Goal: Task Accomplishment & Management: Manage account settings

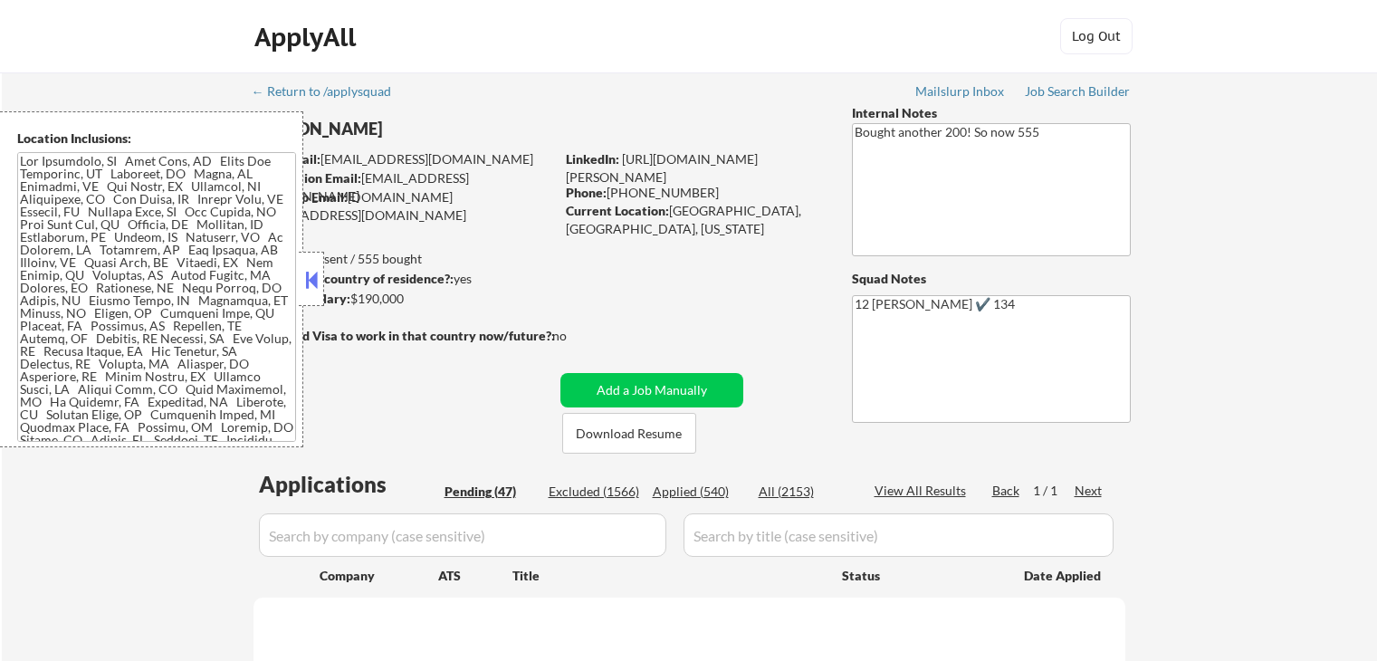
select select ""pending""
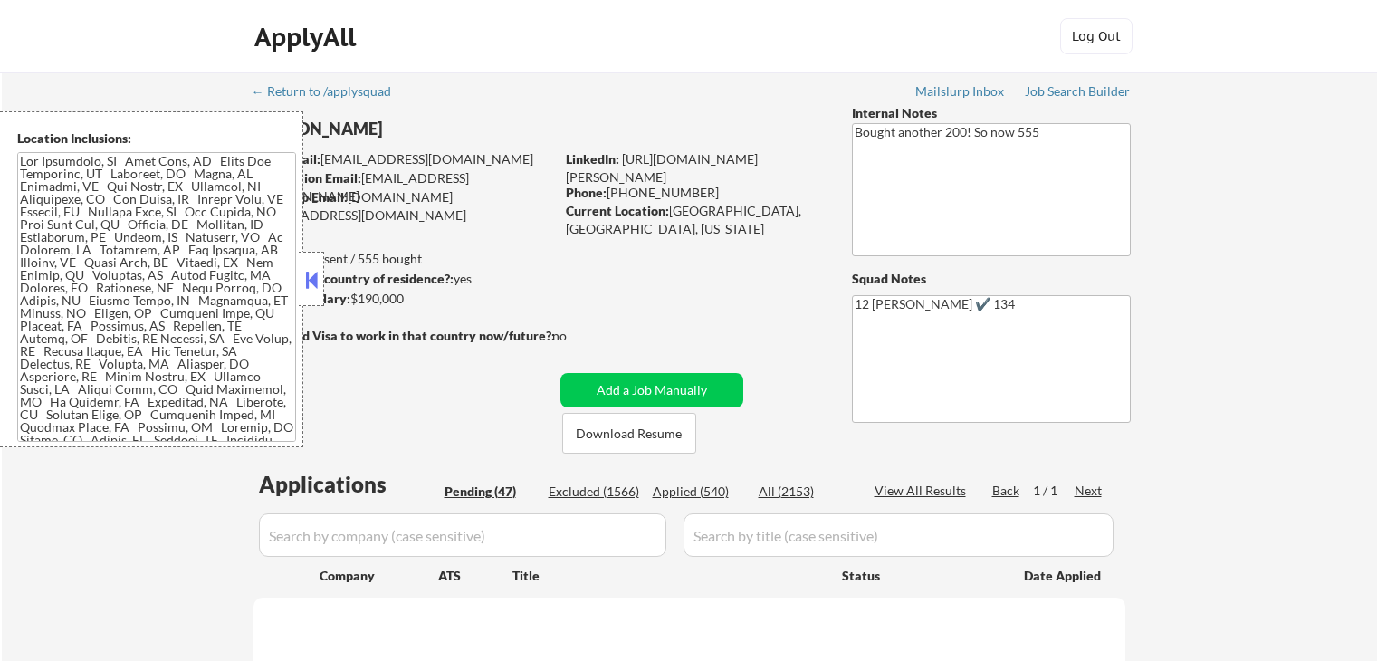
select select ""pending""
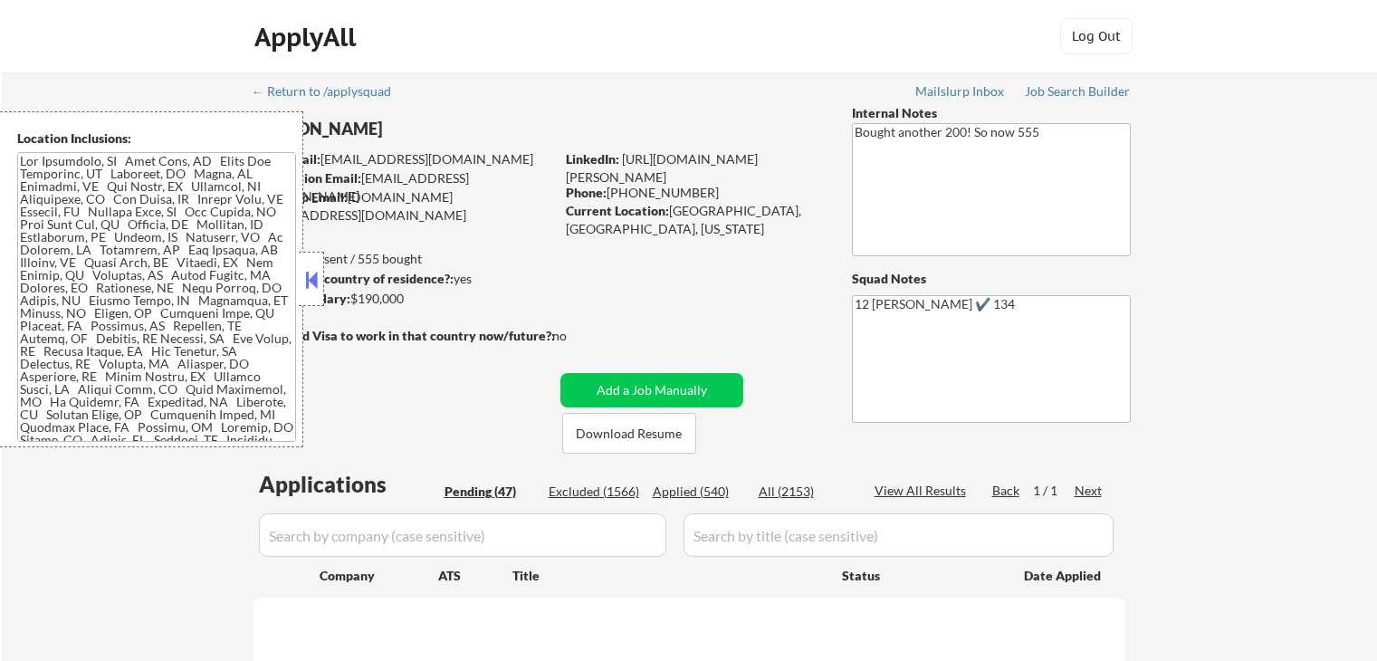
select select ""pending""
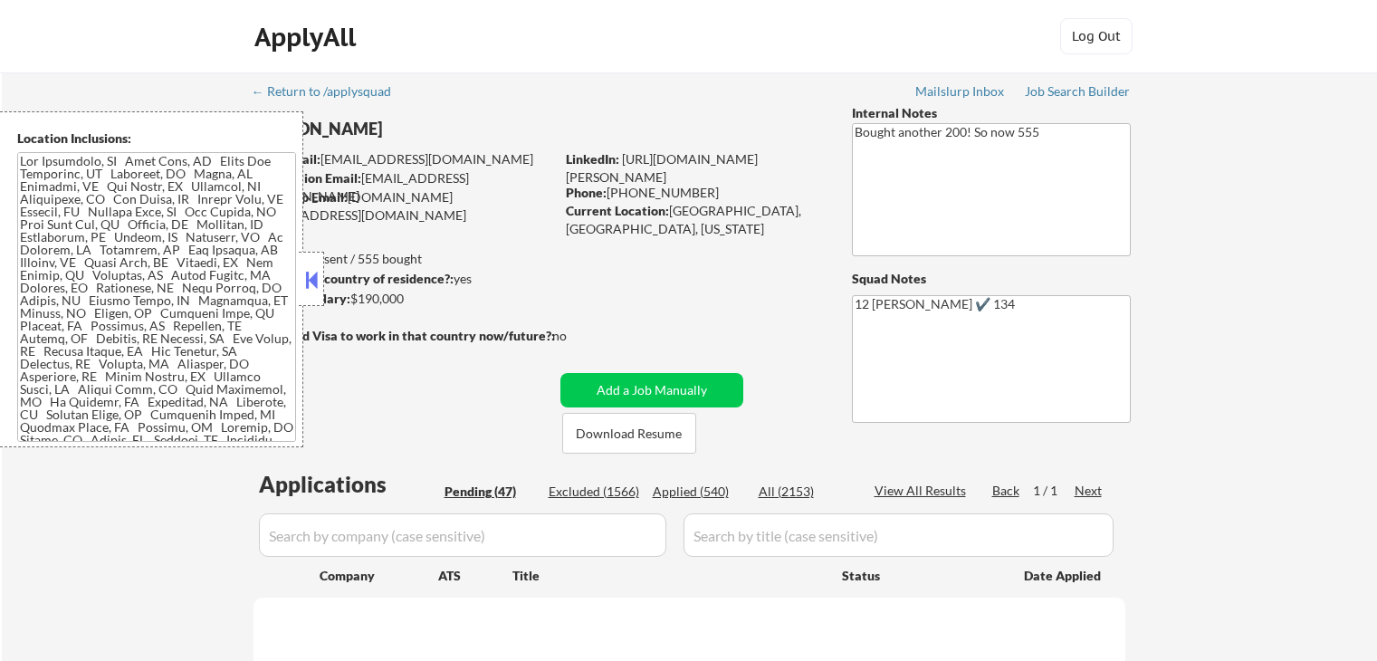
select select ""pending""
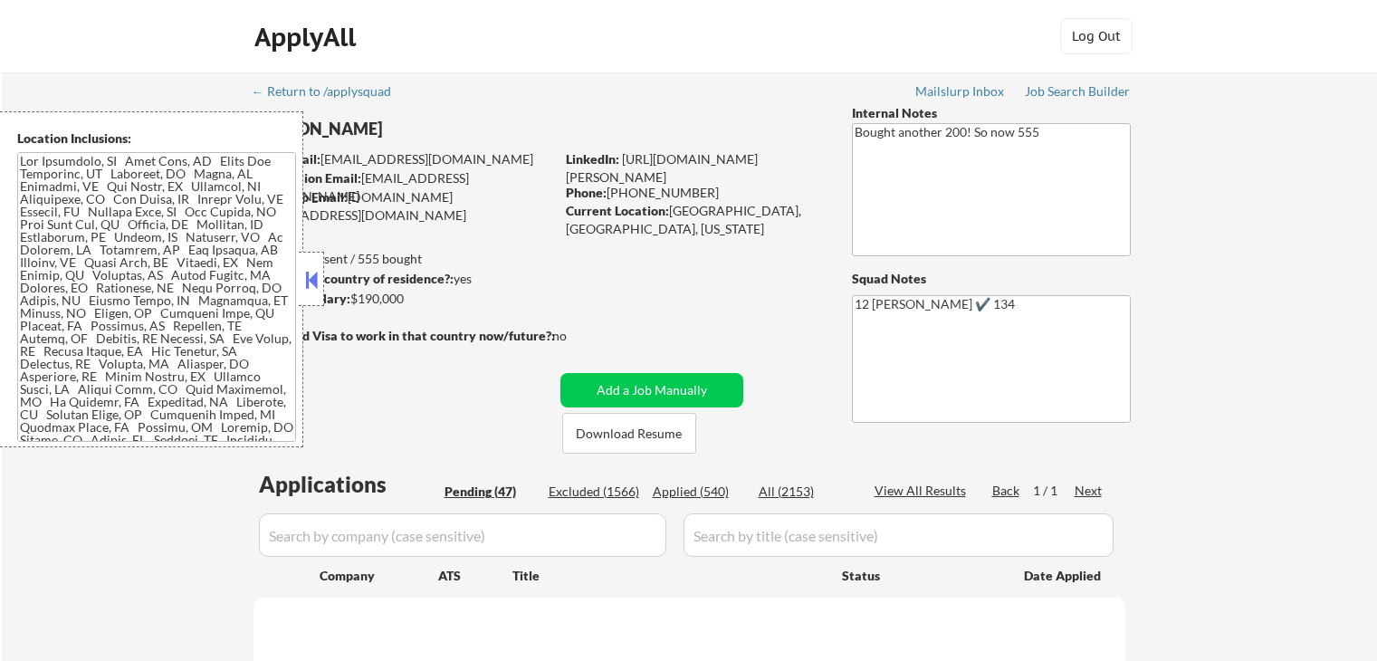
select select ""pending""
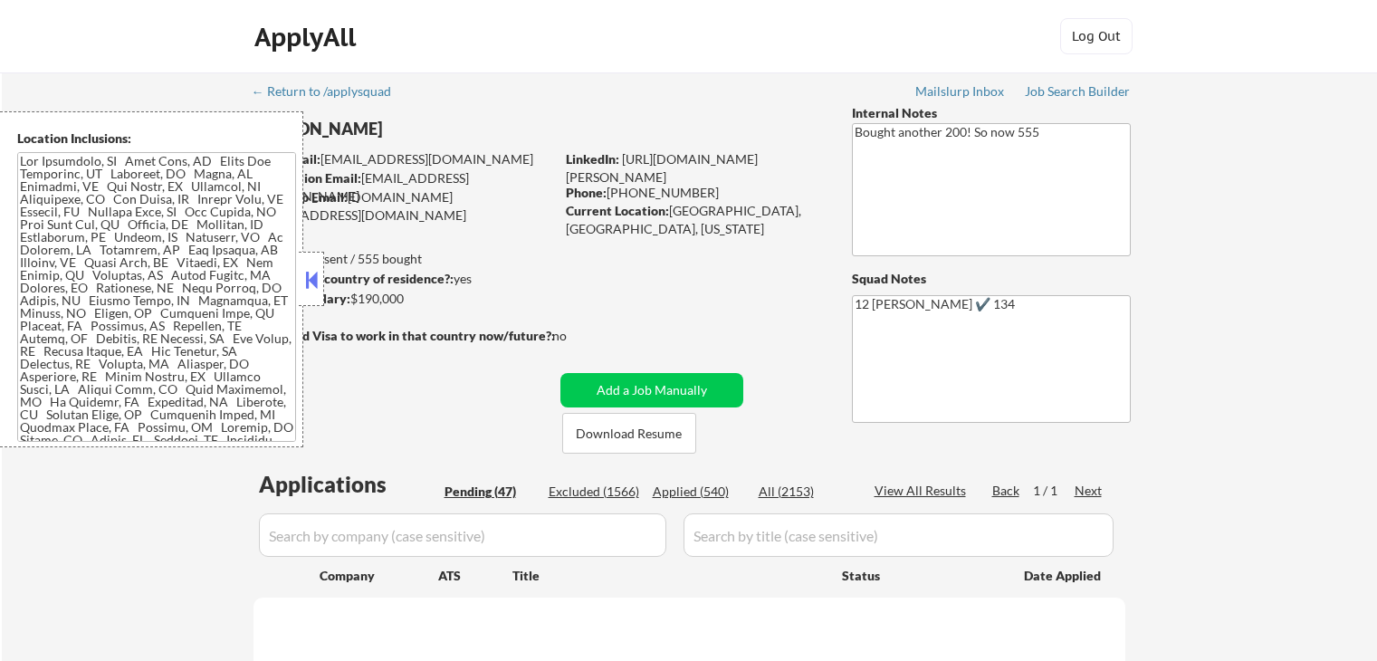
select select ""pending""
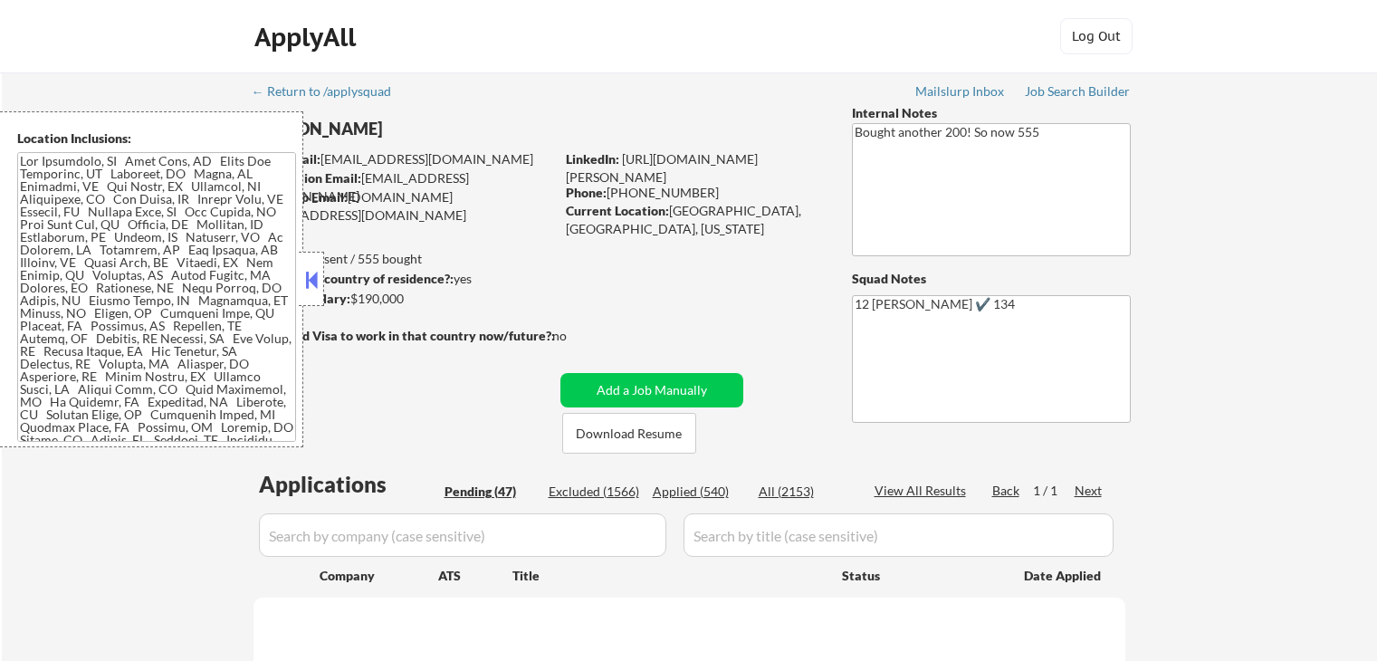
select select ""pending""
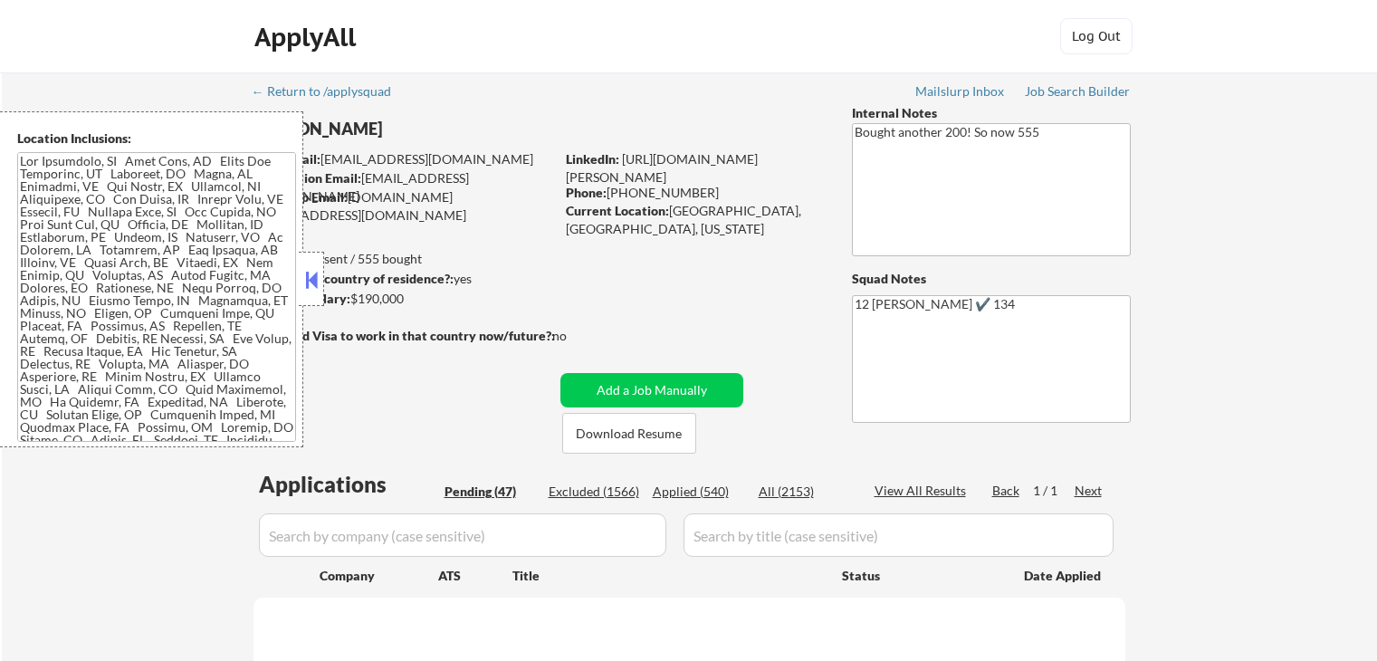
select select ""pending""
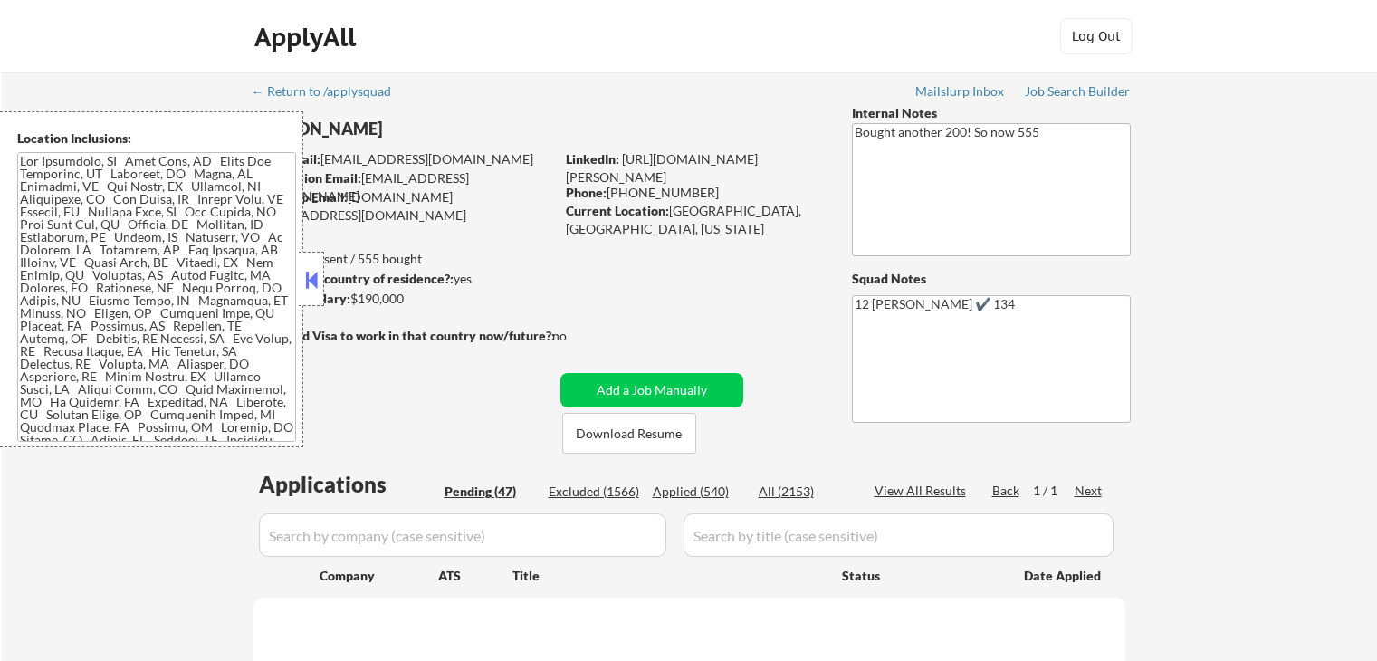
select select ""pending""
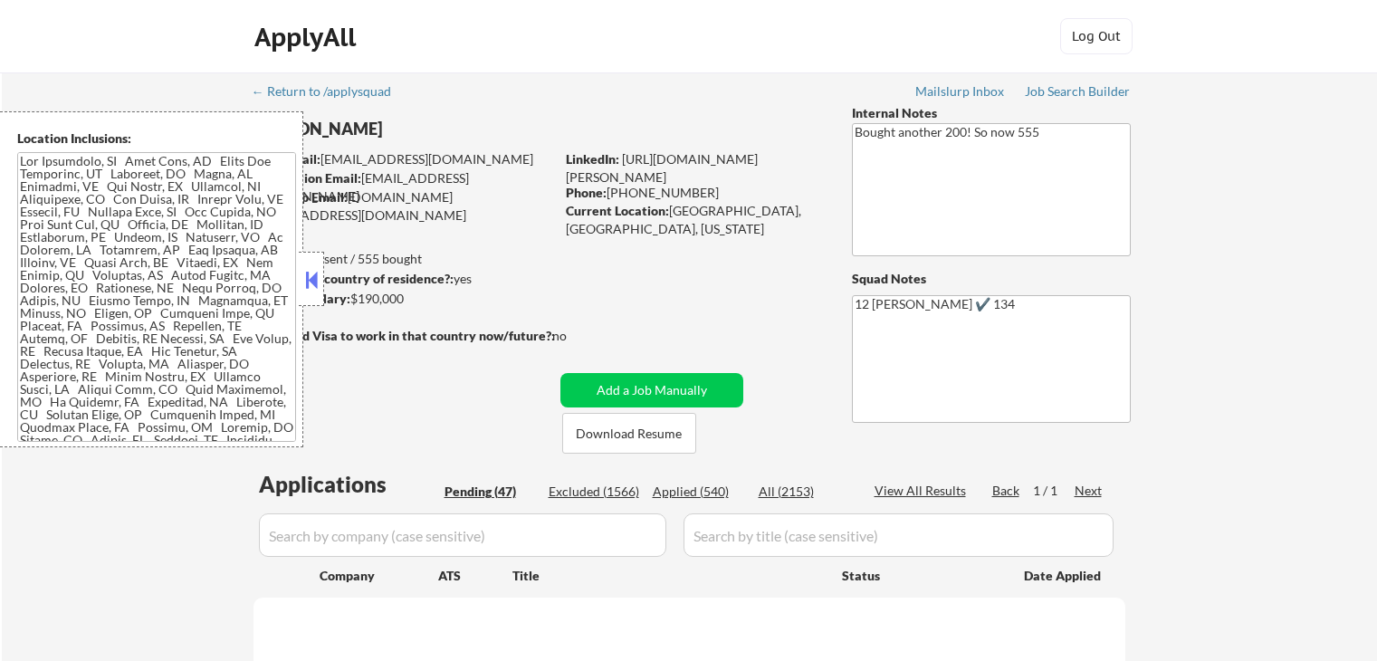
select select ""pending""
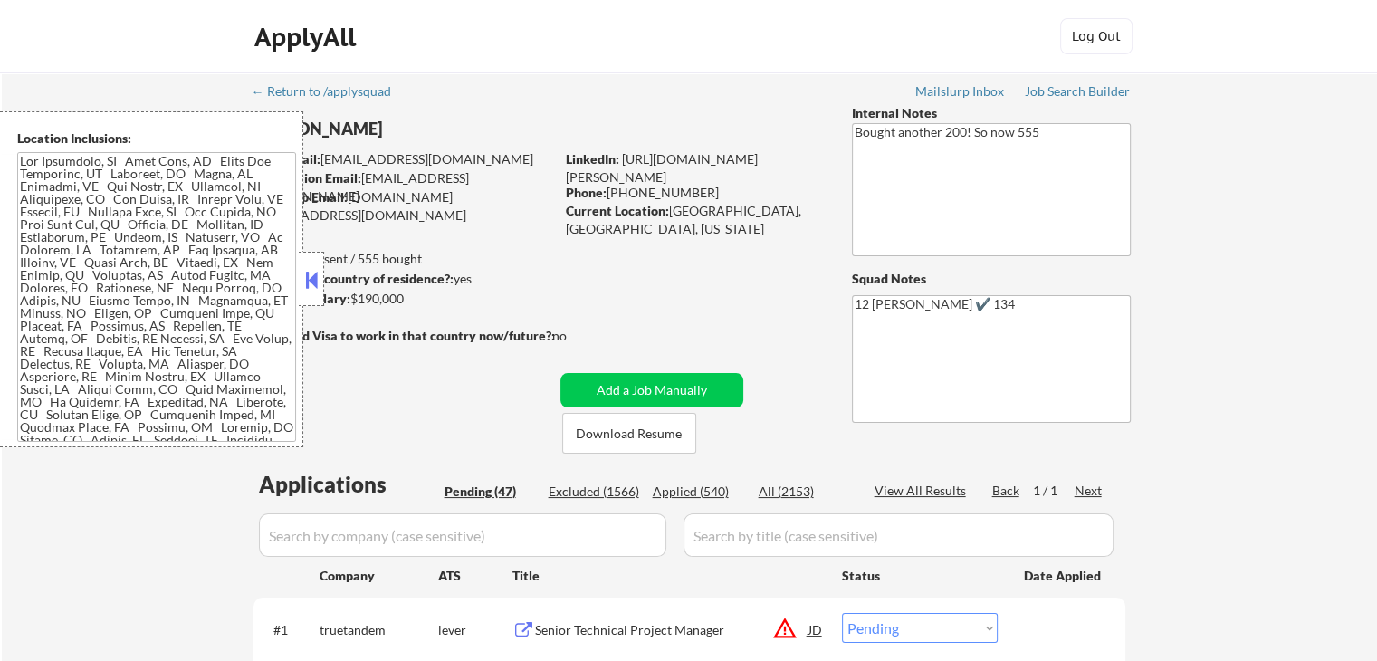
drag, startPoint x: 305, startPoint y: 281, endPoint x: 358, endPoint y: 277, distance: 53.5
click at [311, 281] on button at bounding box center [311, 279] width 20 height 27
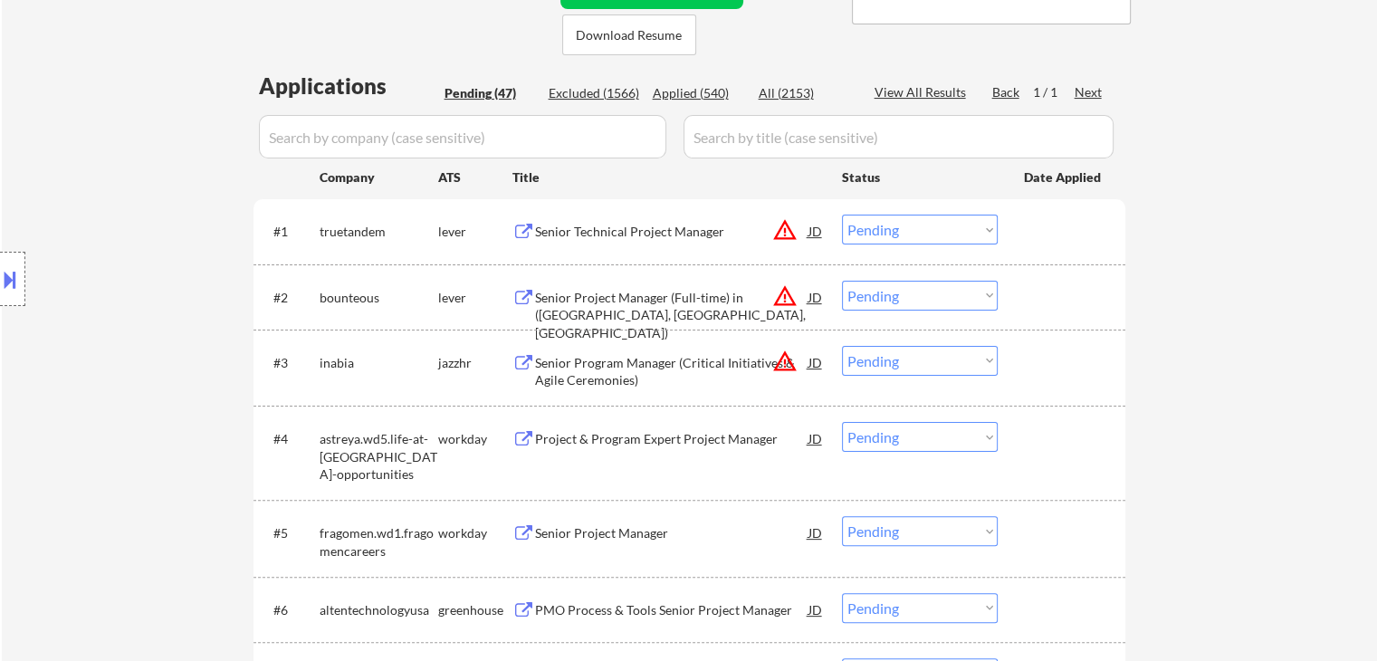
scroll to position [181, 0]
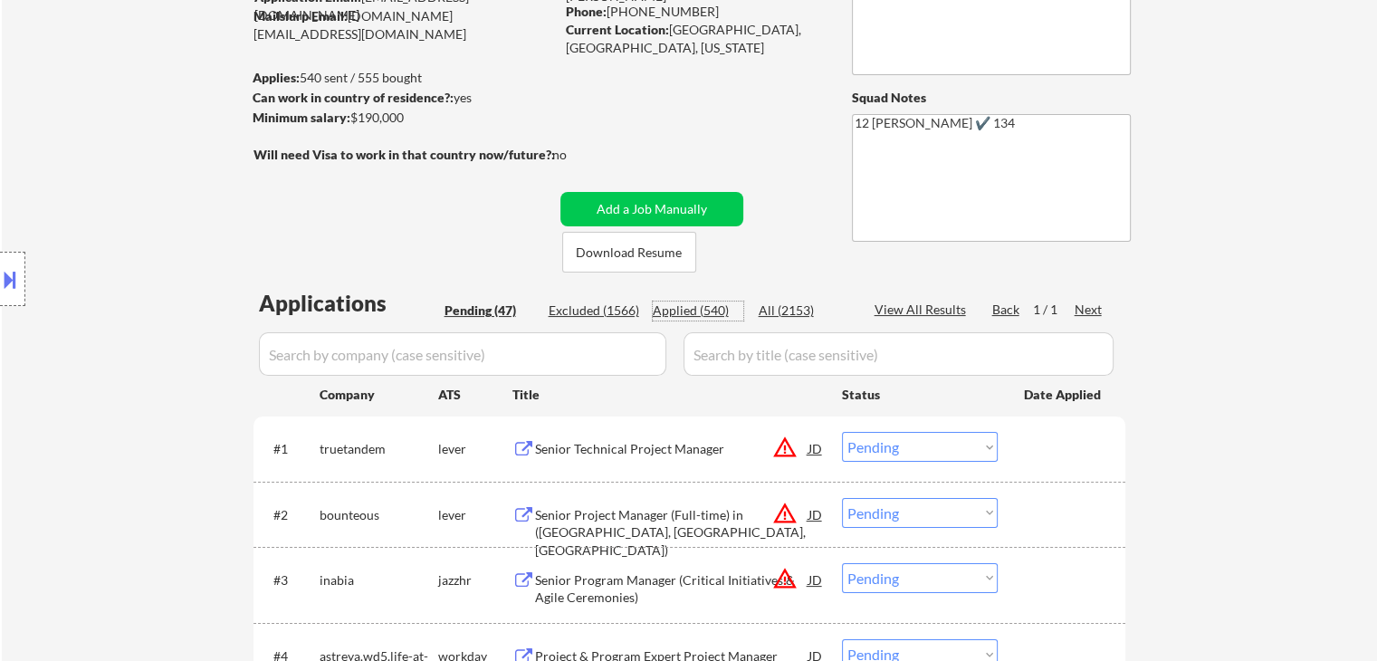
click at [712, 308] on div "Applied (540)" at bounding box center [698, 310] width 91 height 18
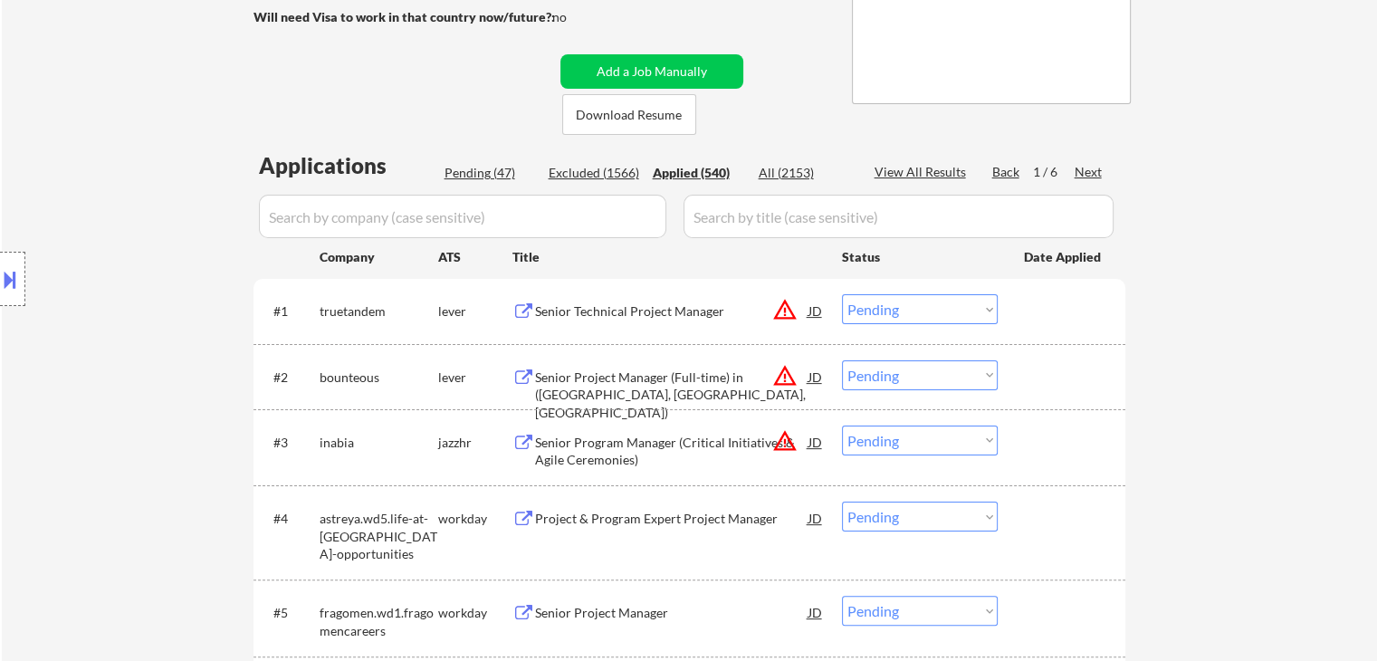
select select ""applied""
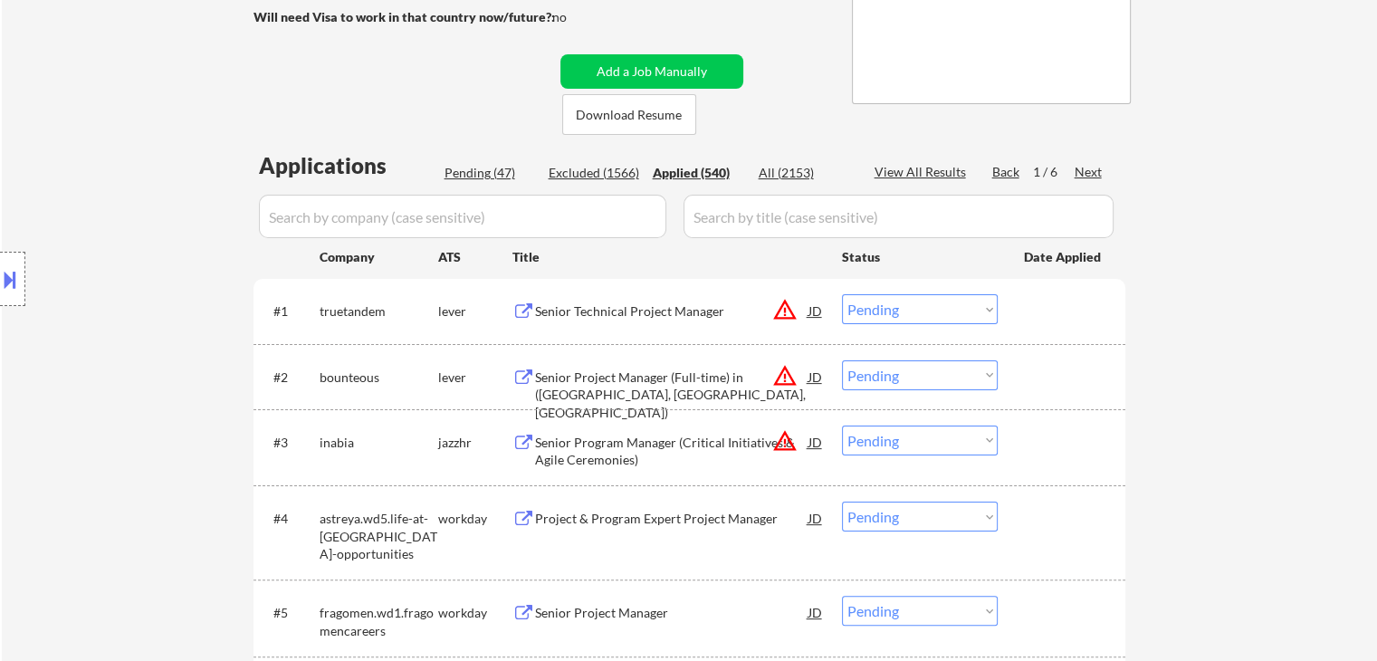
select select ""applied""
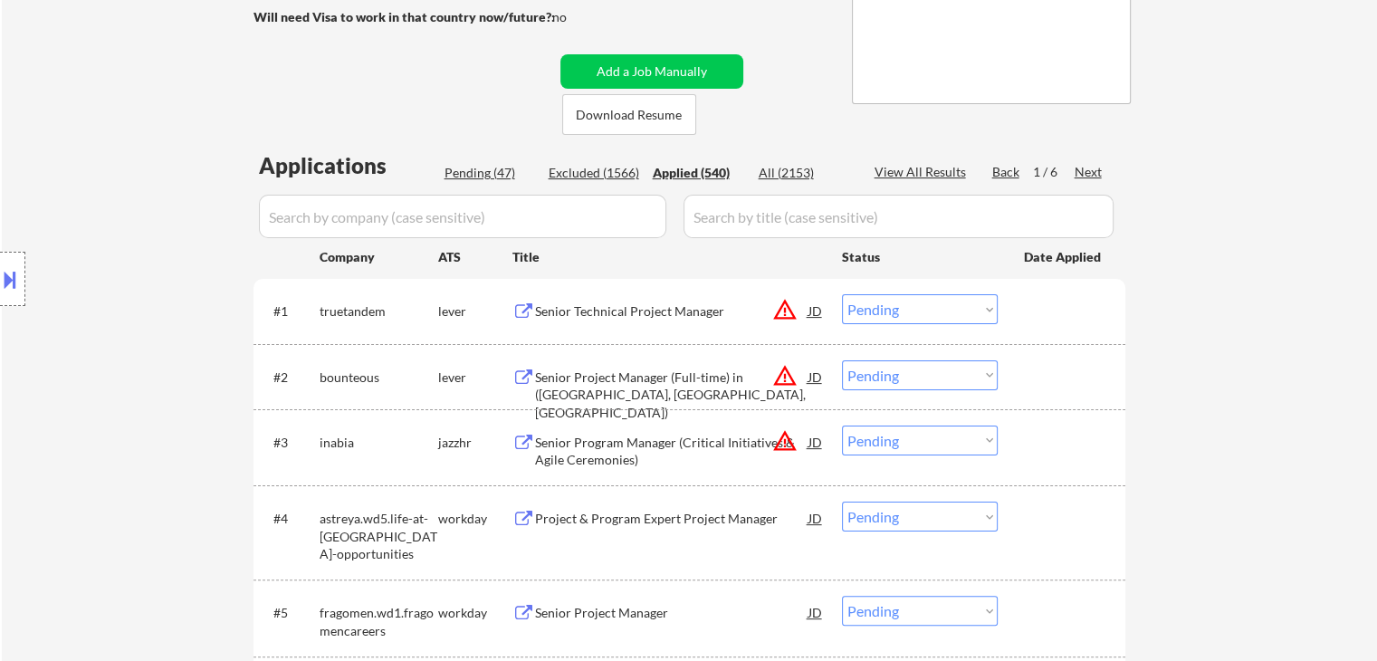
select select ""applied""
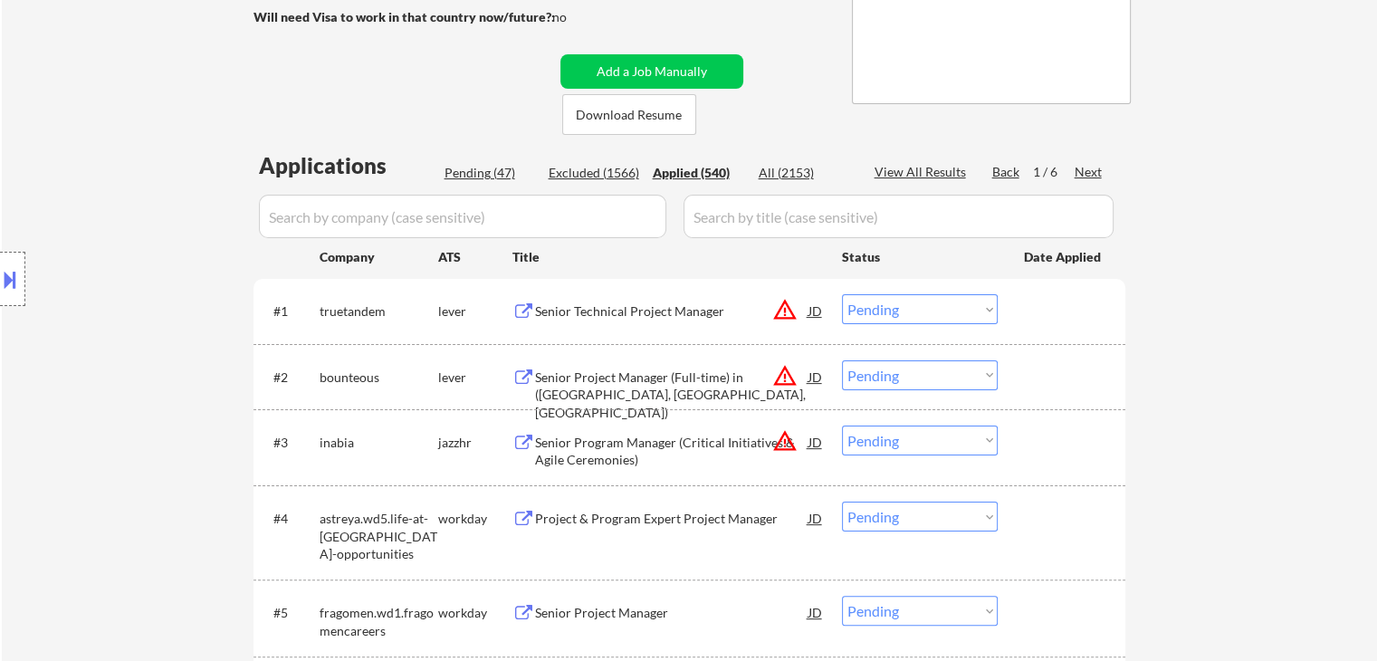
select select ""applied""
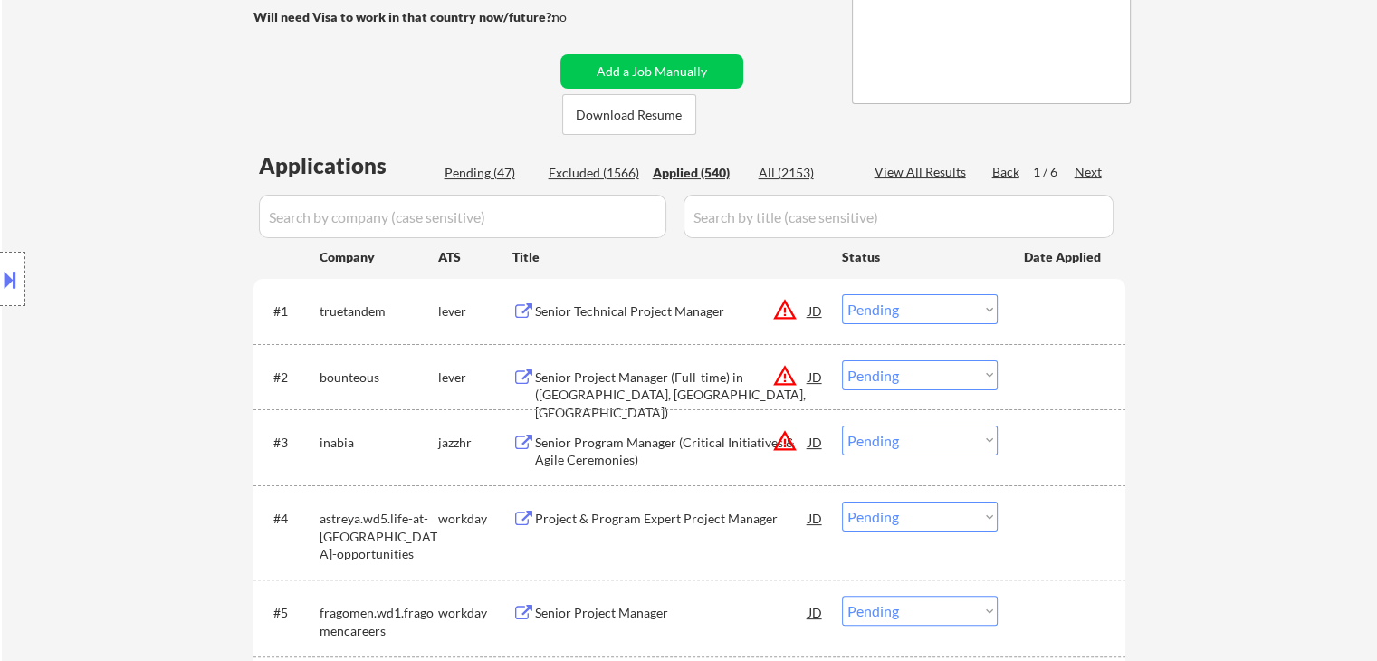
select select ""applied""
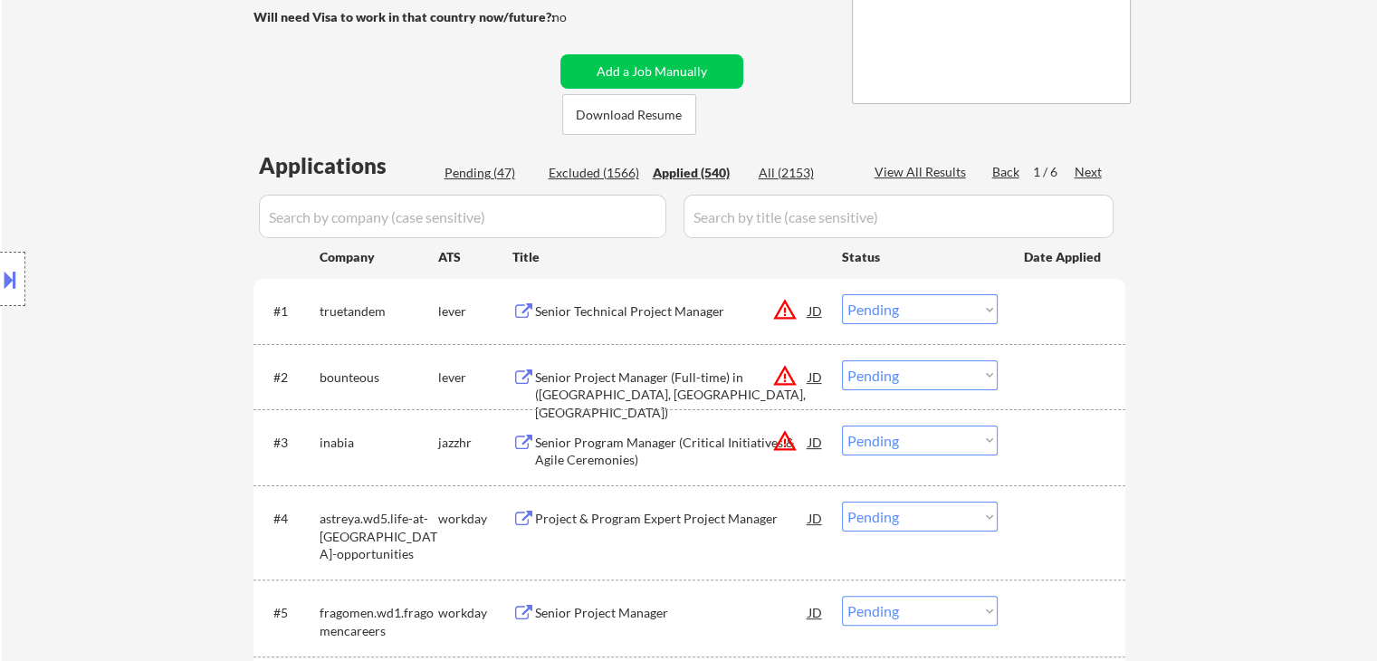
select select ""applied""
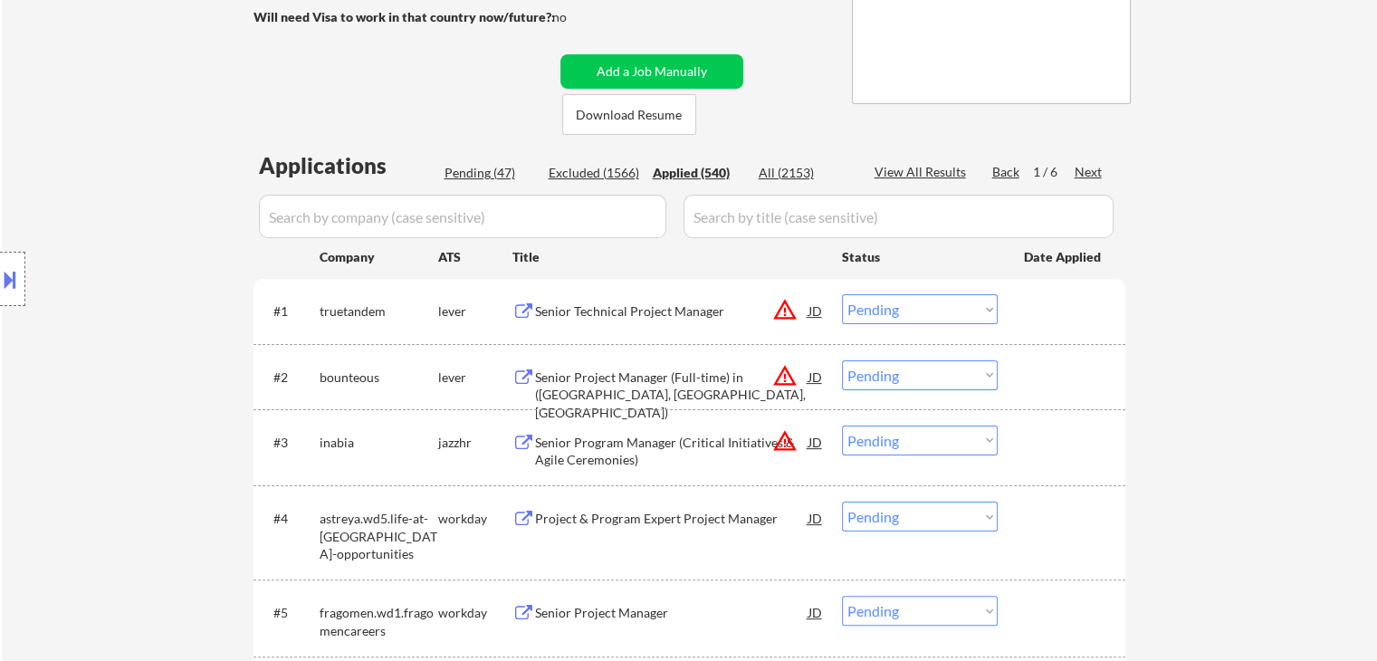
select select ""applied""
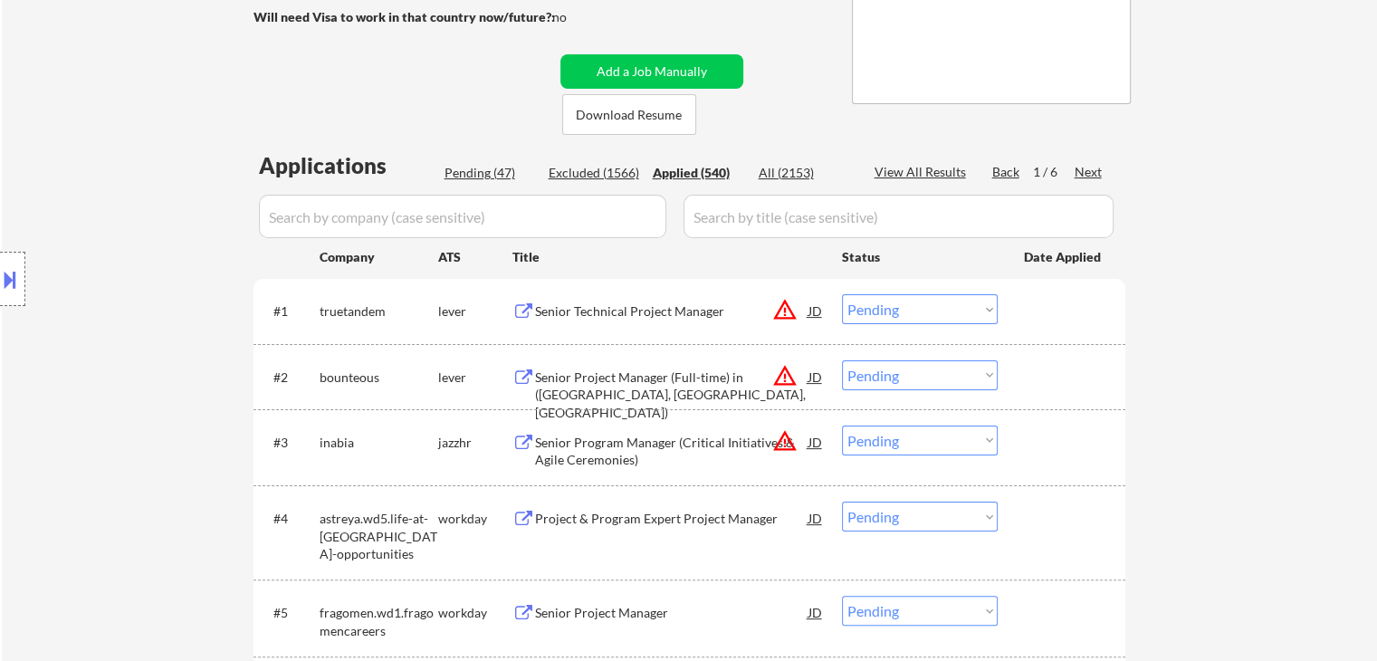
select select ""applied""
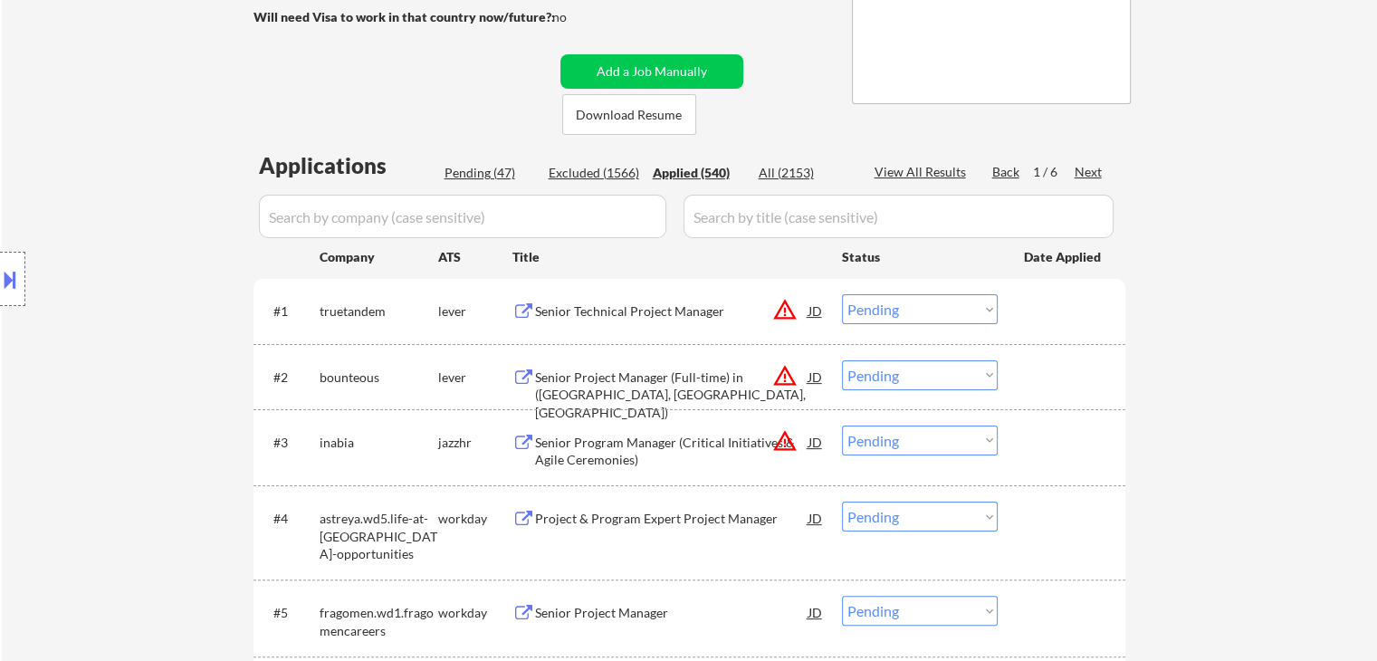
select select ""applied""
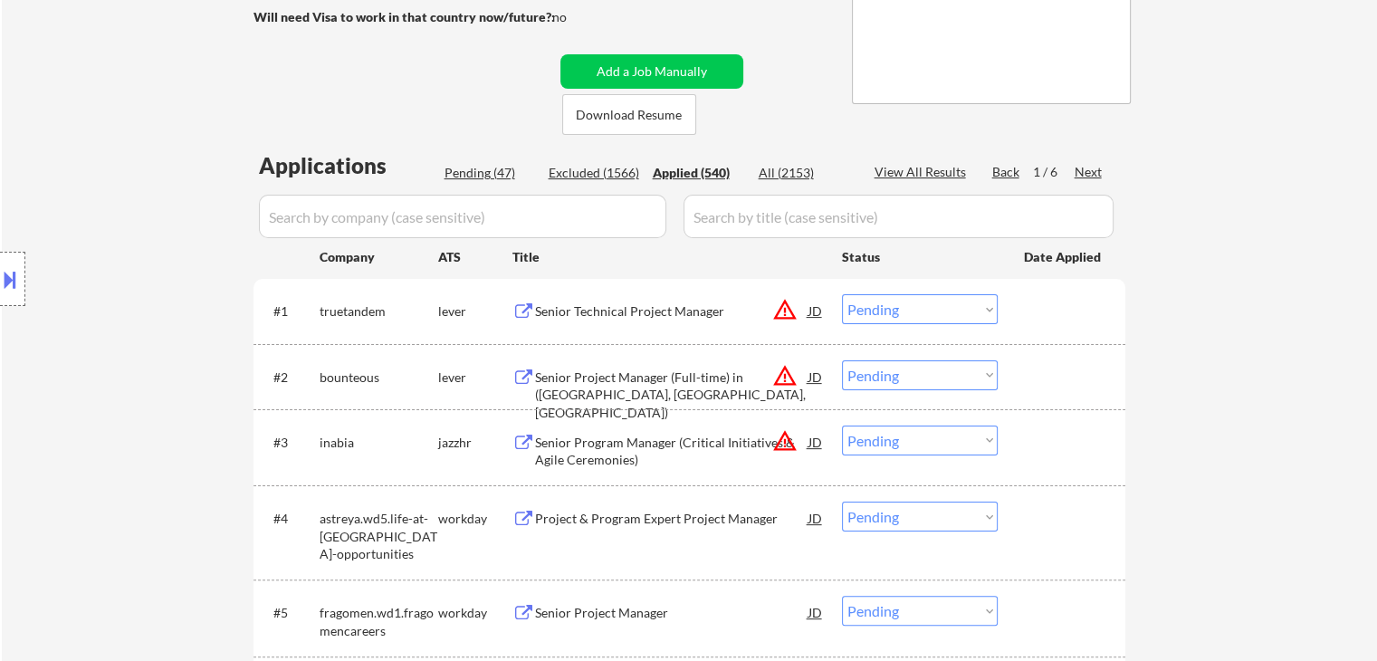
select select ""applied""
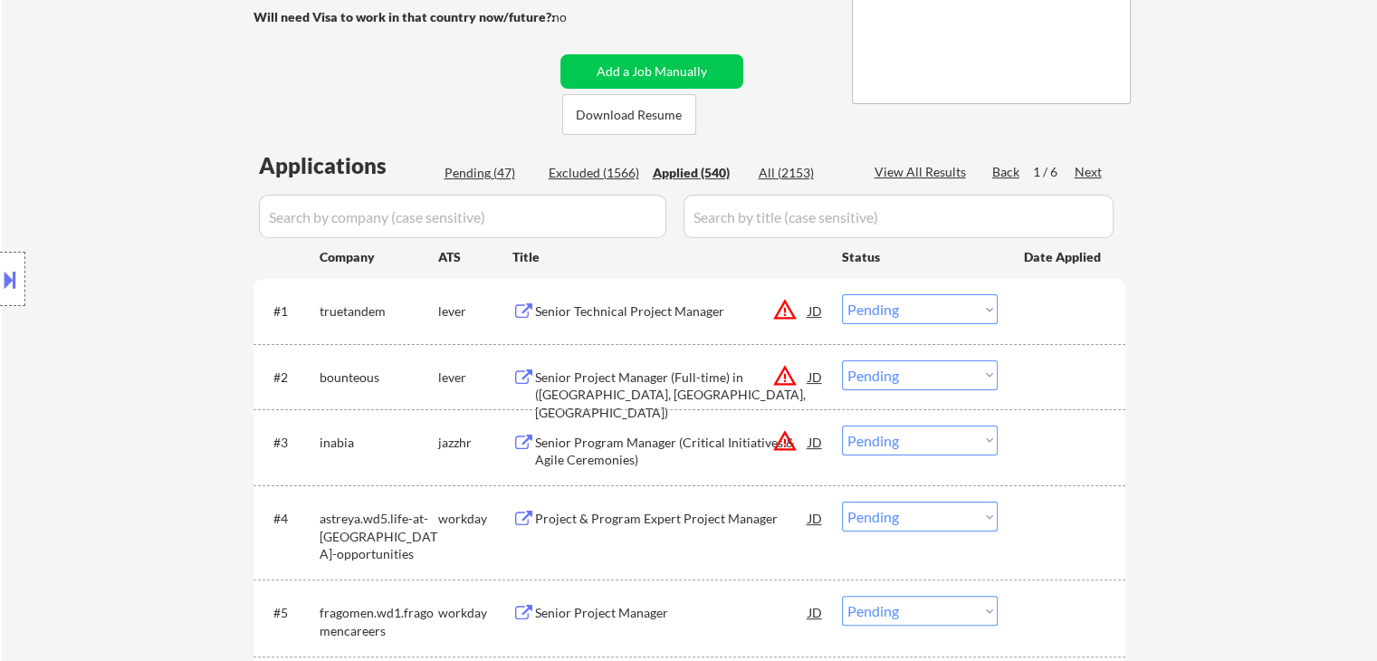
select select ""applied""
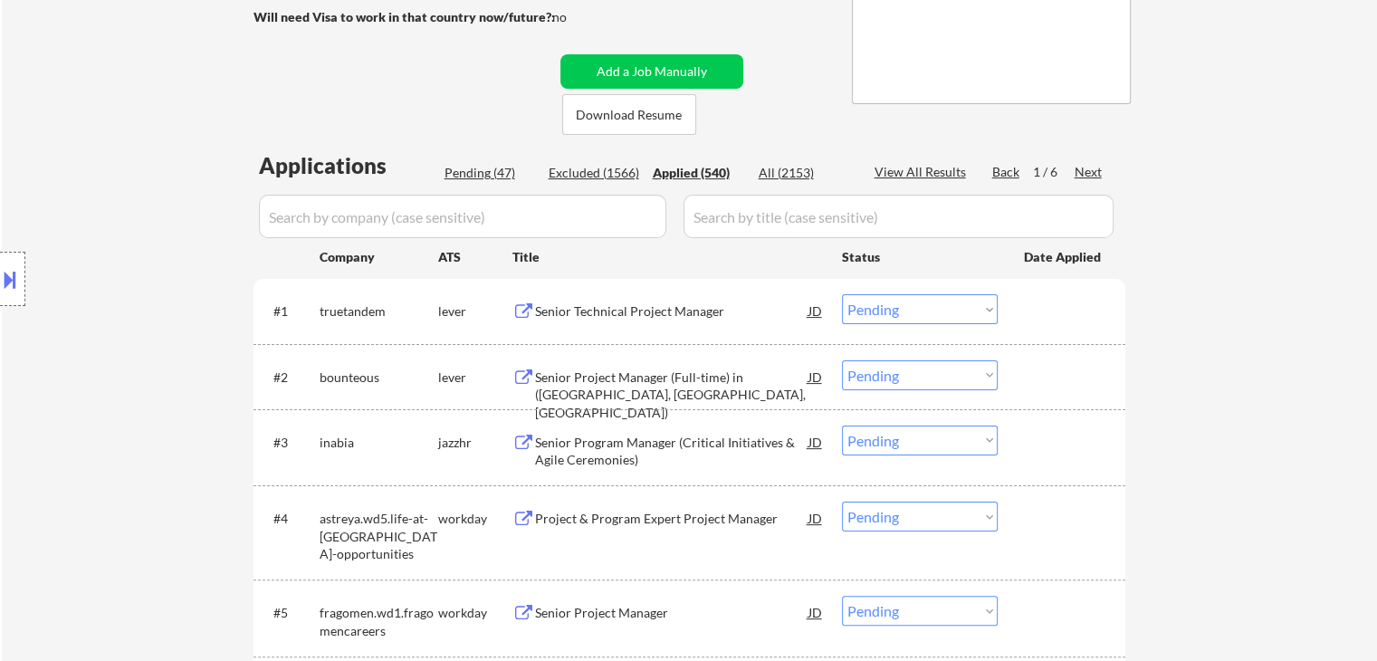
select select ""applied""
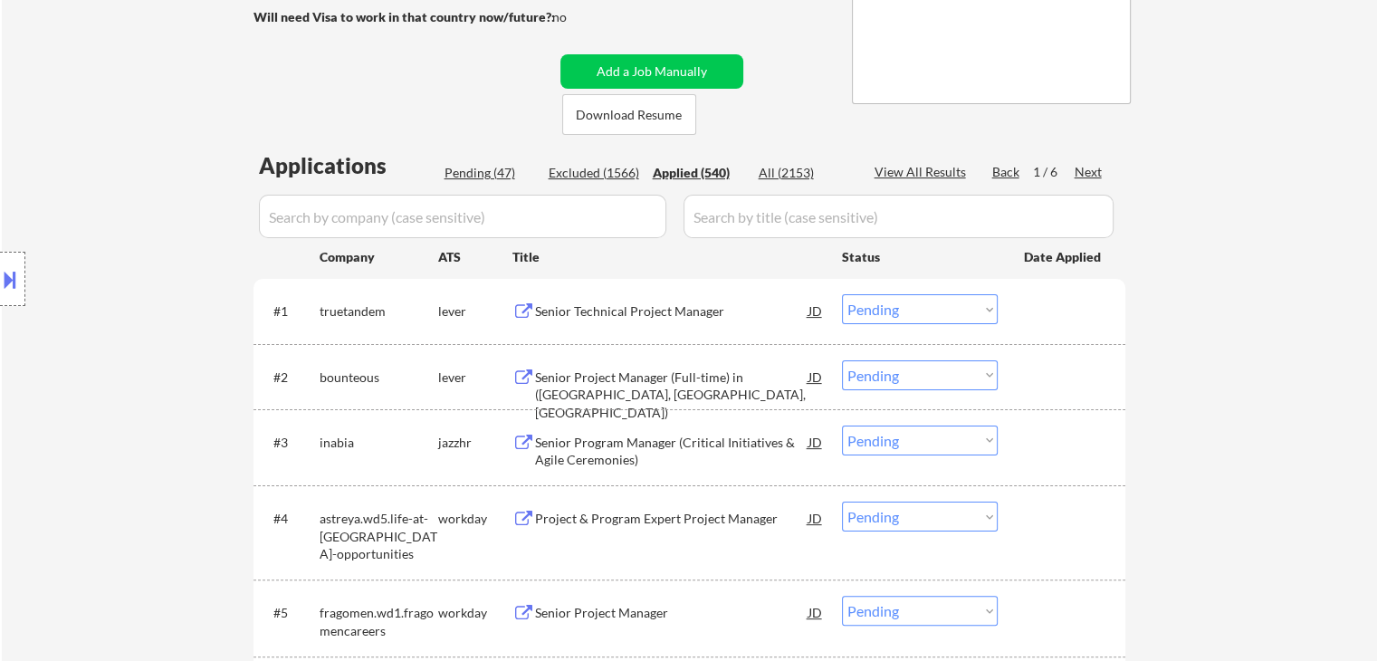
select select ""applied""
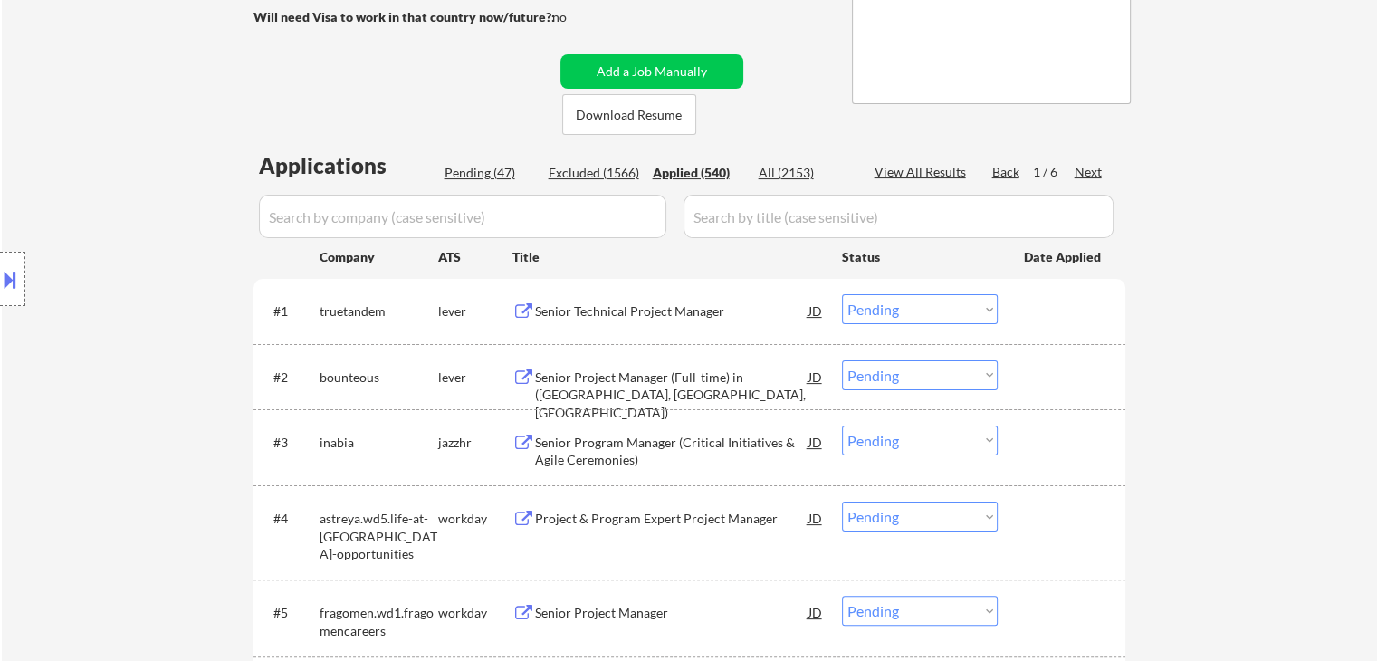
select select ""applied""
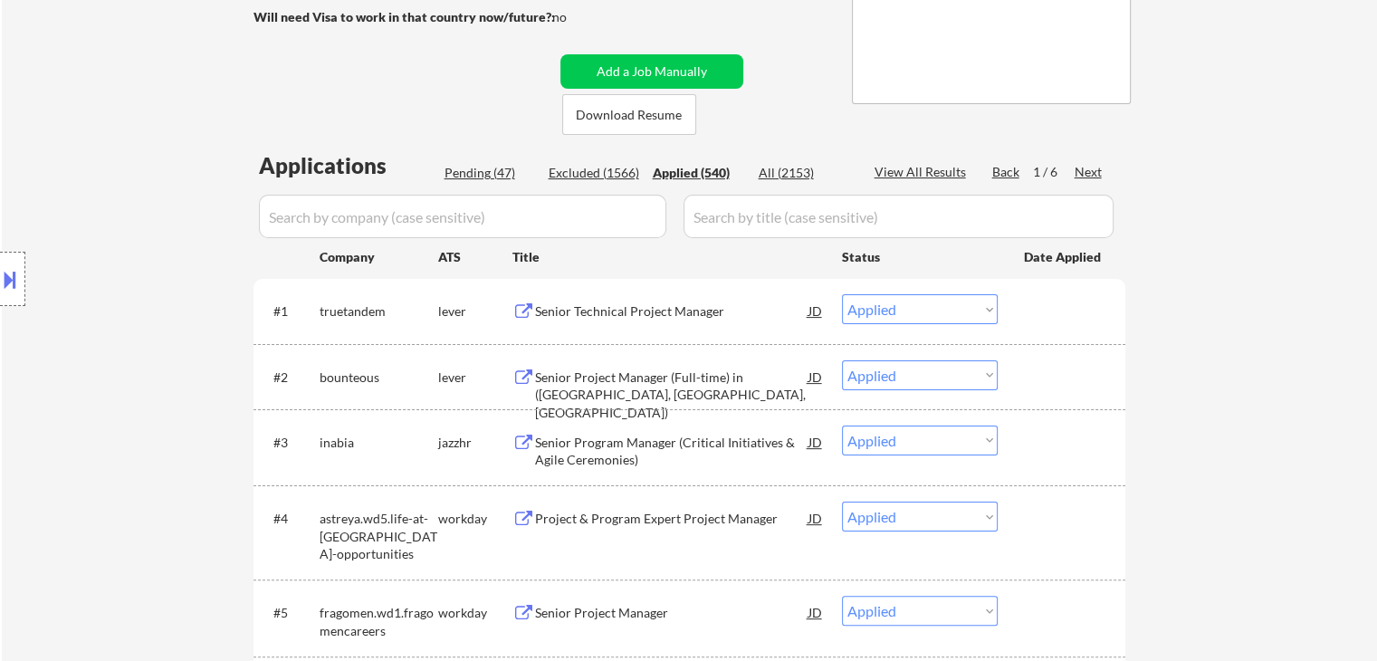
select select ""applied""
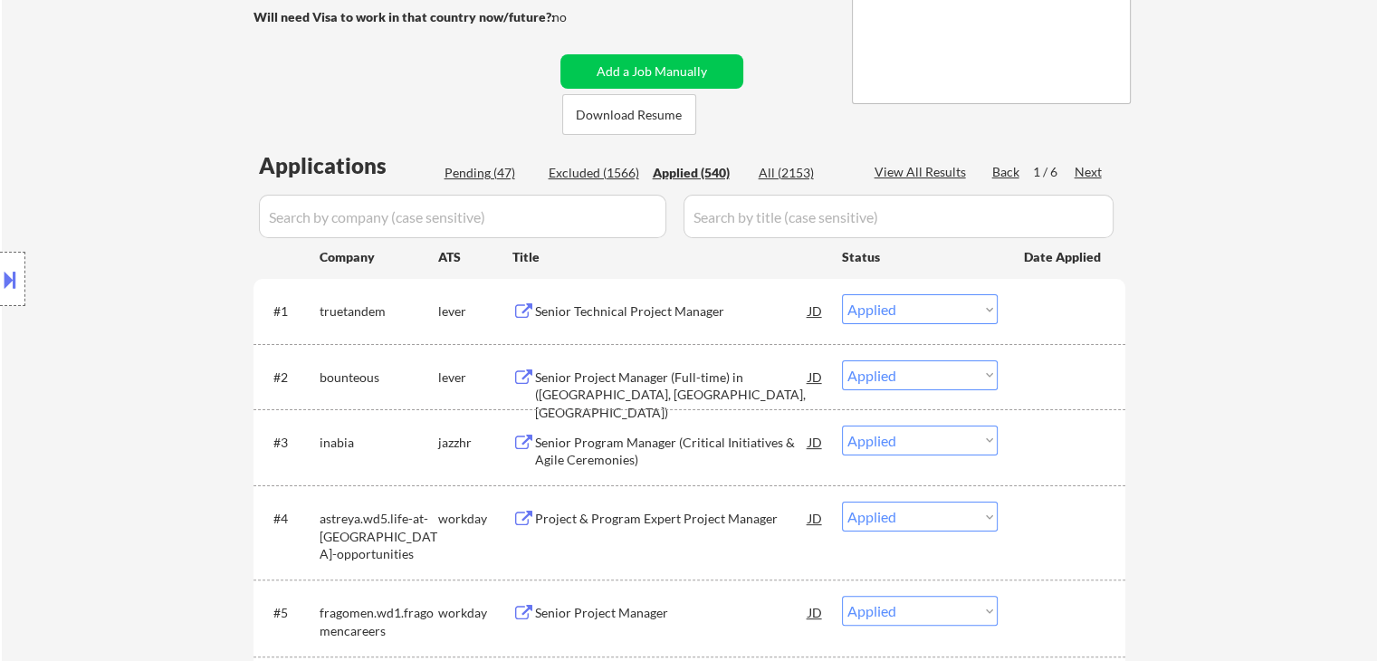
select select ""applied""
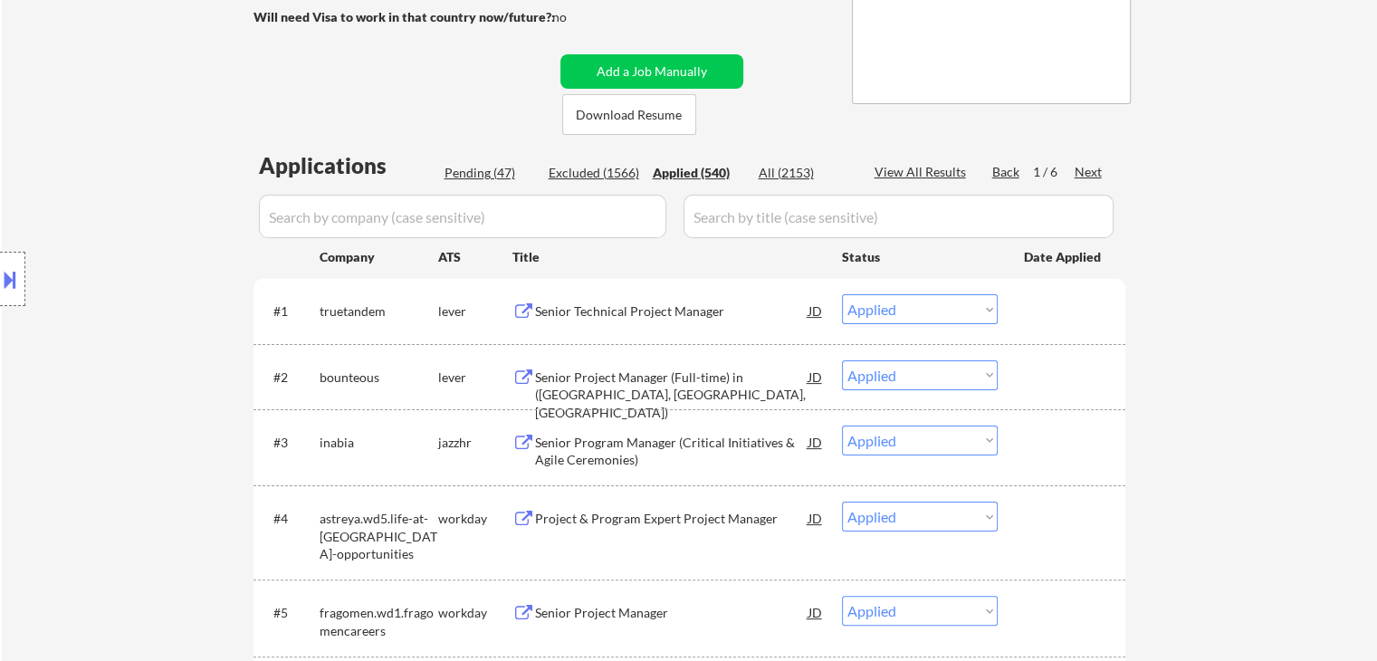
select select ""applied""
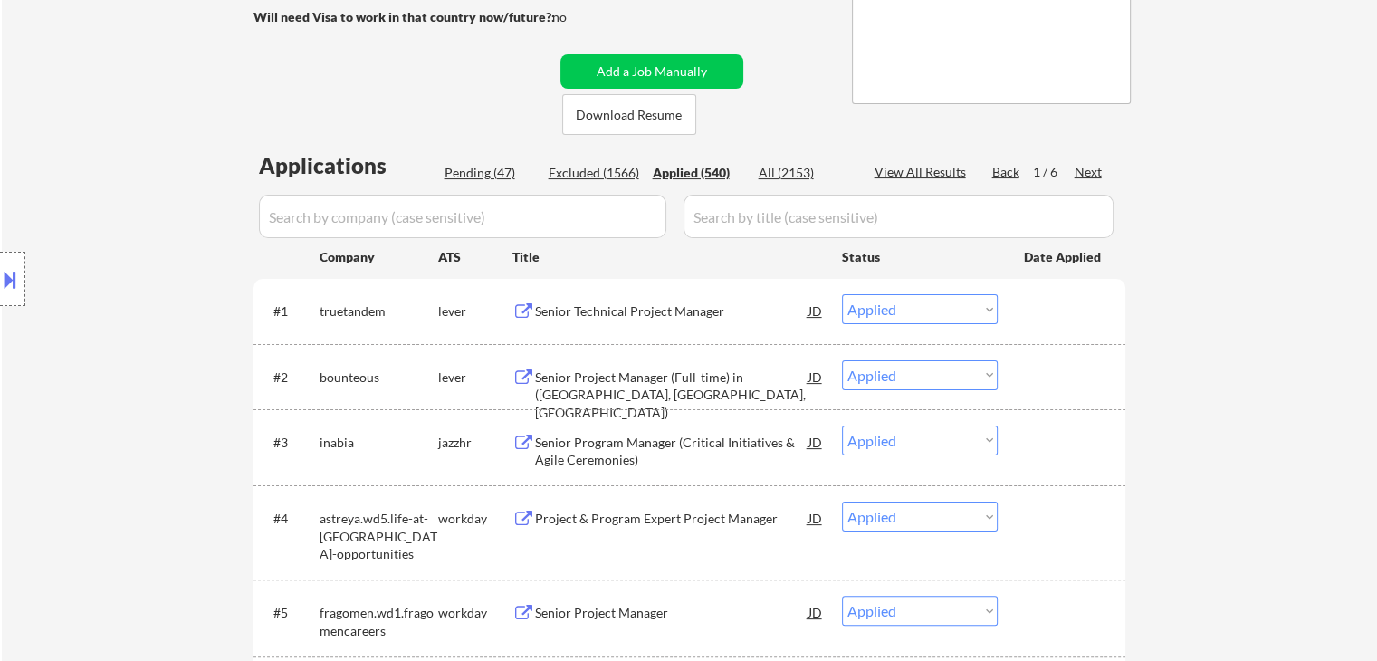
select select ""applied""
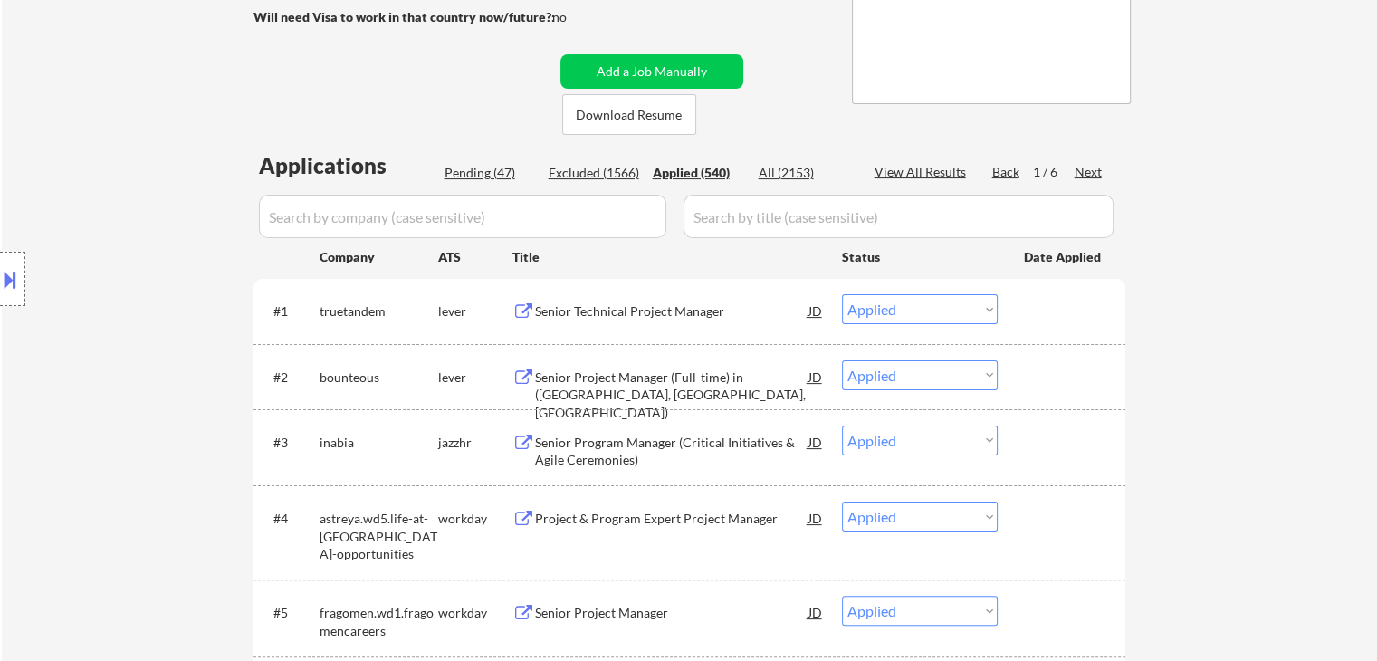
select select ""applied""
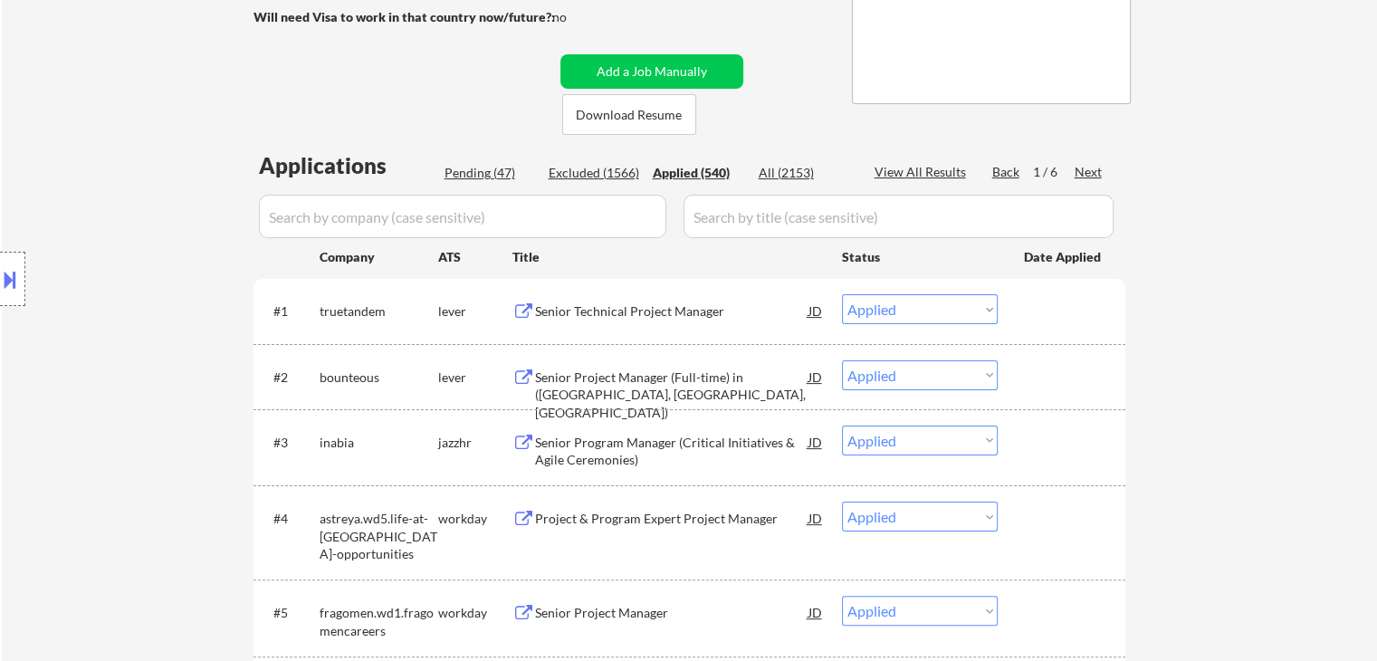
select select ""applied""
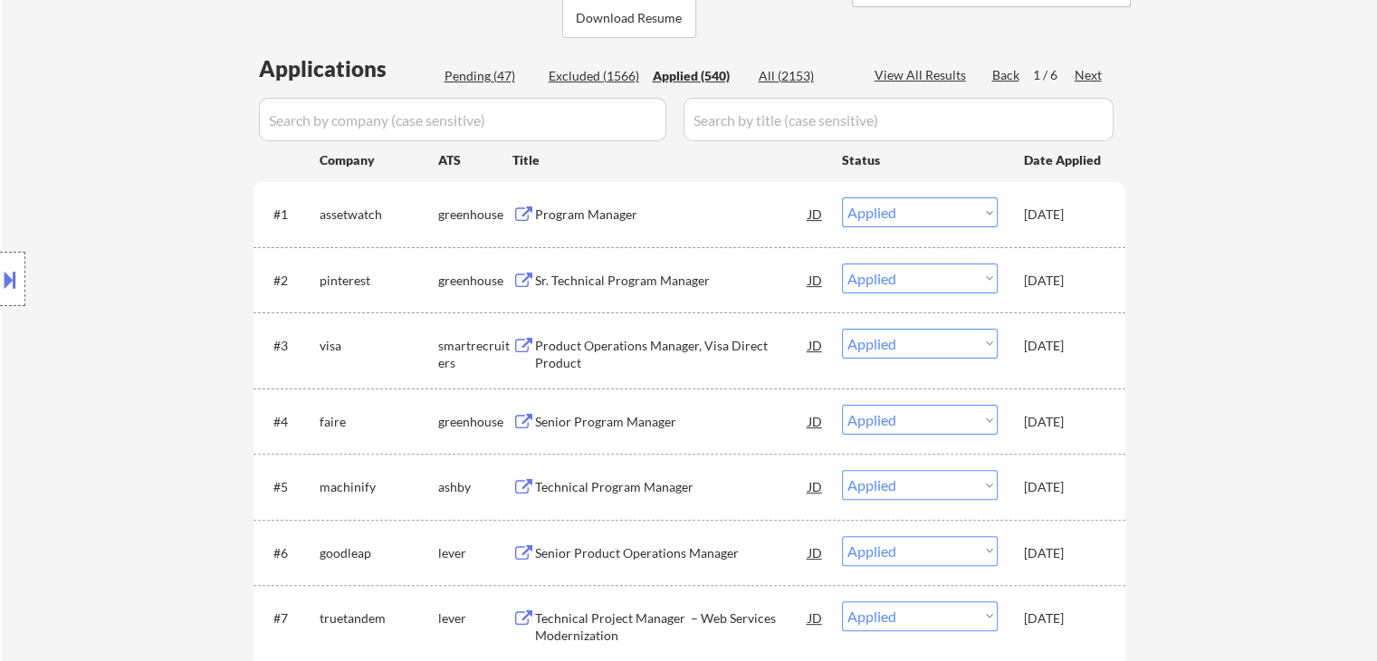
scroll to position [453, 0]
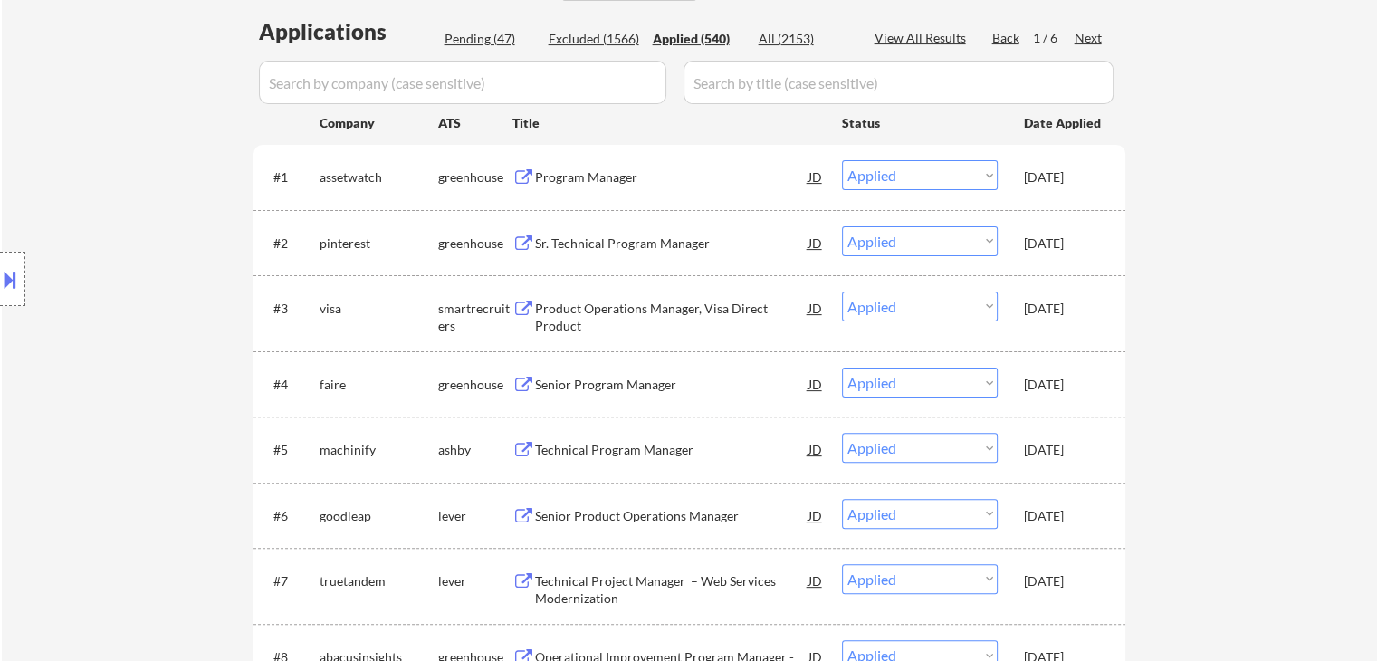
click at [373, 305] on div "visa" at bounding box center [379, 309] width 119 height 18
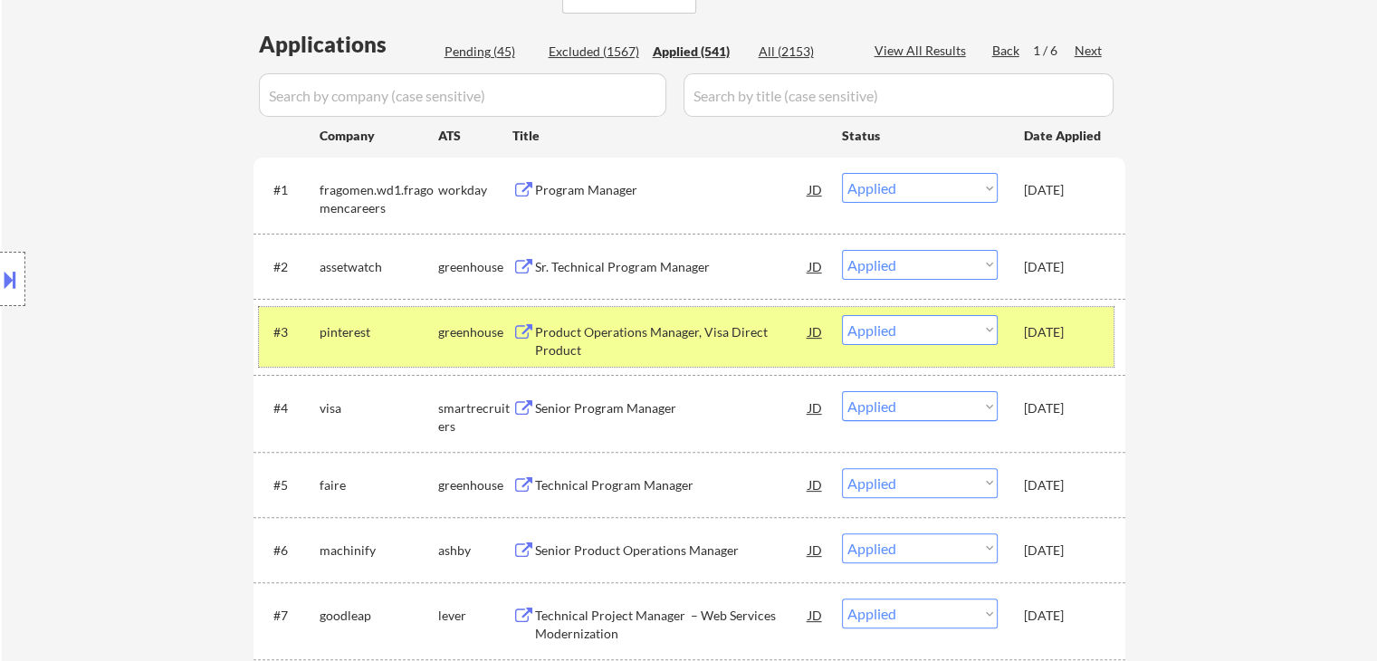
scroll to position [543, 0]
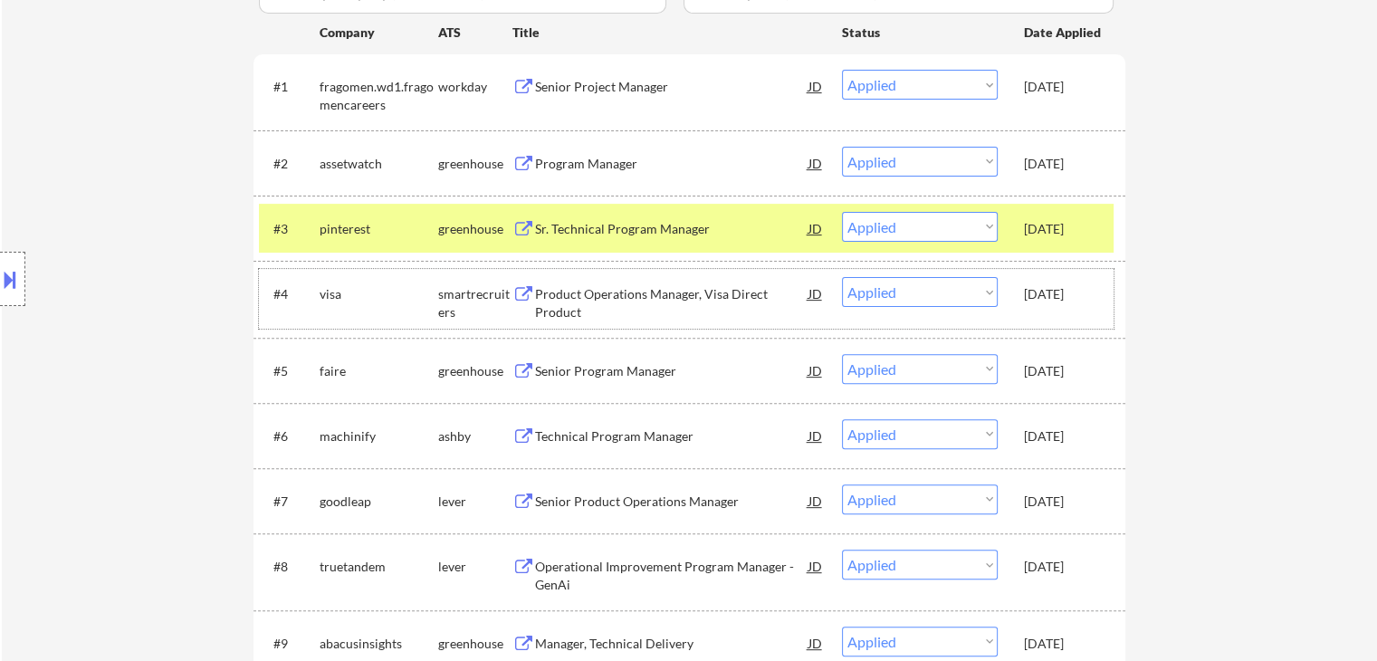
drag, startPoint x: 1038, startPoint y: 301, endPoint x: 919, endPoint y: 298, distance: 119.5
click at [1028, 297] on div "Oct 10, 2025" at bounding box center [1064, 294] width 80 height 18
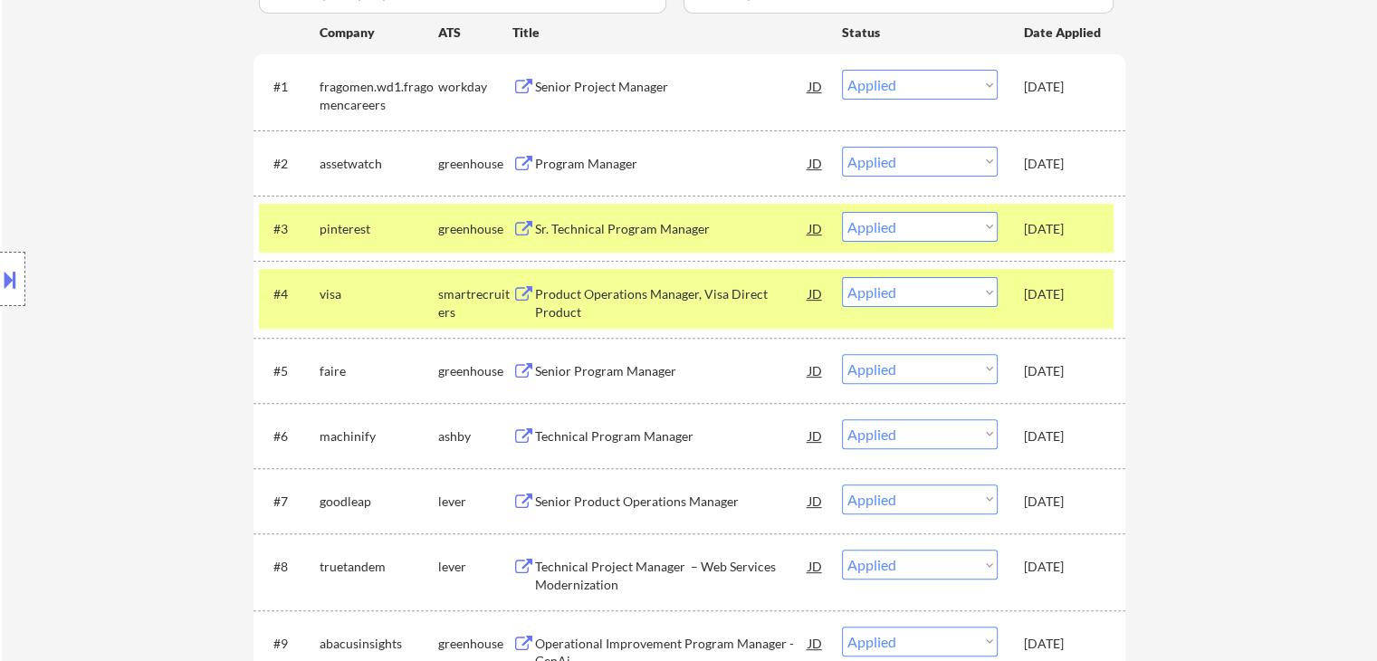
click at [380, 229] on div "pinterest" at bounding box center [379, 229] width 119 height 18
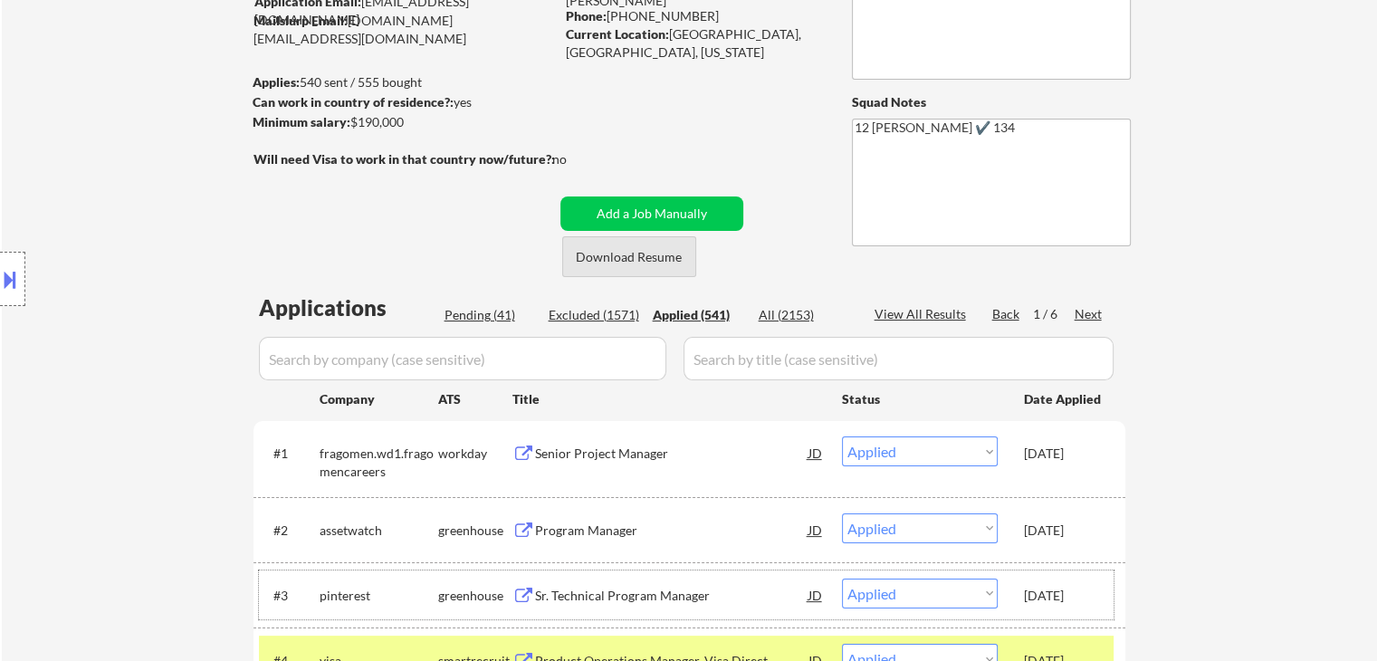
scroll to position [0, 0]
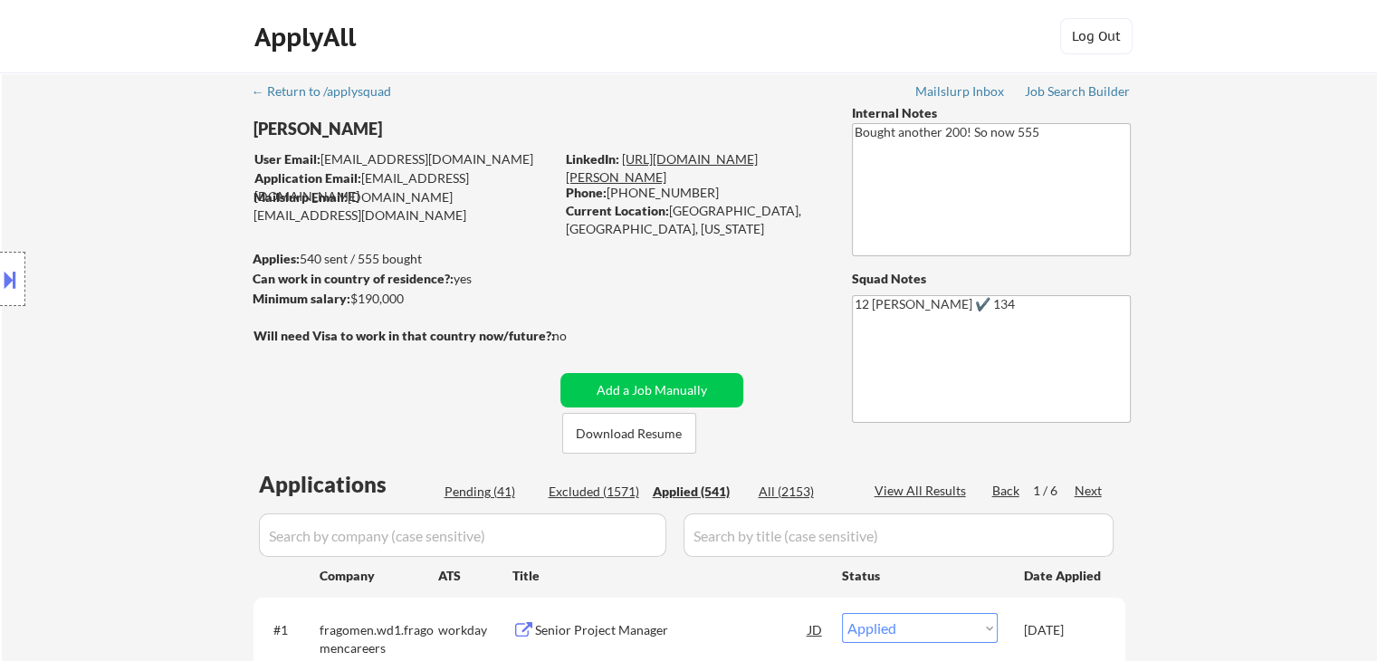
click at [692, 157] on link "[URL][DOMAIN_NAME][PERSON_NAME]" at bounding box center [662, 167] width 192 height 33
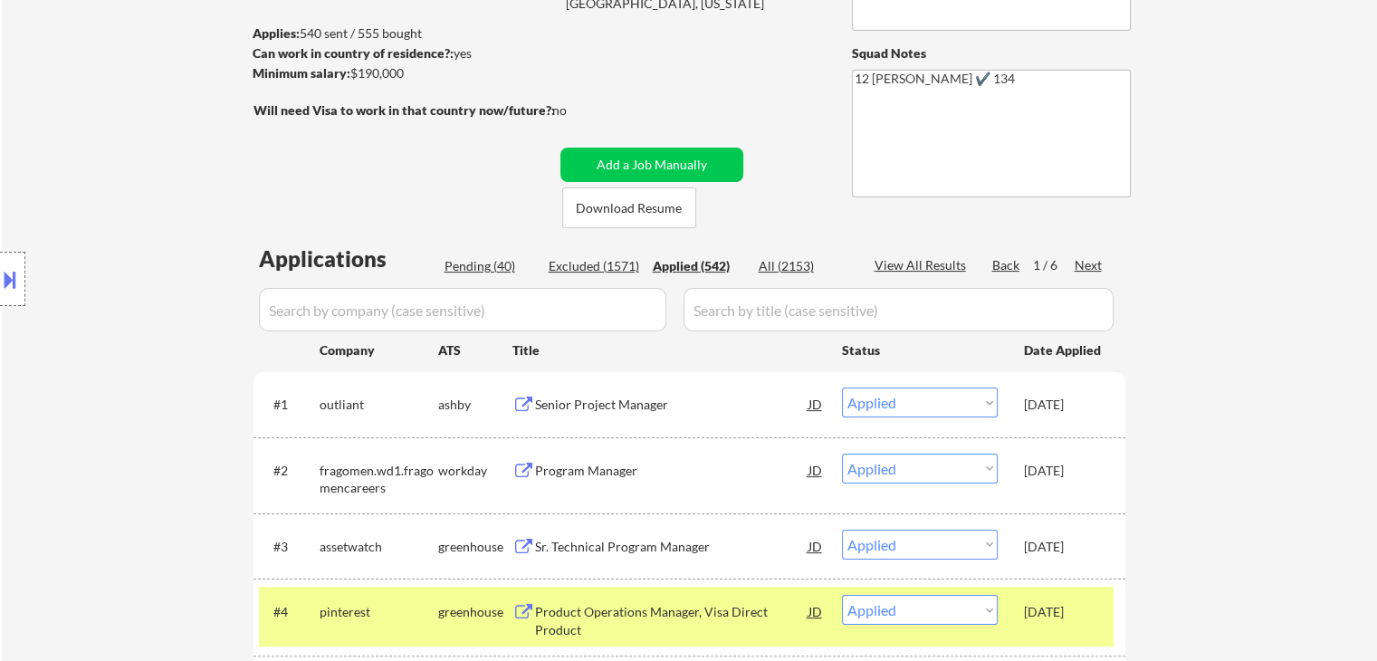
scroll to position [362, 0]
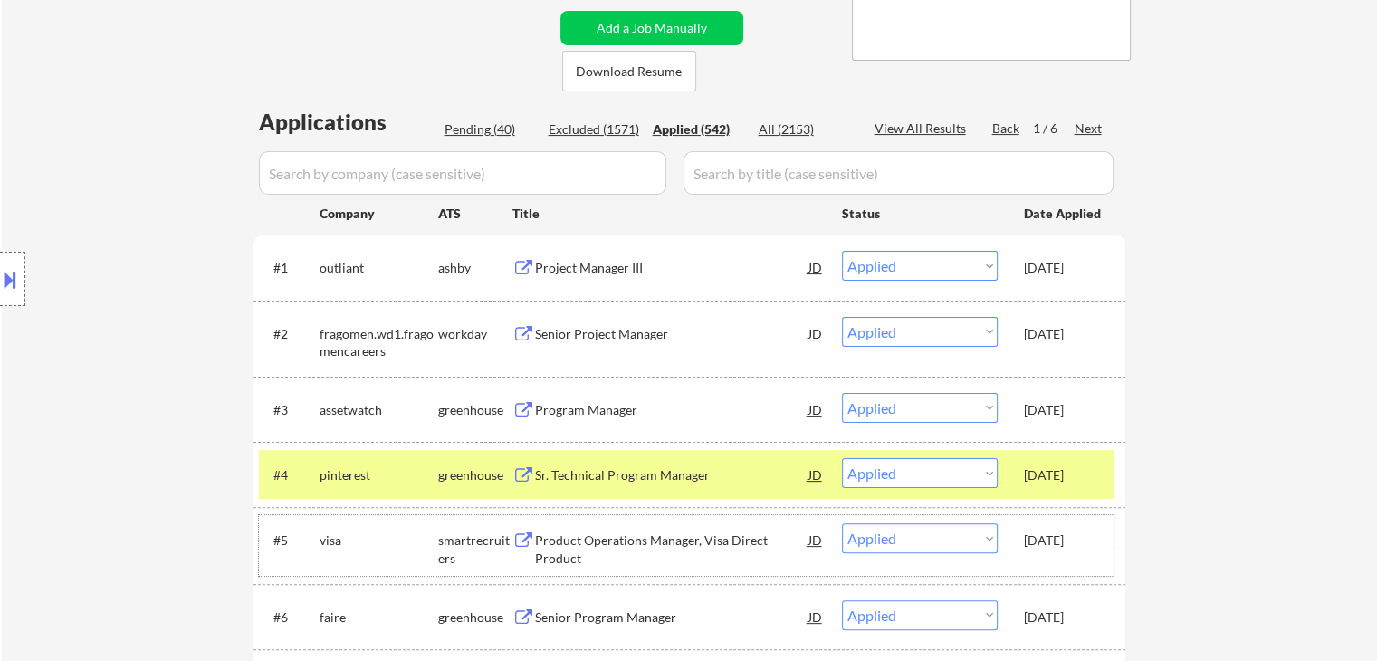
drag, startPoint x: 1067, startPoint y: 529, endPoint x: 1055, endPoint y: 463, distance: 66.2
click at [1060, 521] on div "#5 visa smartrecruiters Product Operations Manager, Visa Direct Product JD Choo…" at bounding box center [686, 545] width 854 height 60
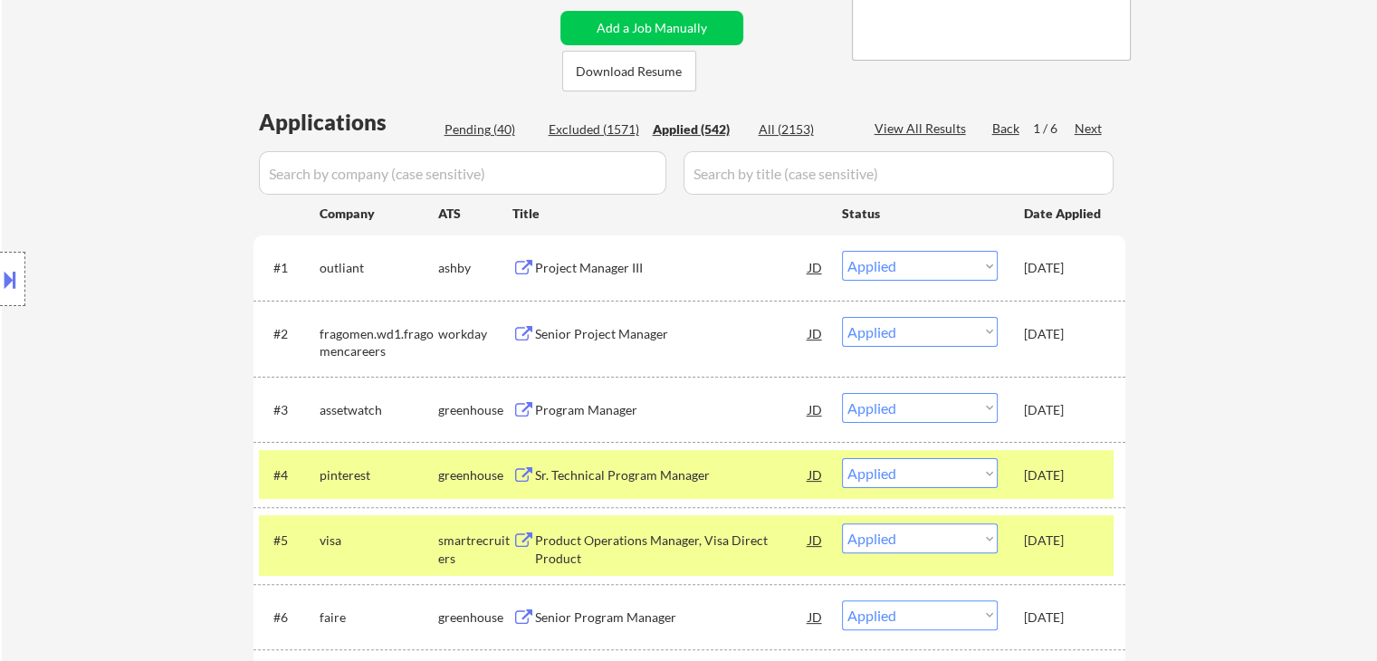
click at [1056, 455] on div "#4 pinterest greenhouse Sr. Technical Program Manager JD Choose an option... Pe…" at bounding box center [686, 474] width 854 height 49
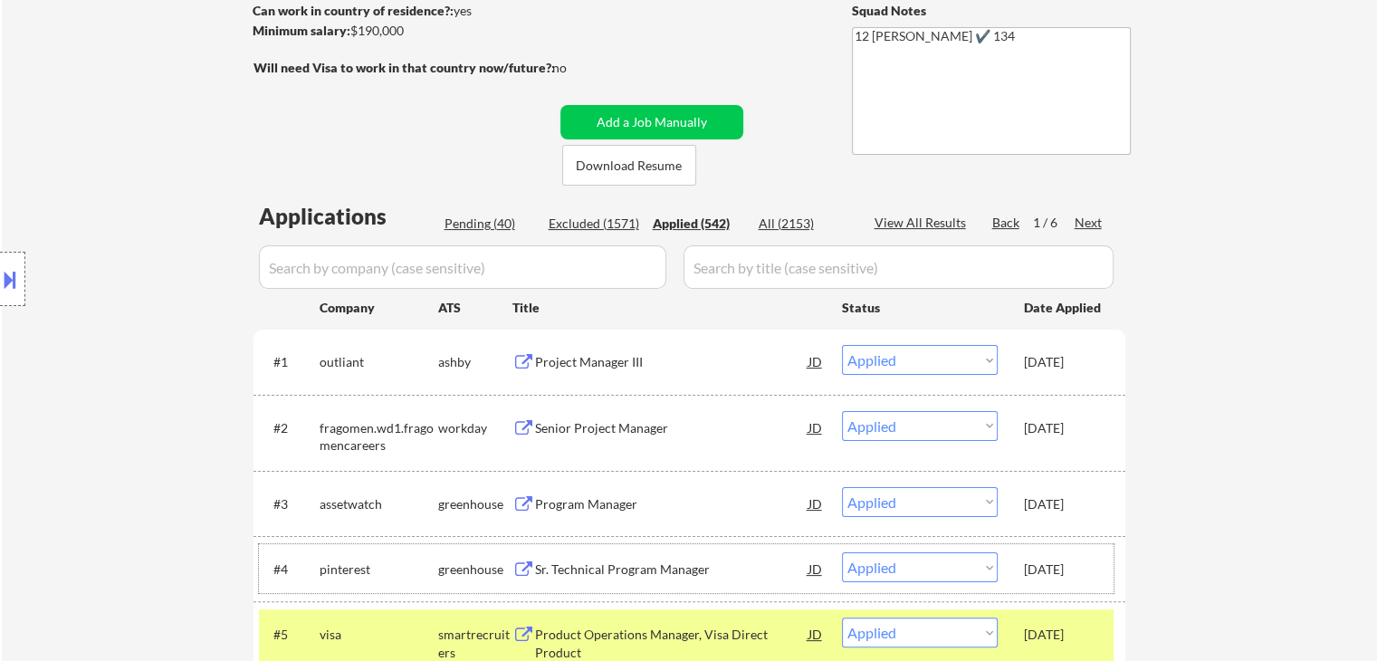
scroll to position [453, 0]
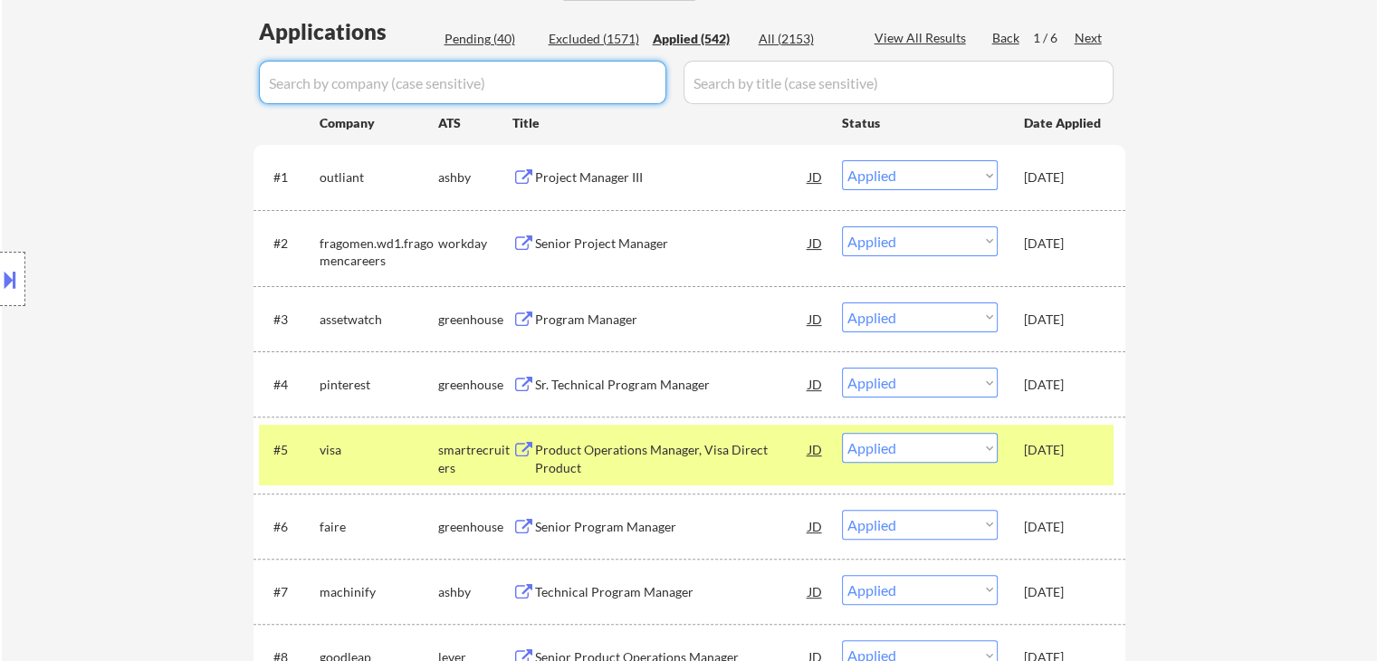
click at [519, 70] on input "input" at bounding box center [462, 82] width 407 height 43
click at [502, 102] on input "input" at bounding box center [462, 82] width 407 height 43
paste input "atomicsemi"
type input "atomicsemi"
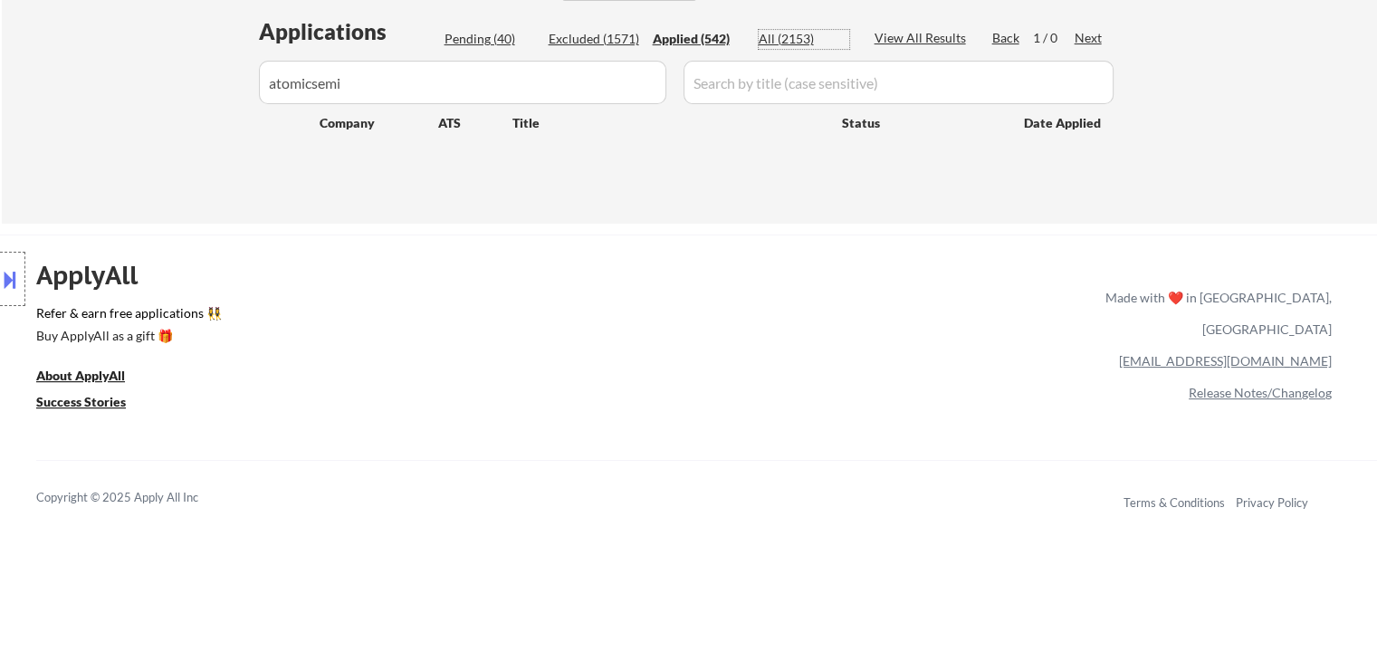
drag, startPoint x: 778, startPoint y: 38, endPoint x: 769, endPoint y: 61, distance: 24.1
click at [778, 40] on div "All (2153)" at bounding box center [804, 39] width 91 height 18
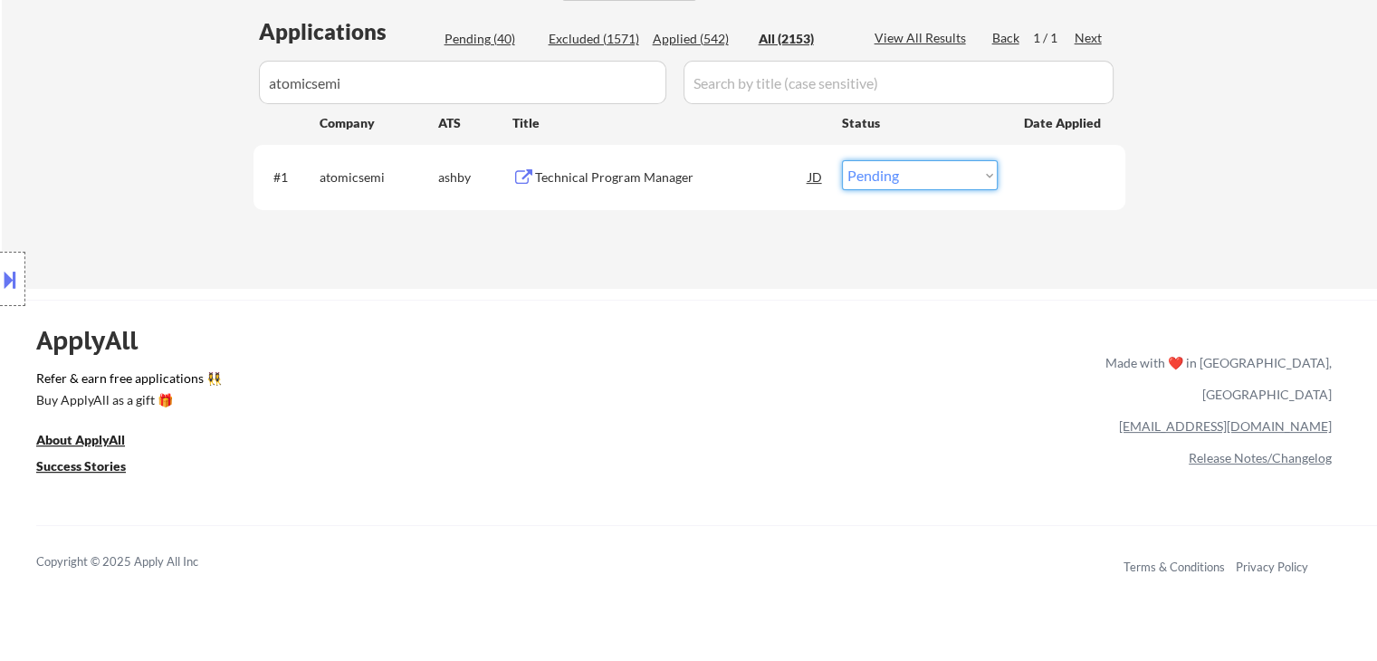
click at [876, 172] on select "Choose an option... Pending Applied Excluded (Questions) Excluded (Expired) Exc…" at bounding box center [920, 175] width 156 height 30
select select ""applied""
click at [842, 160] on select "Choose an option... Pending Applied Excluded (Questions) Excluded (Expired) Exc…" at bounding box center [920, 175] width 156 height 30
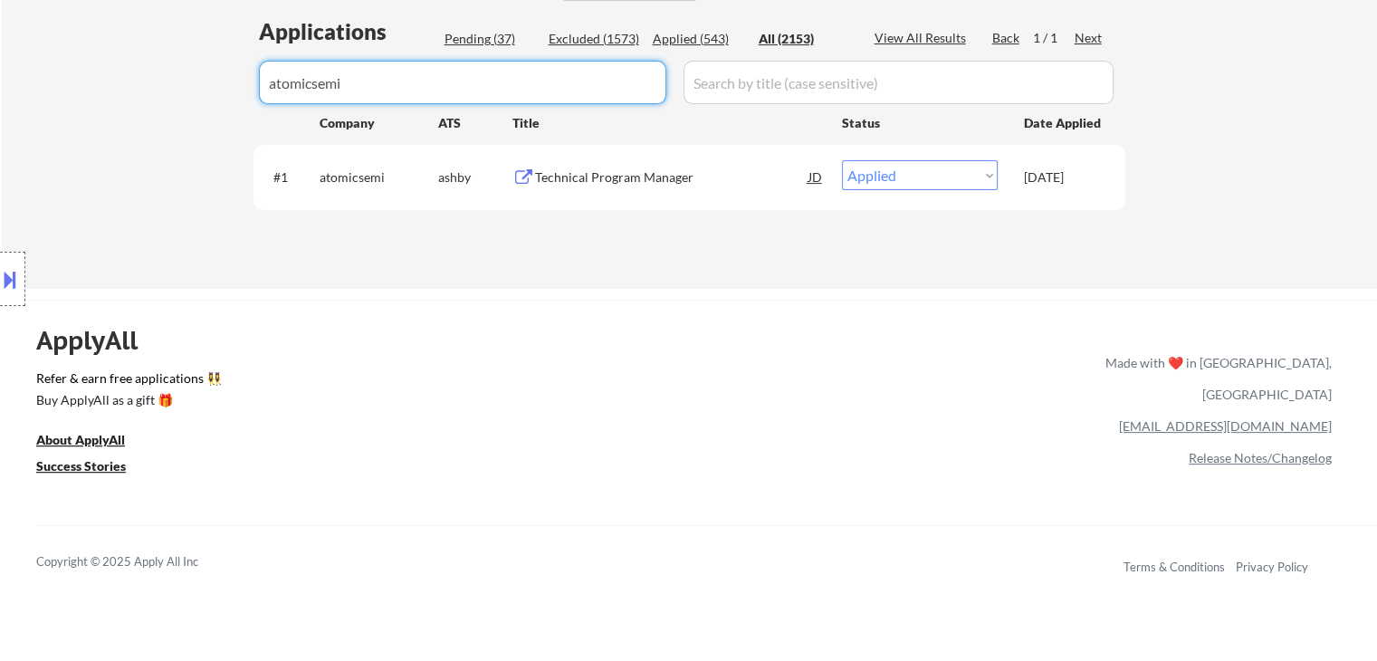
drag, startPoint x: 401, startPoint y: 77, endPoint x: 0, endPoint y: 346, distance: 482.8
select select ""excluded__other_""
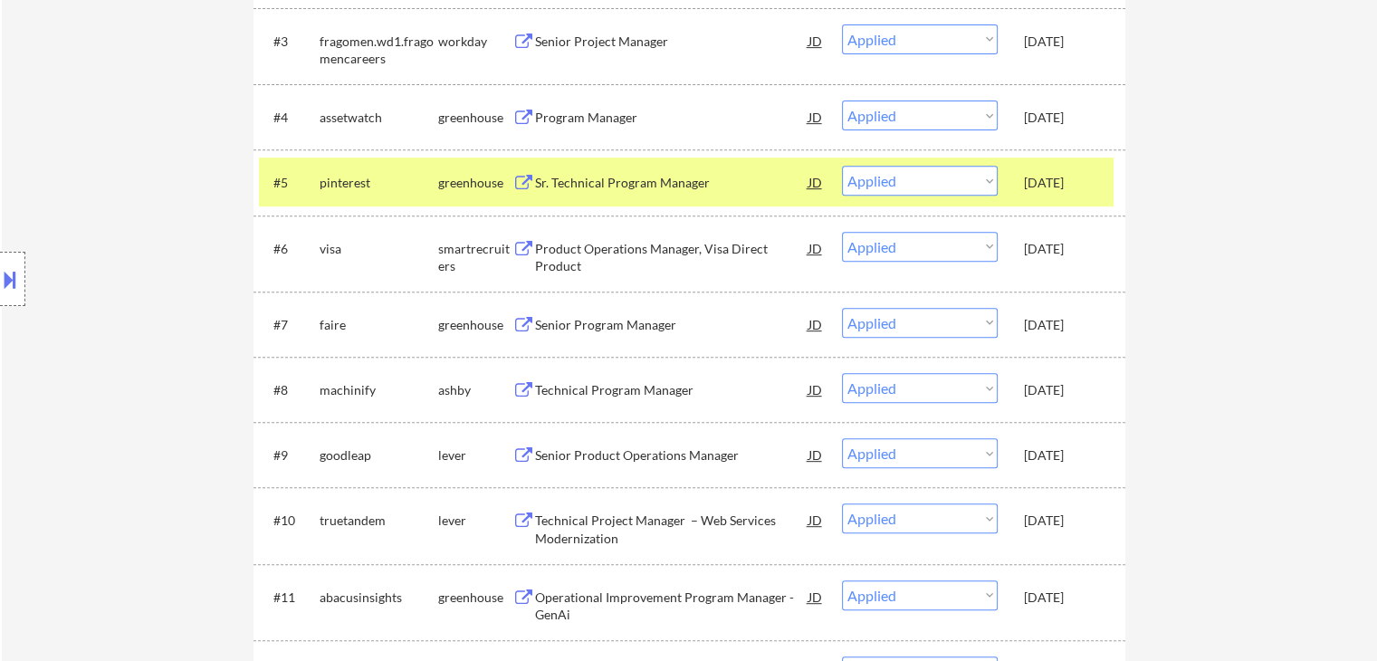
scroll to position [724, 0]
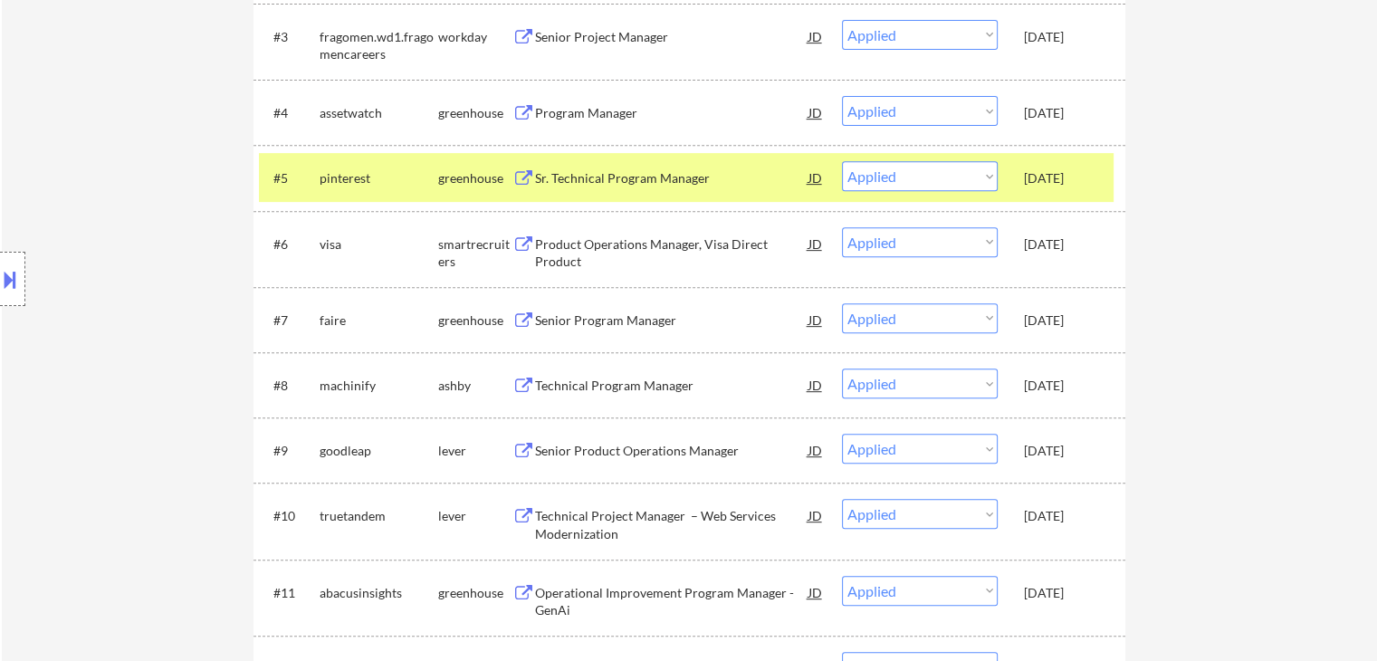
click at [1058, 224] on div "#6 visa smartrecruiters Product Operations Manager, Visa Direct Product JD Choo…" at bounding box center [686, 249] width 854 height 60
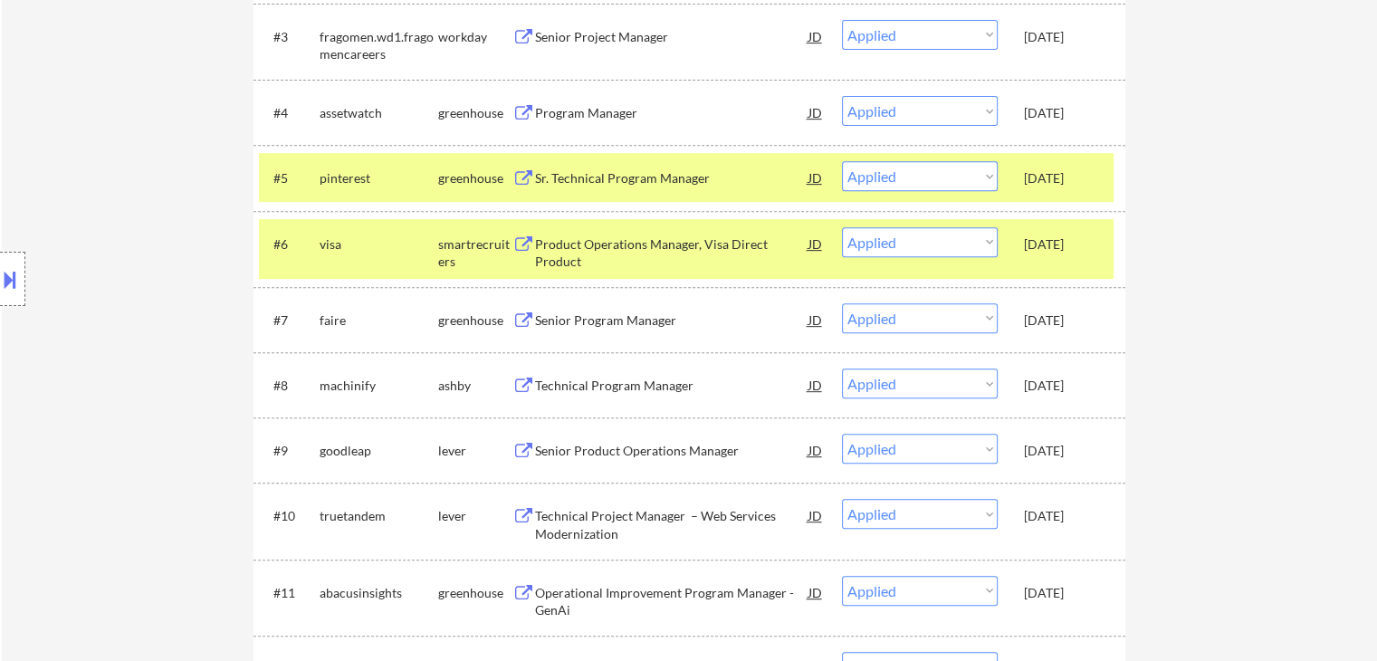
click at [1057, 203] on div "#5 pinterest greenhouse Sr. Technical Program Manager JD Choose an option... Pe…" at bounding box center [689, 177] width 872 height 65
click at [1036, 178] on div "Oct 10, 2025" at bounding box center [1064, 178] width 80 height 18
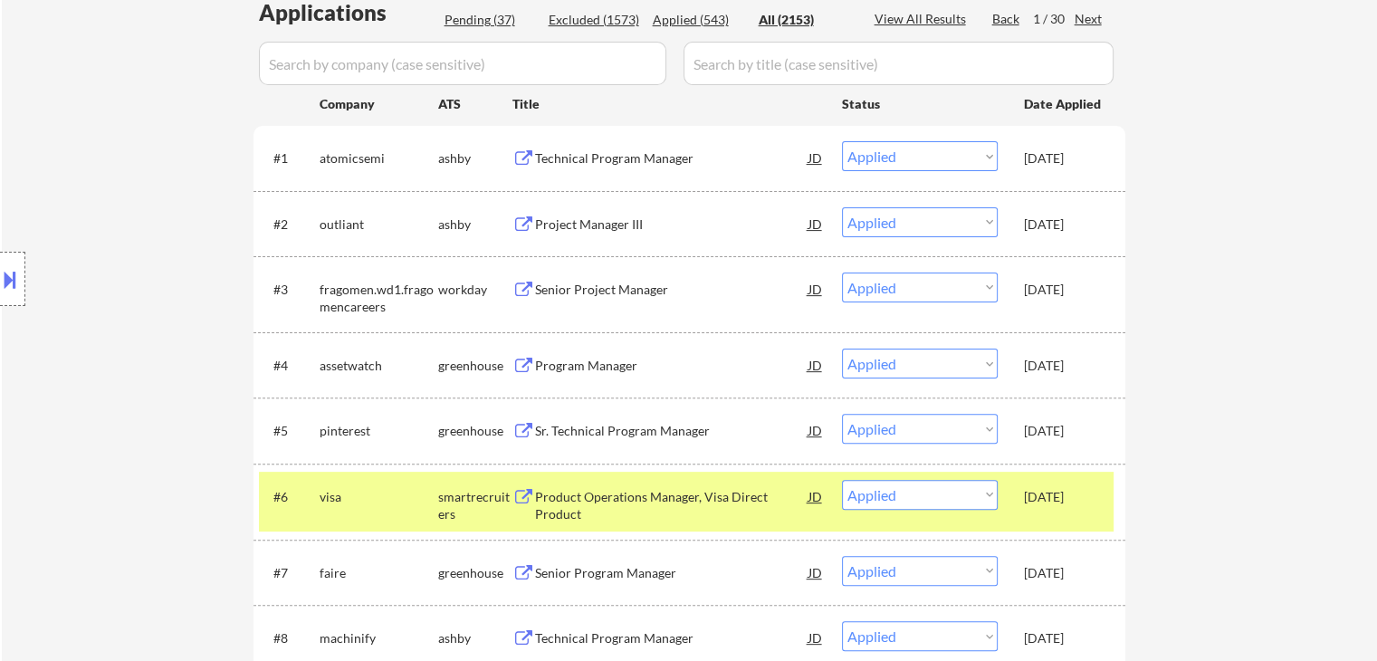
scroll to position [453, 0]
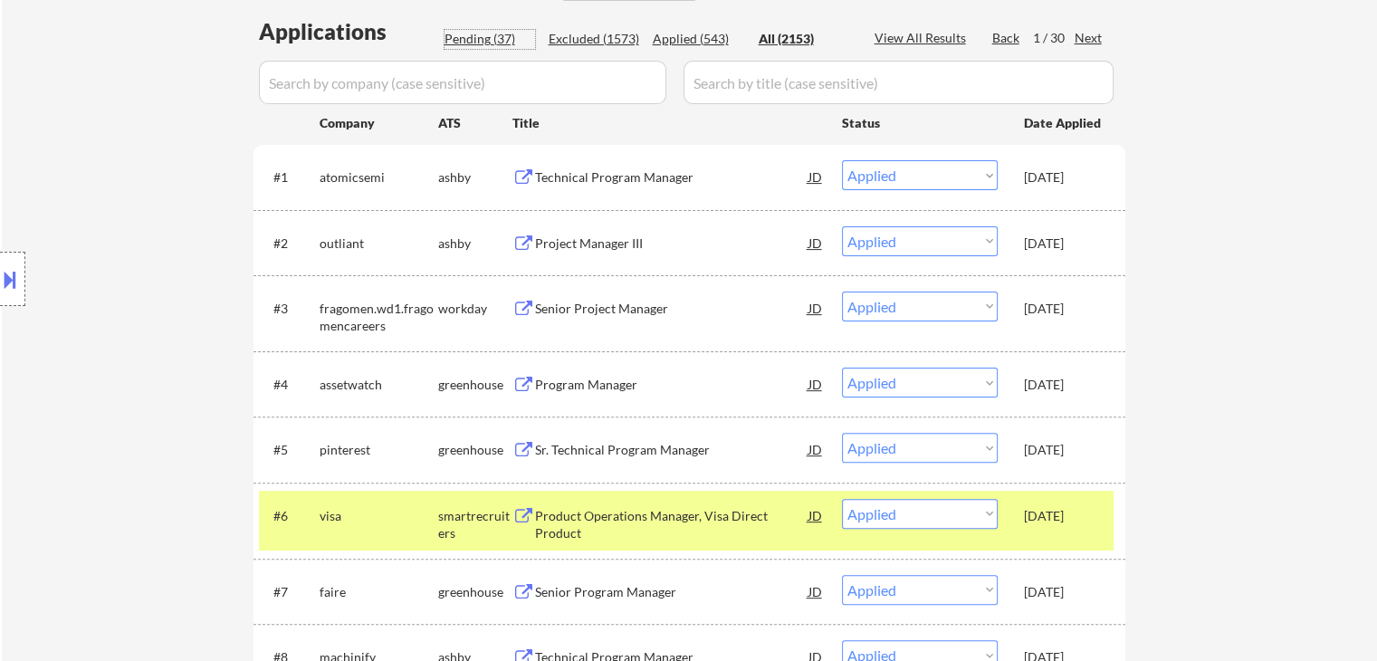
drag, startPoint x: 467, startPoint y: 46, endPoint x: 461, endPoint y: 72, distance: 27.0
paste input "Our positions often require US security clearance which requires US citizenship…"
type input "Our positions often require US security clearance which requires US citizenship…"
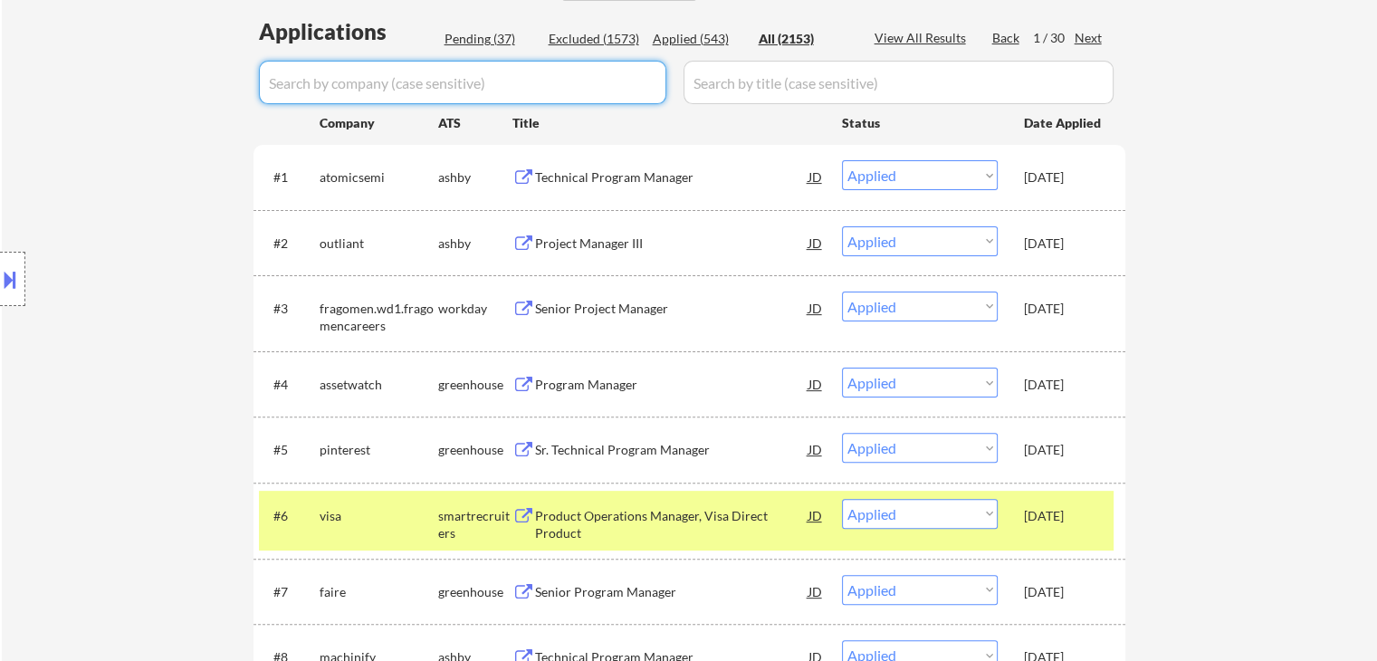
click at [477, 72] on input "input" at bounding box center [462, 82] width 407 height 43
paste input "unisonglobal"
type input "unisonglobal"
select select ""pending""
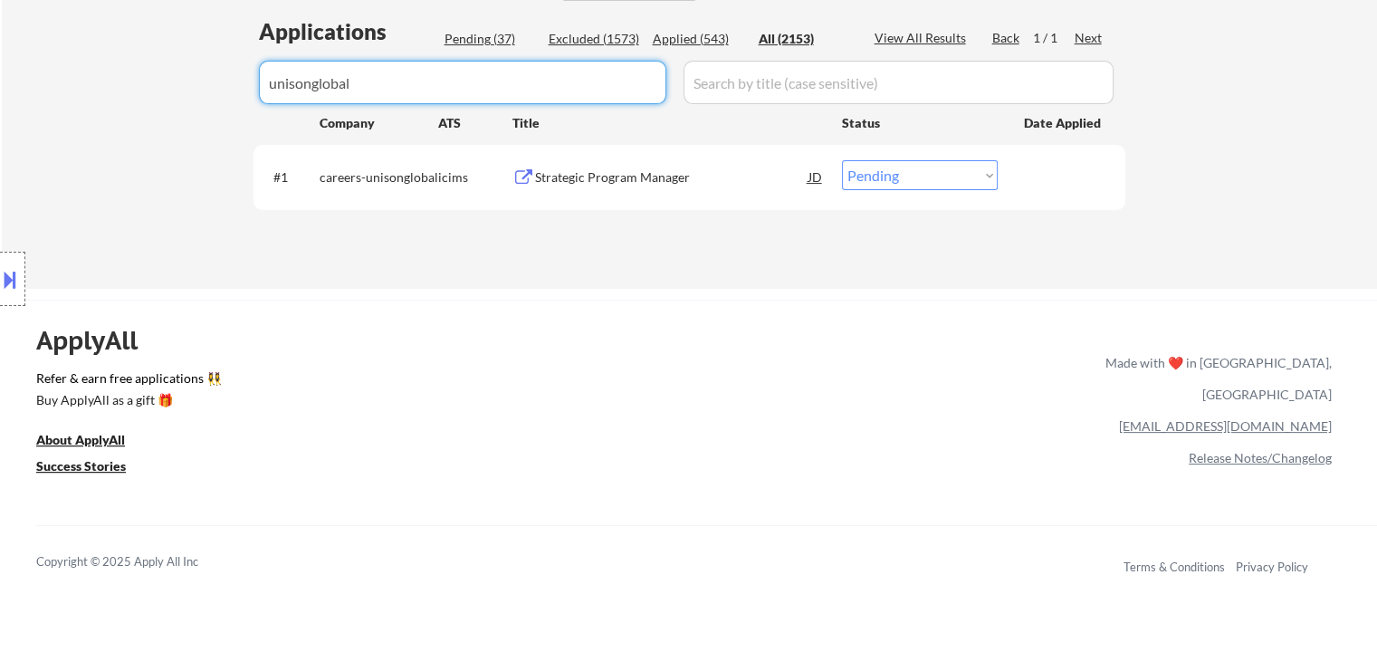
type input "unisonglobal"
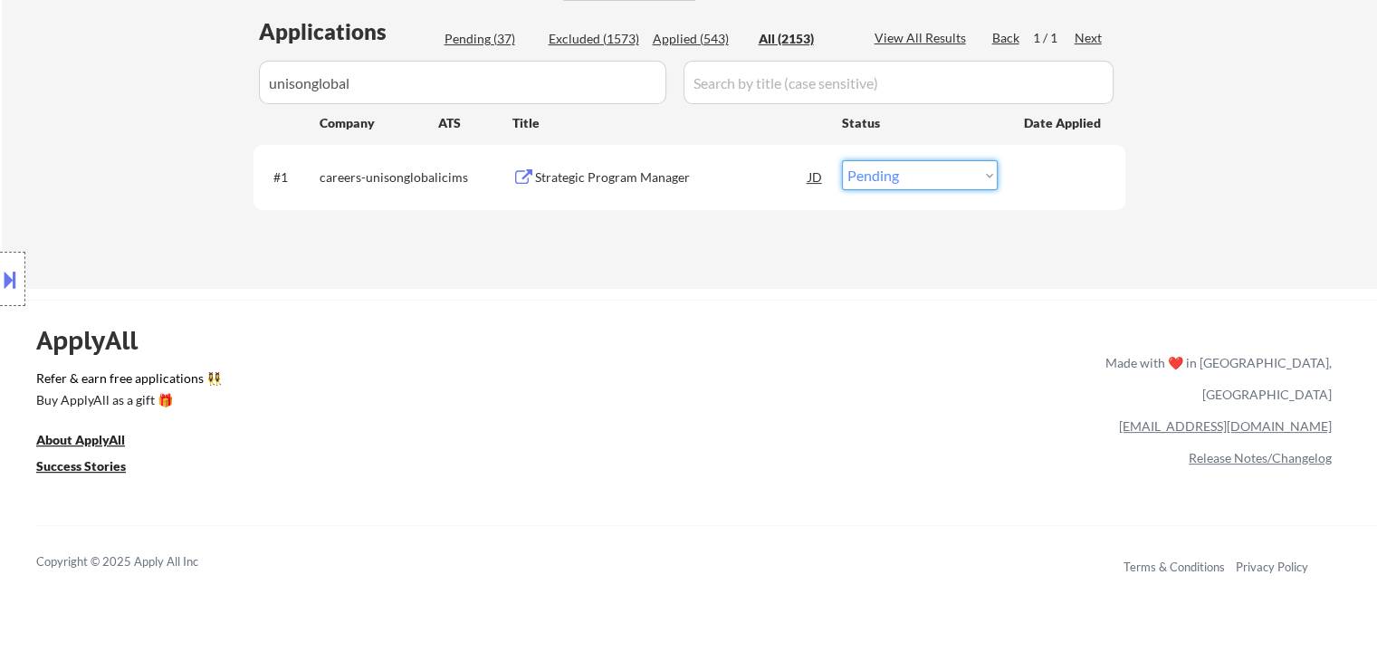
click at [935, 171] on select "Choose an option... Pending Applied Excluded (Questions) Excluded (Expired) Exc…" at bounding box center [920, 175] width 156 height 30
select select ""applied""
click at [842, 160] on select "Choose an option... Pending Applied Excluded (Questions) Excluded (Expired) Exc…" at bounding box center [920, 175] width 156 height 30
click at [475, 42] on div "Pending (36)" at bounding box center [489, 39] width 91 height 18
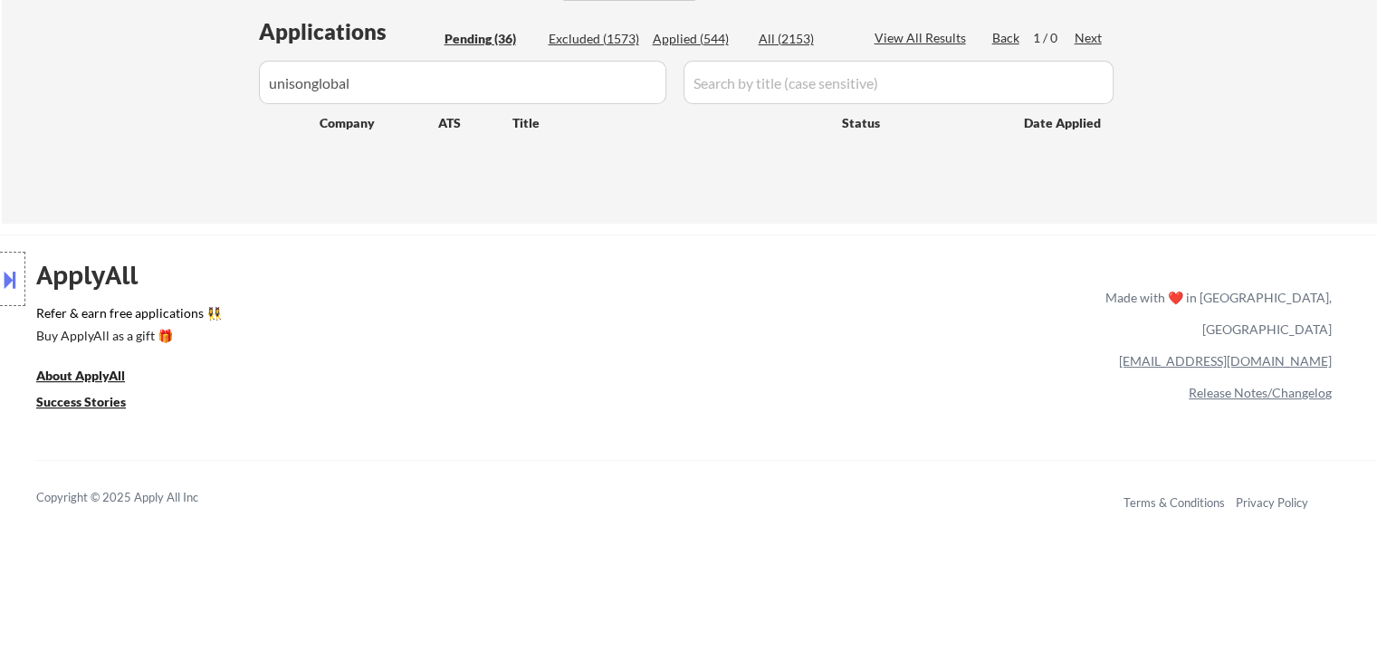
click at [559, 19] on div "Applications Pending (36) Excluded (1573) Applied (544) All (2153) View All Res…" at bounding box center [689, 102] width 872 height 173
click at [589, 33] on div "Excluded (1573)" at bounding box center [594, 39] width 91 height 18
click at [694, 27] on div "Applications Pending (36) Excluded (1573) Applied (544) All (2153) View All Res…" at bounding box center [689, 102] width 872 height 173
click at [695, 48] on div "Applied (544)" at bounding box center [698, 39] width 91 height 19
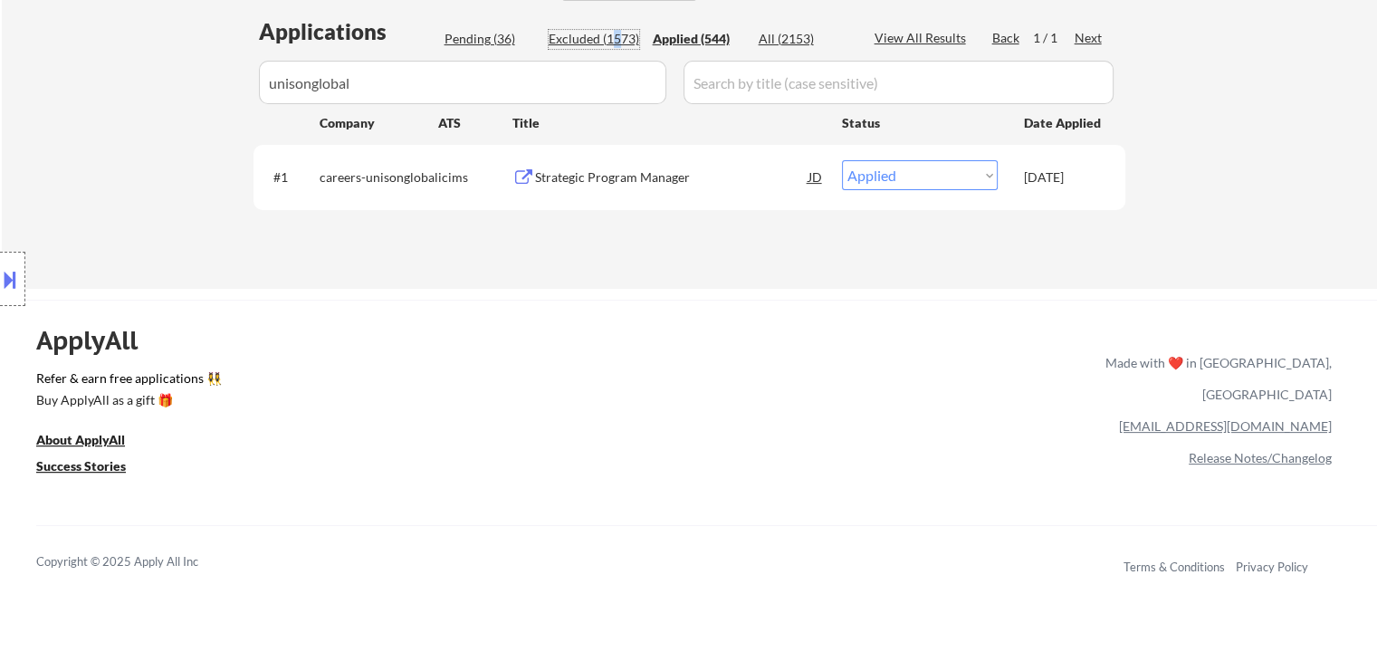
drag, startPoint x: 617, startPoint y: 32, endPoint x: 507, endPoint y: 43, distance: 111.1
click at [604, 35] on div "Excluded (1573)" at bounding box center [594, 39] width 91 height 18
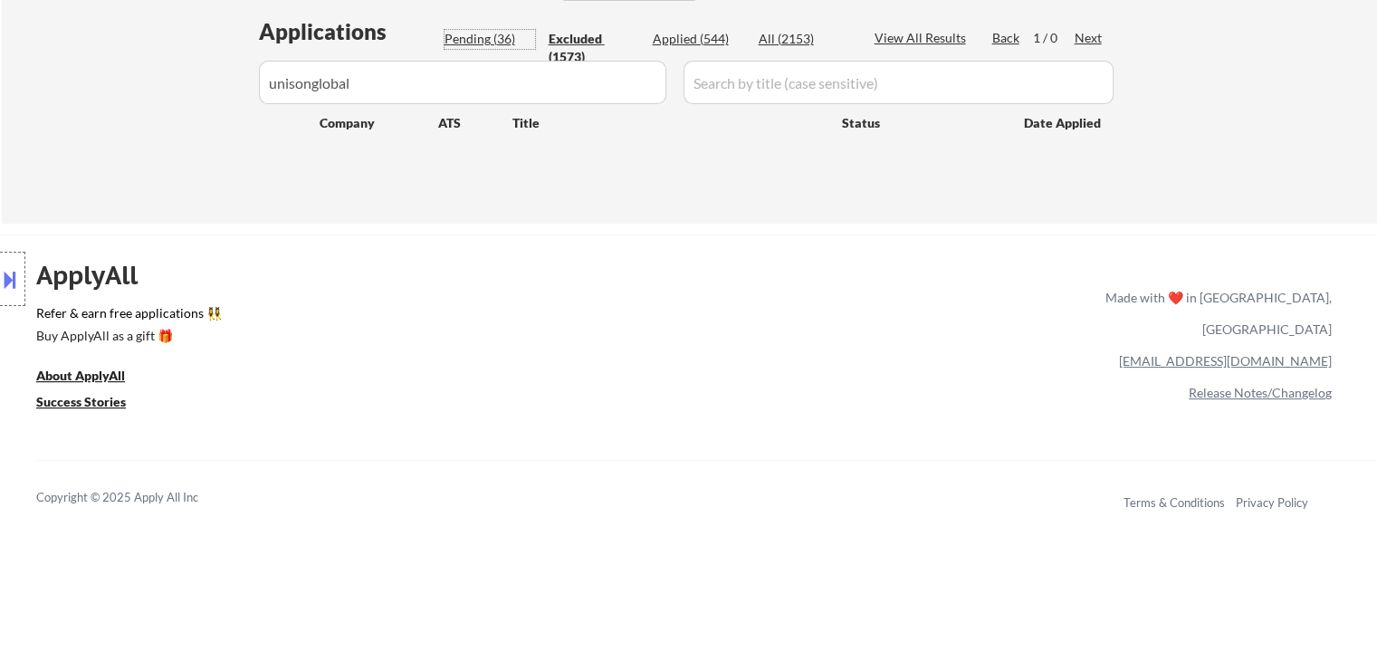
click at [484, 43] on div "Pending (36)" at bounding box center [489, 39] width 91 height 18
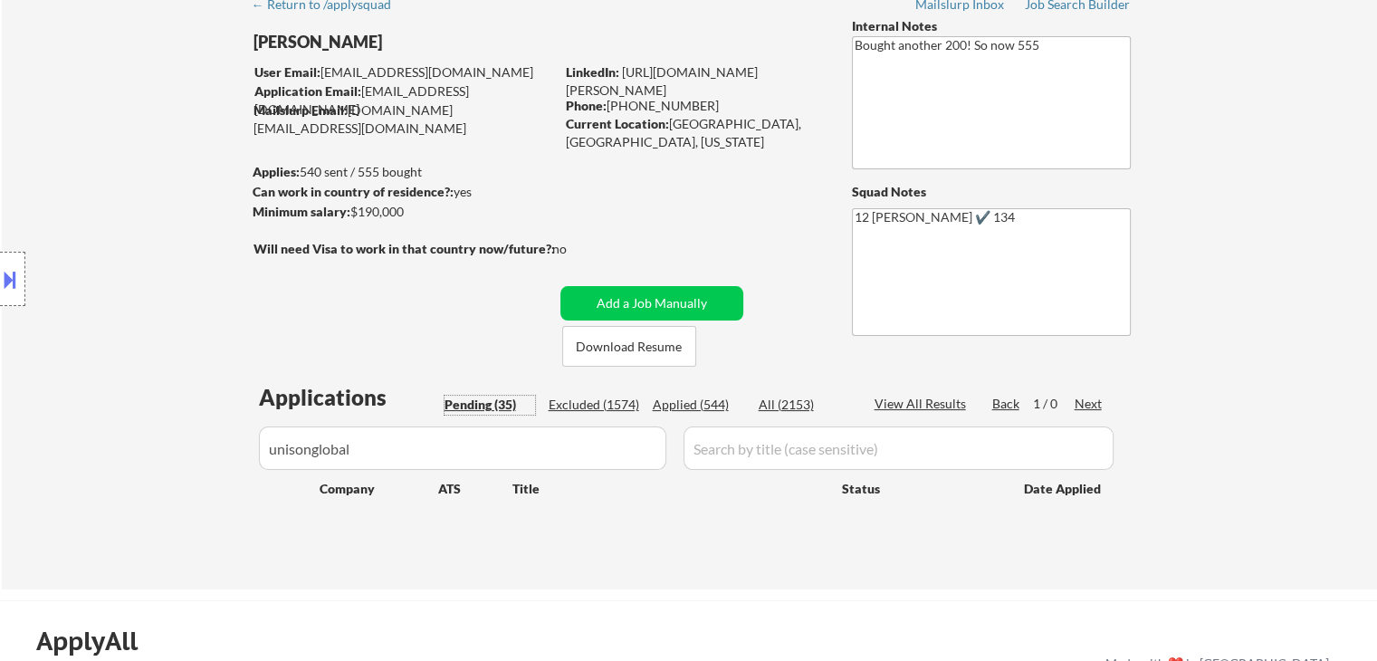
scroll to position [129, 0]
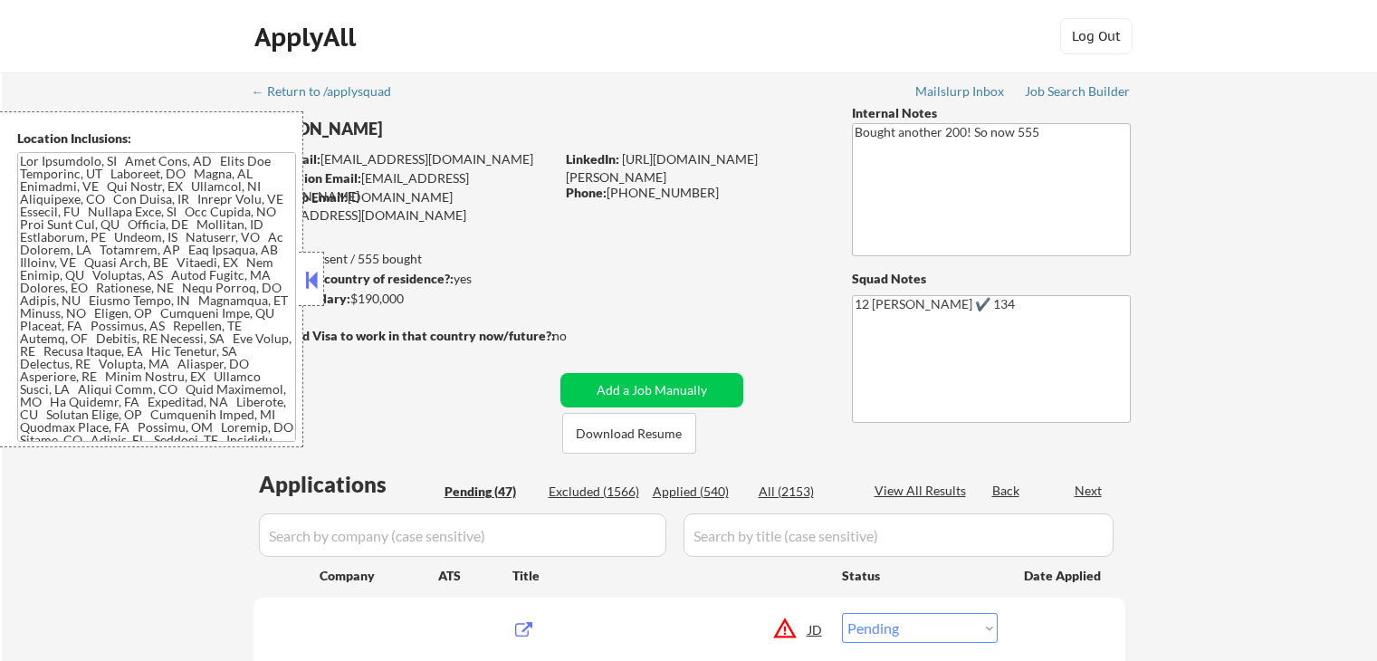
select select ""pending""
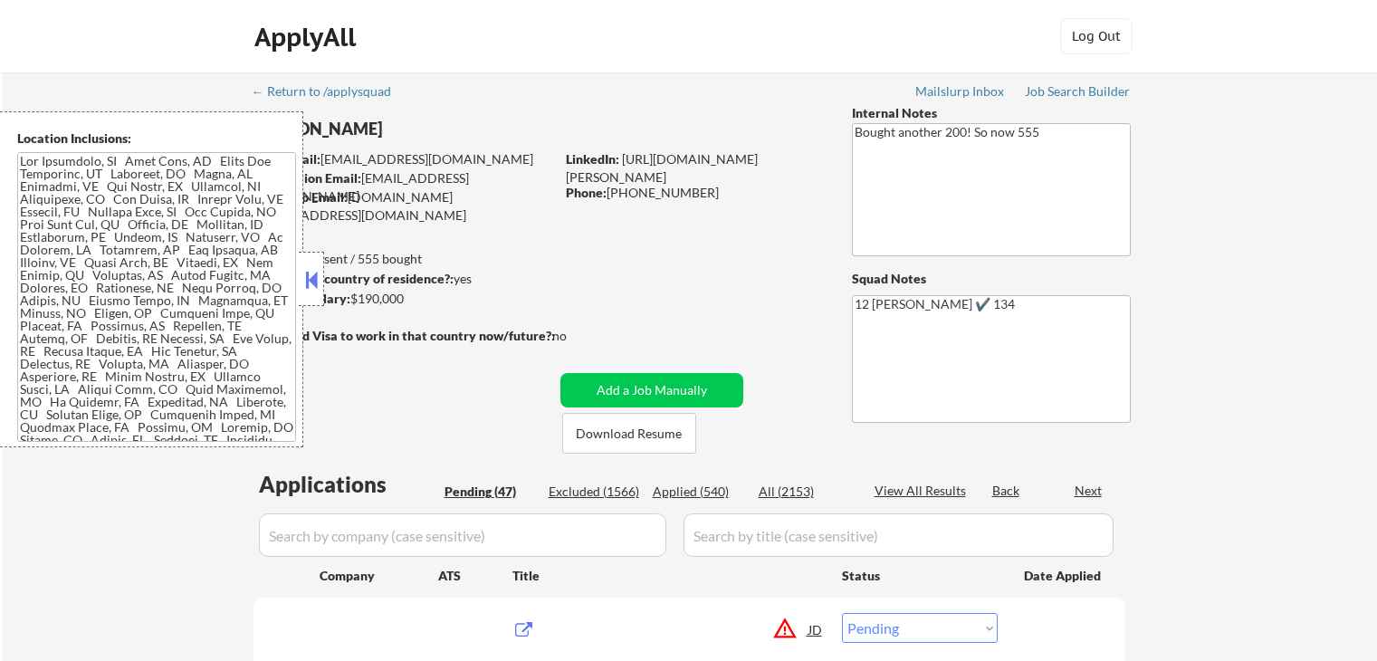
select select ""pending""
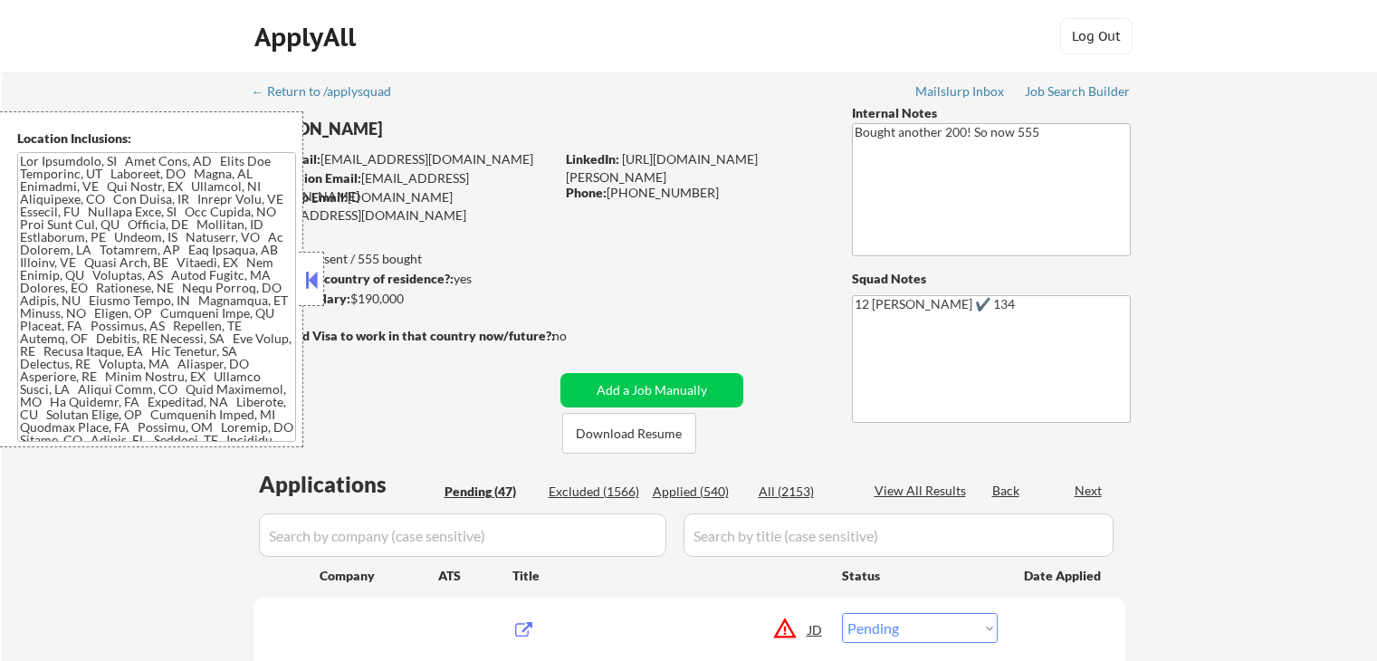
select select ""pending""
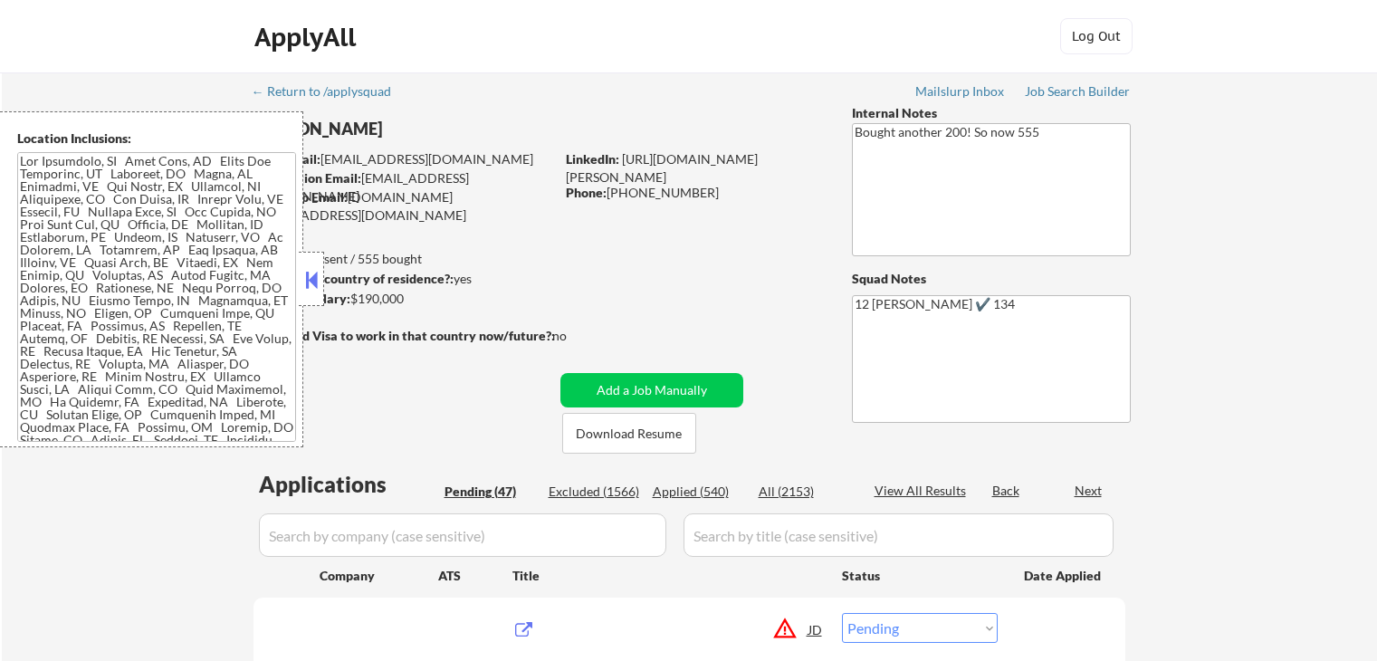
select select ""pending""
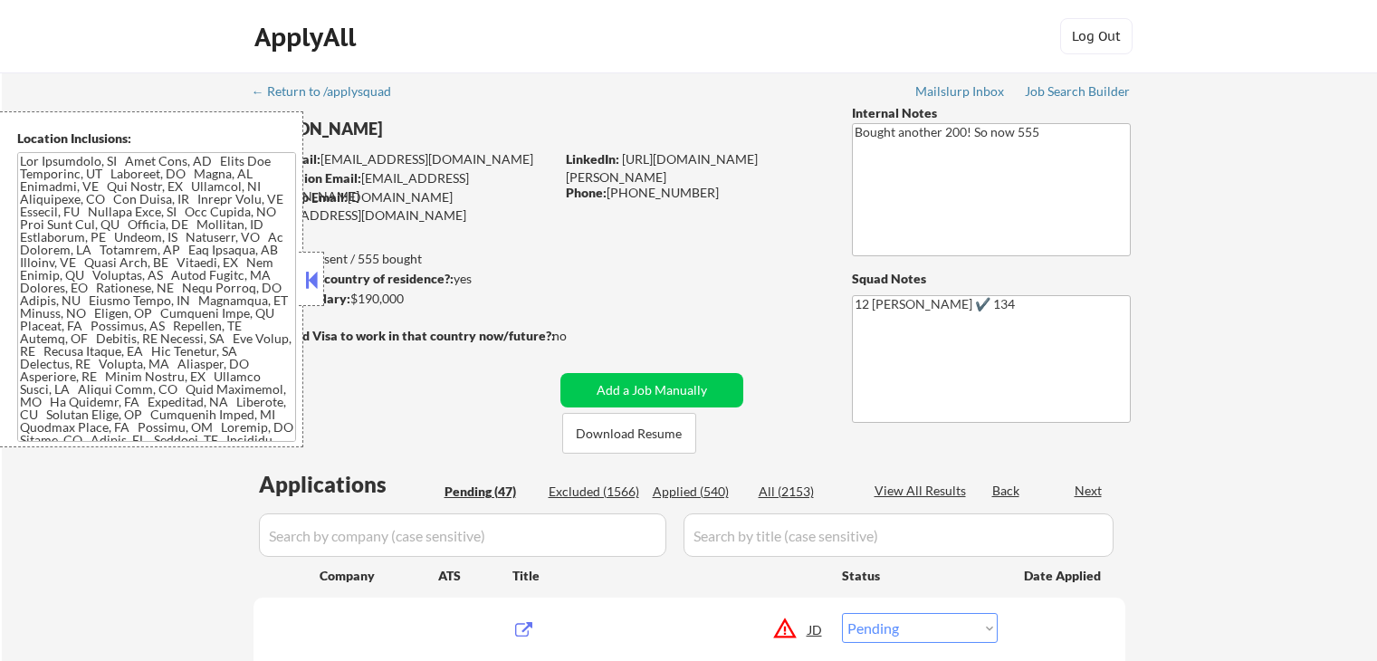
select select ""pending""
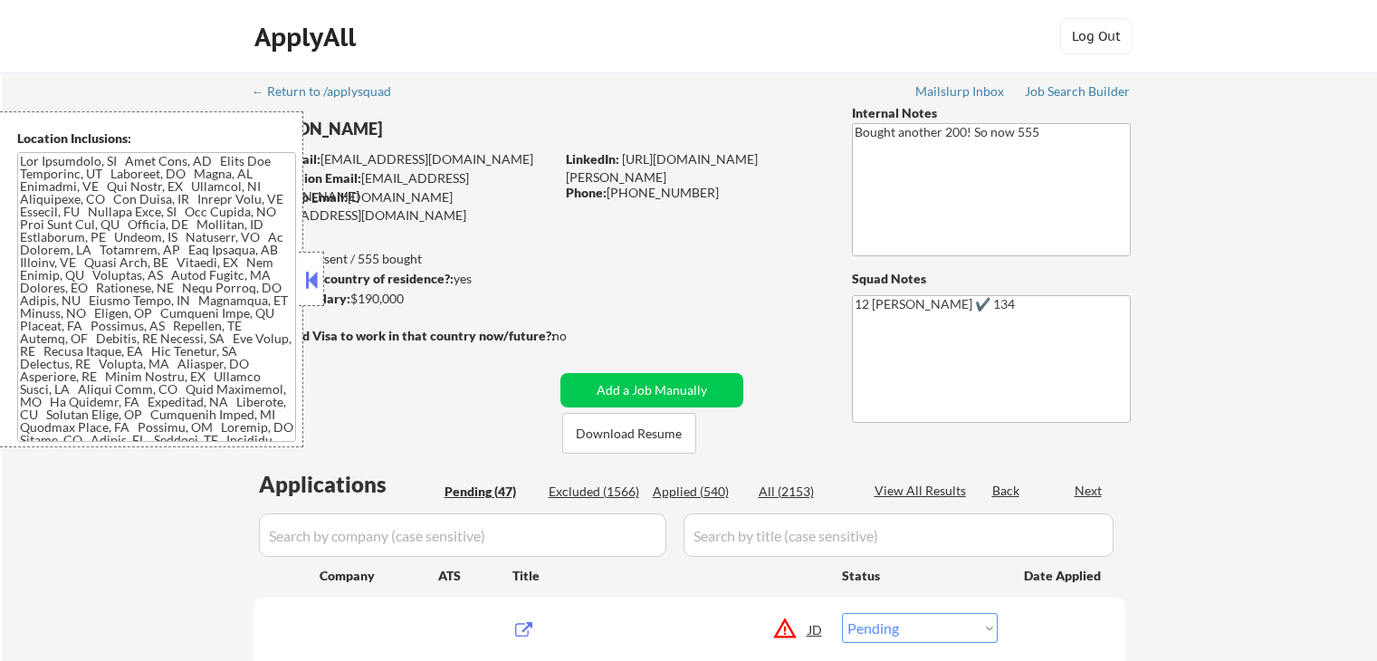
select select ""pending""
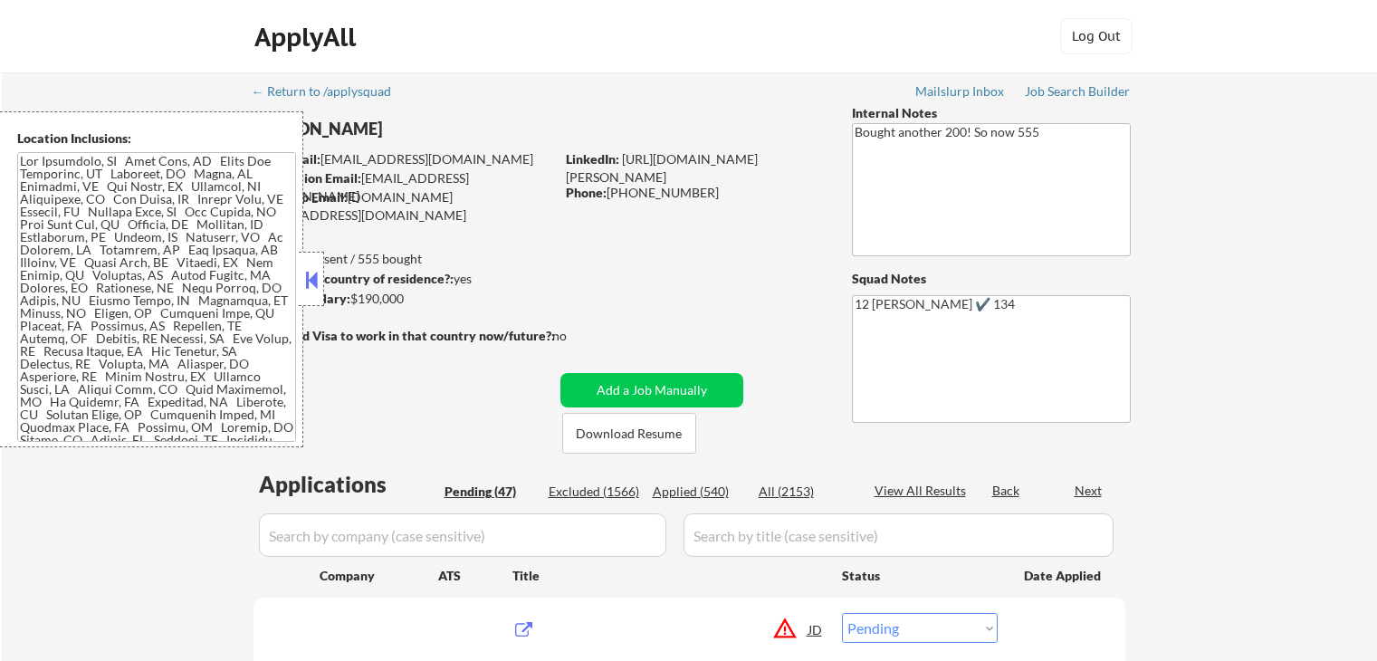
select select ""pending""
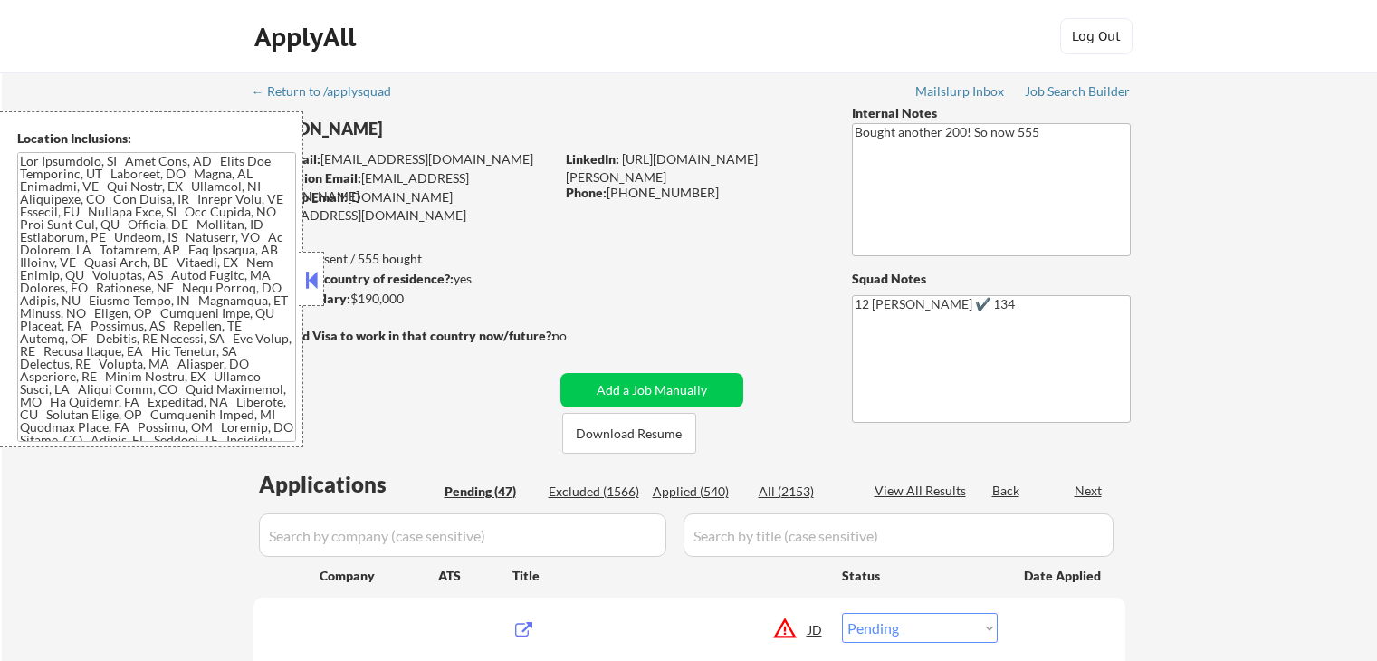
select select ""pending""
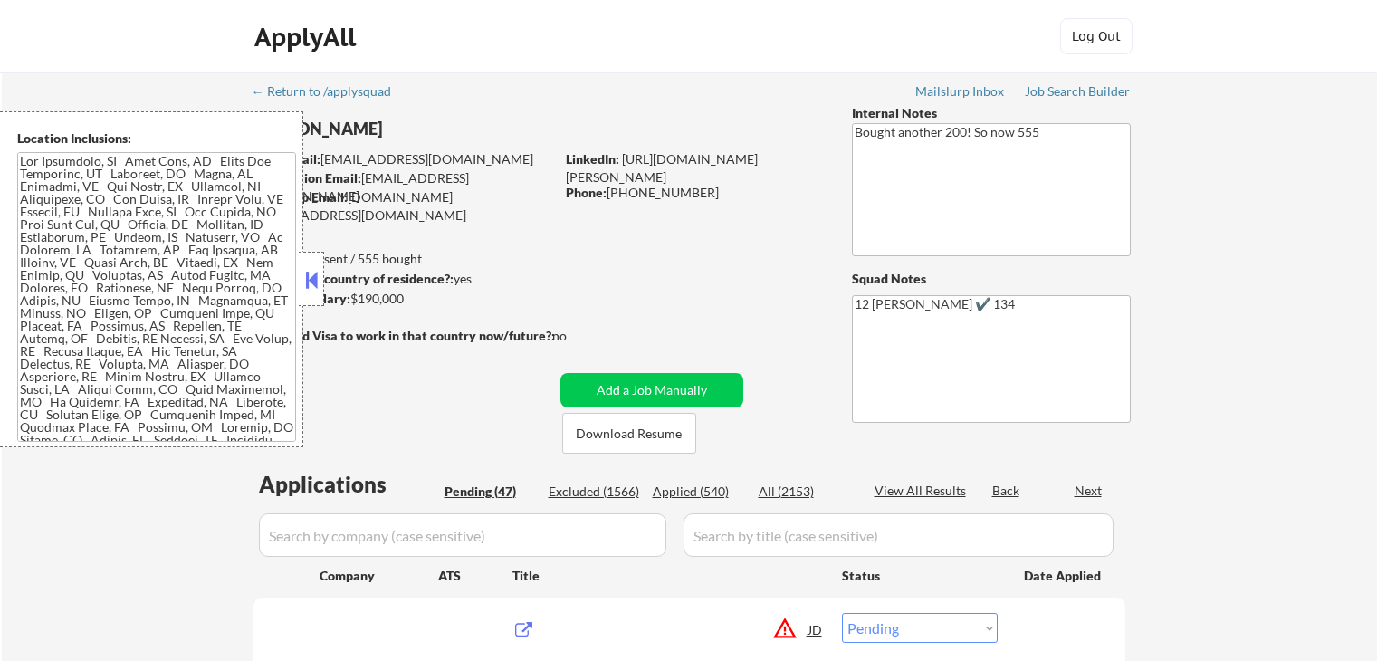
select select ""pending""
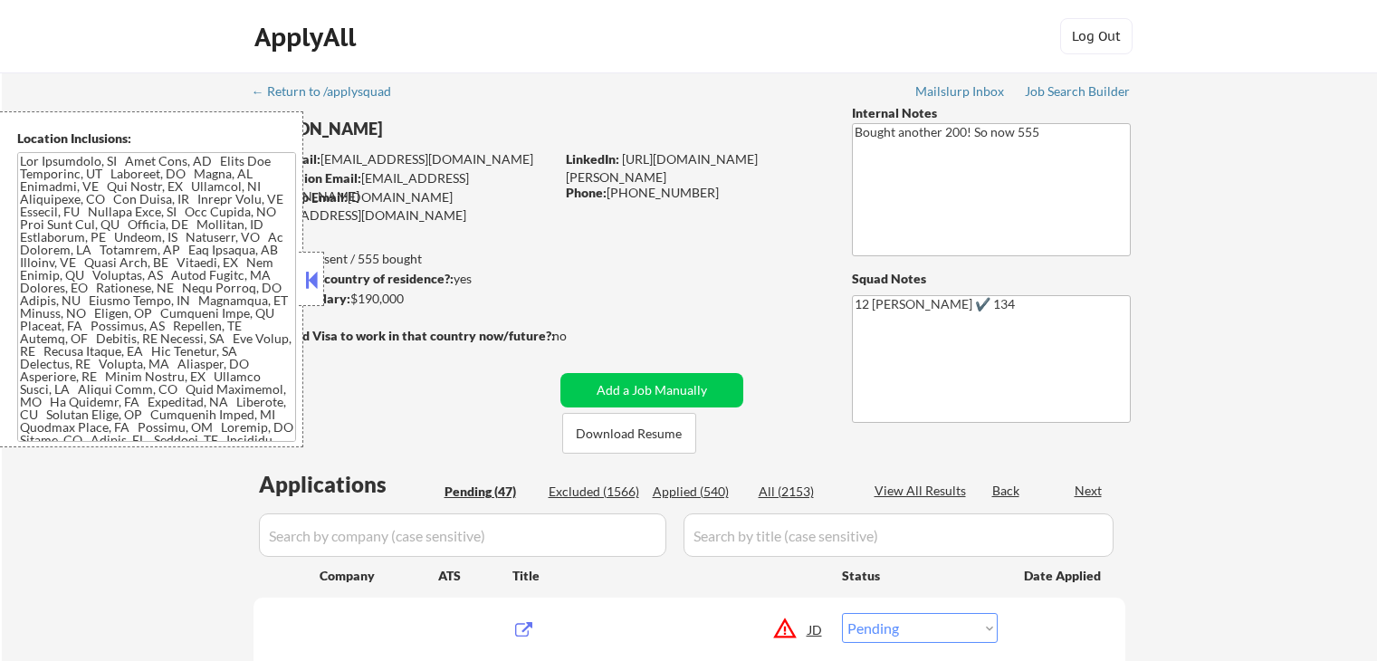
select select ""pending""
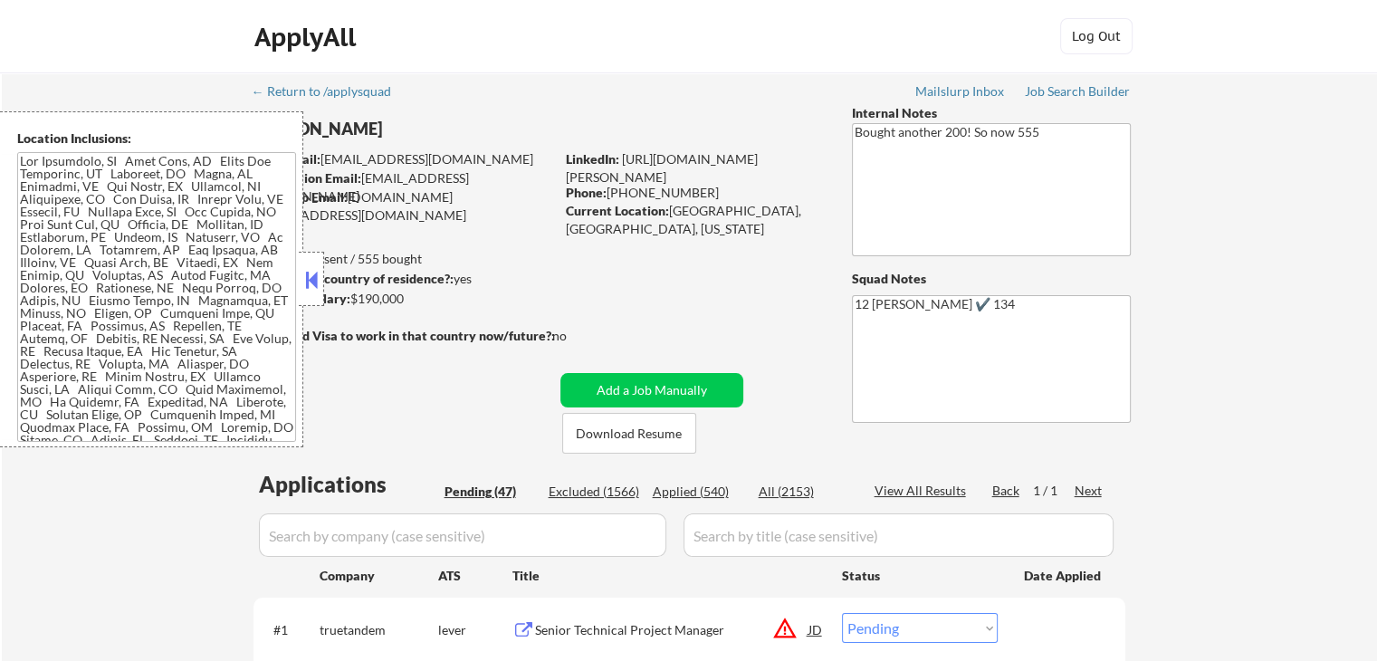
click at [296, 285] on div "Location Inclusions:" at bounding box center [151, 279] width 303 height 336
click at [311, 280] on button at bounding box center [311, 279] width 20 height 27
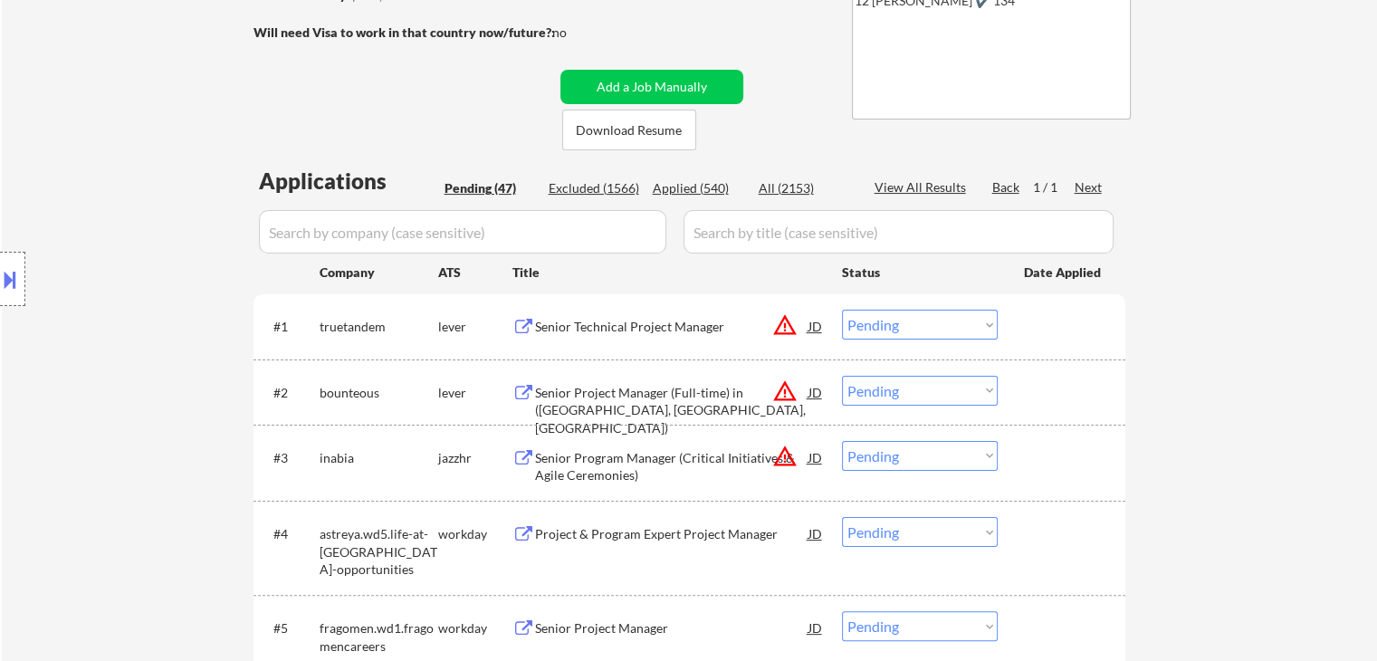
scroll to position [453, 0]
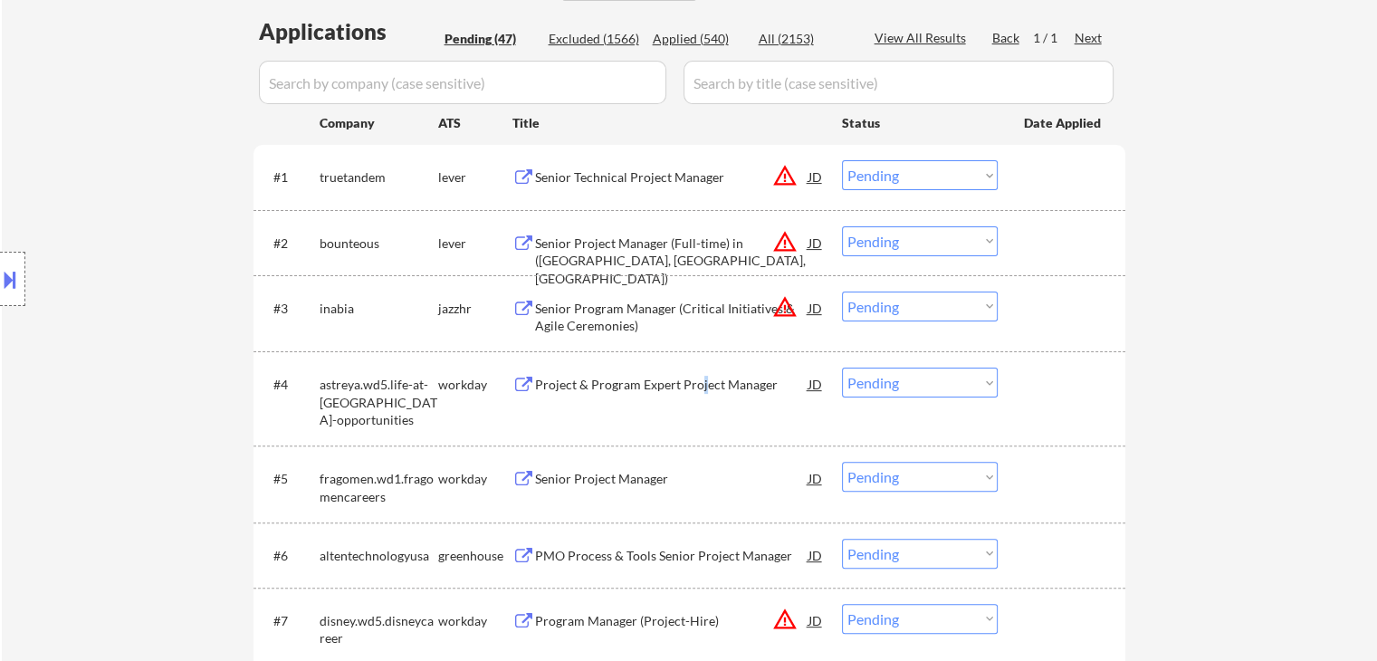
click at [701, 386] on div "Project & Program Expert Project Manager" at bounding box center [671, 385] width 273 height 18
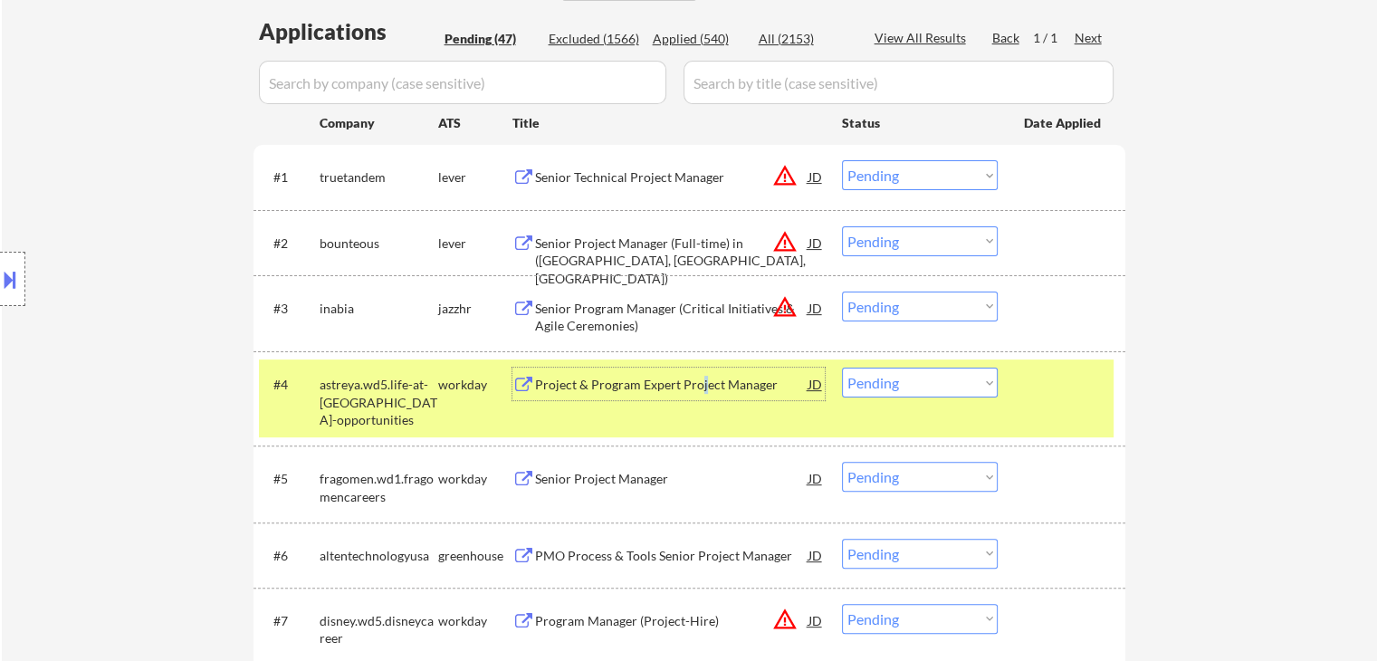
drag, startPoint x: 949, startPoint y: 376, endPoint x: 948, endPoint y: 396, distance: 19.9
click at [948, 375] on select "Choose an option... Pending Applied Excluded (Questions) Excluded (Expired) Exc…" at bounding box center [920, 382] width 156 height 30
click at [842, 367] on select "Choose an option... Pending Applied Excluded (Questions) Excluded (Expired) Exc…" at bounding box center [920, 382] width 156 height 30
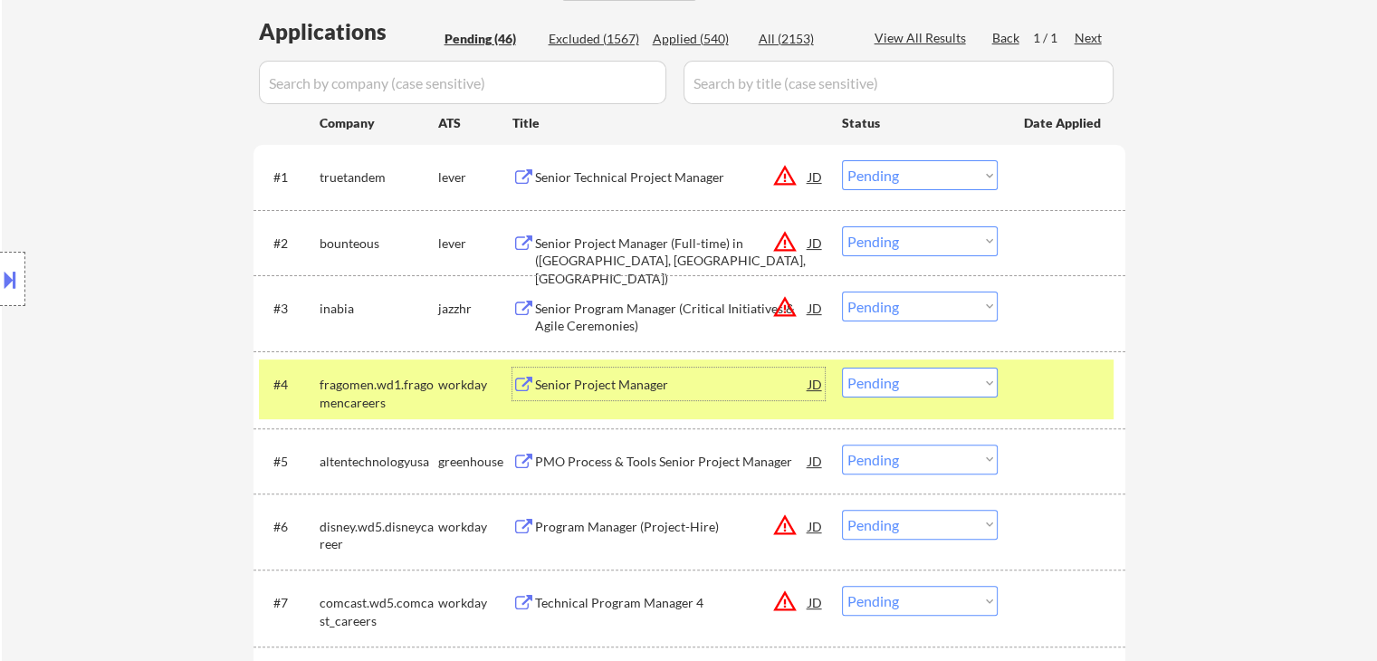
click at [623, 381] on div "Senior Project Manager" at bounding box center [671, 385] width 273 height 18
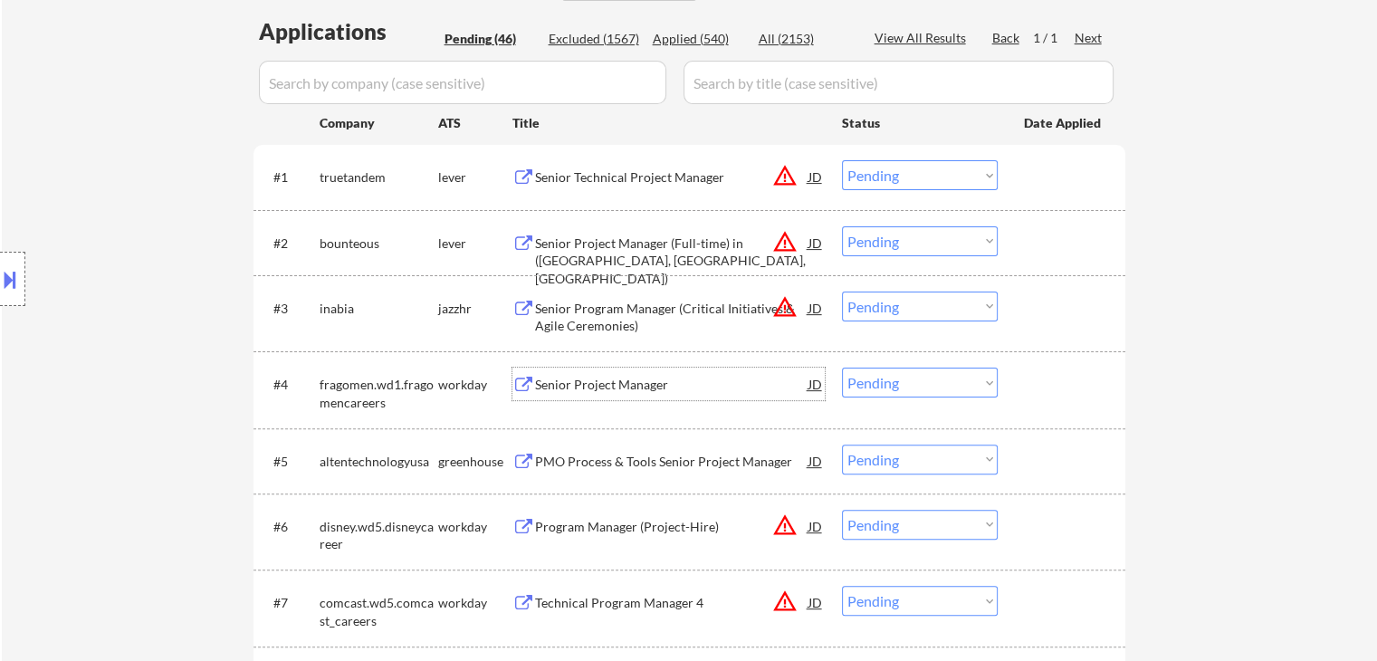
click at [911, 381] on select "Choose an option... Pending Applied Excluded (Questions) Excluded (Expired) Exc…" at bounding box center [920, 382] width 156 height 30
click at [842, 367] on select "Choose an option... Pending Applied Excluded (Questions) Excluded (Expired) Exc…" at bounding box center [920, 382] width 156 height 30
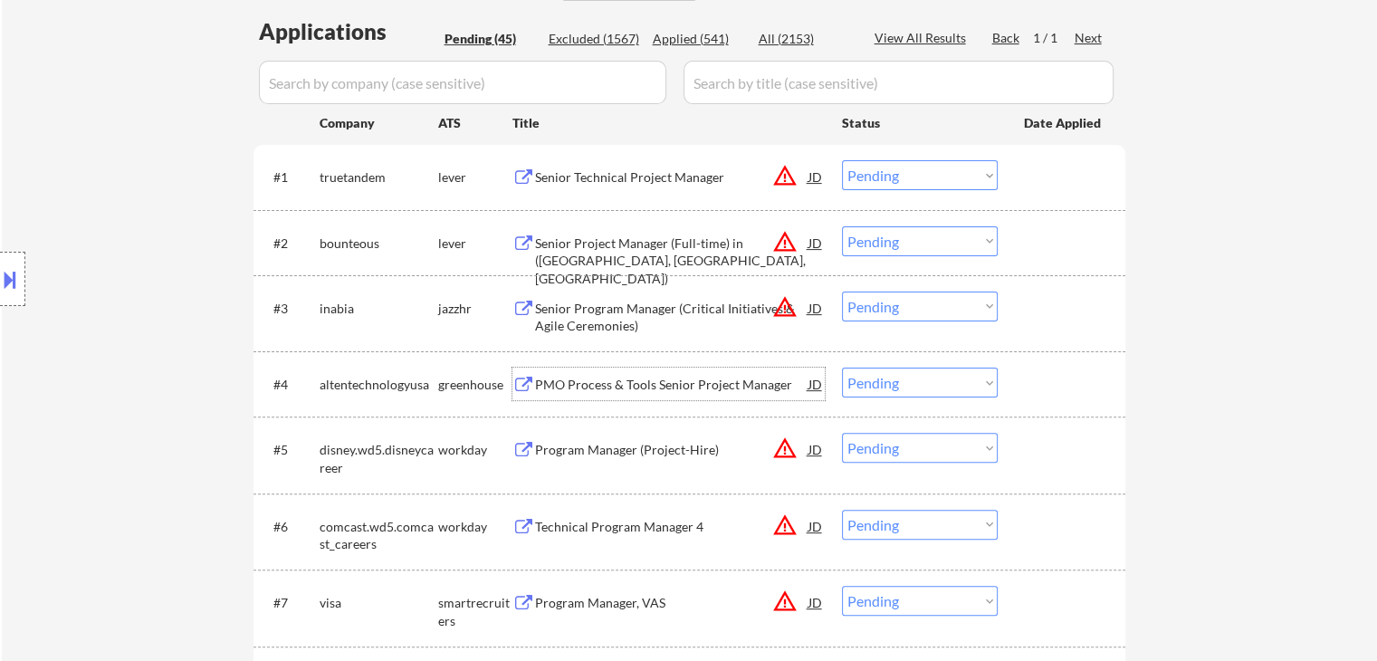
click at [681, 377] on div "PMO Process & Tools Senior Project Manager" at bounding box center [671, 385] width 273 height 18
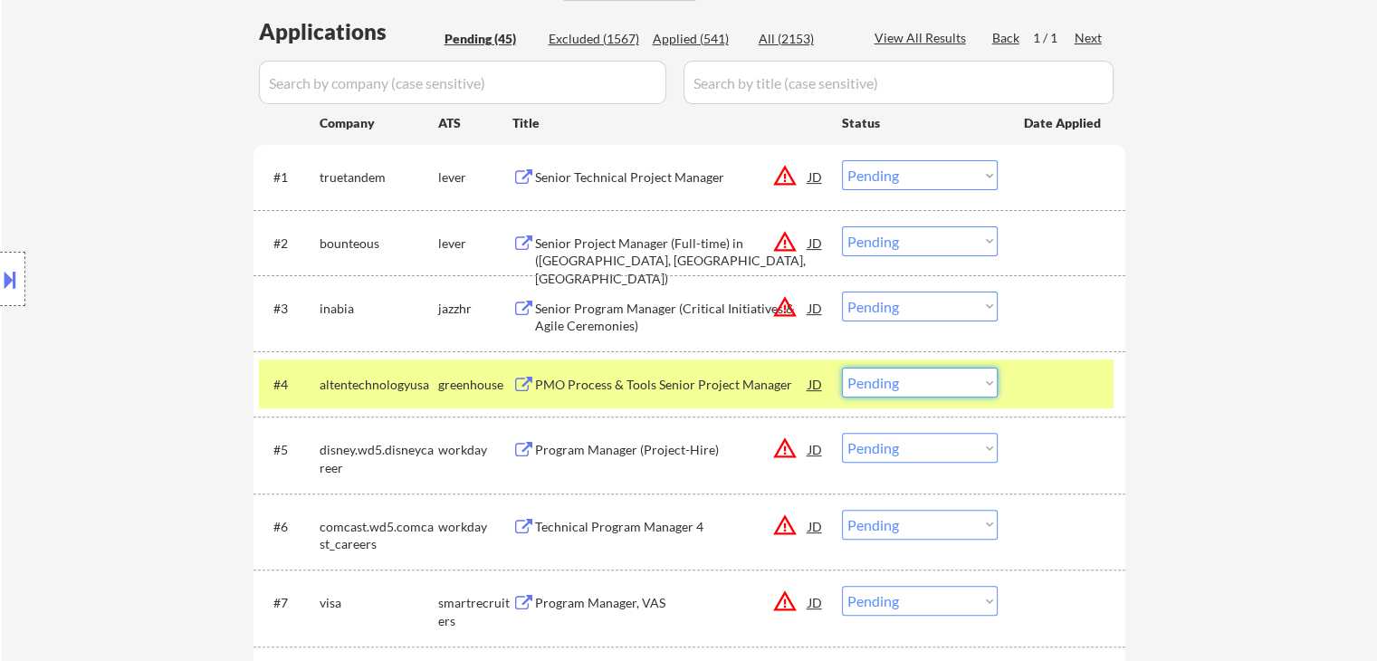
click at [969, 383] on select "Choose an option... Pending Applied Excluded (Questions) Excluded (Expired) Exc…" at bounding box center [920, 382] width 156 height 30
click at [842, 367] on select "Choose an option... Pending Applied Excluded (Questions) Excluded (Expired) Exc…" at bounding box center [920, 382] width 156 height 30
select select ""pending""
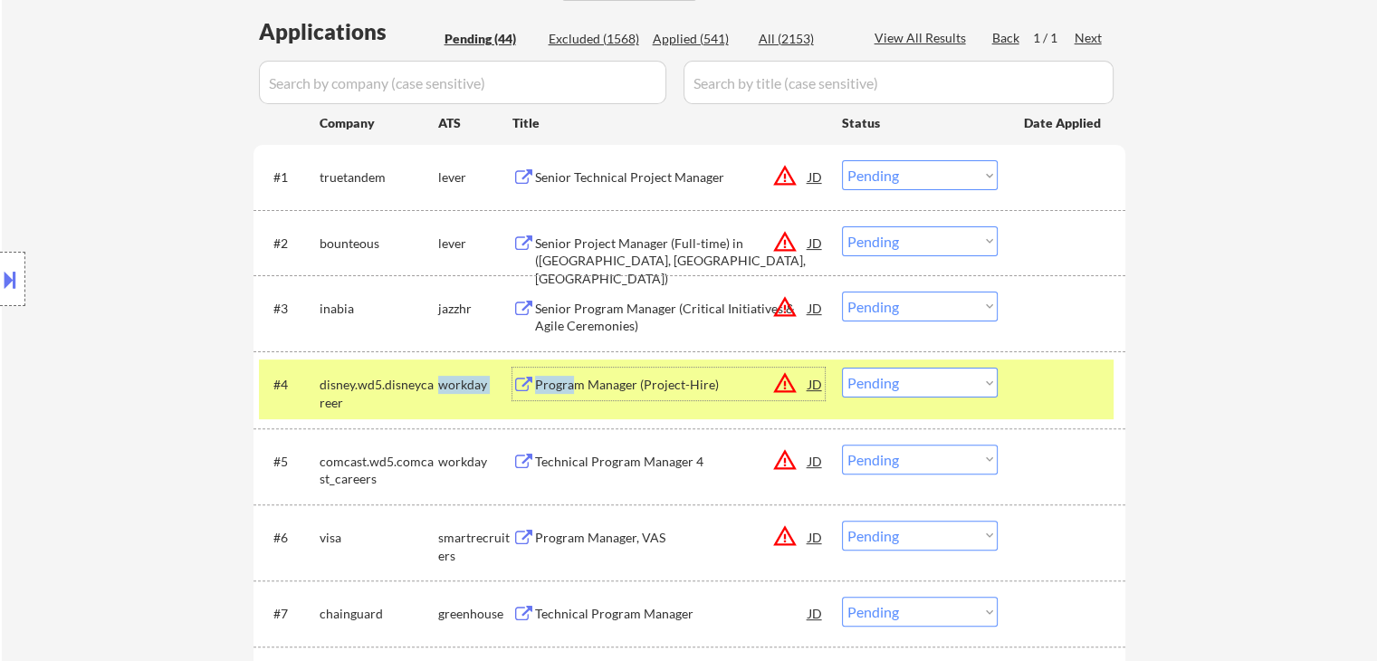
drag, startPoint x: 571, startPoint y: 387, endPoint x: 367, endPoint y: 408, distance: 205.7
click at [367, 408] on div "#4 disney.wd5.disneycareer workday Program Manager (Project-Hire) JD warning_am…" at bounding box center [686, 388] width 854 height 43
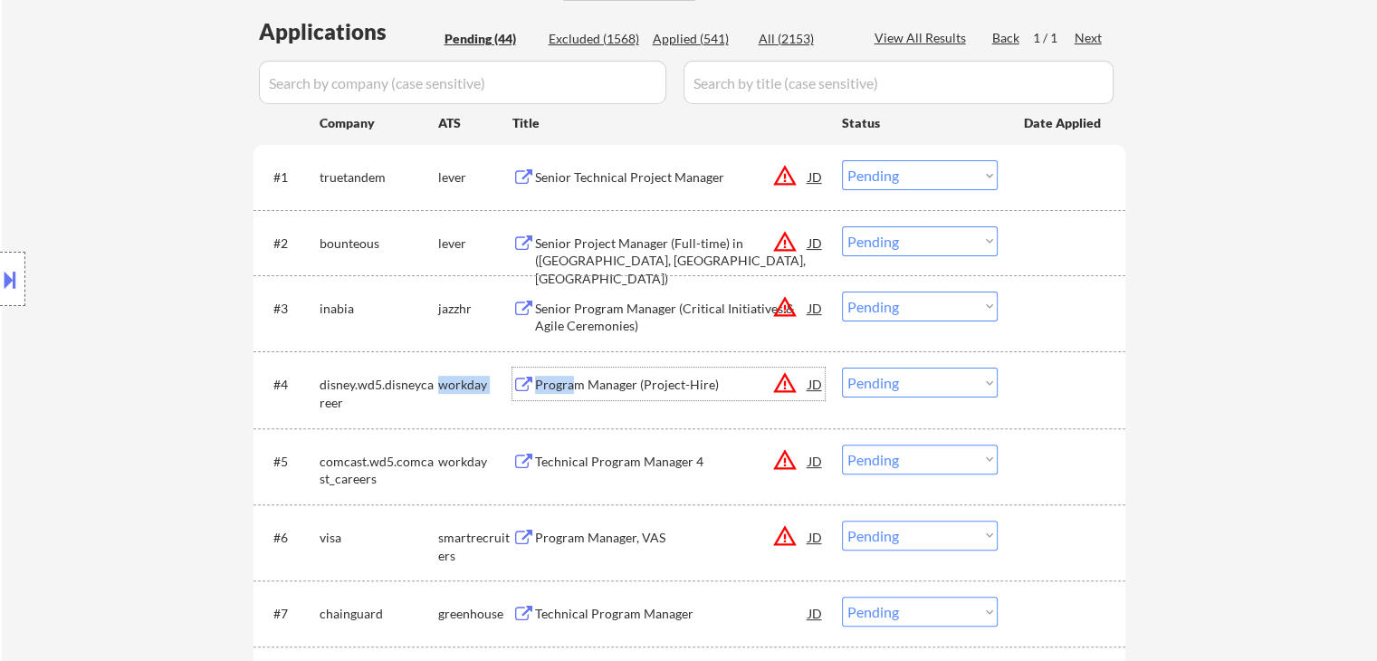
drag, startPoint x: 373, startPoint y: 402, endPoint x: 394, endPoint y: 394, distance: 22.4
click at [374, 402] on div "disney.wd5.disneycareer" at bounding box center [379, 393] width 119 height 35
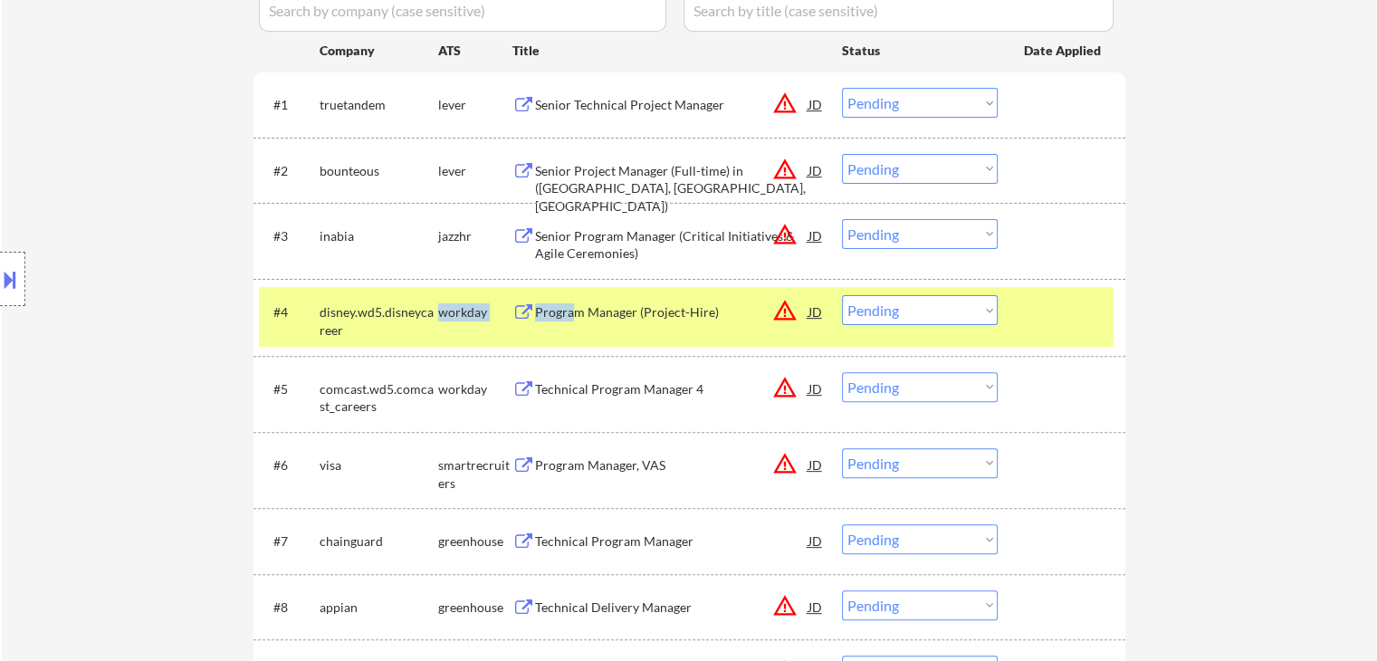
scroll to position [634, 0]
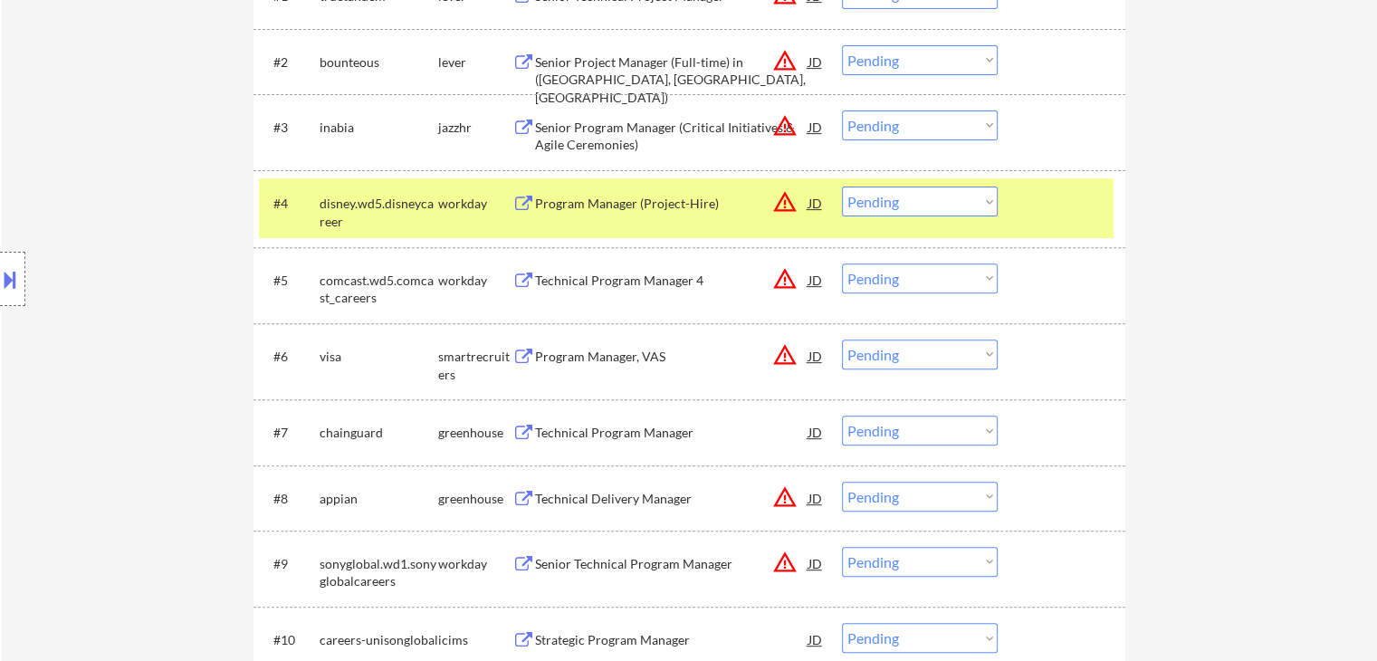
click at [370, 204] on div "disney.wd5.disneycareer" at bounding box center [379, 212] width 119 height 35
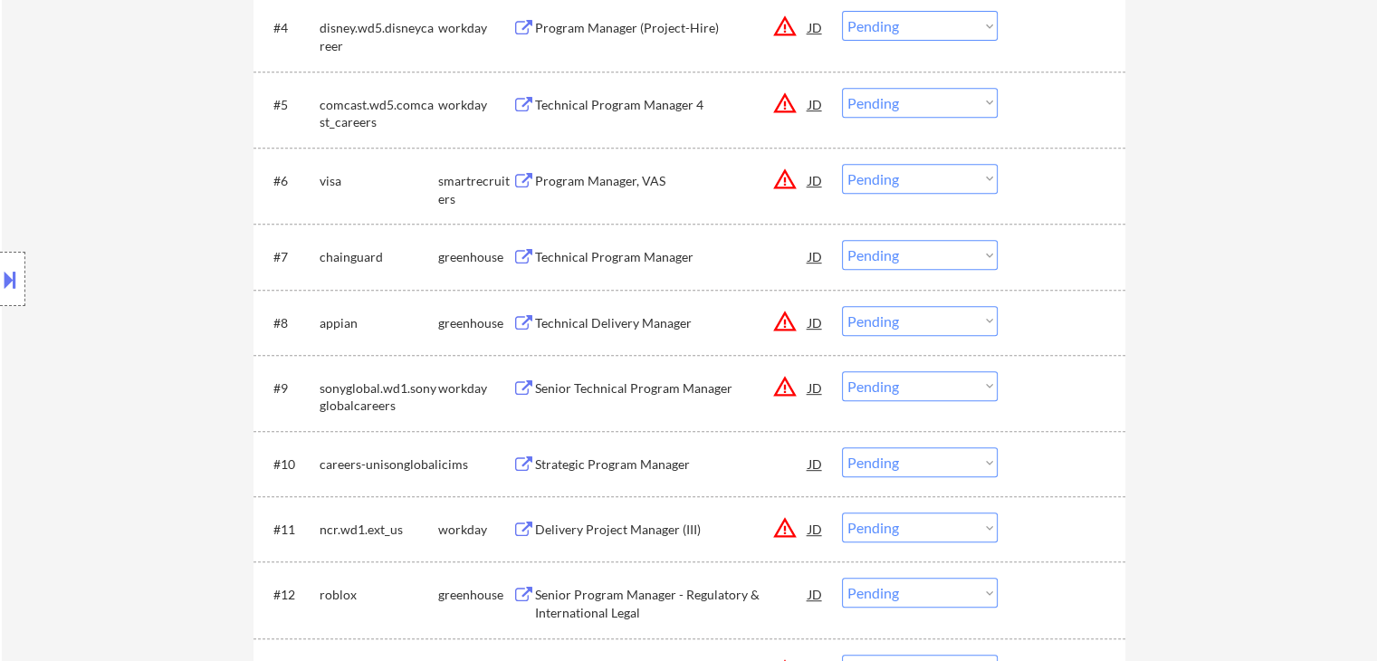
scroll to position [815, 0]
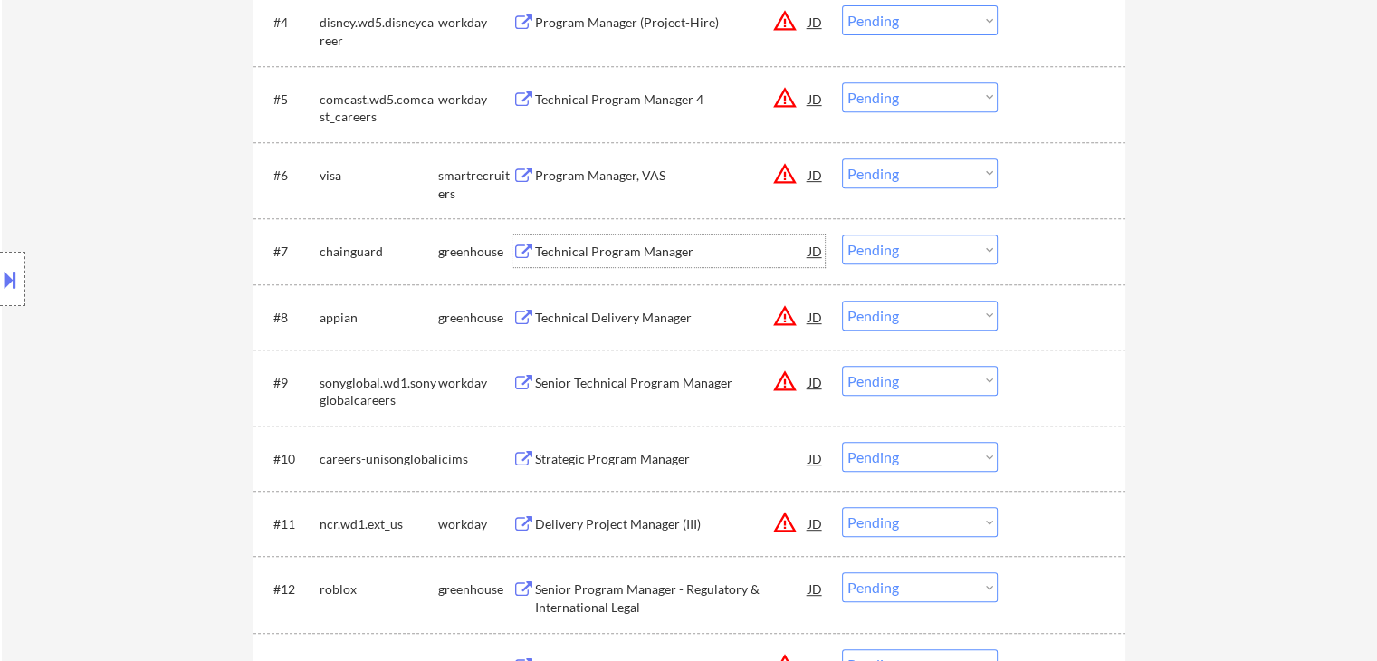
click at [574, 249] on div "Technical Program Manager" at bounding box center [671, 252] width 273 height 18
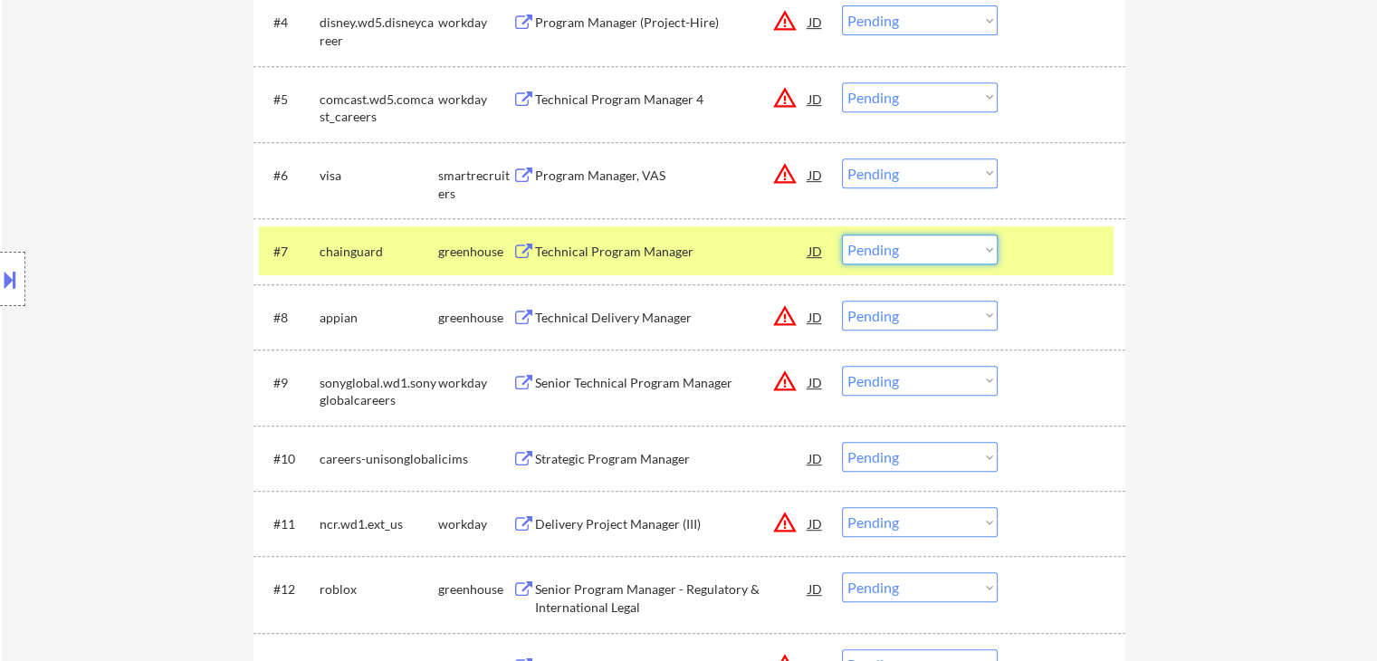
drag, startPoint x: 919, startPoint y: 262, endPoint x: 928, endPoint y: 256, distance: 10.6
click at [925, 256] on select "Choose an option... Pending Applied Excluded (Questions) Excluded (Expired) Exc…" at bounding box center [920, 249] width 156 height 30
click at [842, 234] on select "Choose an option... Pending Applied Excluded (Questions) Excluded (Expired) Exc…" at bounding box center [920, 249] width 156 height 30
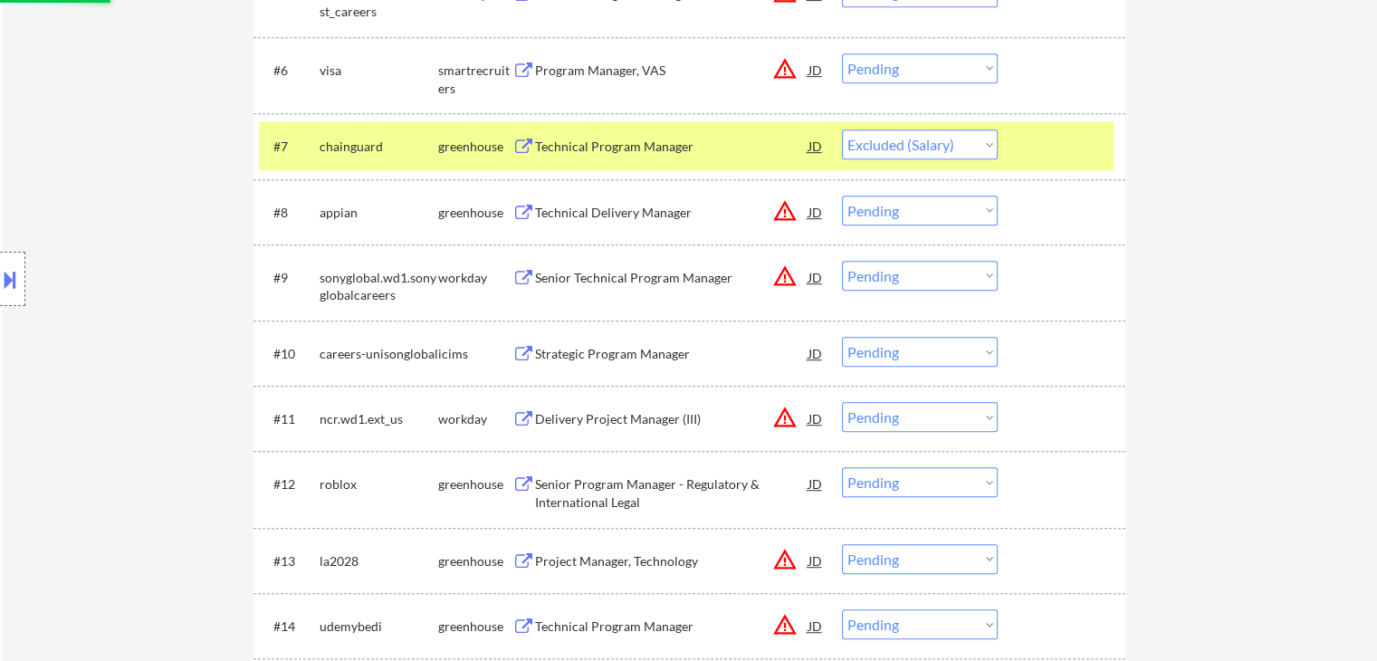
scroll to position [1086, 0]
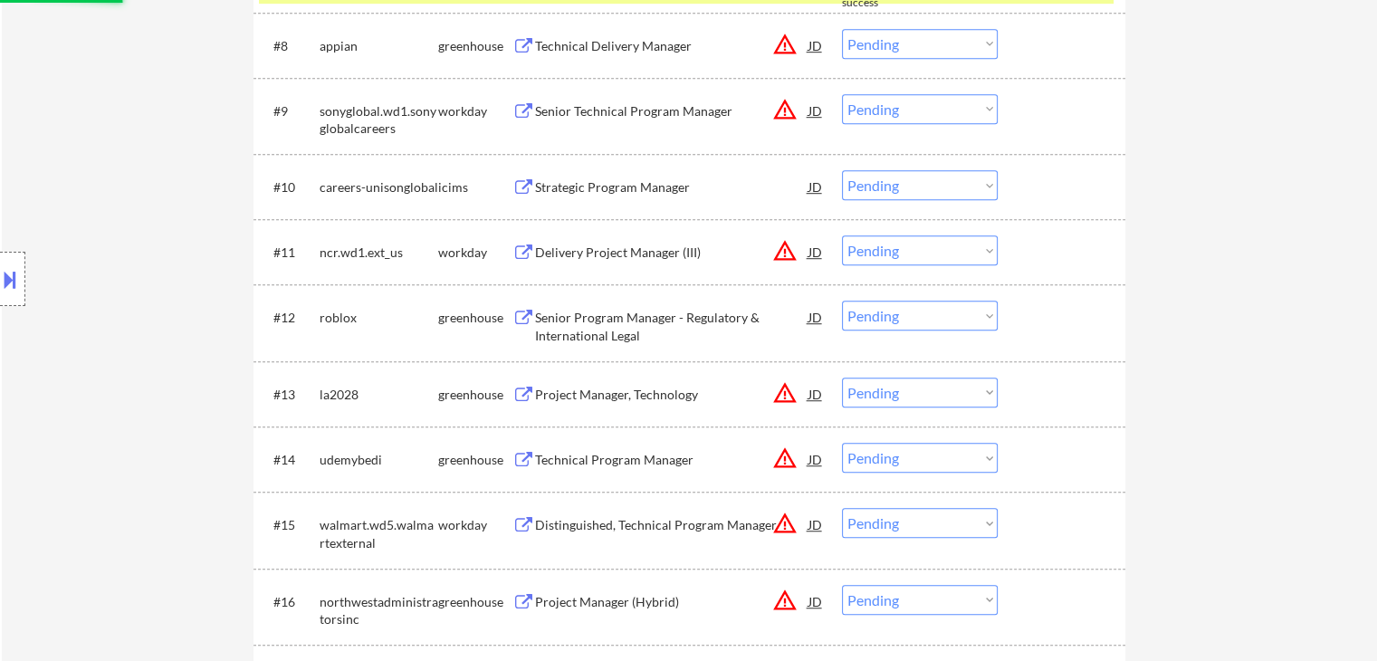
select select ""pending""
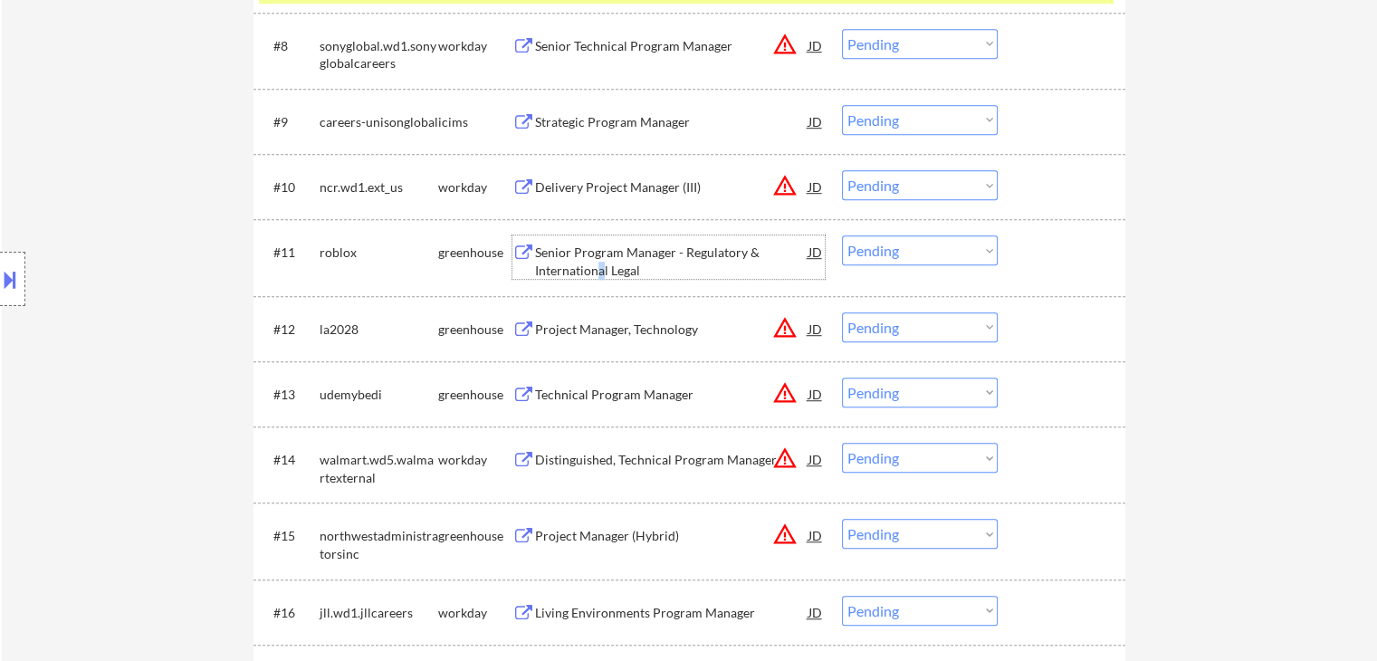
click at [597, 264] on div "Senior Program Manager - Regulatory & International Legal" at bounding box center [671, 260] width 273 height 35
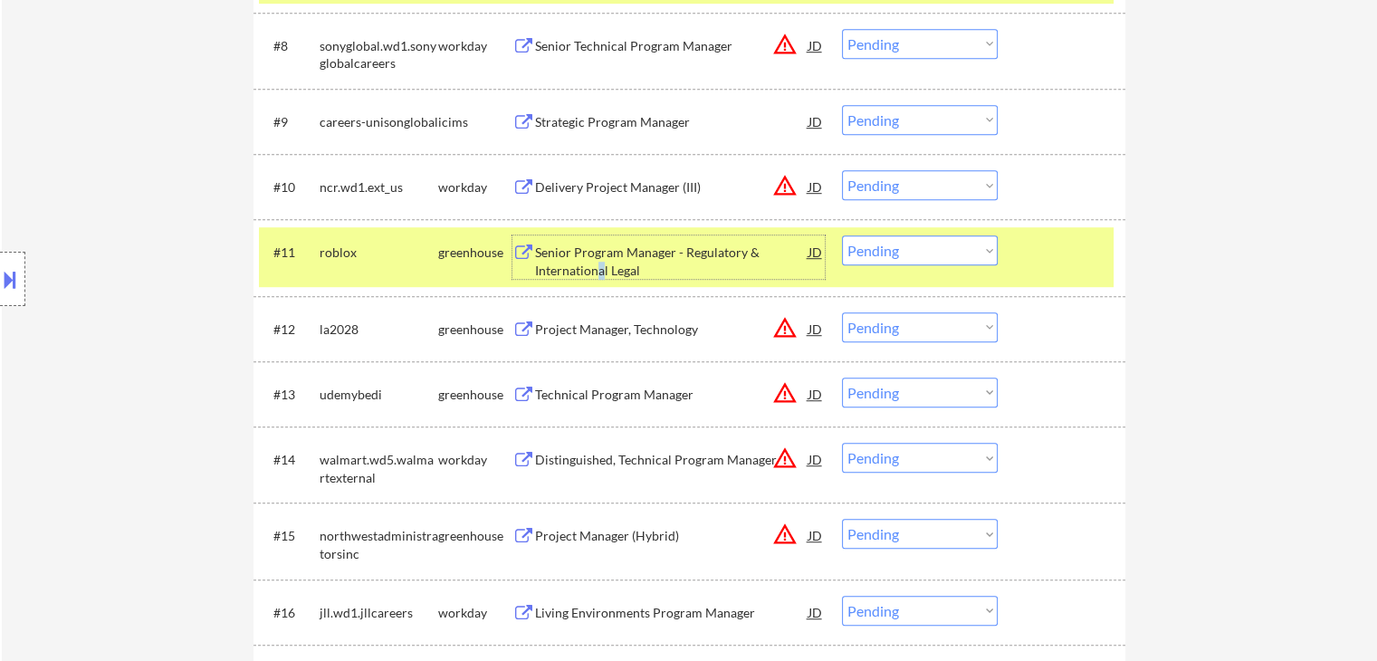
click at [946, 251] on select "Choose an option... Pending Applied Excluded (Questions) Excluded (Expired) Exc…" at bounding box center [920, 250] width 156 height 30
click at [842, 235] on select "Choose an option... Pending Applied Excluded (Questions) Excluded (Expired) Exc…" at bounding box center [920, 250] width 156 height 30
select select ""pending""
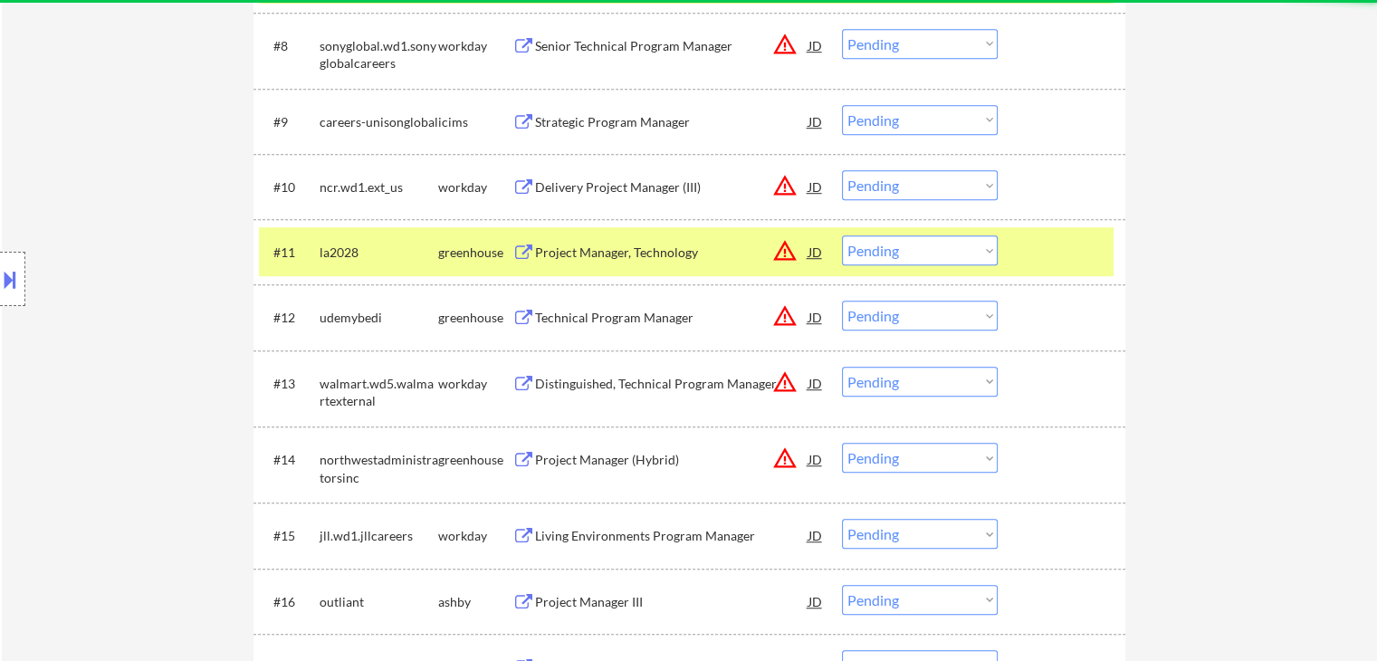
click at [442, 251] on div "greenhouse" at bounding box center [475, 252] width 74 height 18
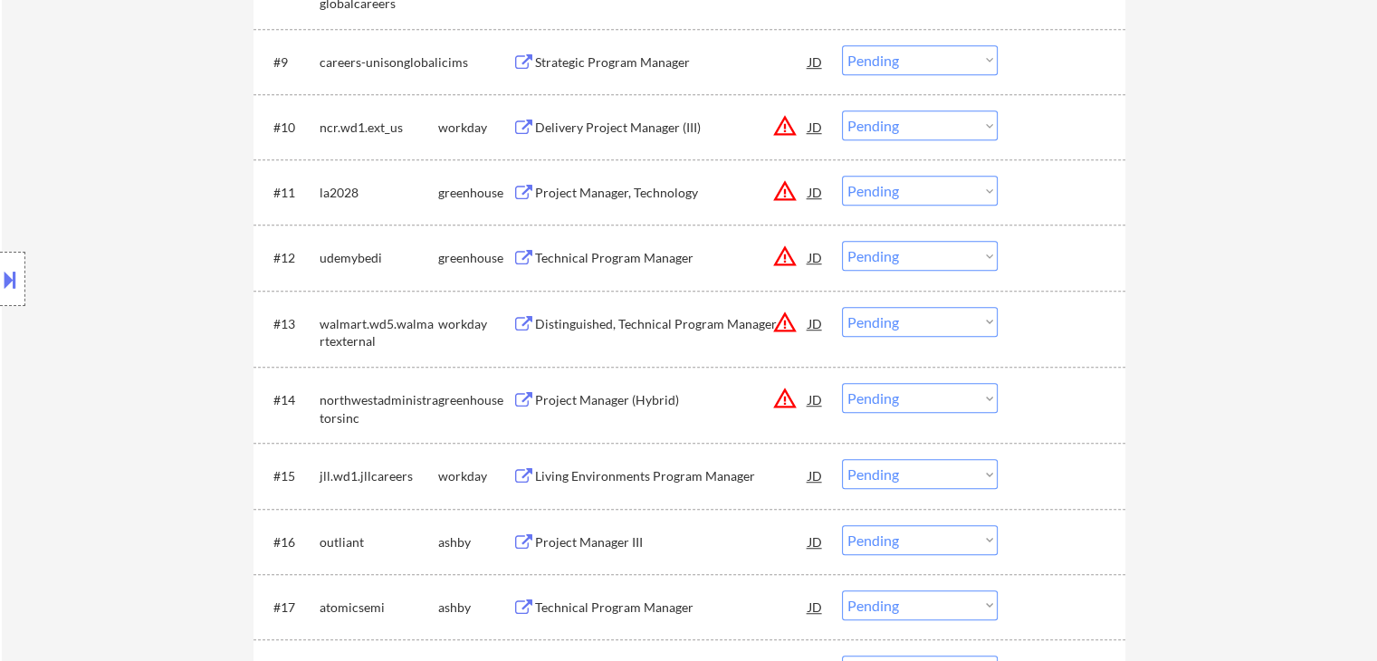
scroll to position [1177, 0]
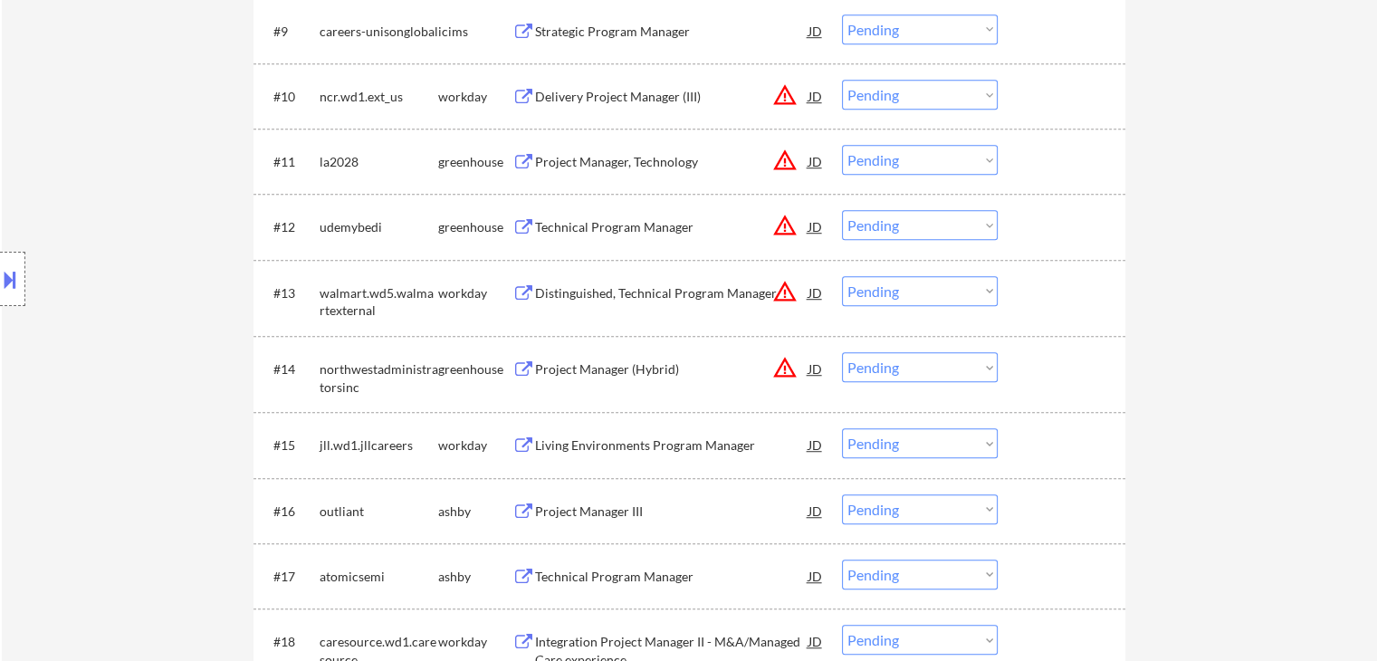
click at [597, 442] on div "Living Environments Program Manager" at bounding box center [671, 445] width 273 height 18
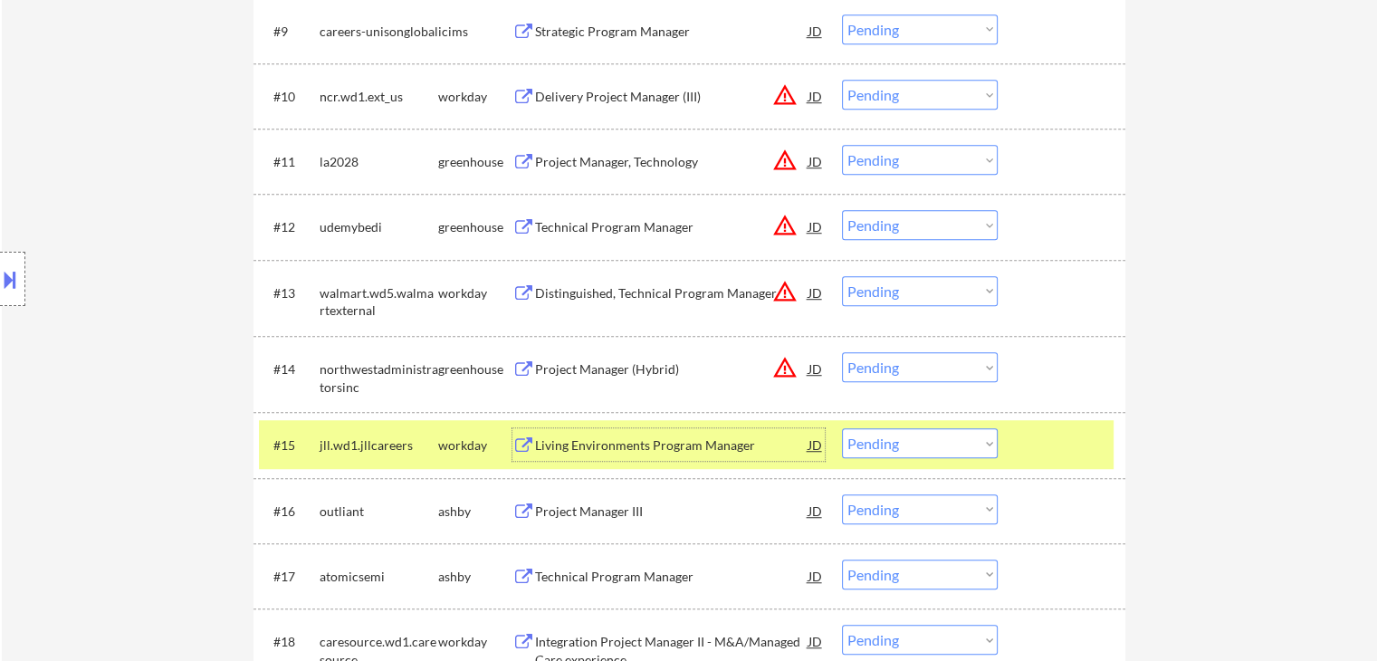
click at [912, 450] on select "Choose an option... Pending Applied Excluded (Questions) Excluded (Expired) Exc…" at bounding box center [920, 443] width 156 height 30
click at [842, 428] on select "Choose an option... Pending Applied Excluded (Questions) Excluded (Expired) Exc…" at bounding box center [920, 443] width 156 height 30
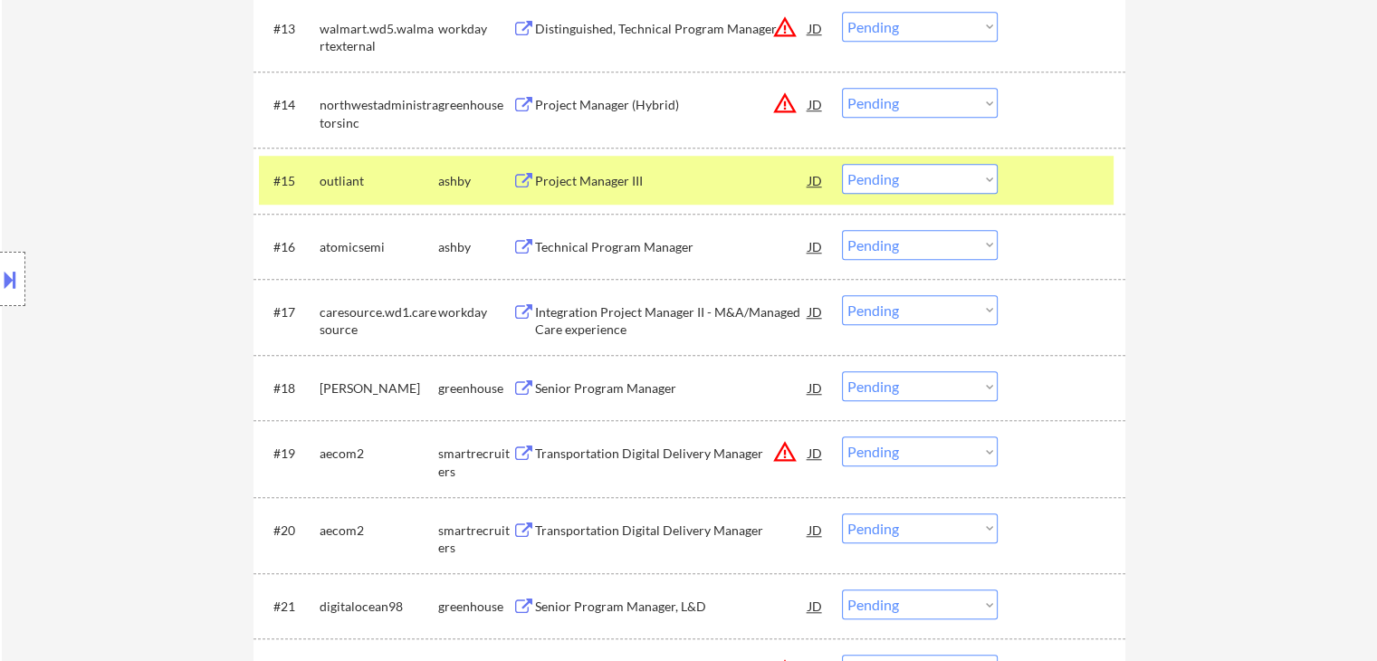
scroll to position [1448, 0]
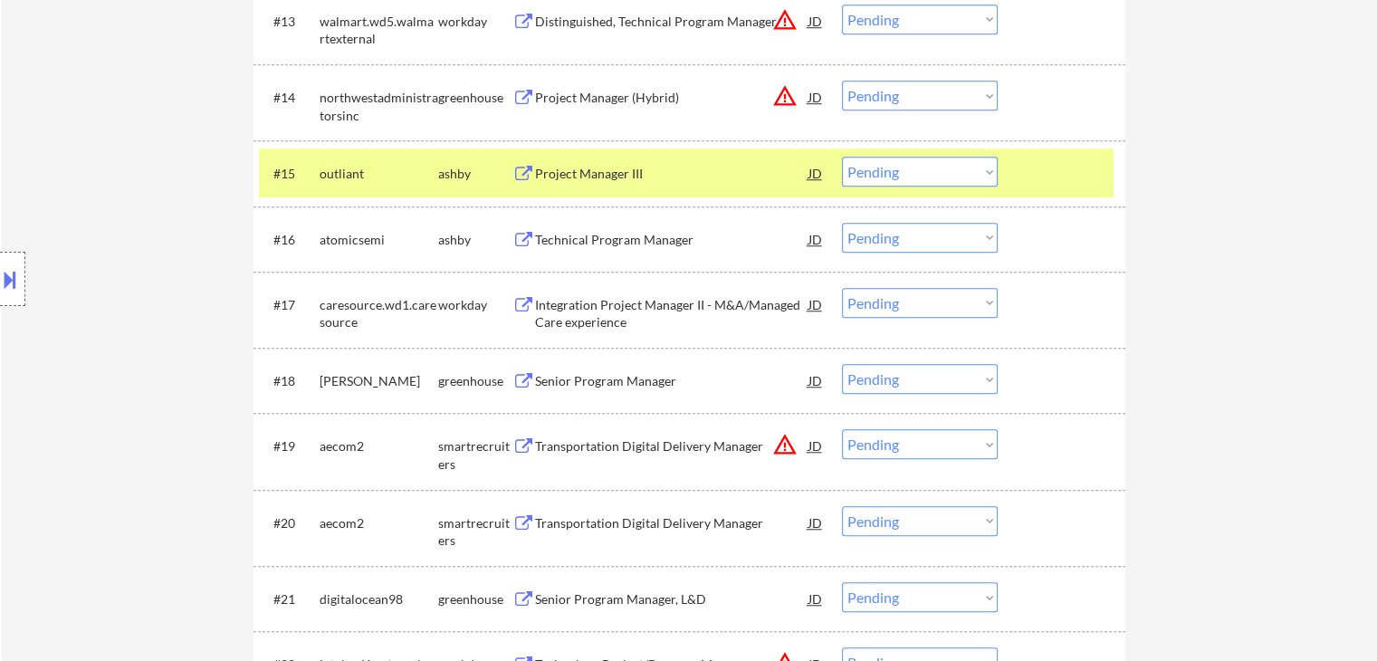
click at [670, 166] on div "Project Manager III" at bounding box center [671, 174] width 273 height 18
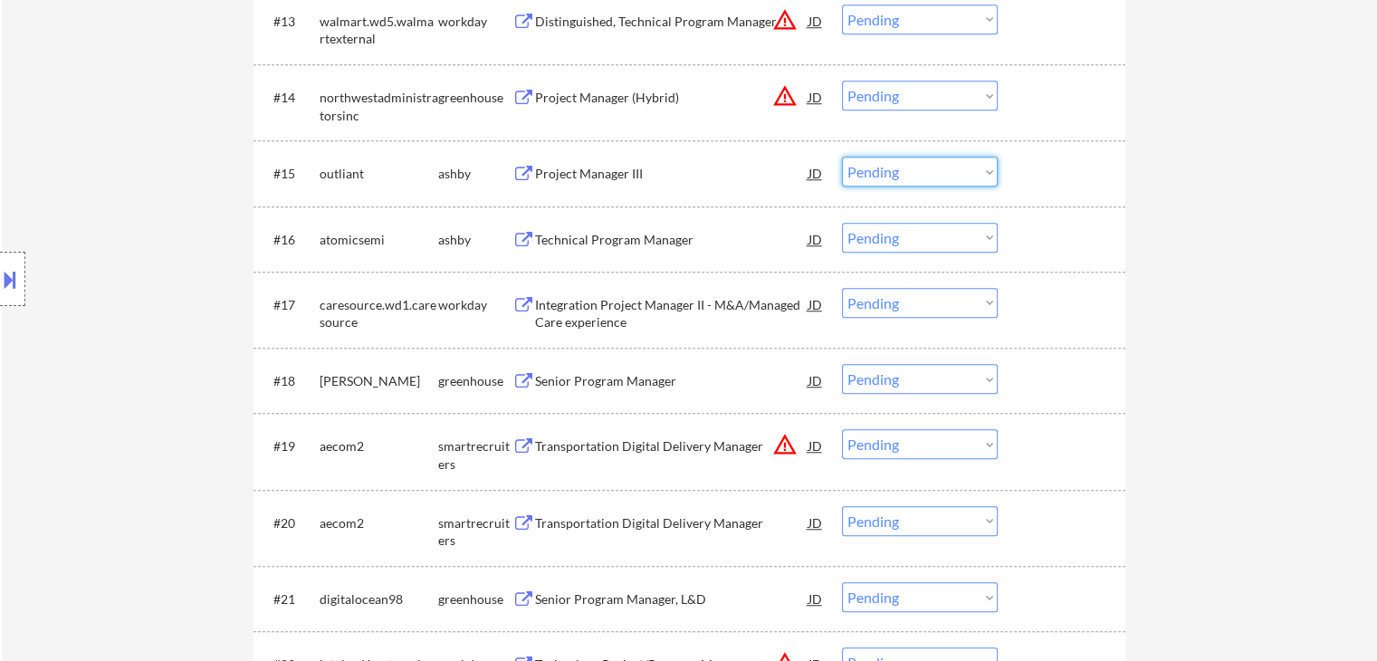
click at [913, 169] on select "Choose an option... Pending Applied Excluded (Questions) Excluded (Expired) Exc…" at bounding box center [920, 172] width 156 height 30
click at [842, 157] on select "Choose an option... Pending Applied Excluded (Questions) Excluded (Expired) Exc…" at bounding box center [920, 172] width 156 height 30
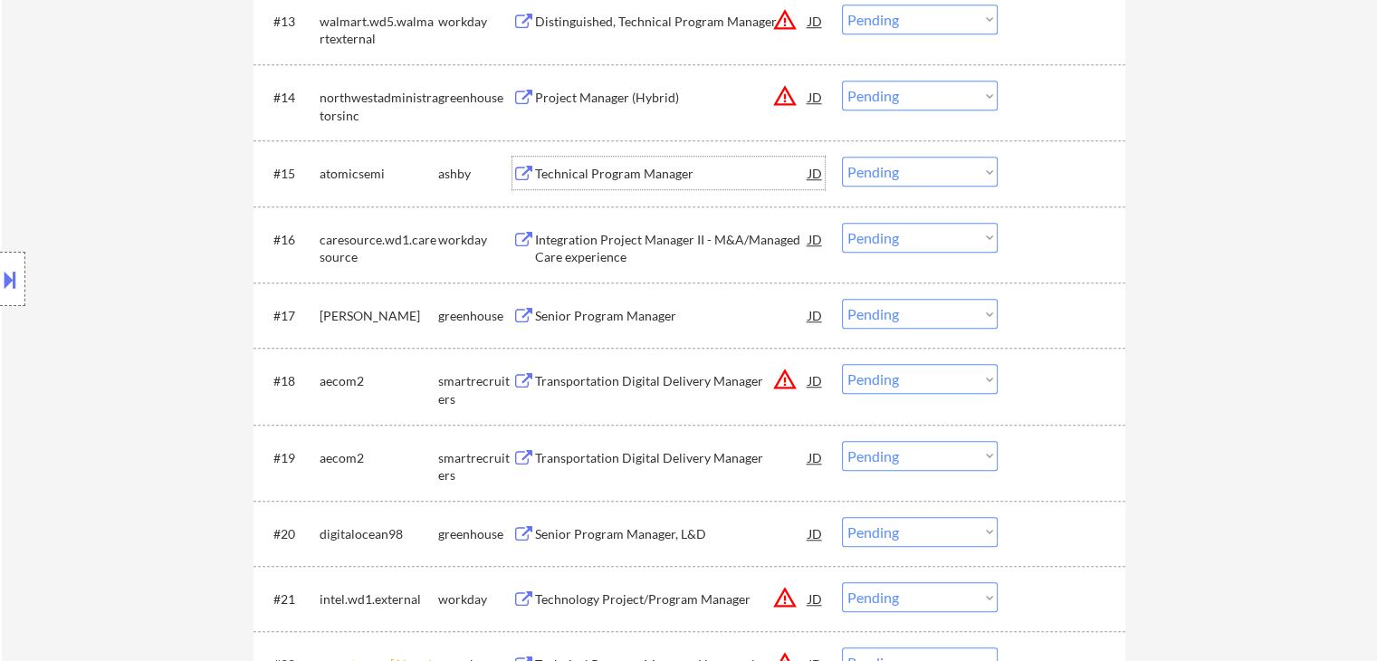
click at [620, 187] on div "Technical Program Manager" at bounding box center [671, 173] width 273 height 33
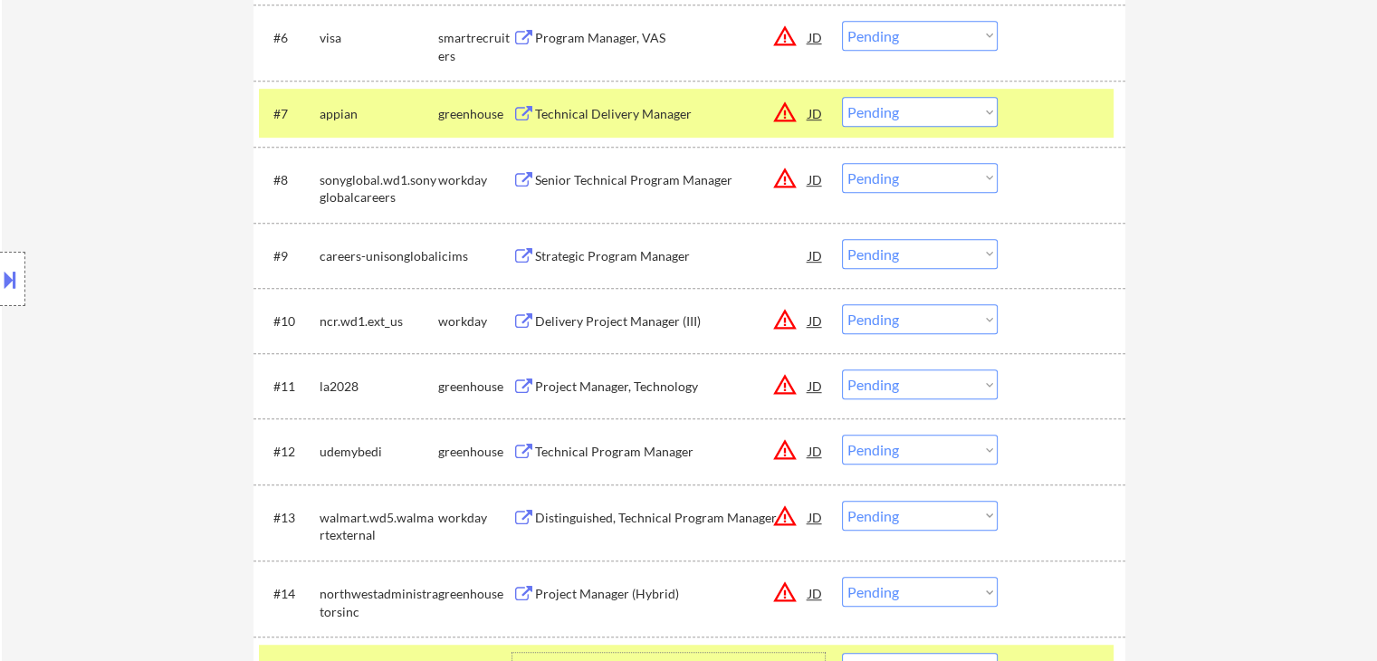
scroll to position [815, 0]
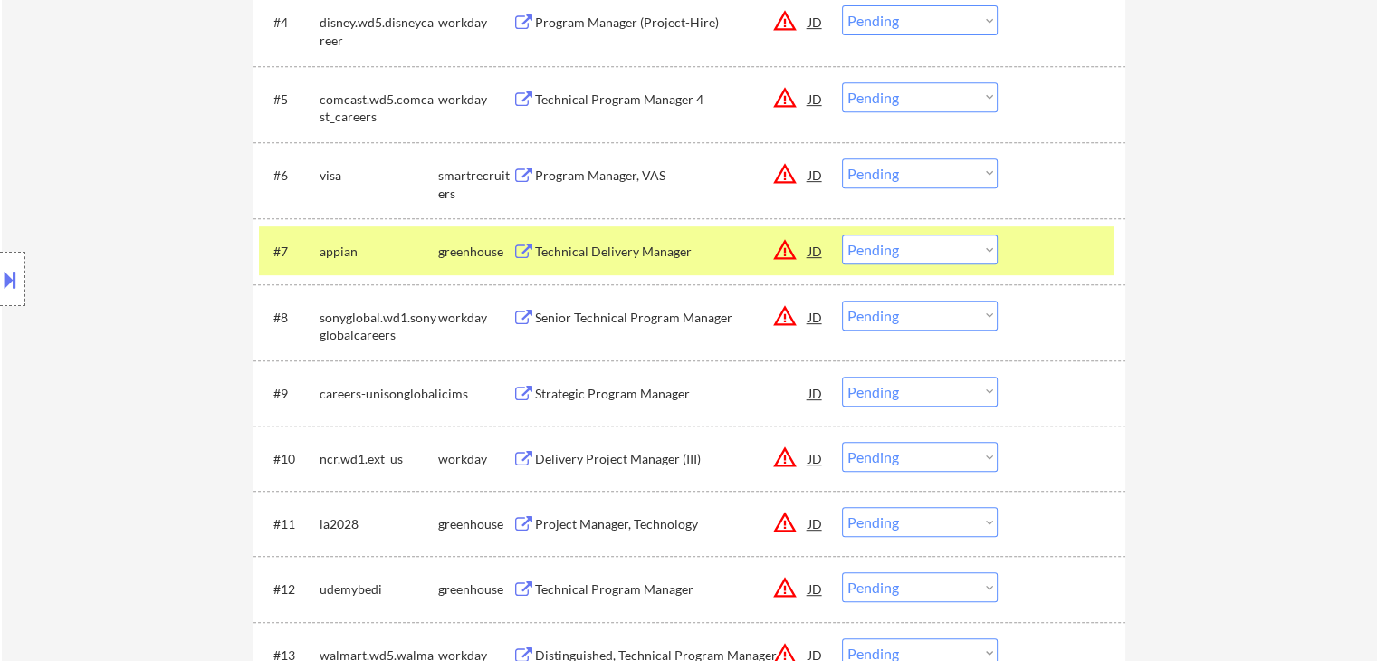
select select ""pending""
click at [475, 227] on div "#7 appian greenhouse Technical Delivery Manager JD warning_amber Choose an opti…" at bounding box center [689, 250] width 872 height 65
click at [480, 250] on div "greenhouse" at bounding box center [475, 252] width 74 height 18
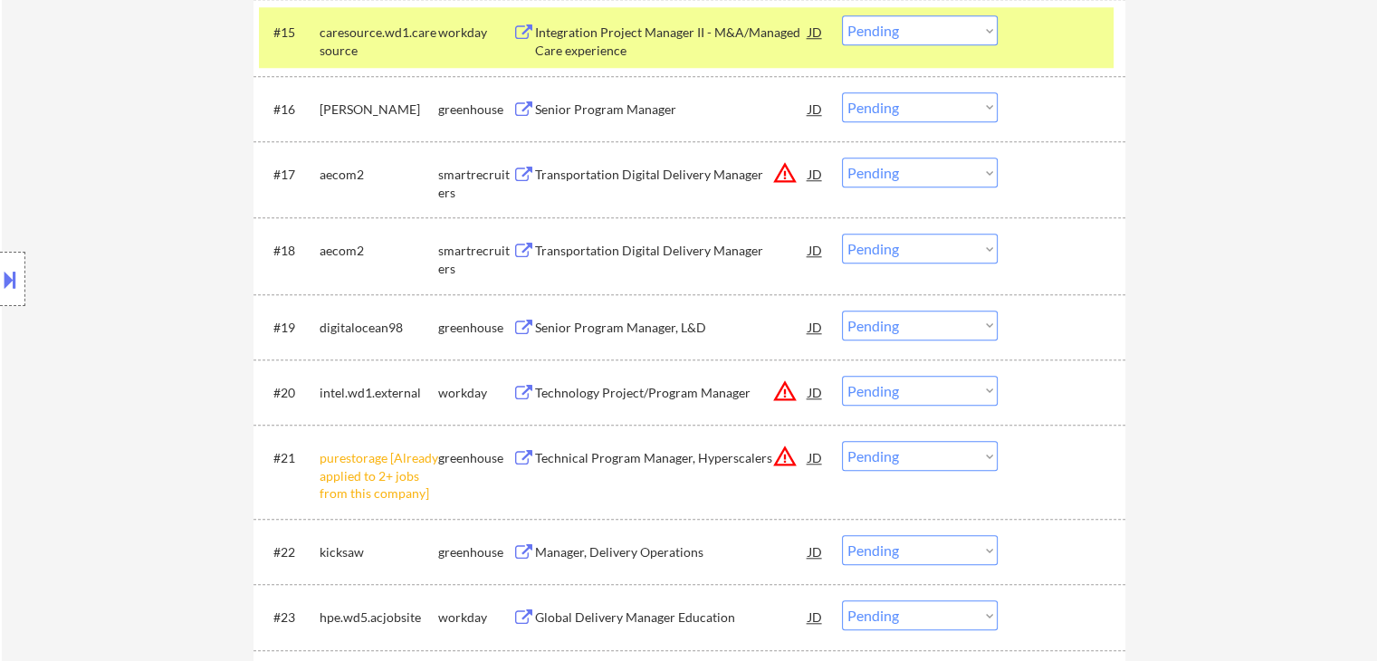
scroll to position [1720, 0]
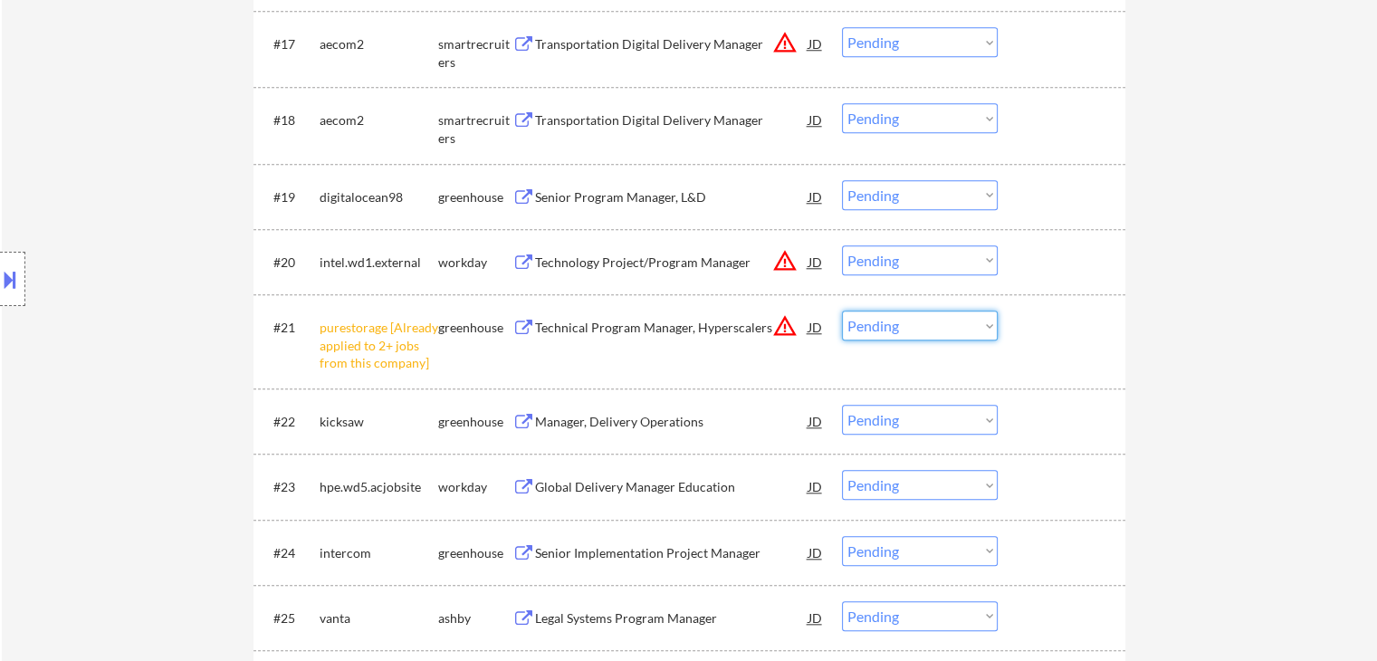
drag, startPoint x: 883, startPoint y: 328, endPoint x: 883, endPoint y: 338, distance: 10.0
click at [883, 328] on select "Choose an option... Pending Applied Excluded (Questions) Excluded (Expired) Exc…" at bounding box center [920, 325] width 156 height 30
click at [842, 310] on select "Choose an option... Pending Applied Excluded (Questions) Excluded (Expired) Exc…" at bounding box center [920, 325] width 156 height 30
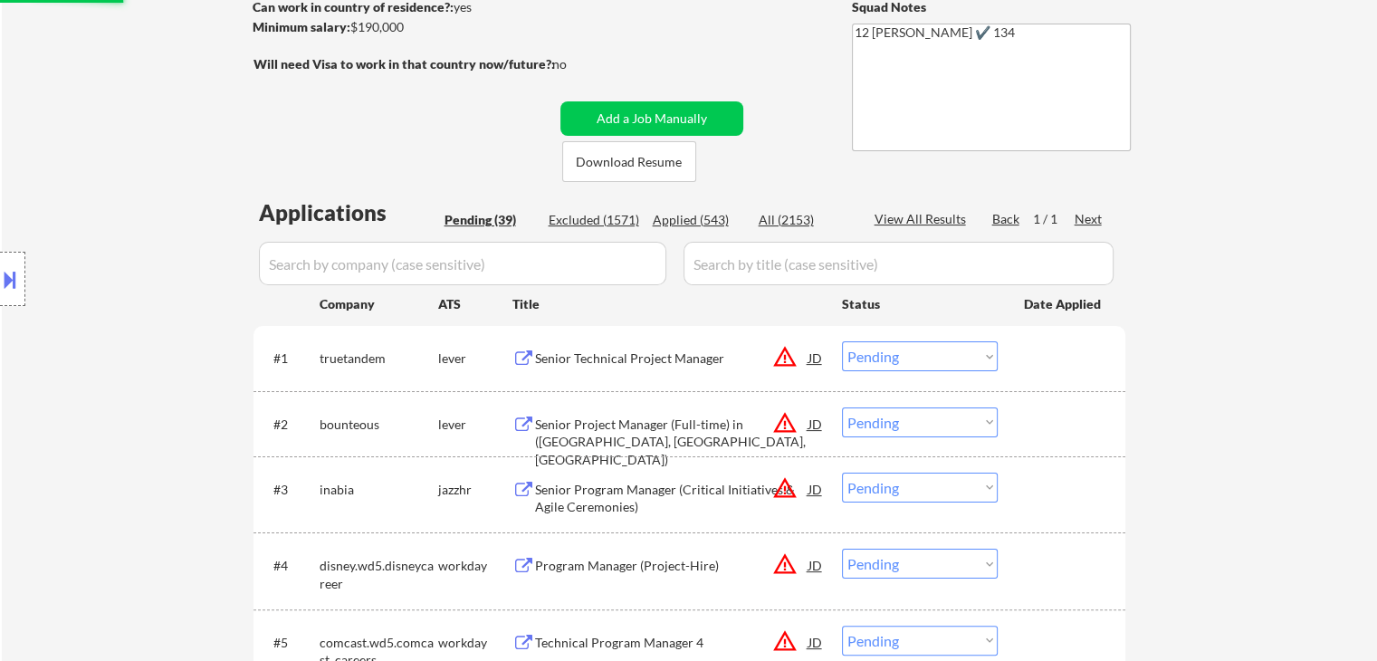
scroll to position [148, 0]
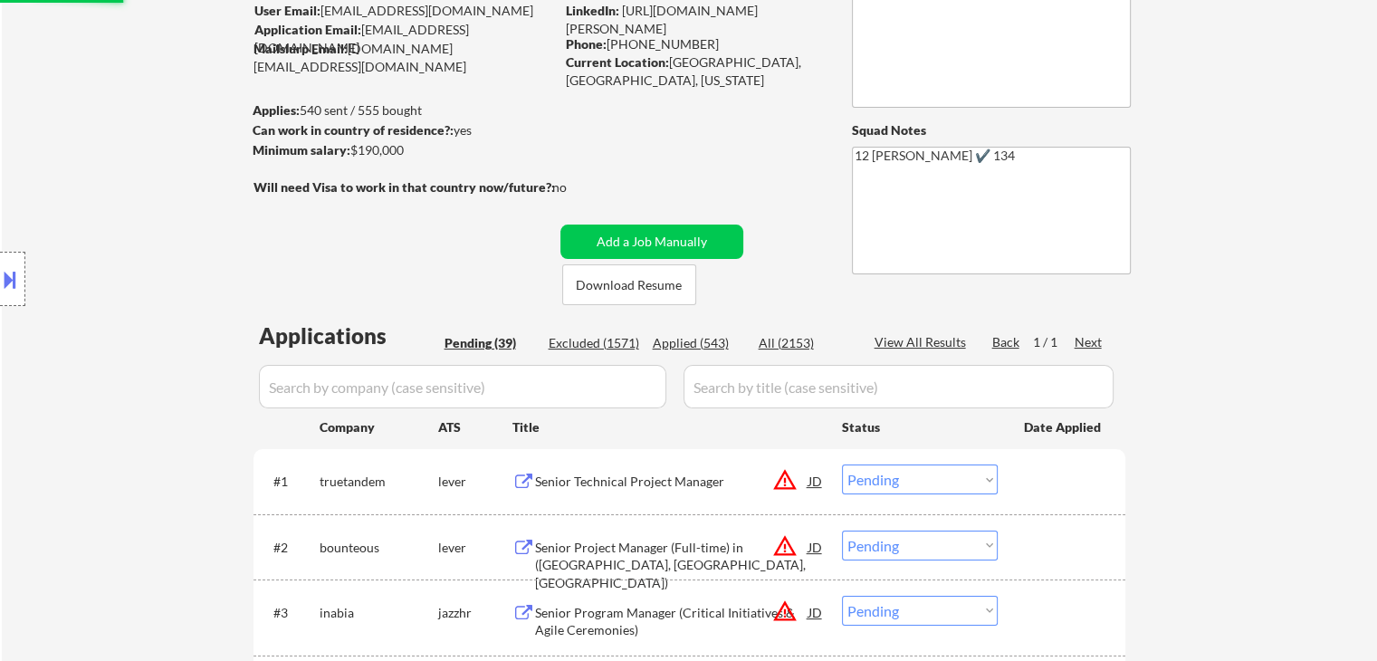
select select ""pending""
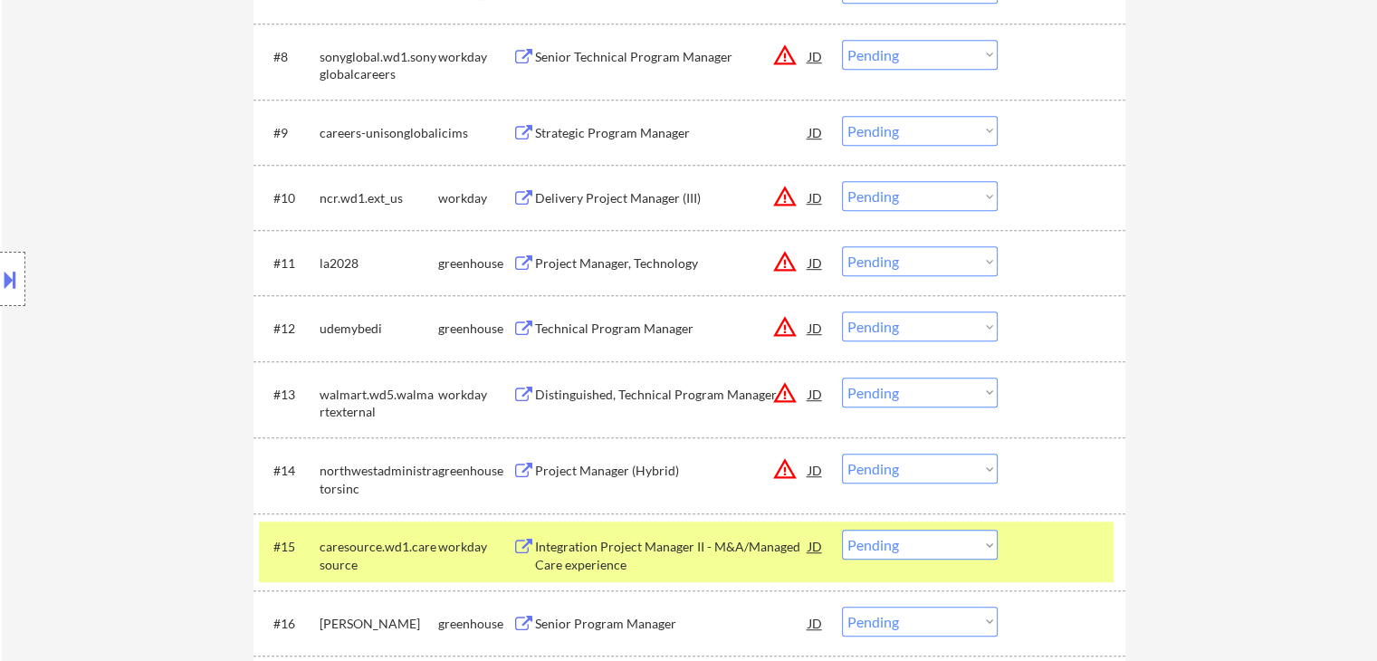
scroll to position [1086, 0]
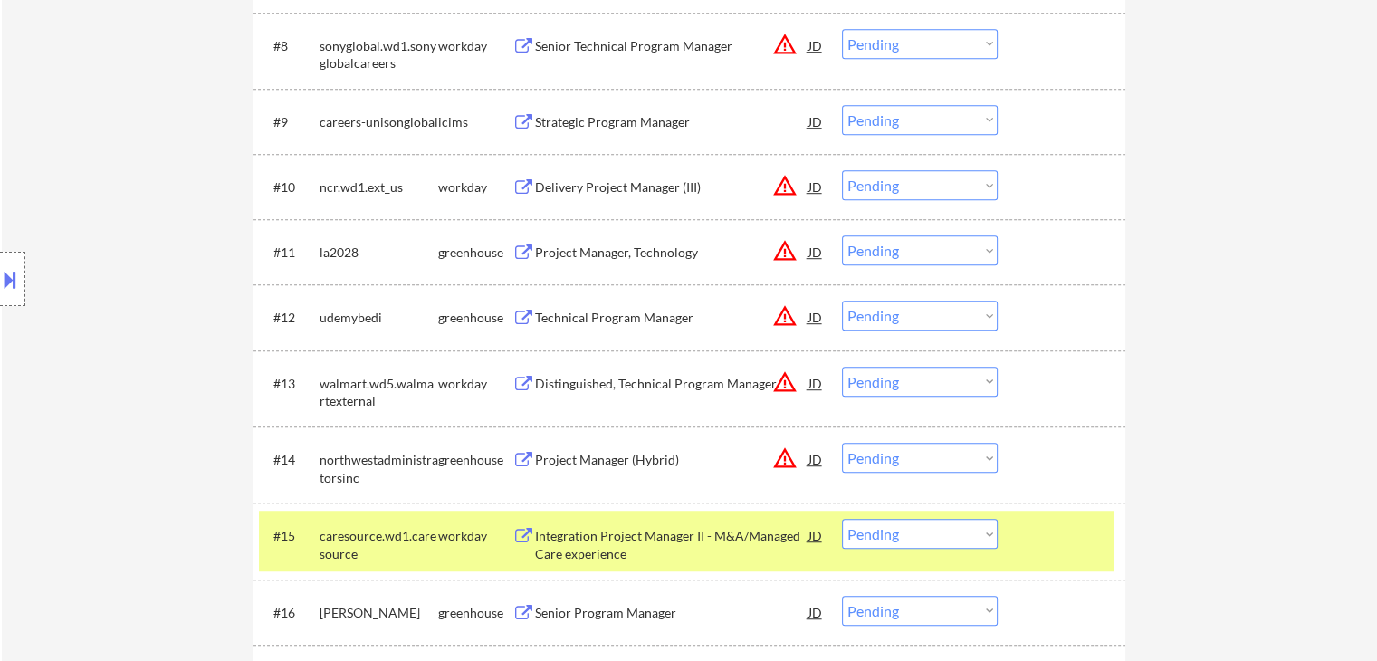
click at [592, 130] on div "Strategic Program Manager" at bounding box center [671, 122] width 273 height 18
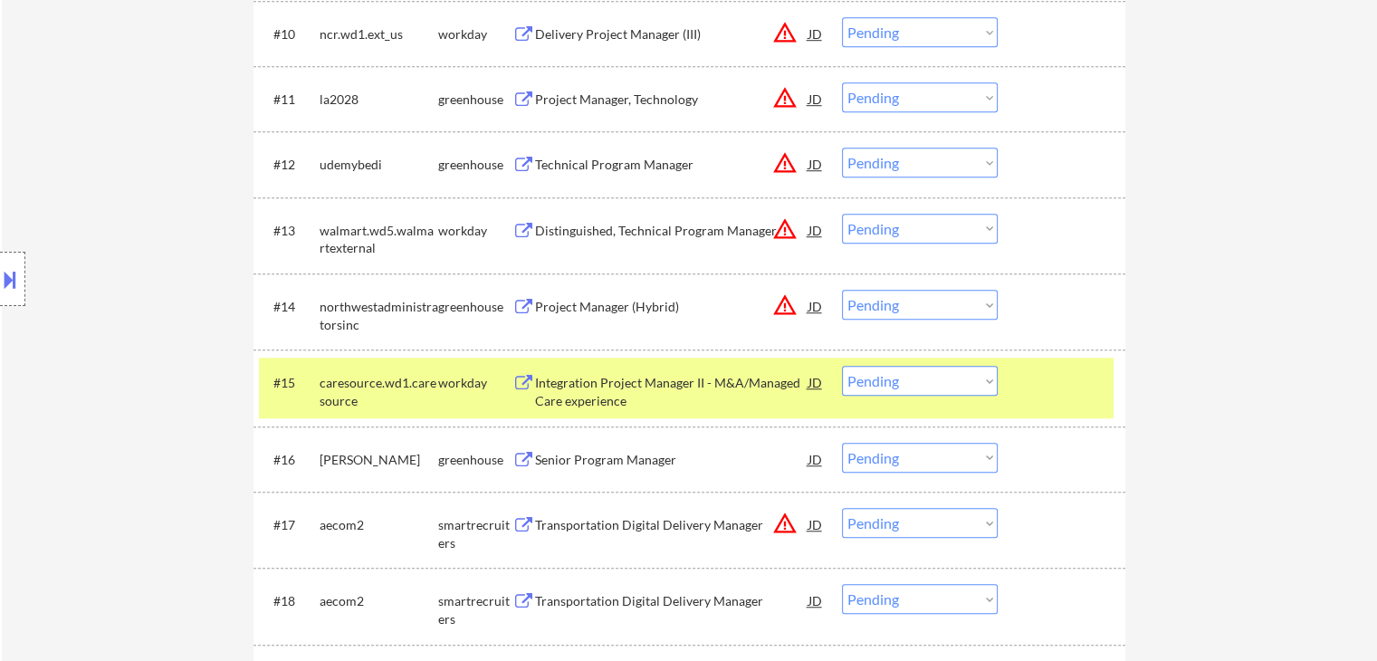
scroll to position [1448, 0]
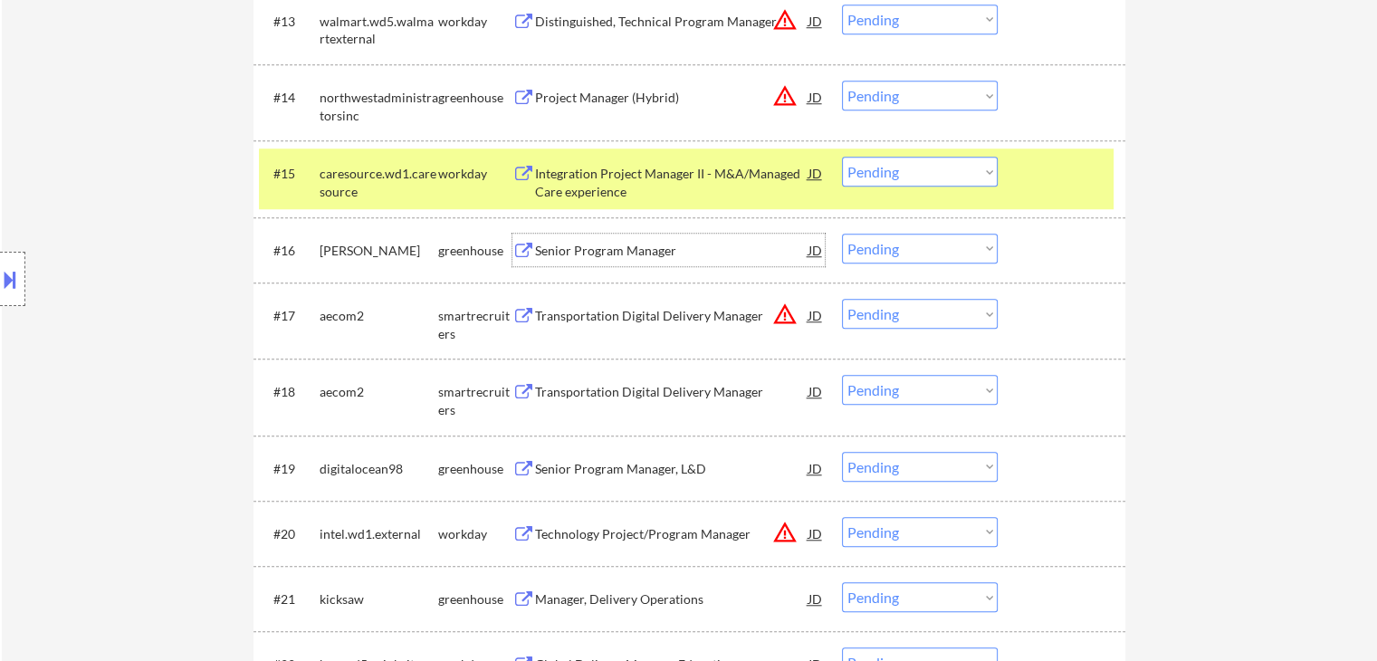
click at [646, 259] on div "Senior Program Manager" at bounding box center [671, 250] width 273 height 33
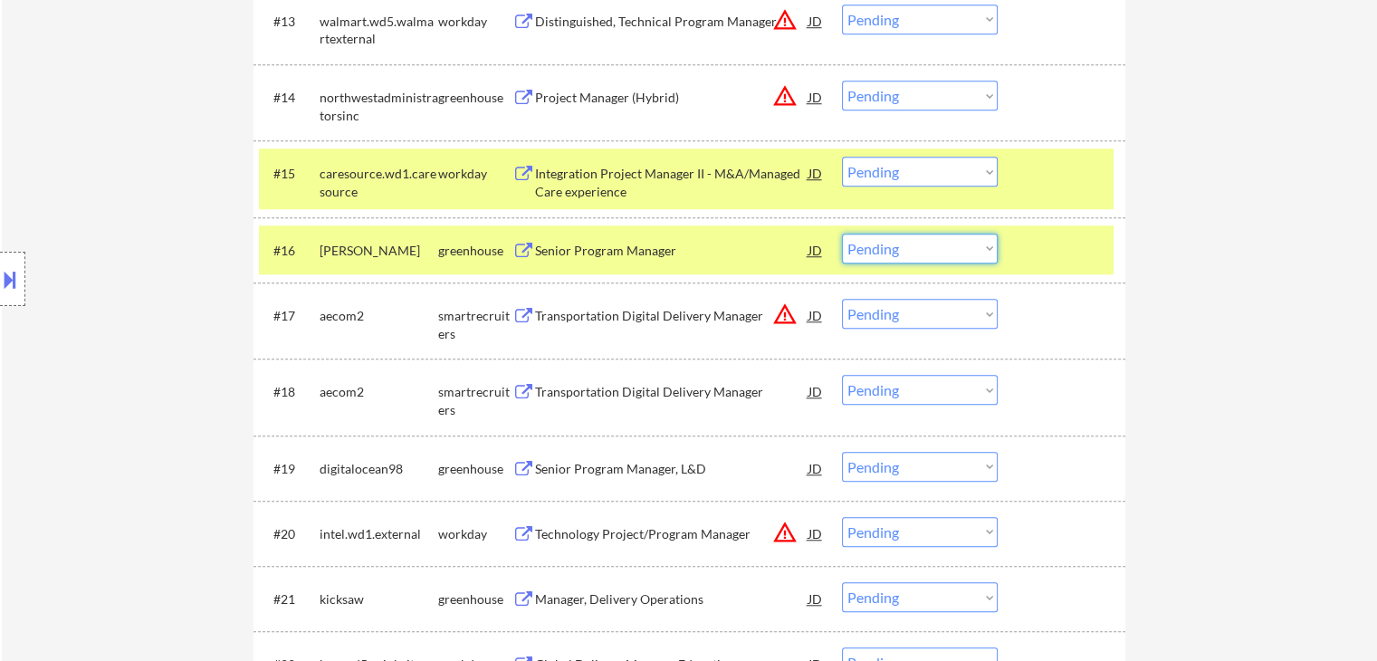
drag, startPoint x: 898, startPoint y: 243, endPoint x: 916, endPoint y: 262, distance: 25.6
click at [903, 248] on select "Choose an option... Pending Applied Excluded (Questions) Excluded (Expired) Exc…" at bounding box center [920, 249] width 156 height 30
click at [842, 234] on select "Choose an option... Pending Applied Excluded (Questions) Excluded (Expired) Exc…" at bounding box center [920, 249] width 156 height 30
select select ""pending""
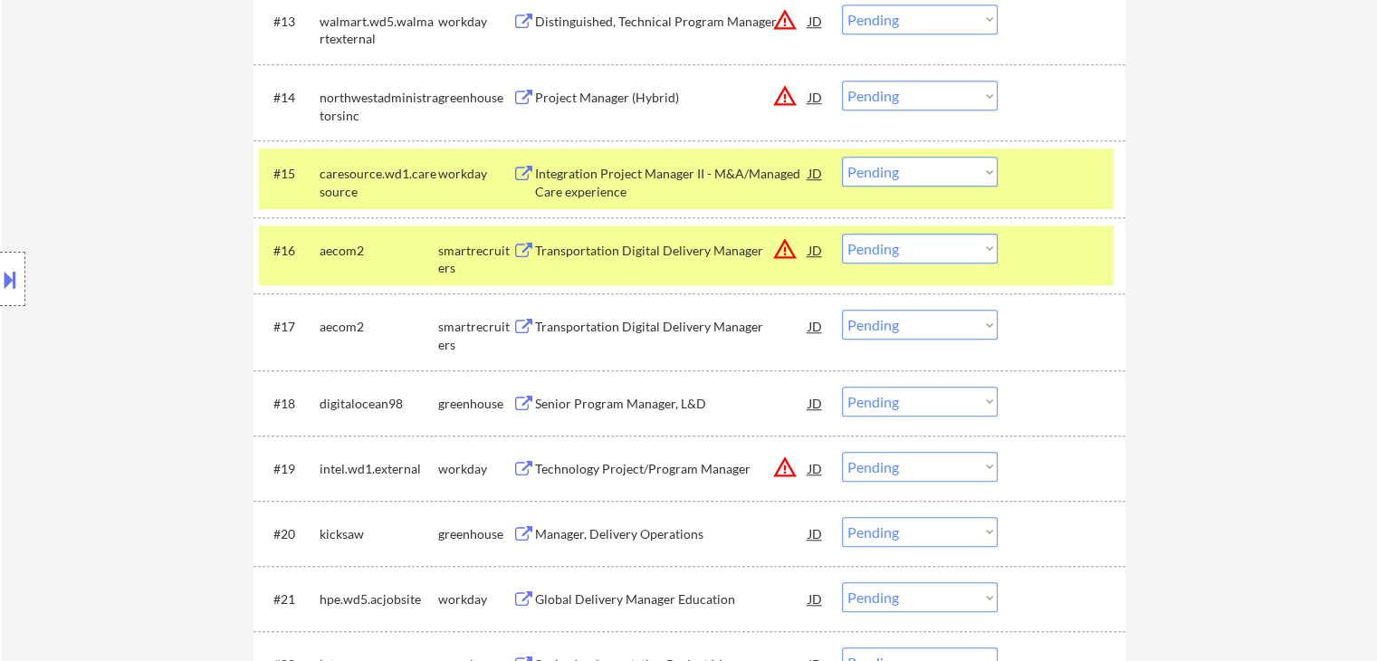
select select ""pending""
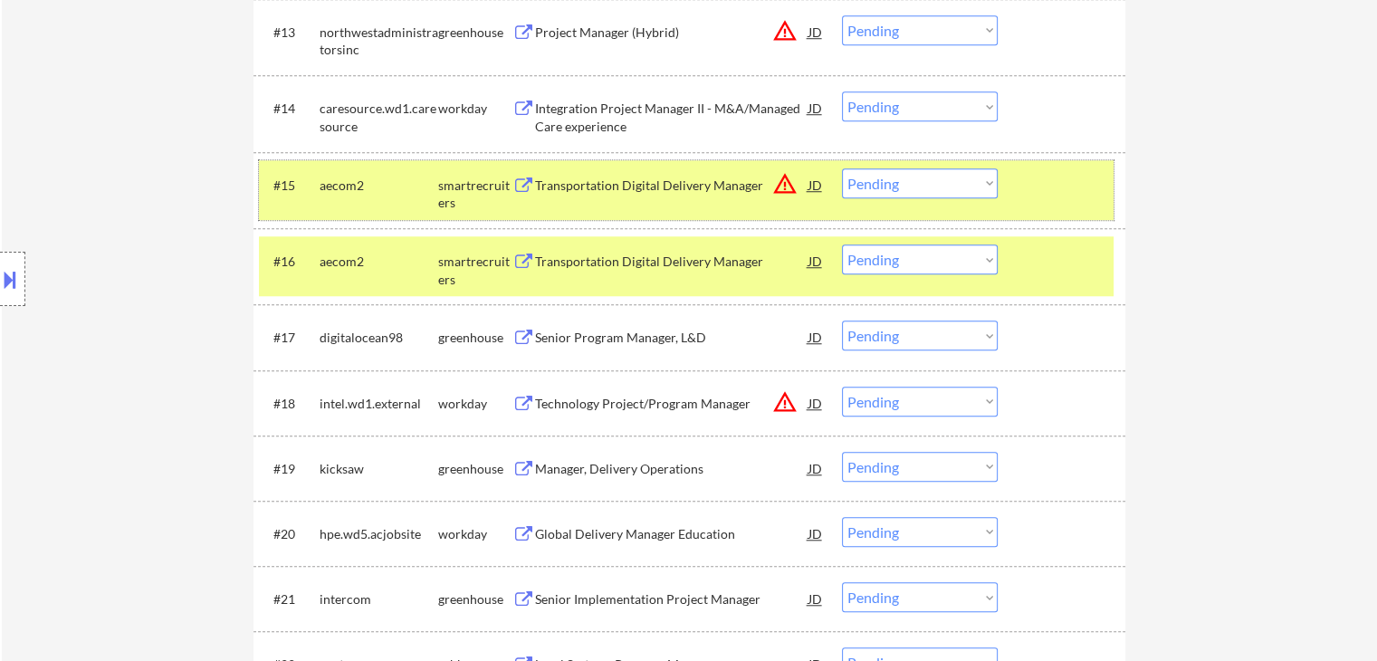
drag, startPoint x: 407, startPoint y: 174, endPoint x: 409, endPoint y: 196, distance: 22.7
click at [409, 185] on div "aecom2" at bounding box center [379, 184] width 119 height 33
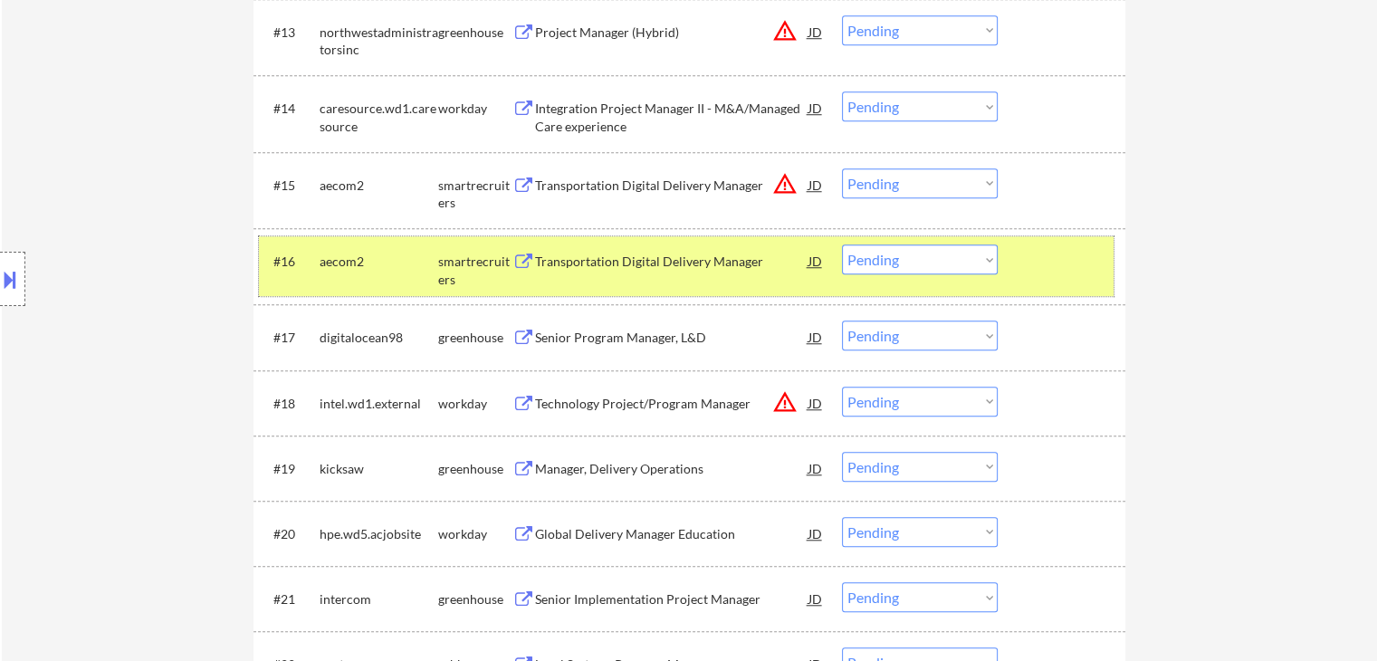
click at [408, 273] on div "aecom2" at bounding box center [379, 260] width 119 height 33
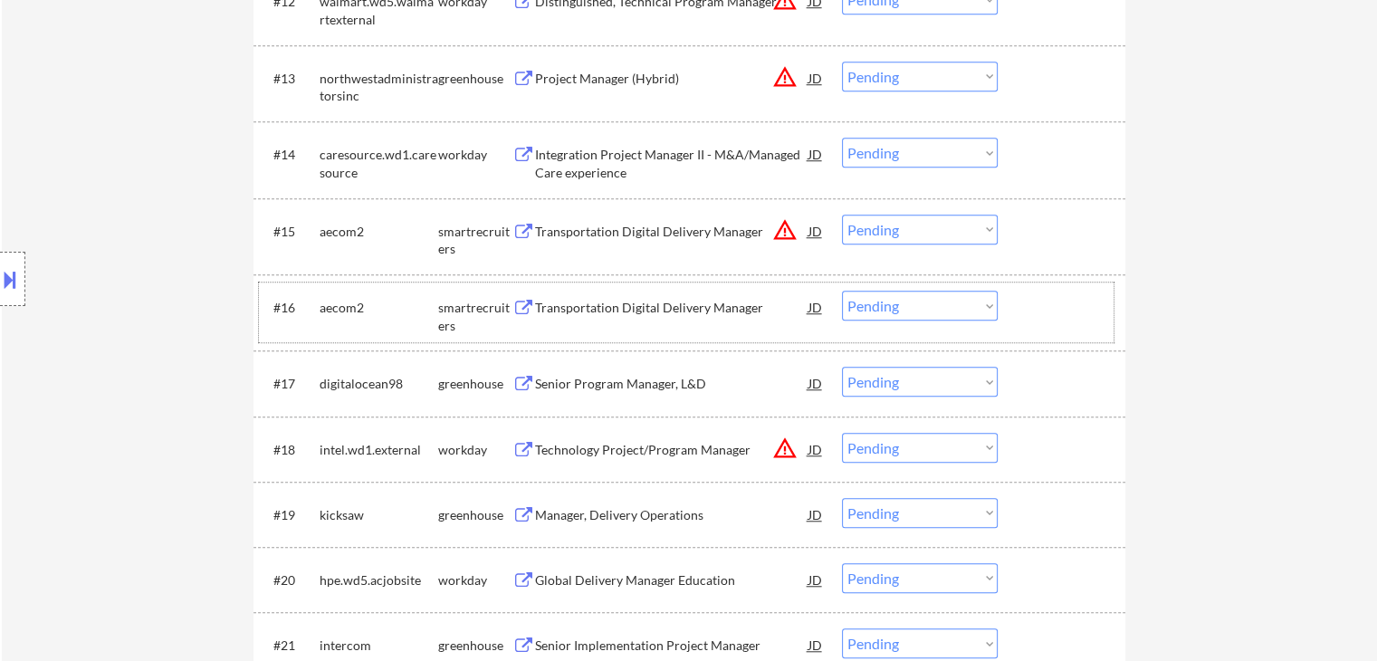
scroll to position [1629, 0]
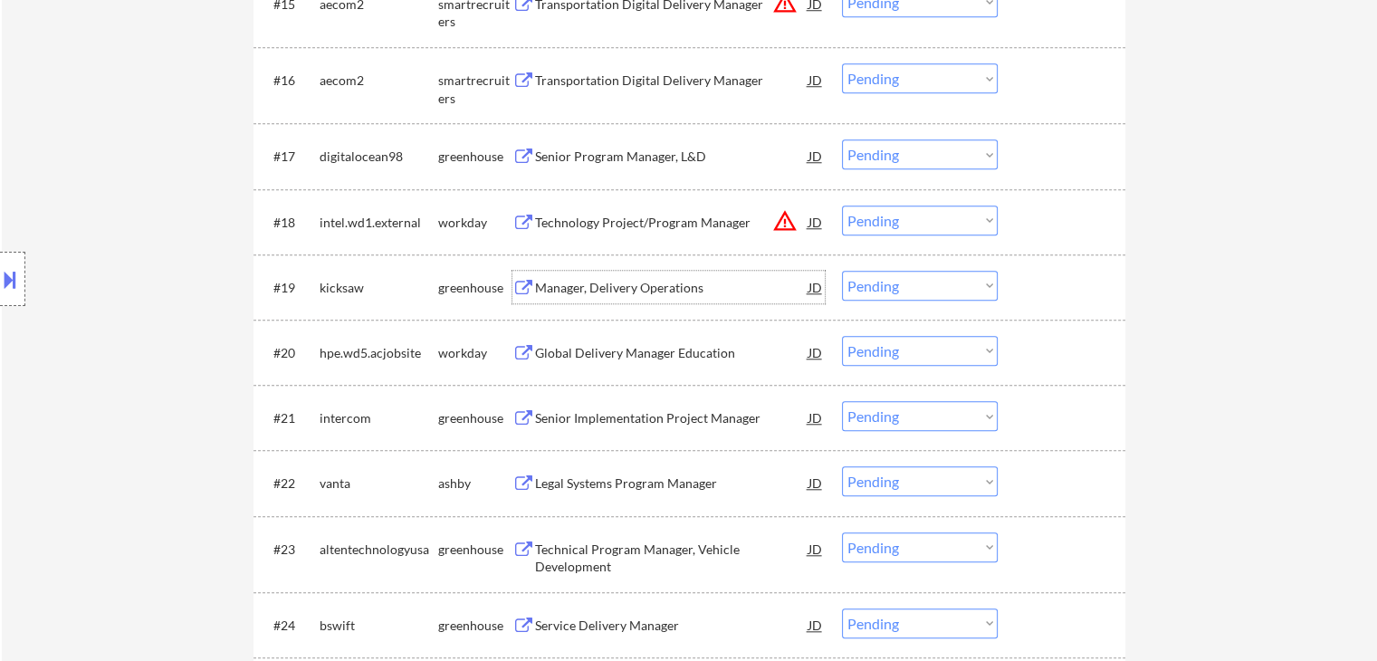
click at [632, 290] on div "Manager, Delivery Operations" at bounding box center [671, 288] width 273 height 18
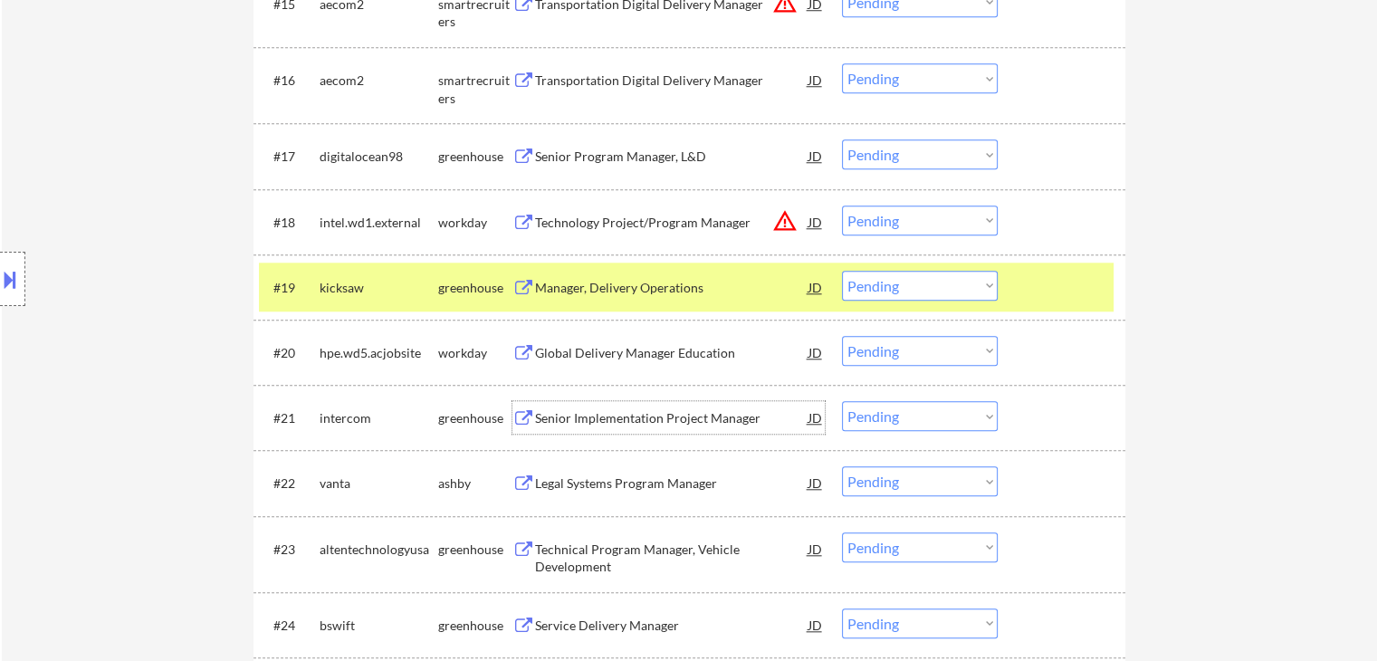
click at [663, 418] on div "Senior Implementation Project Manager" at bounding box center [671, 418] width 273 height 18
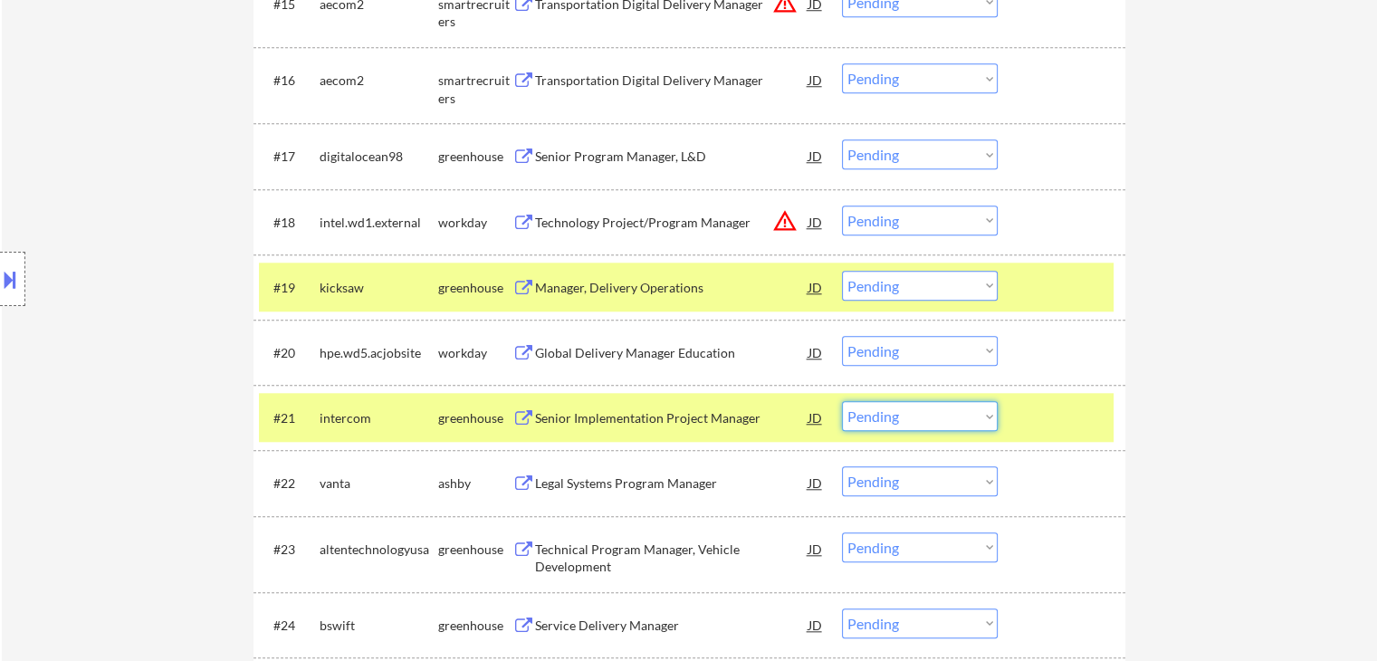
click at [905, 410] on select "Choose an option... Pending Applied Excluded (Questions) Excluded (Expired) Exc…" at bounding box center [920, 416] width 156 height 30
click at [842, 401] on select "Choose an option... Pending Applied Excluded (Questions) Excluded (Expired) Exc…" at bounding box center [920, 416] width 156 height 30
click at [483, 398] on div "#21 intercom greenhouse Senior Implementation Project Manager JD warning_amber …" at bounding box center [686, 417] width 854 height 49
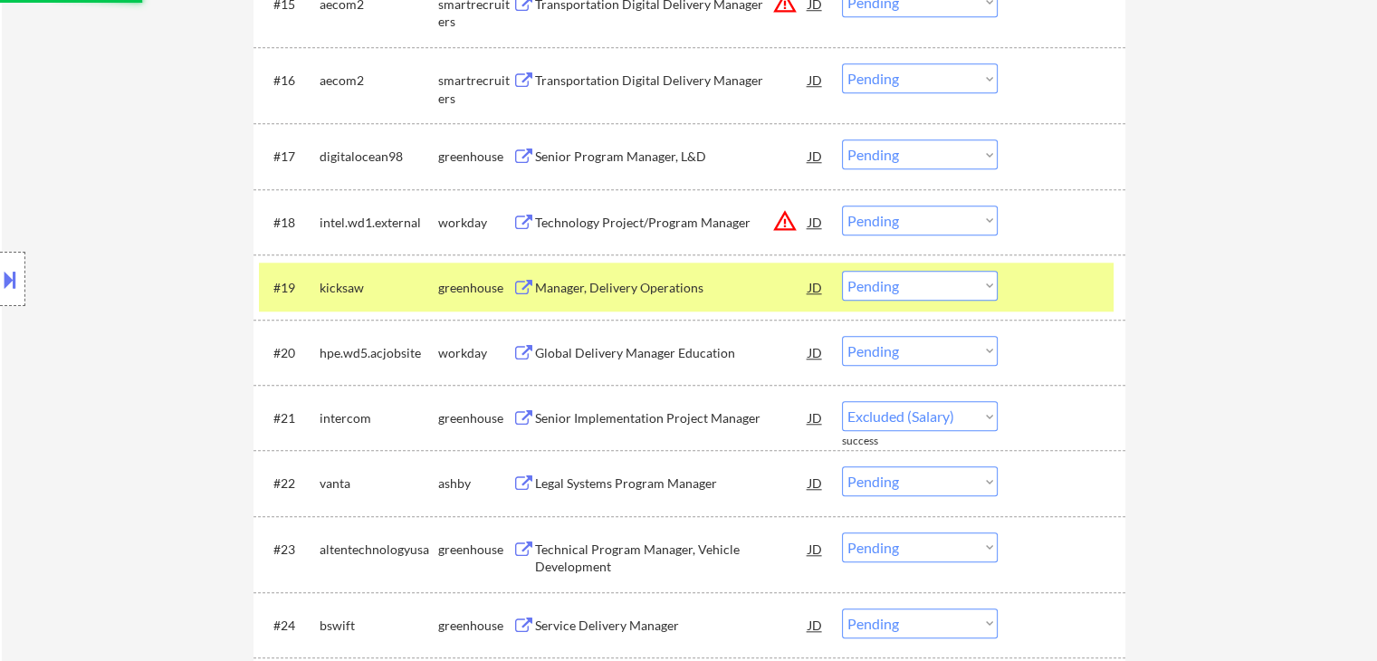
select select ""pending""
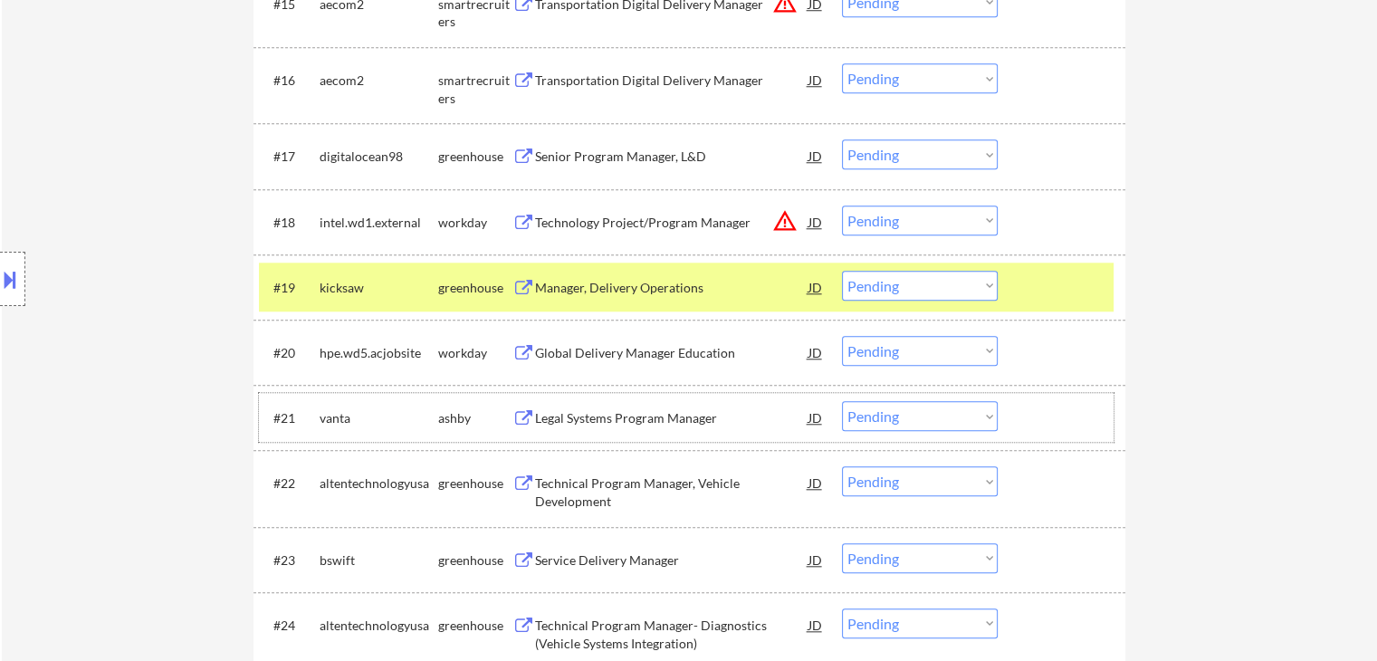
click at [906, 293] on select "Choose an option... Pending Applied Excluded (Questions) Excluded (Expired) Exc…" at bounding box center [920, 286] width 156 height 30
click at [842, 271] on select "Choose an option... Pending Applied Excluded (Questions) Excluded (Expired) Exc…" at bounding box center [920, 286] width 156 height 30
select select ""pending""
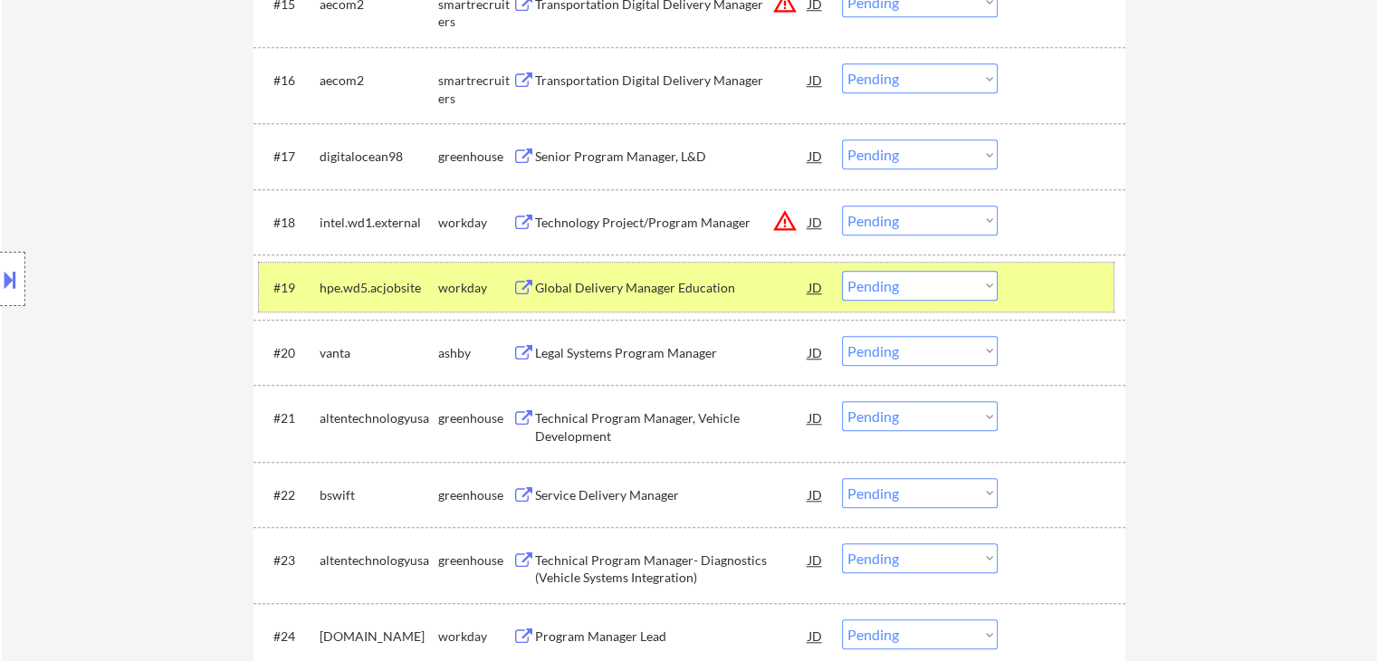
drag, startPoint x: 467, startPoint y: 275, endPoint x: 558, endPoint y: 293, distance: 92.3
click at [467, 275] on div "workday" at bounding box center [475, 287] width 74 height 33
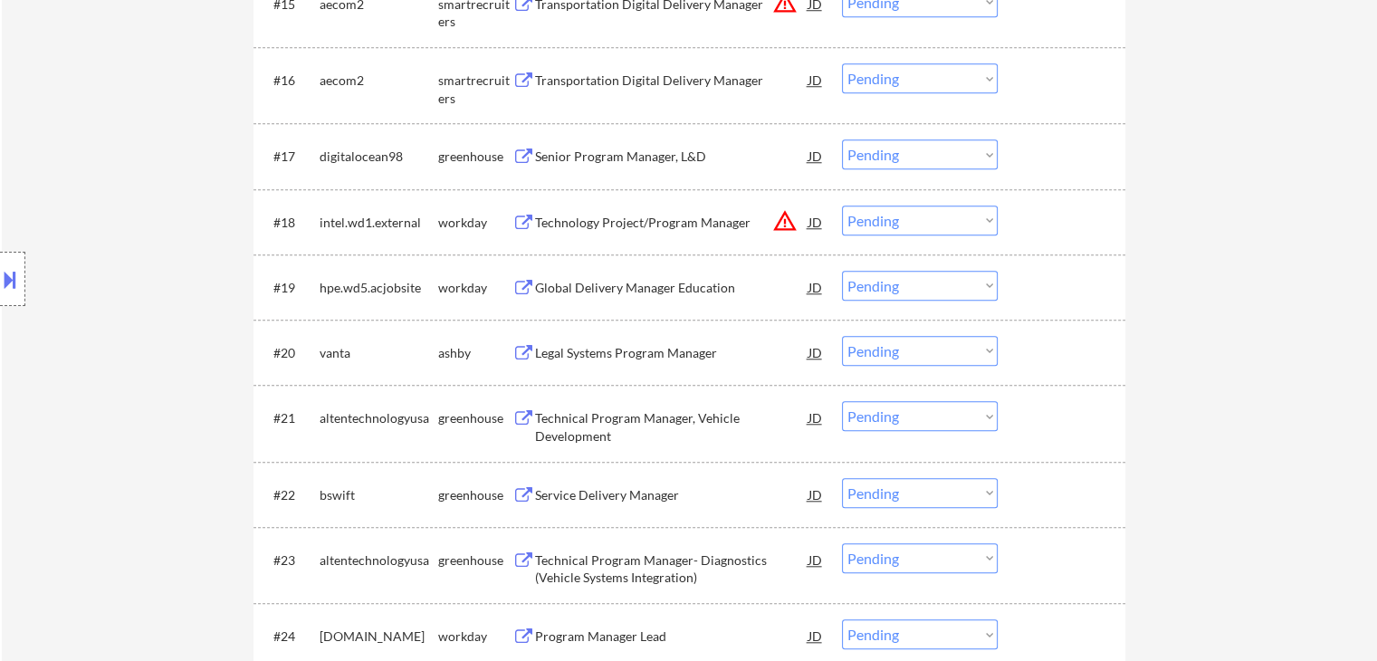
click at [634, 338] on div "Legal Systems Program Manager" at bounding box center [671, 352] width 273 height 33
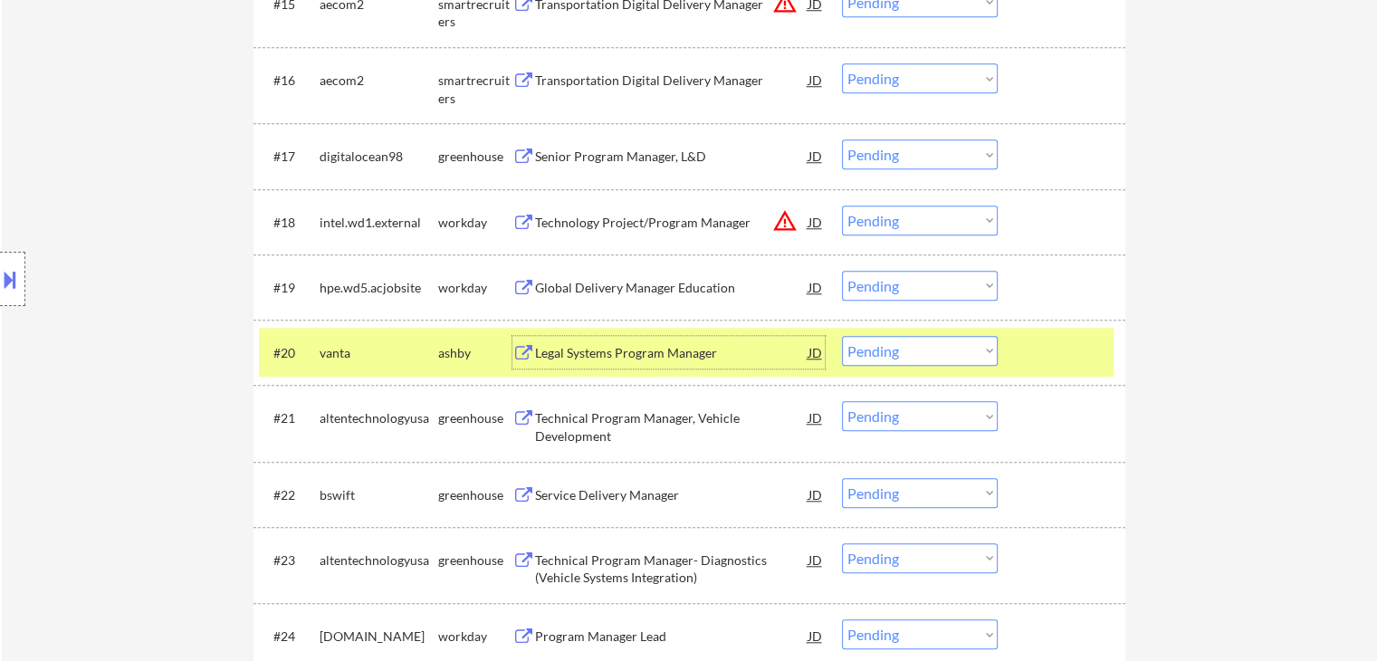
click at [896, 348] on select "Choose an option... Pending Applied Excluded (Questions) Excluded (Expired) Exc…" at bounding box center [920, 351] width 156 height 30
click at [842, 336] on select "Choose an option... Pending Applied Excluded (Questions) Excluded (Expired) Exc…" at bounding box center [920, 351] width 156 height 30
select select ""pending""
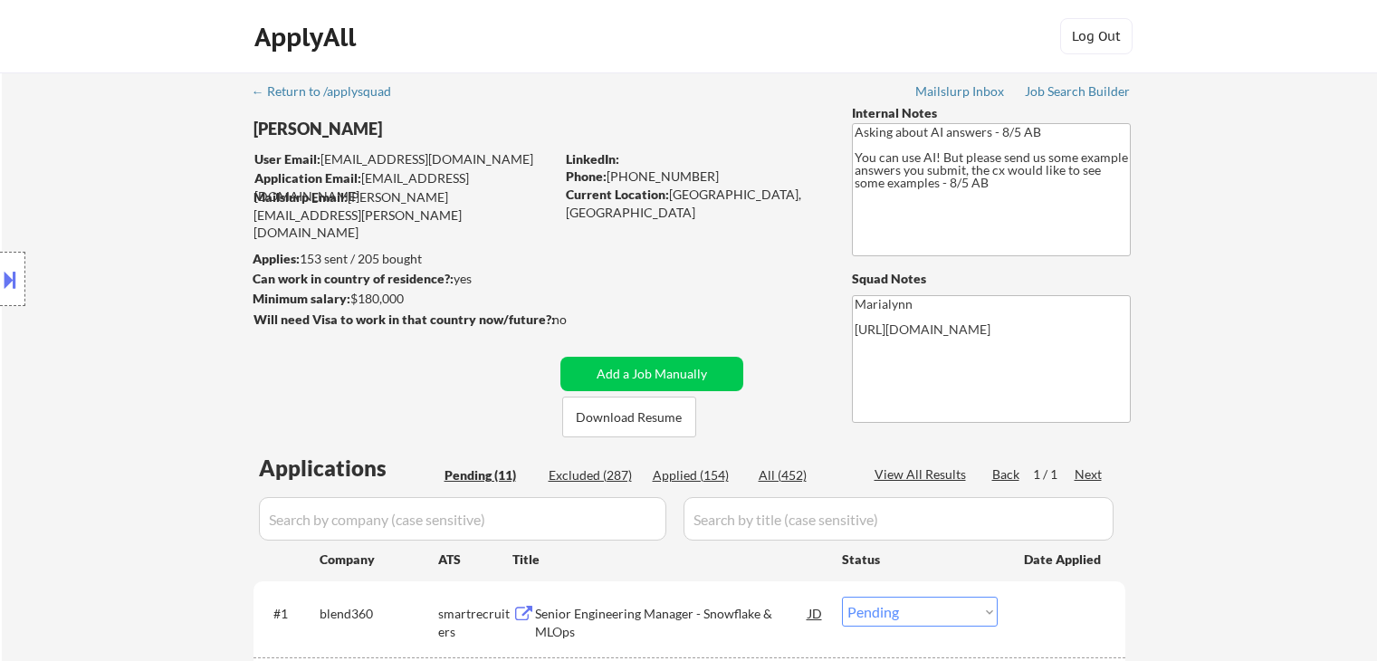
select select ""pending""
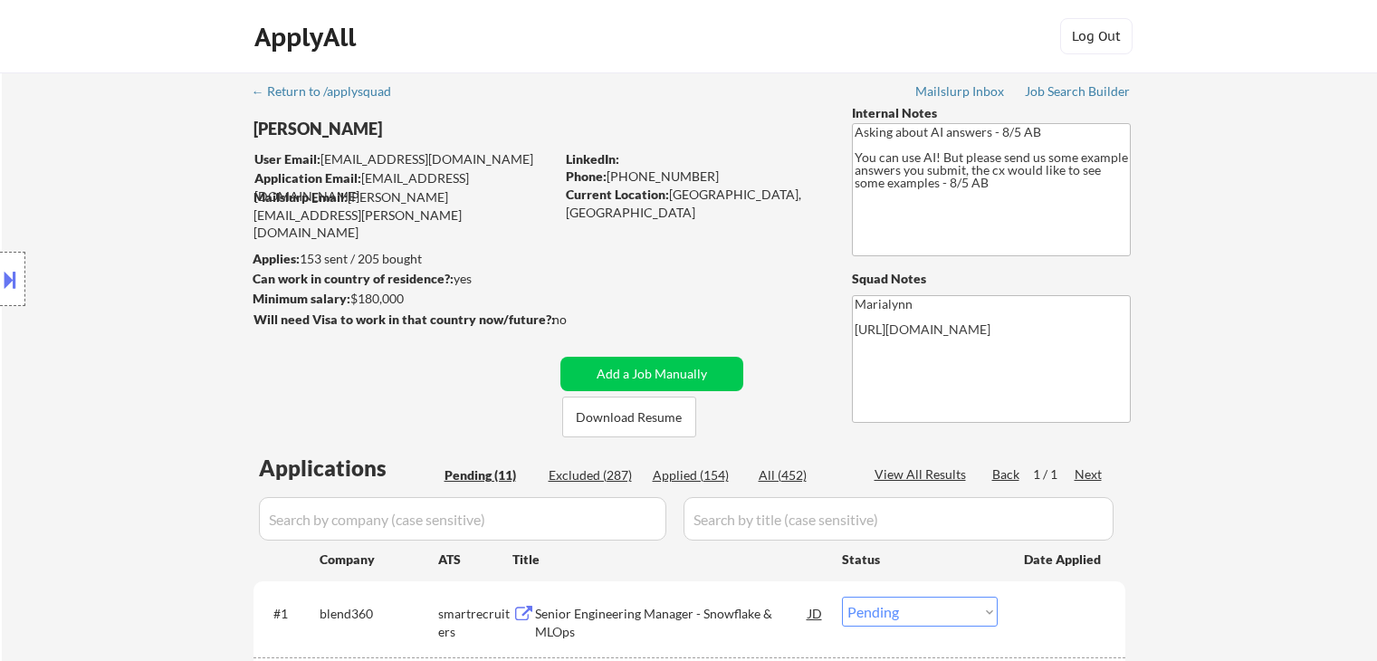
select select ""pending""
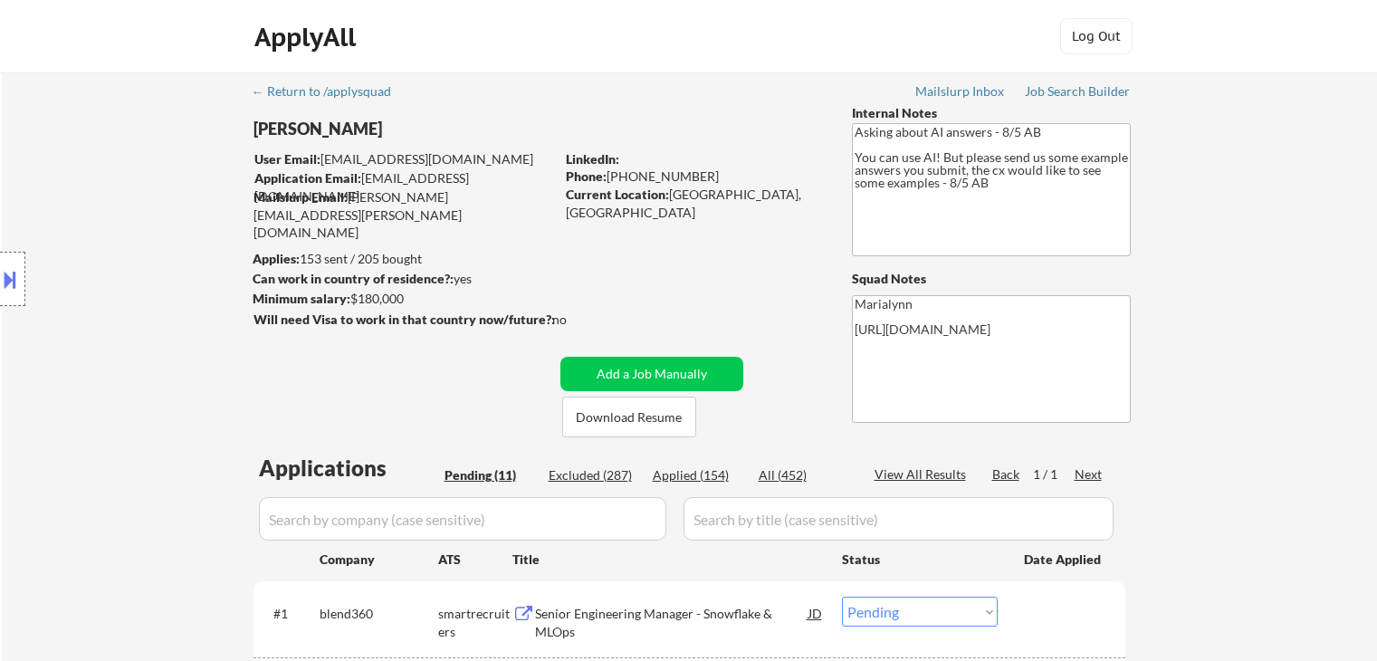
select select ""pending""
click at [684, 471] on div "Applied (154)" at bounding box center [698, 475] width 91 height 18
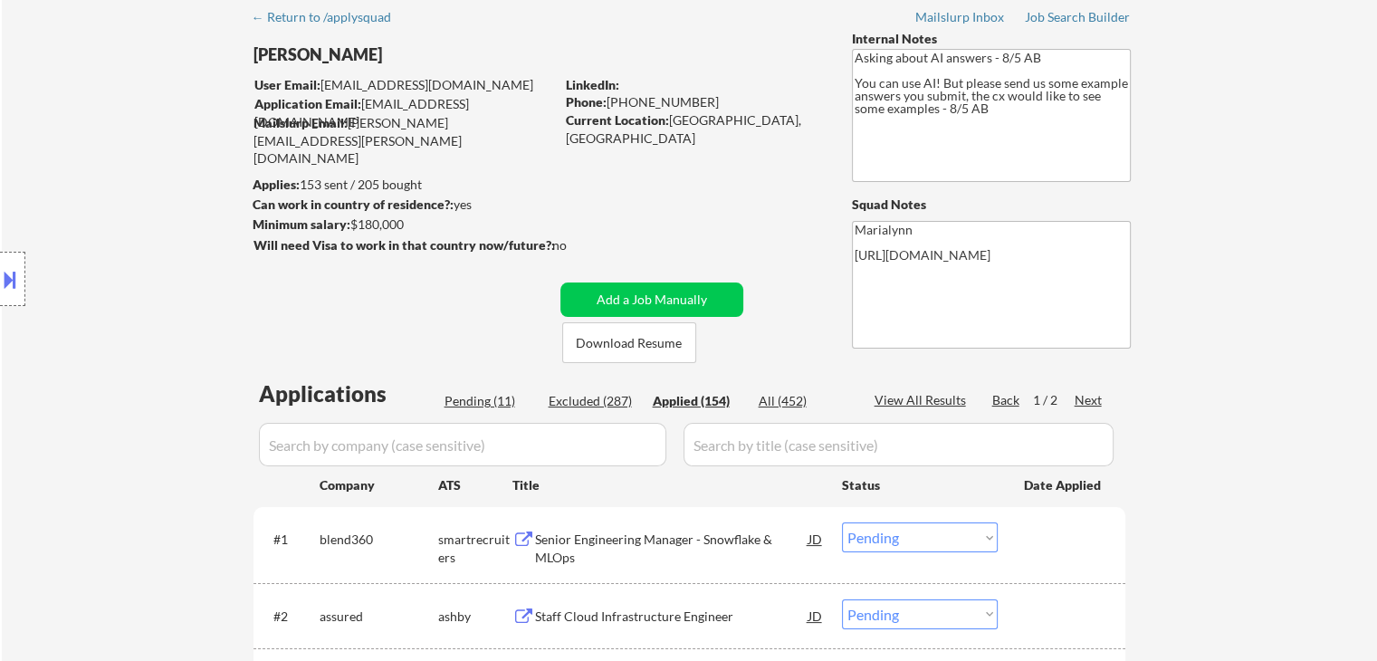
scroll to position [181, 0]
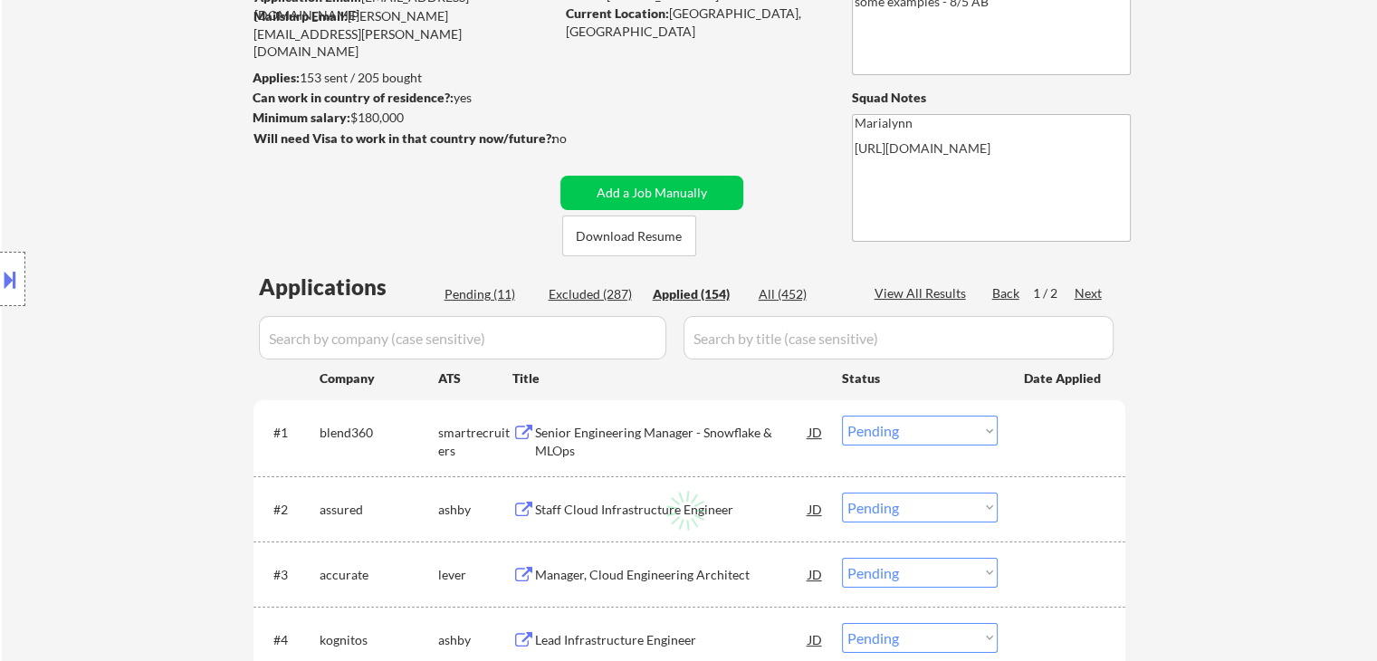
select select ""applied""
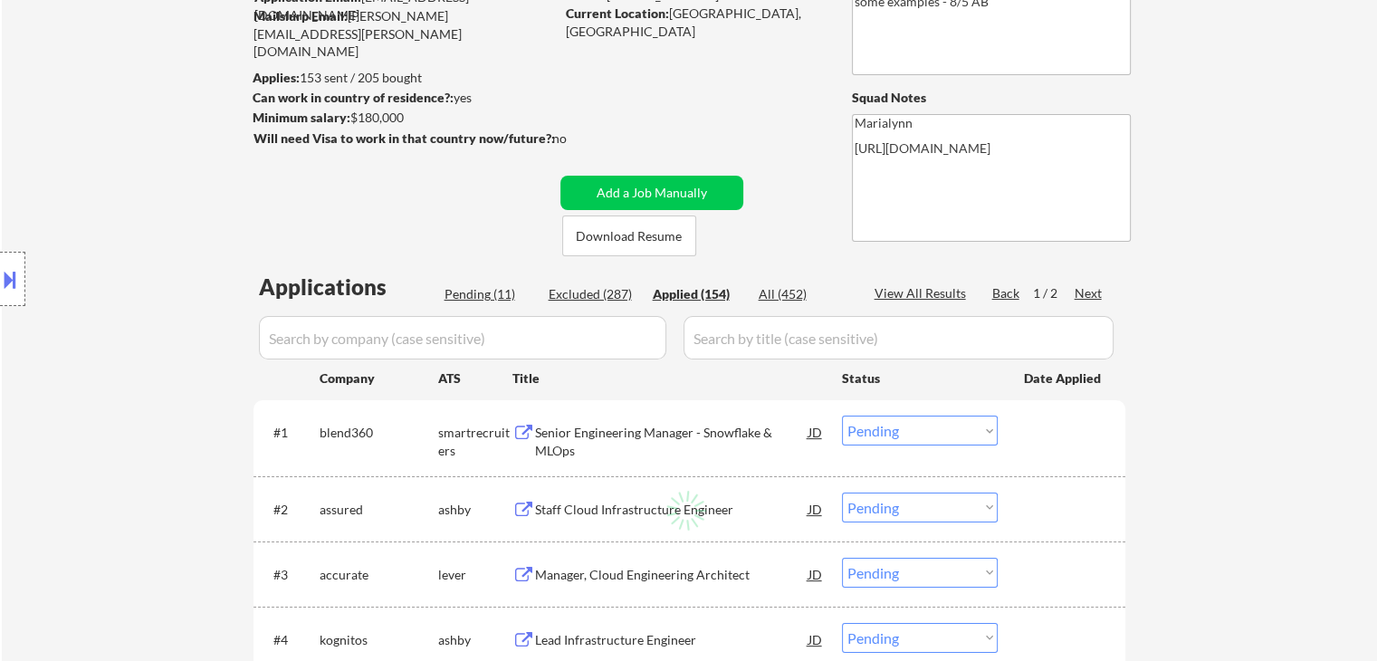
select select ""applied""
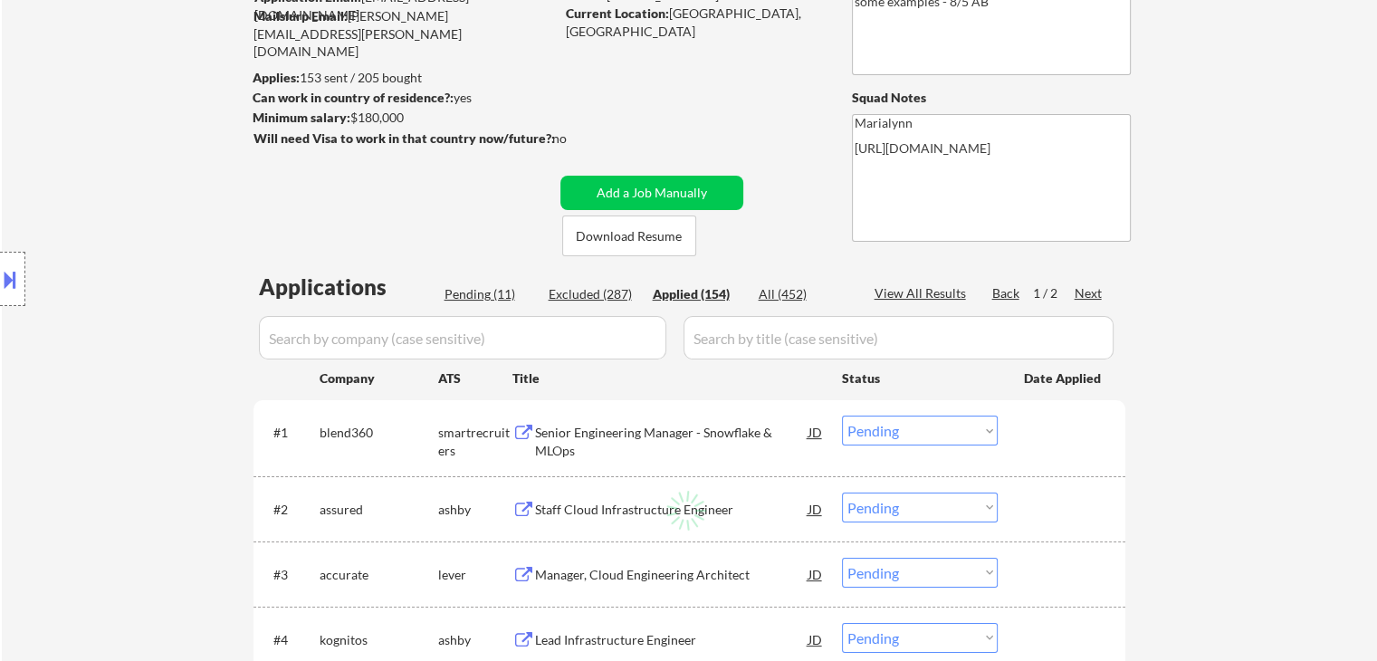
select select ""applied""
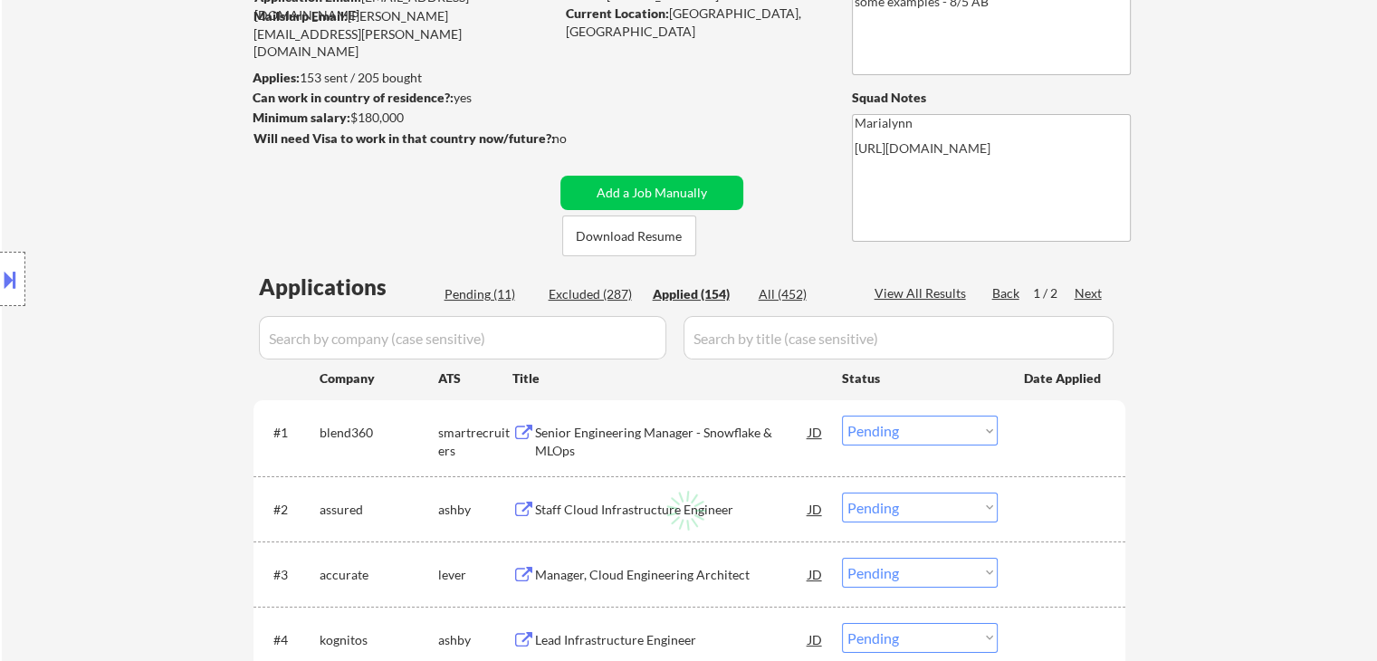
select select ""applied""
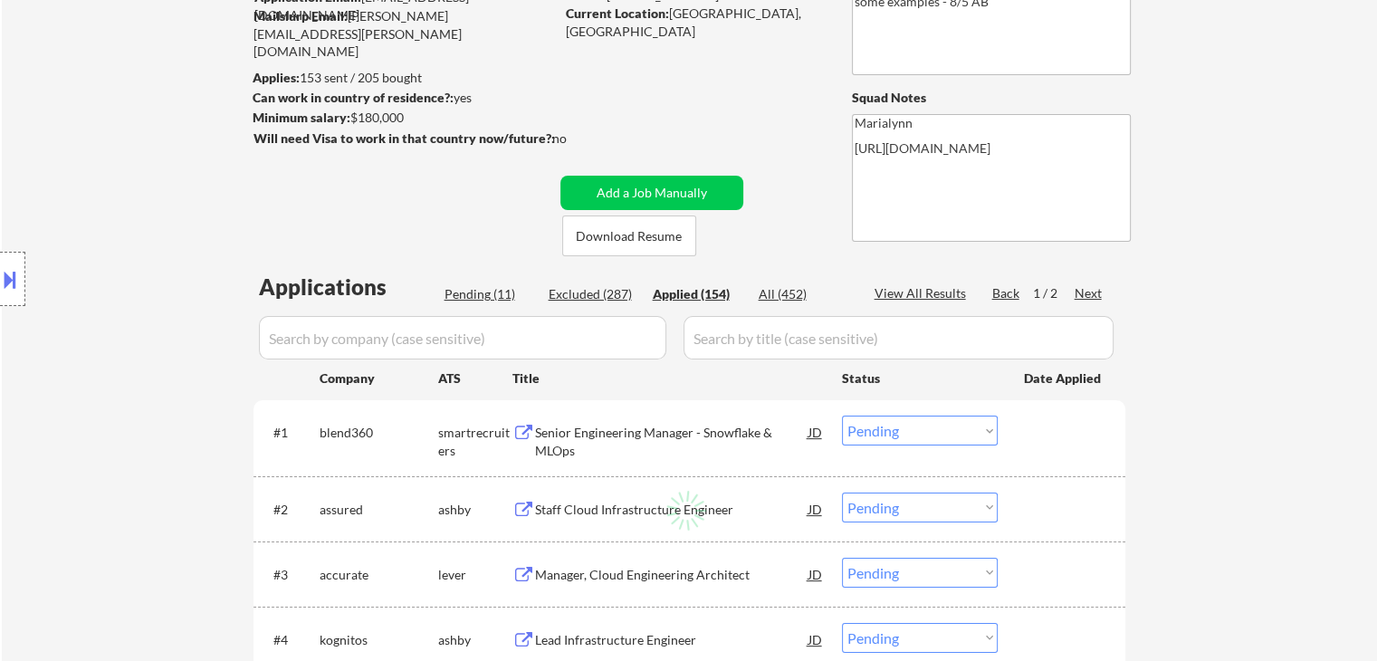
select select ""applied""
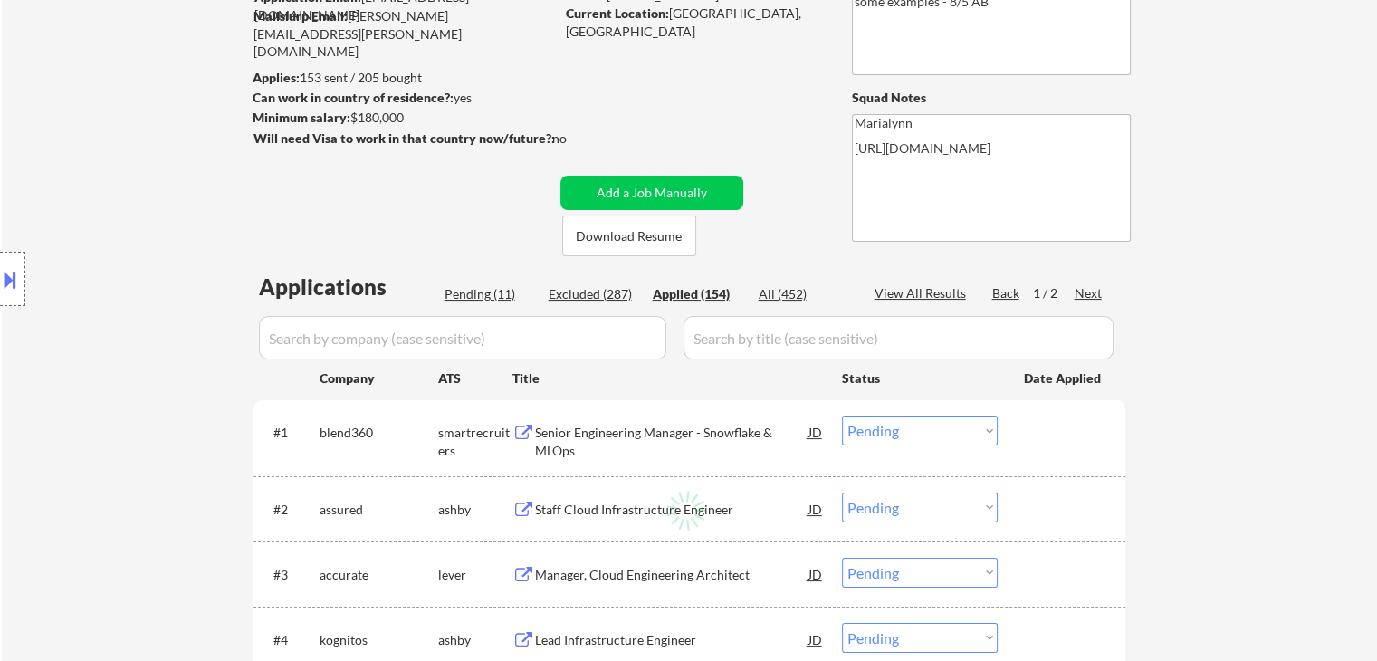
select select ""applied""
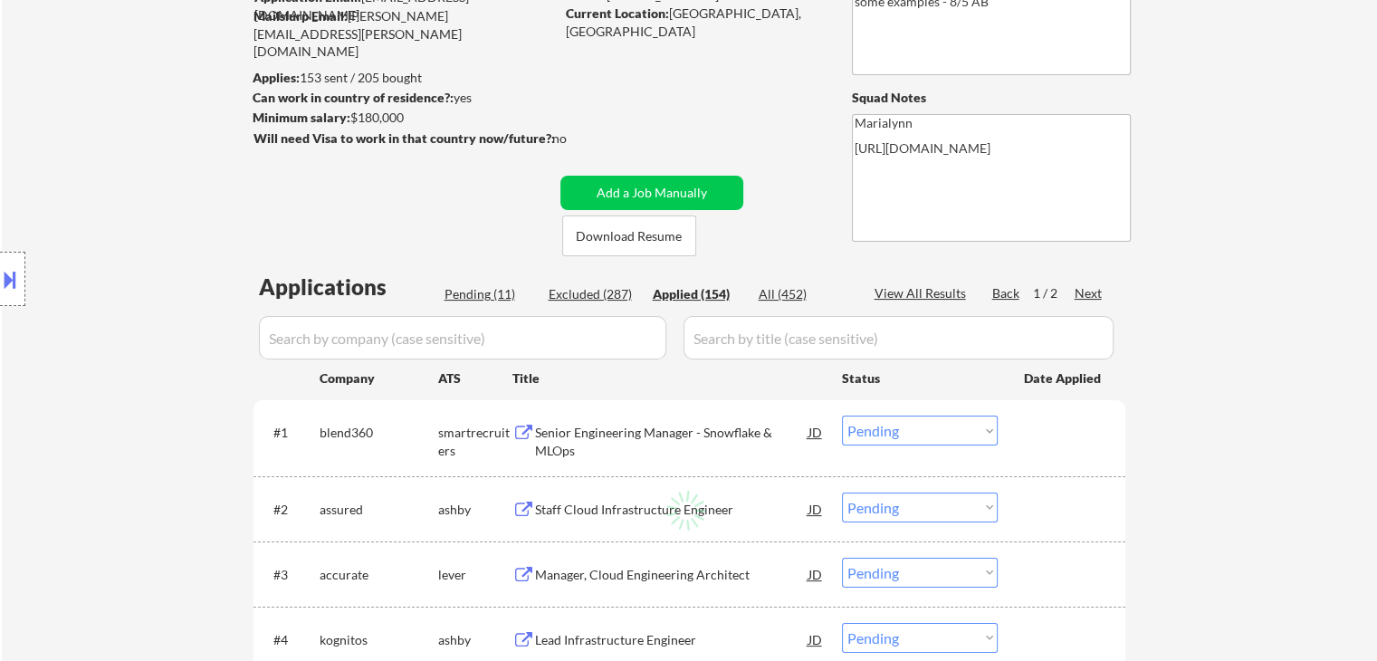
select select ""applied""
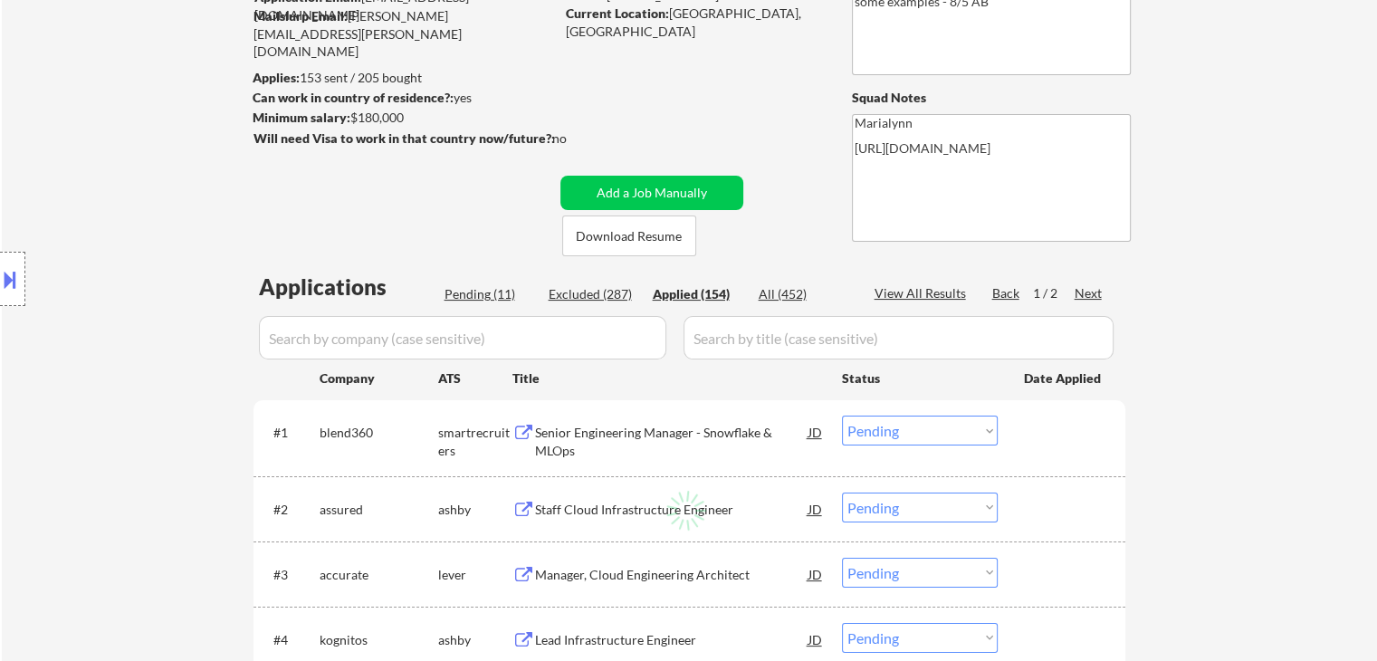
select select ""applied""
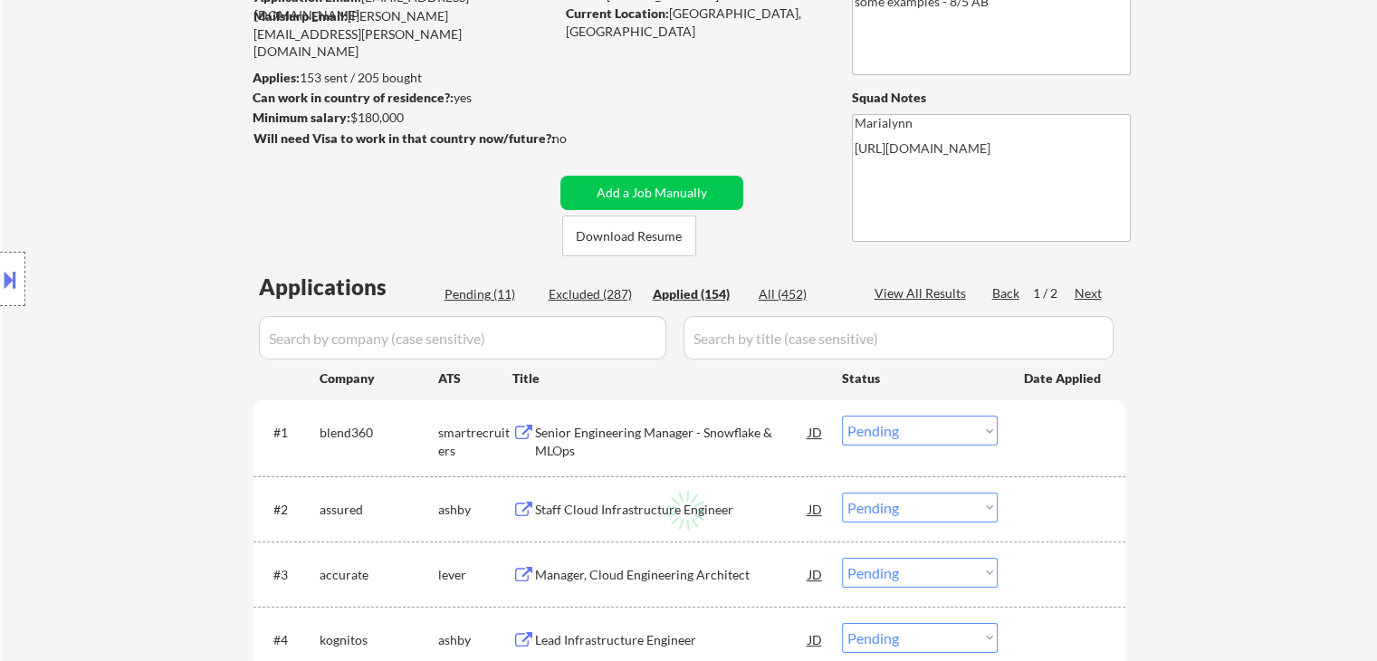
select select ""applied""
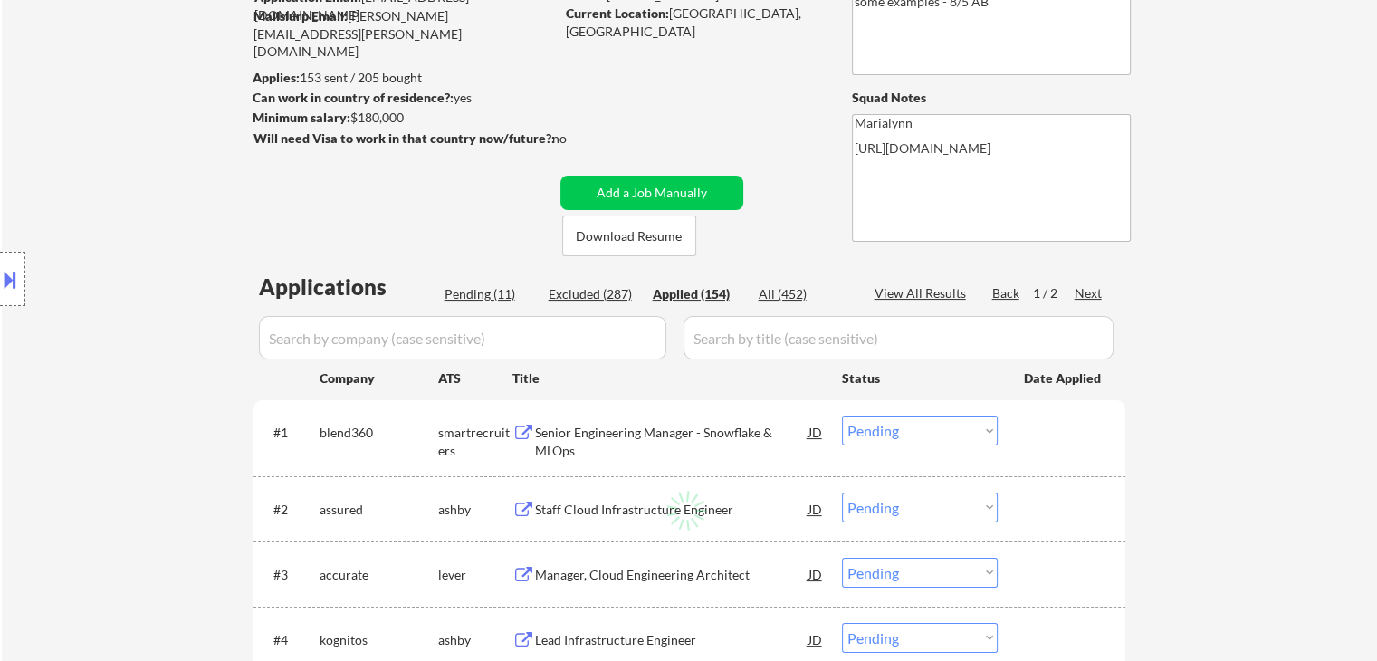
select select ""applied""
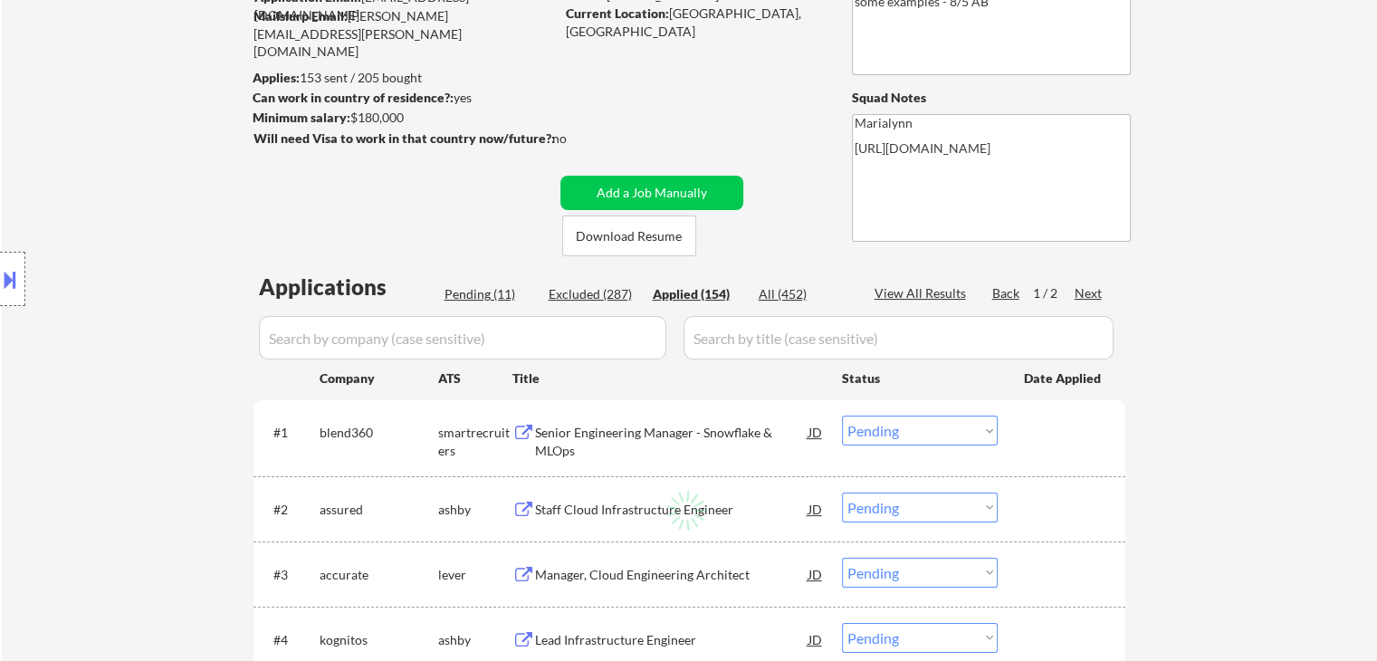
select select ""applied""
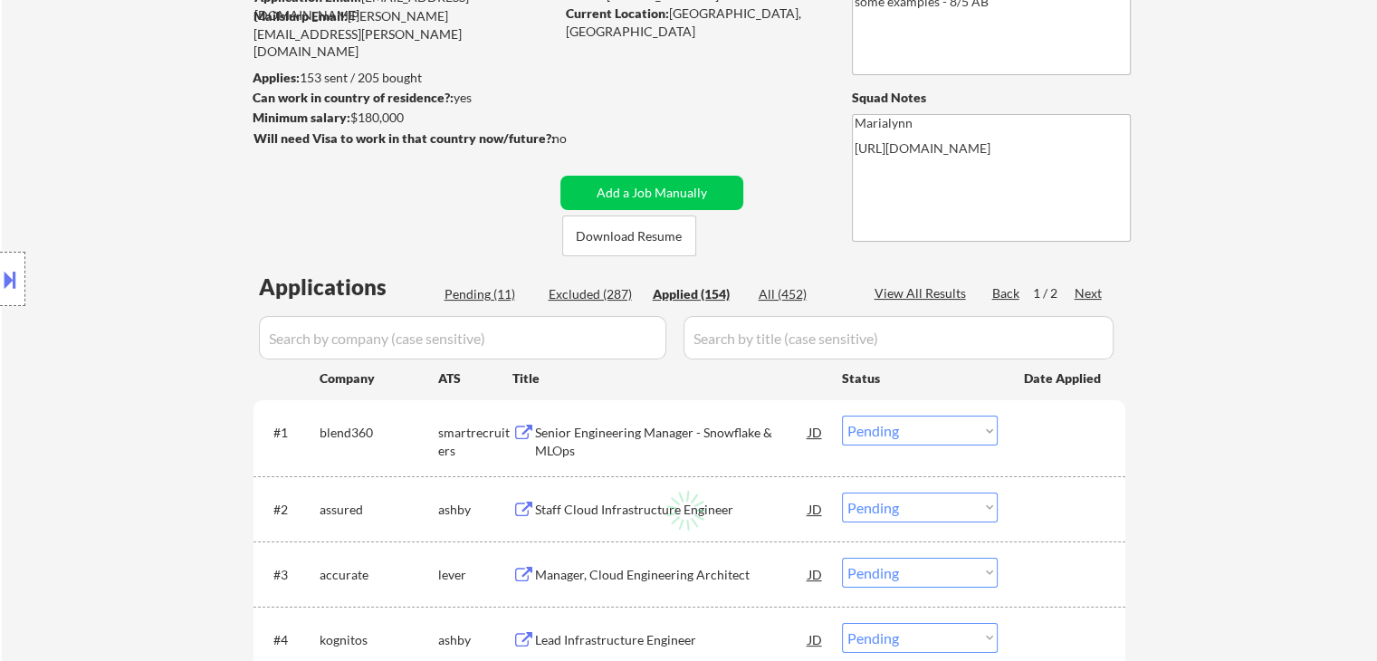
select select ""applied""
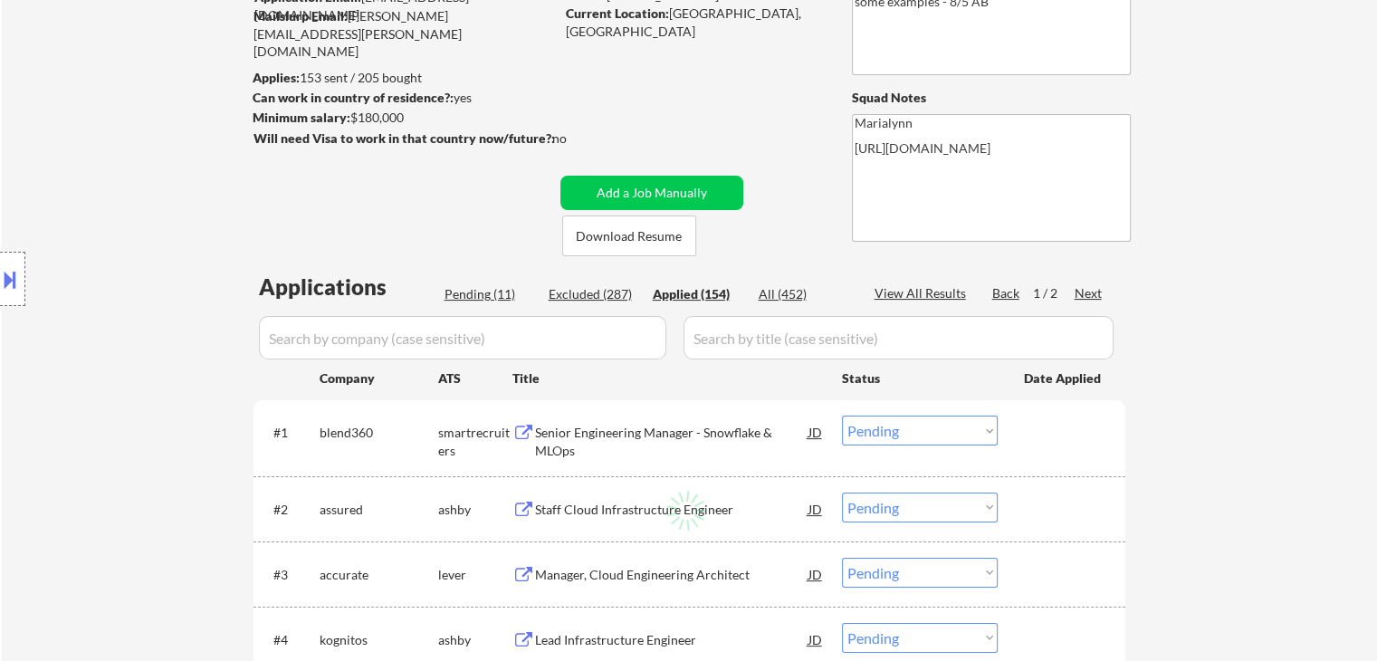
select select ""applied""
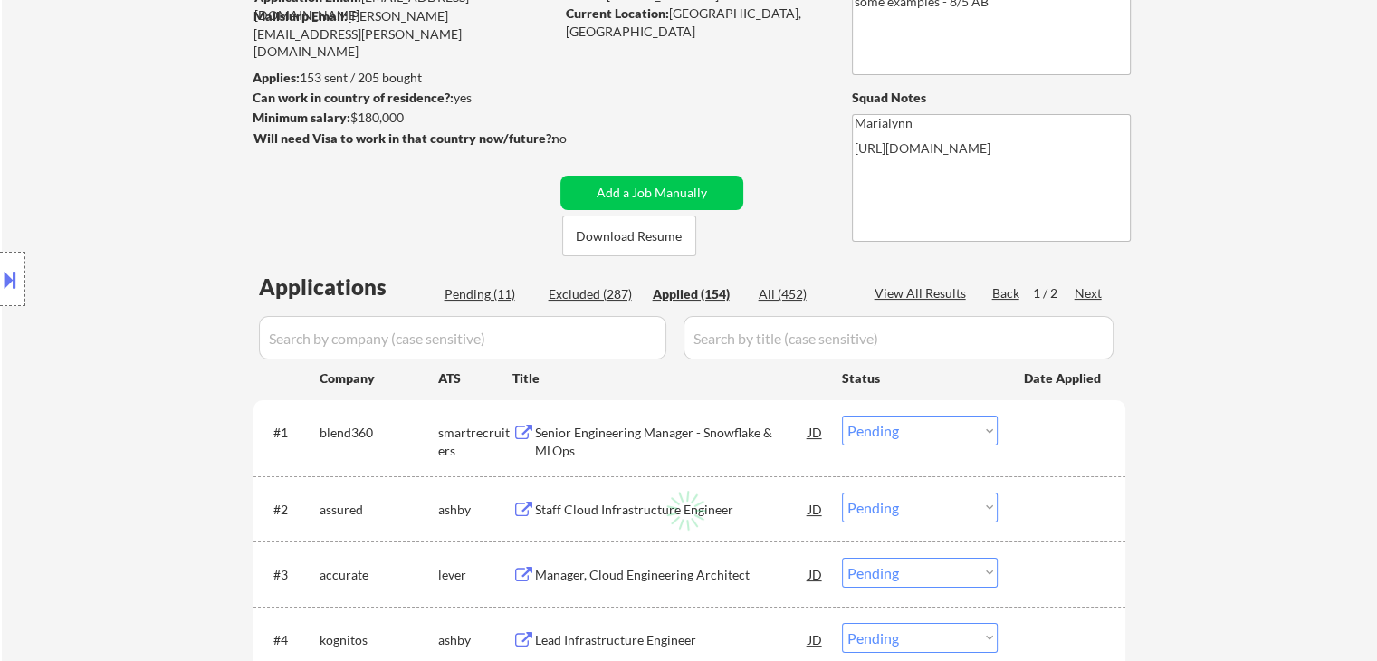
select select ""applied""
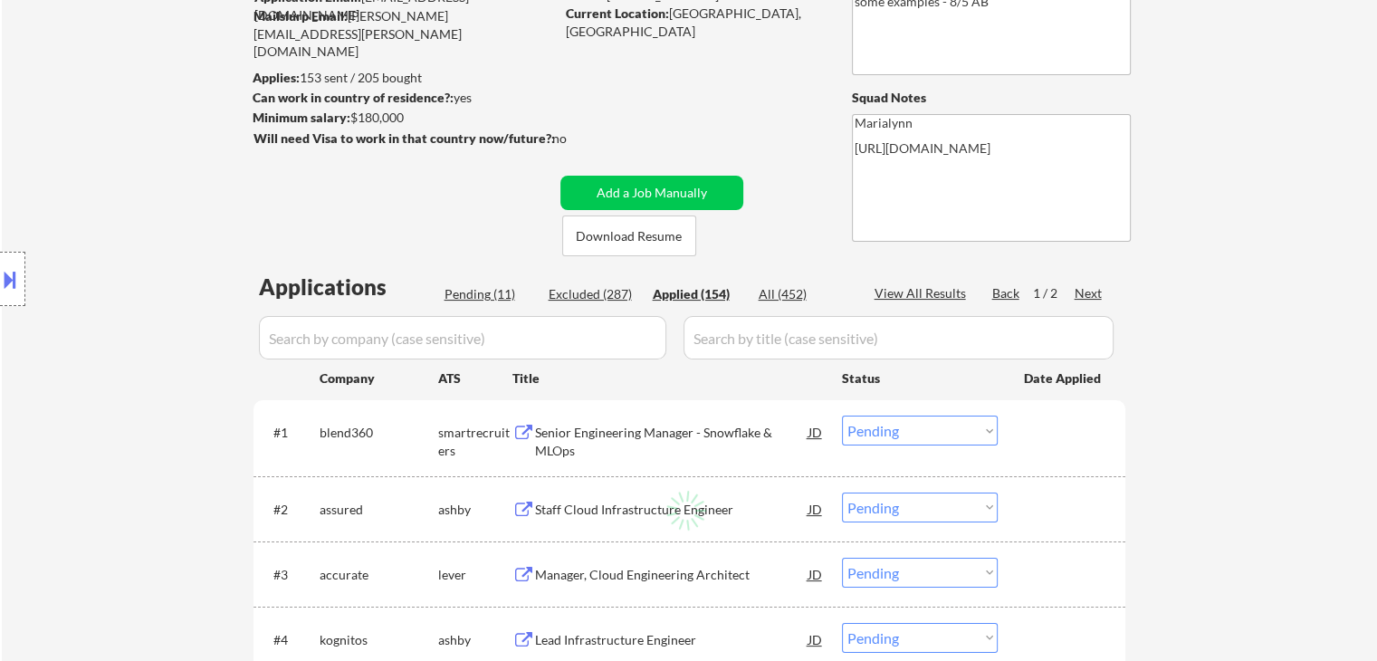
select select ""applied""
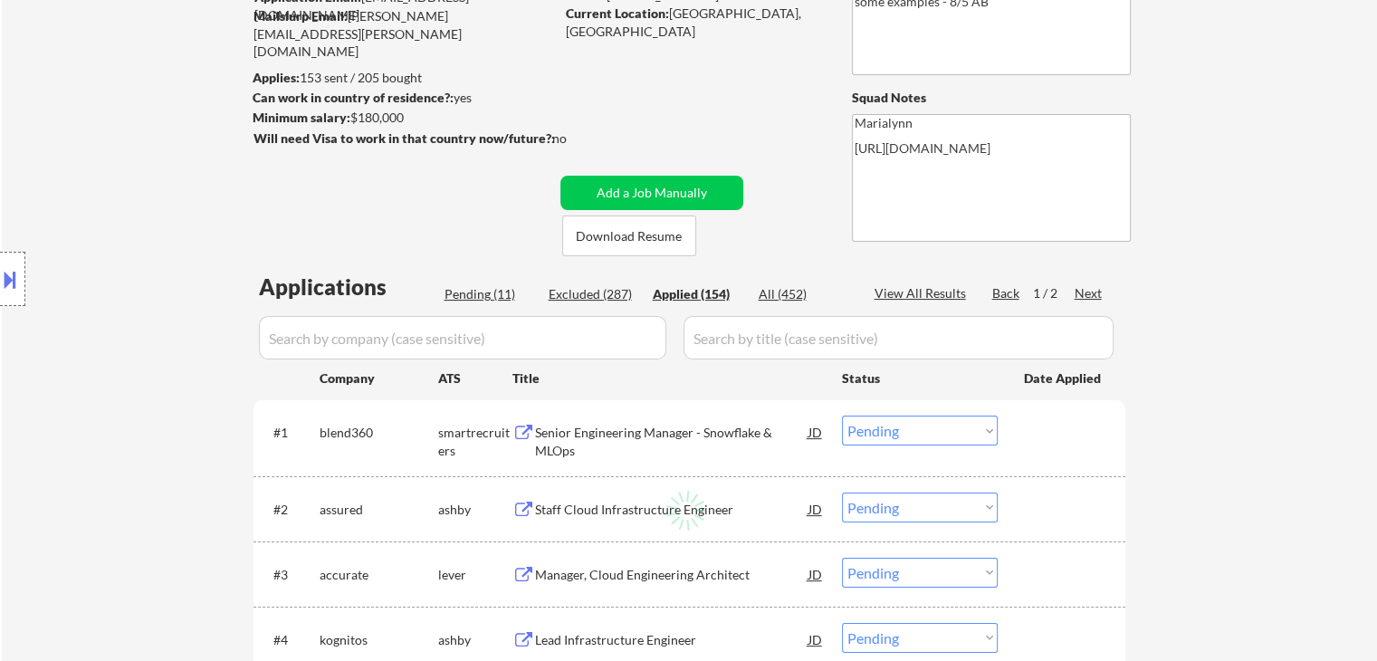
select select ""applied""
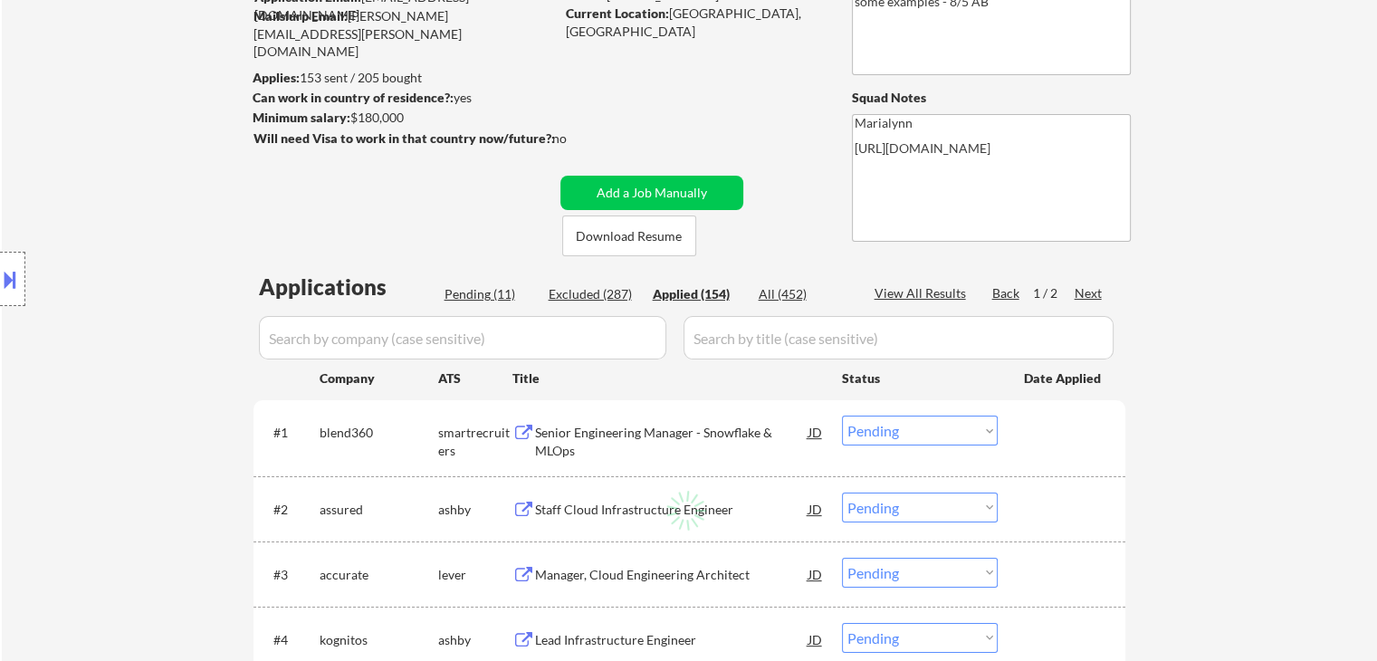
select select ""applied""
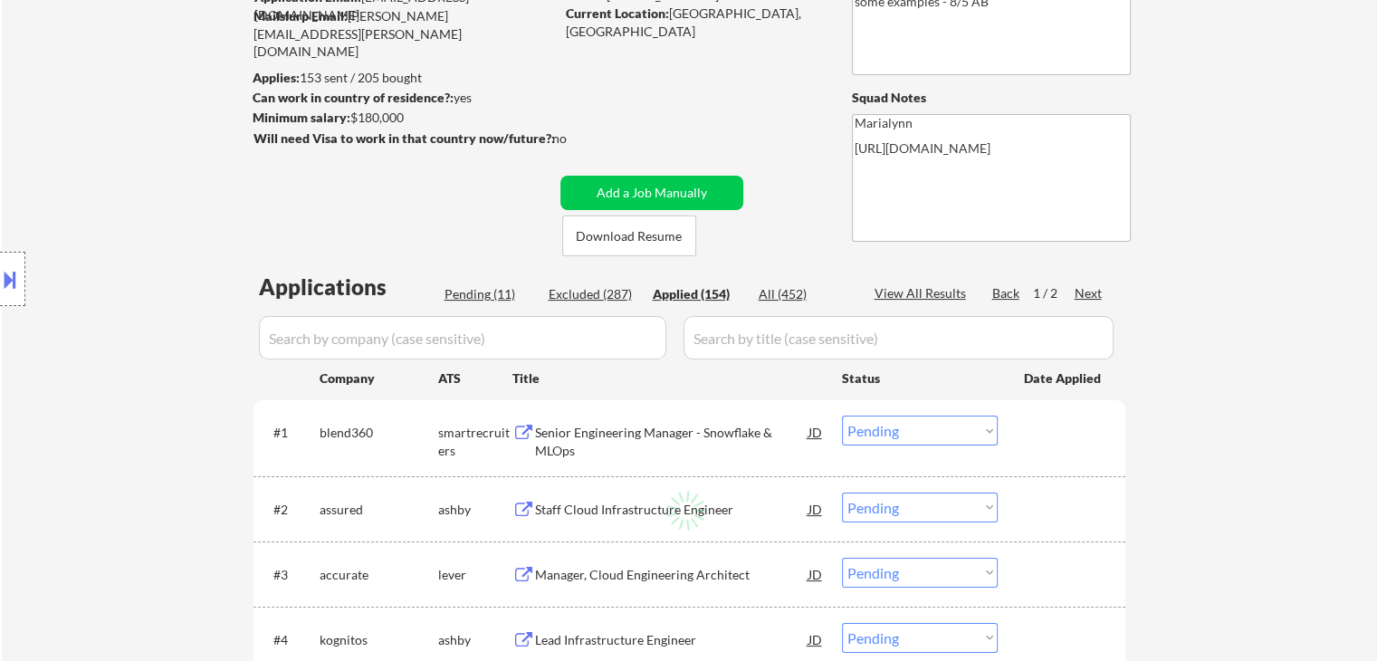
select select ""applied""
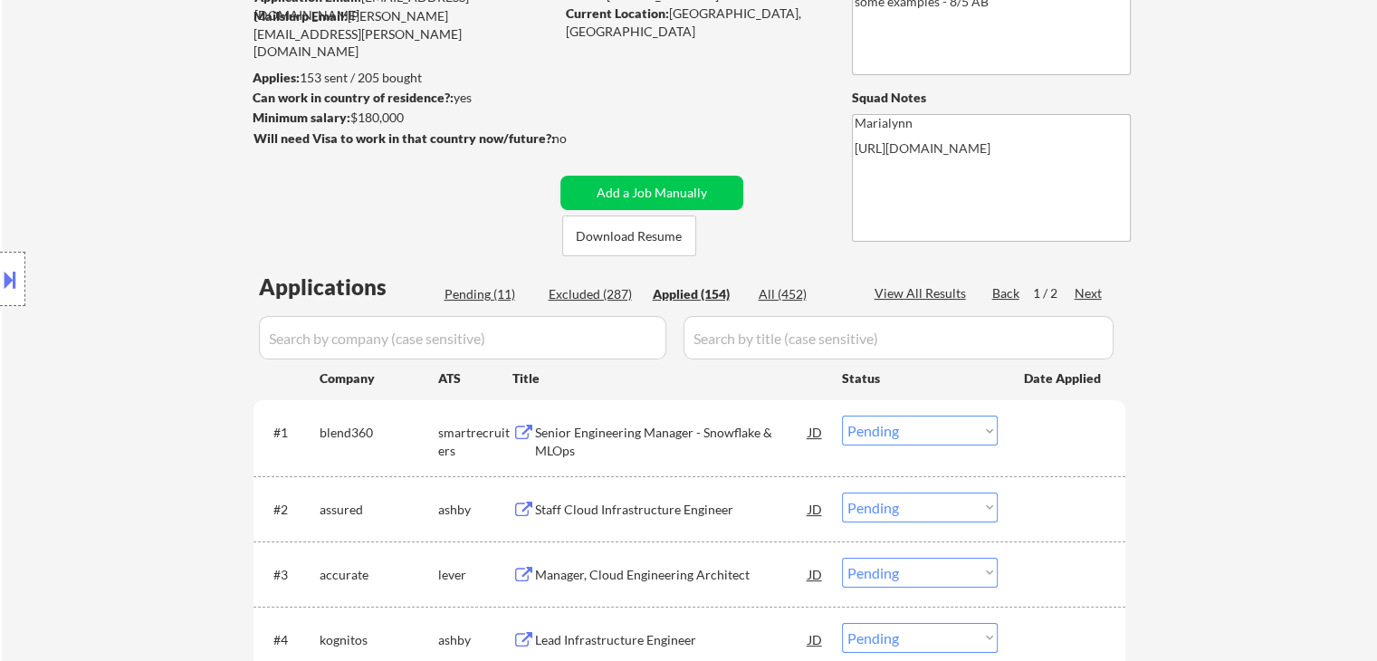
select select ""applied""
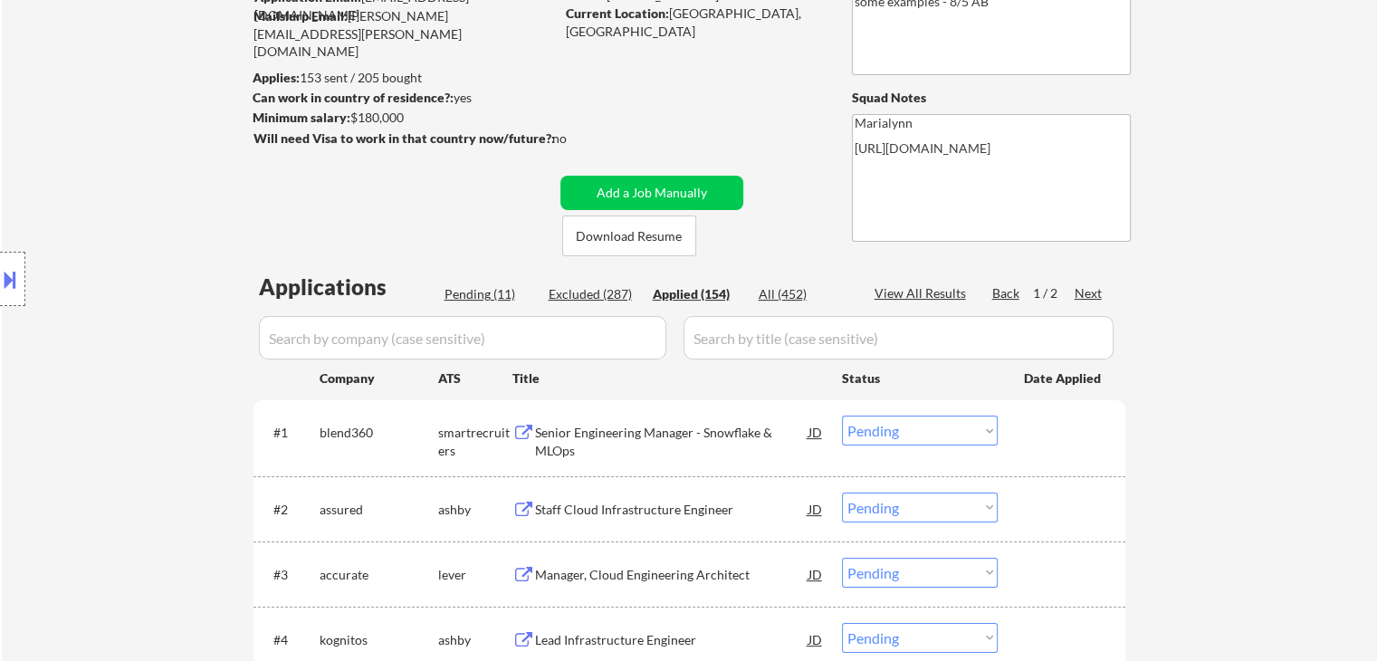
select select ""applied""
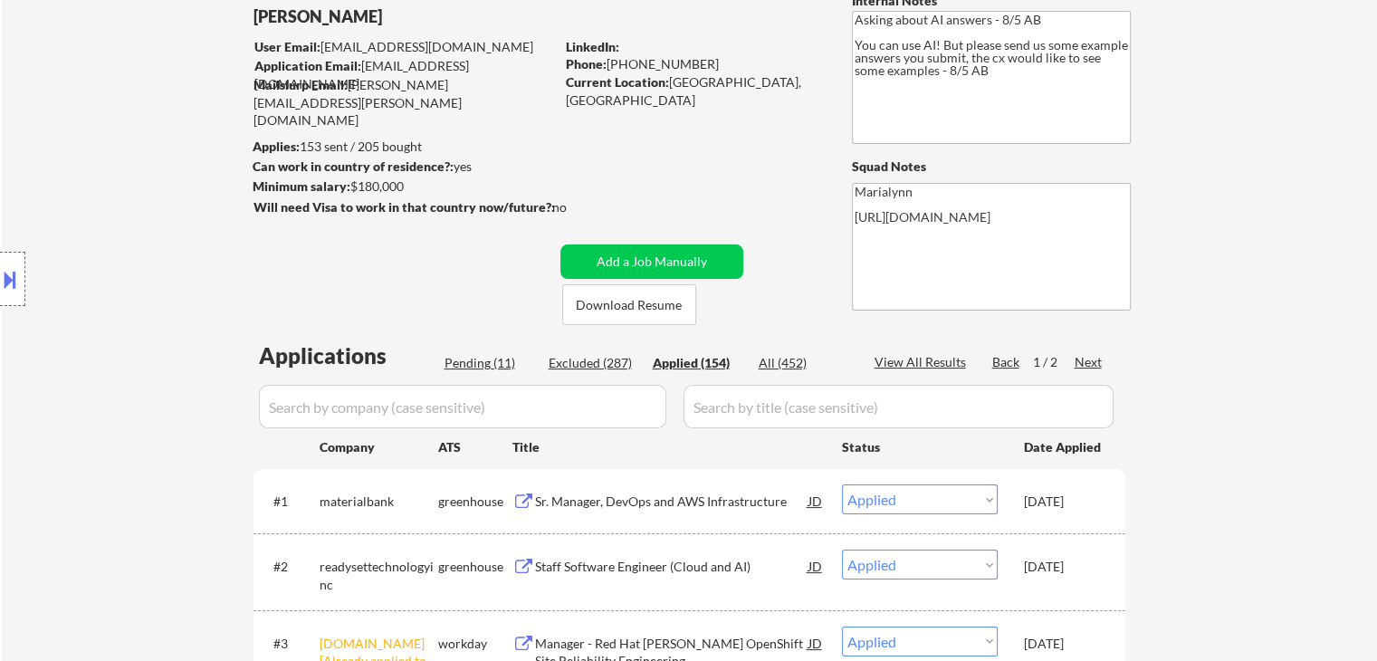
scroll to position [91, 0]
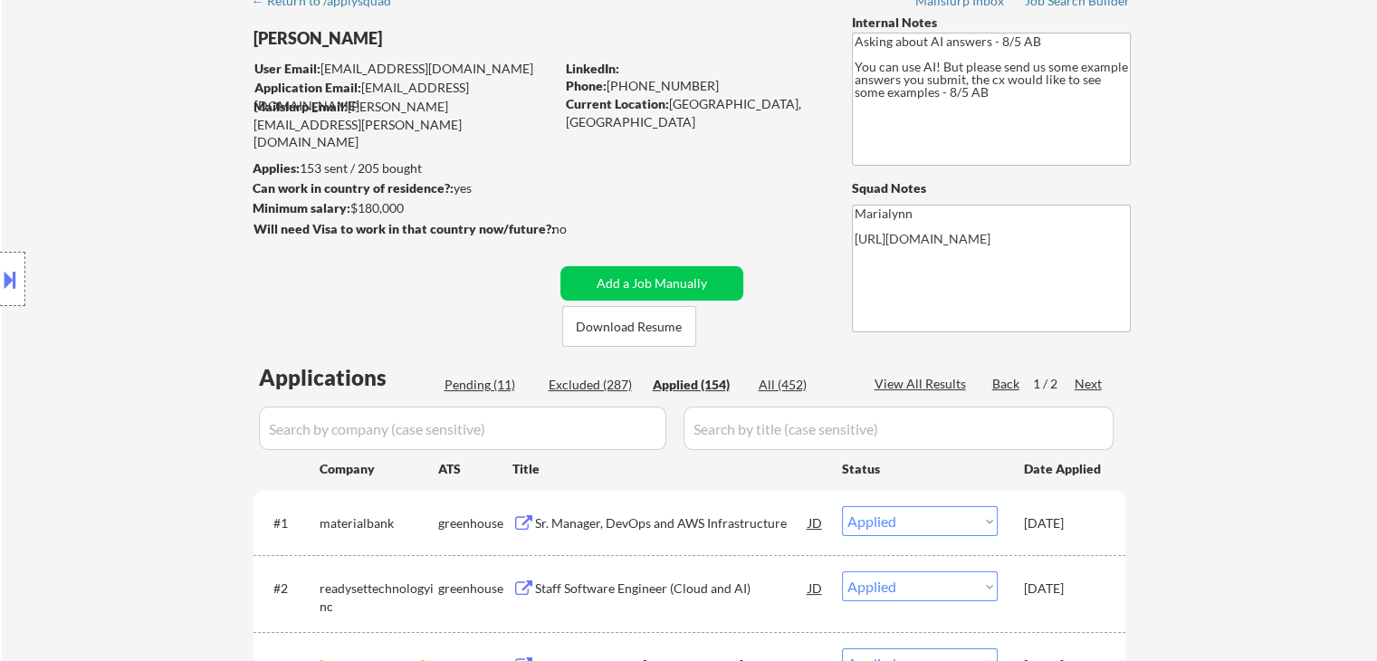
select select ""applied""
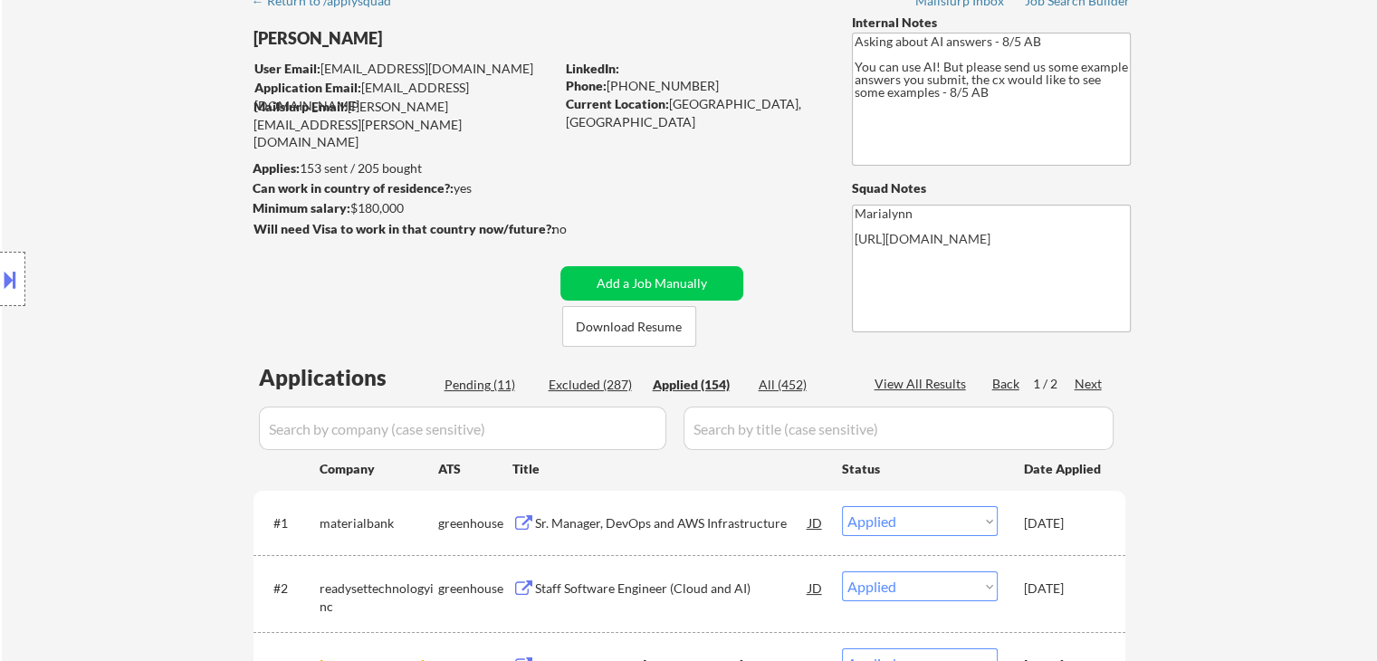
select select ""applied""
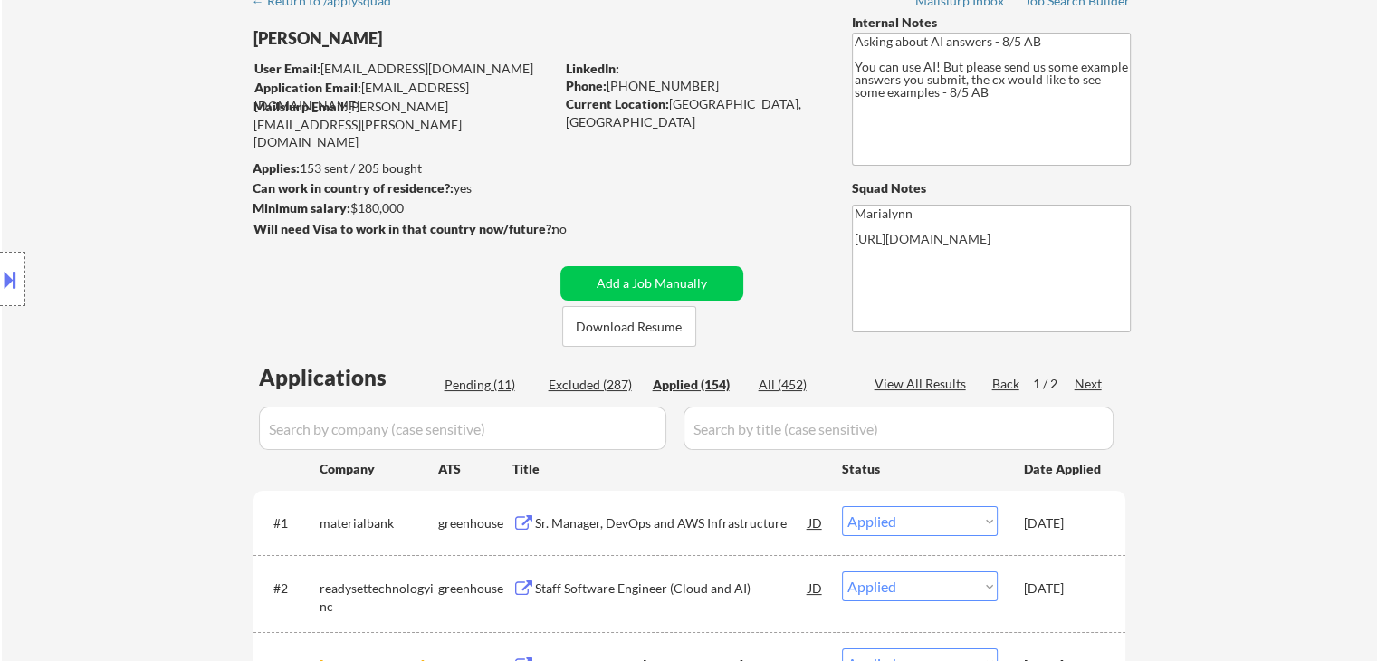
select select ""applied""
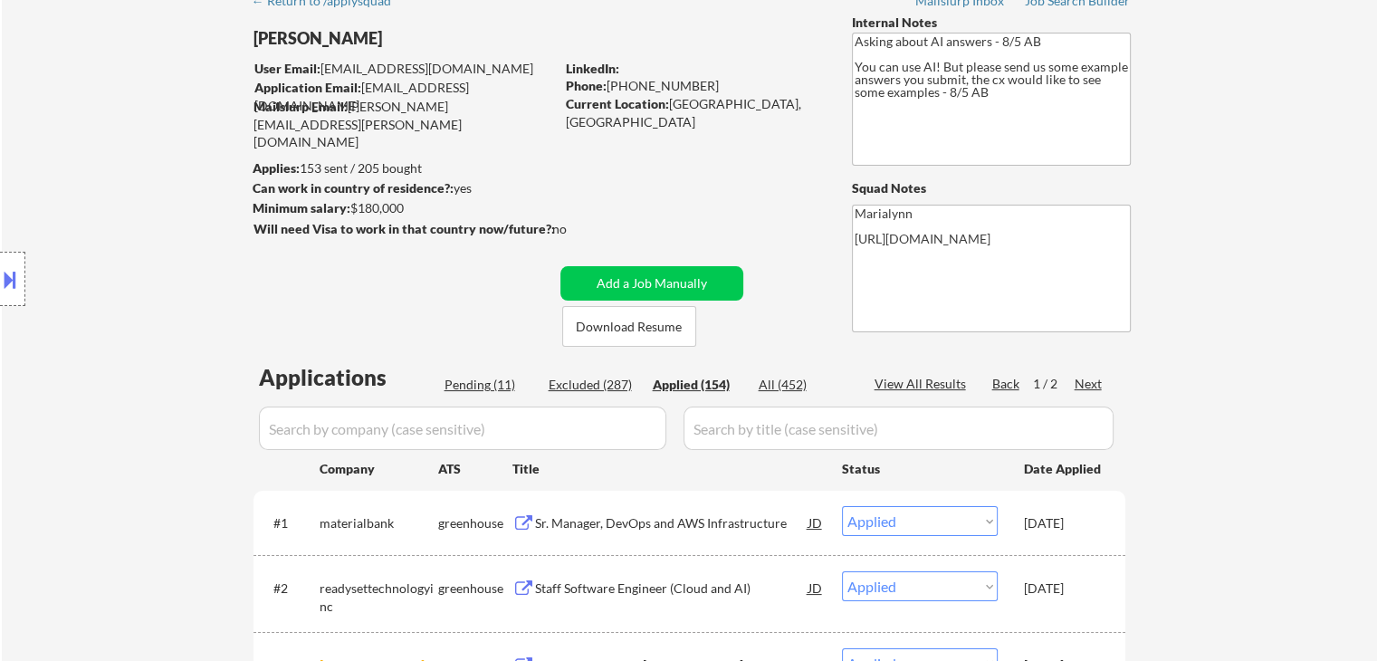
select select ""applied""
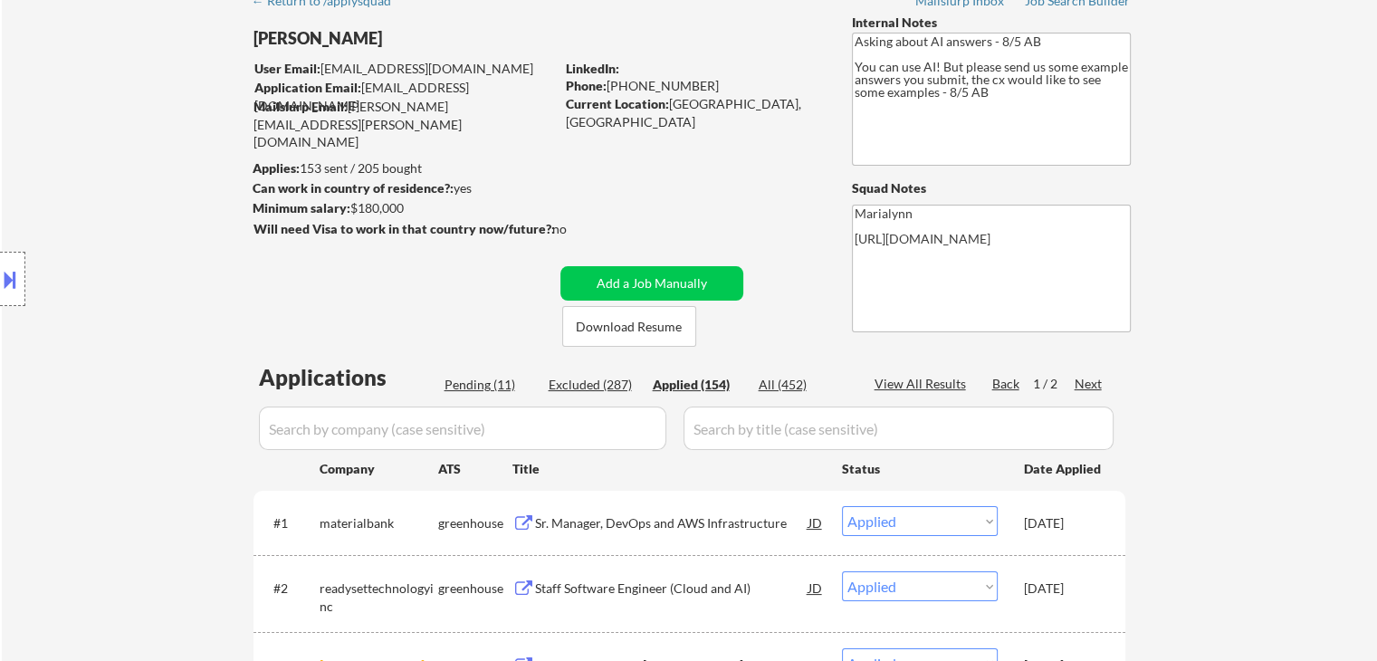
select select ""applied""
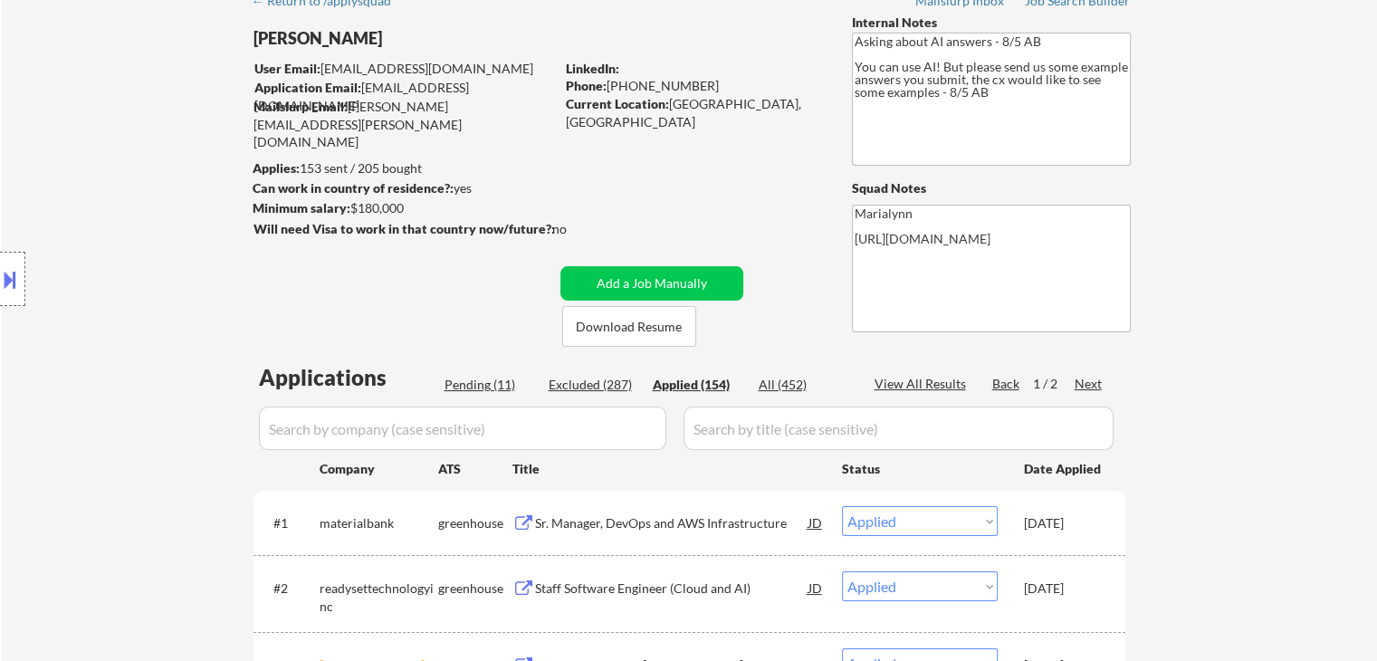
select select ""applied""
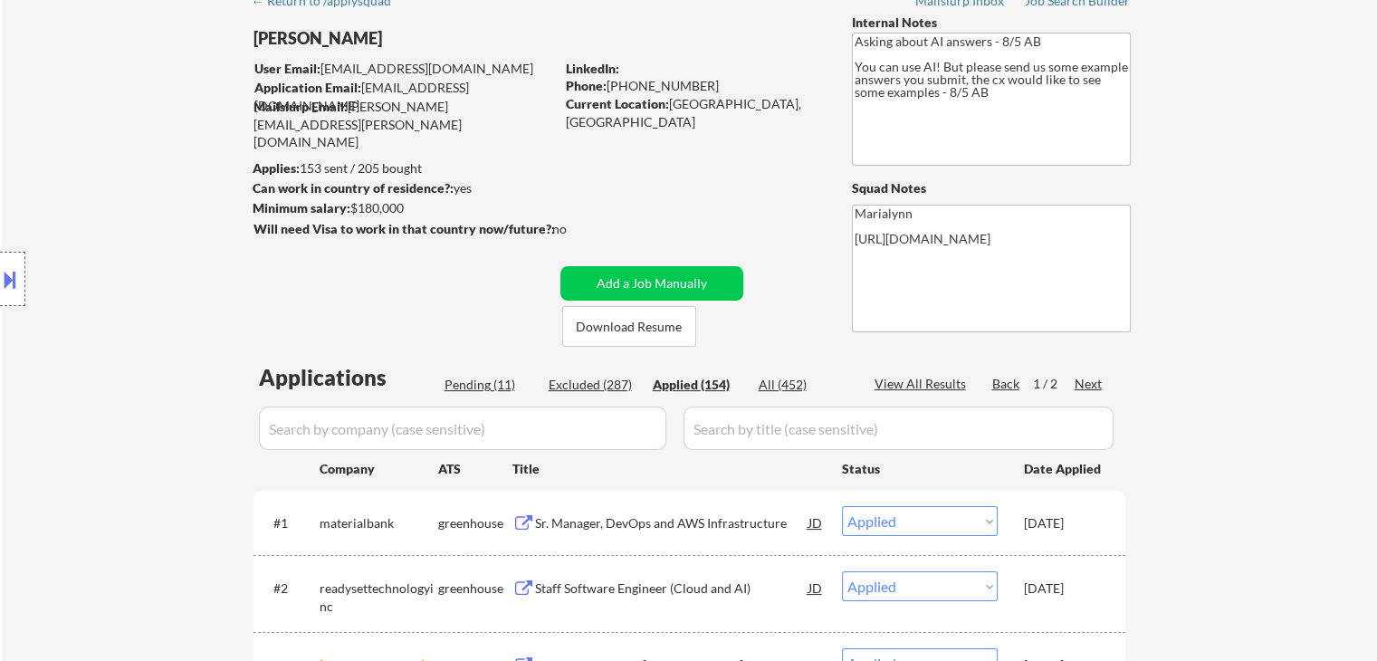
select select ""applied""
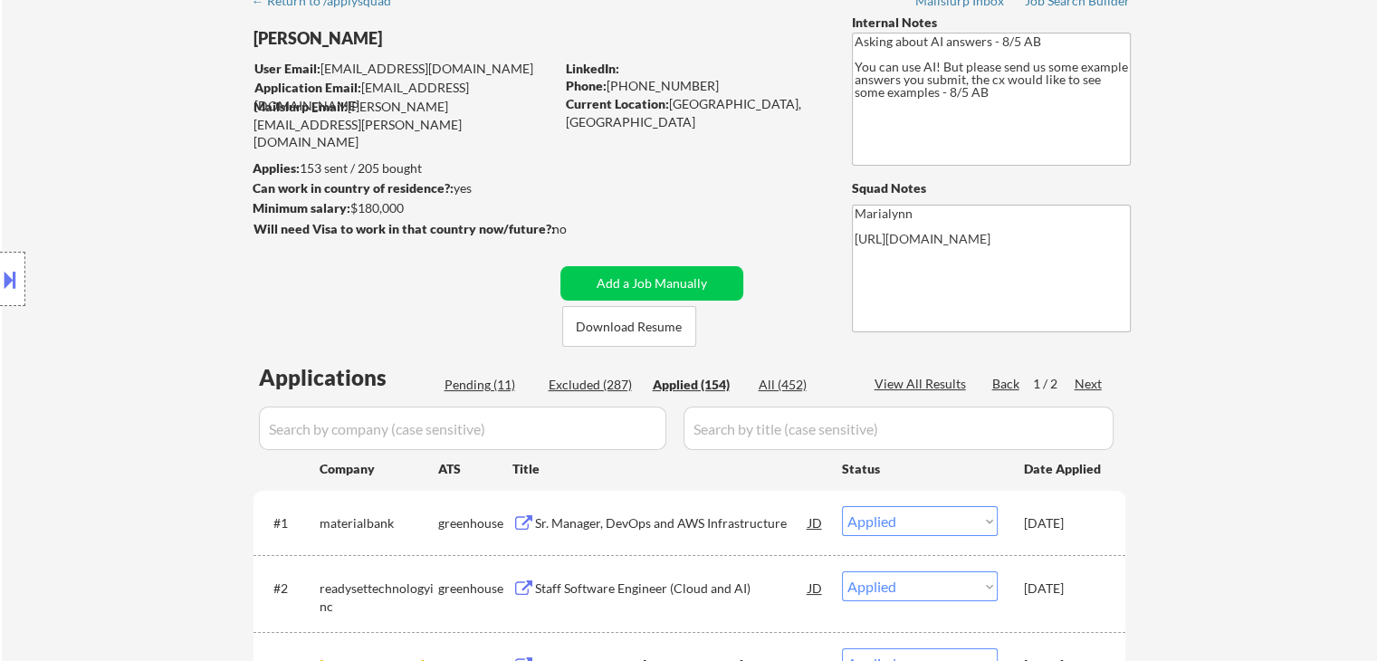
select select ""applied""
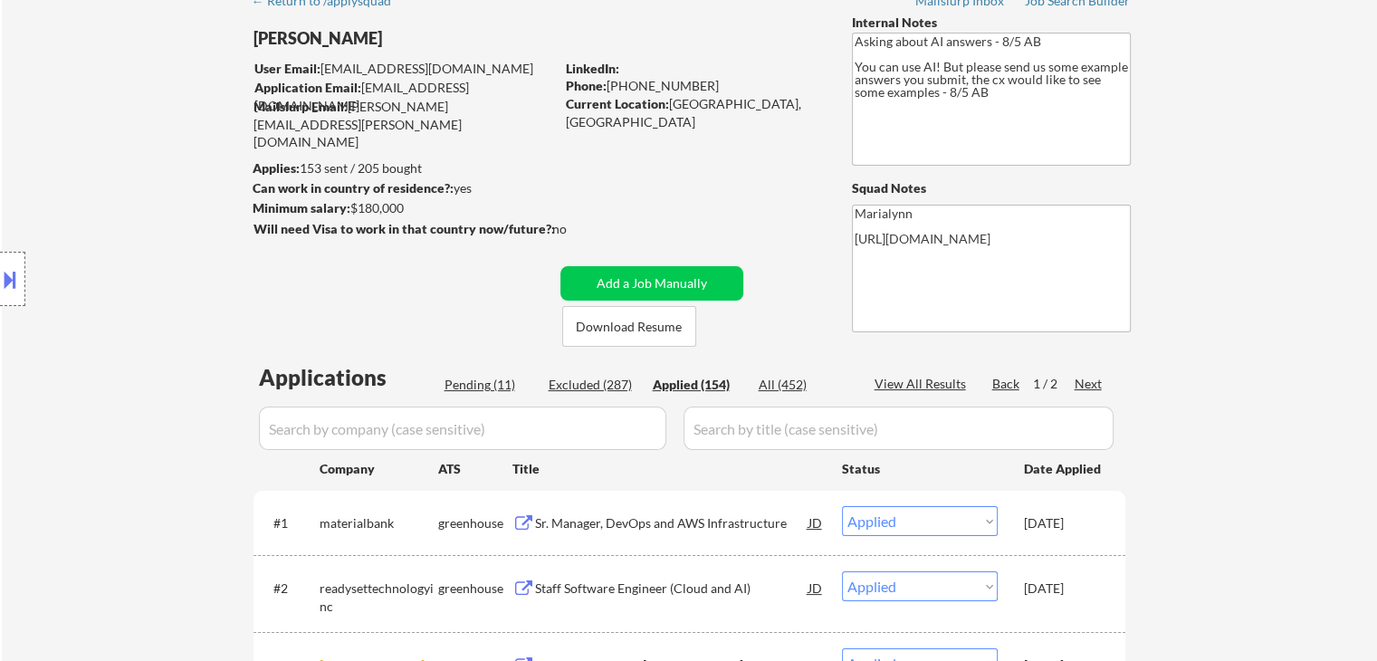
select select ""applied""
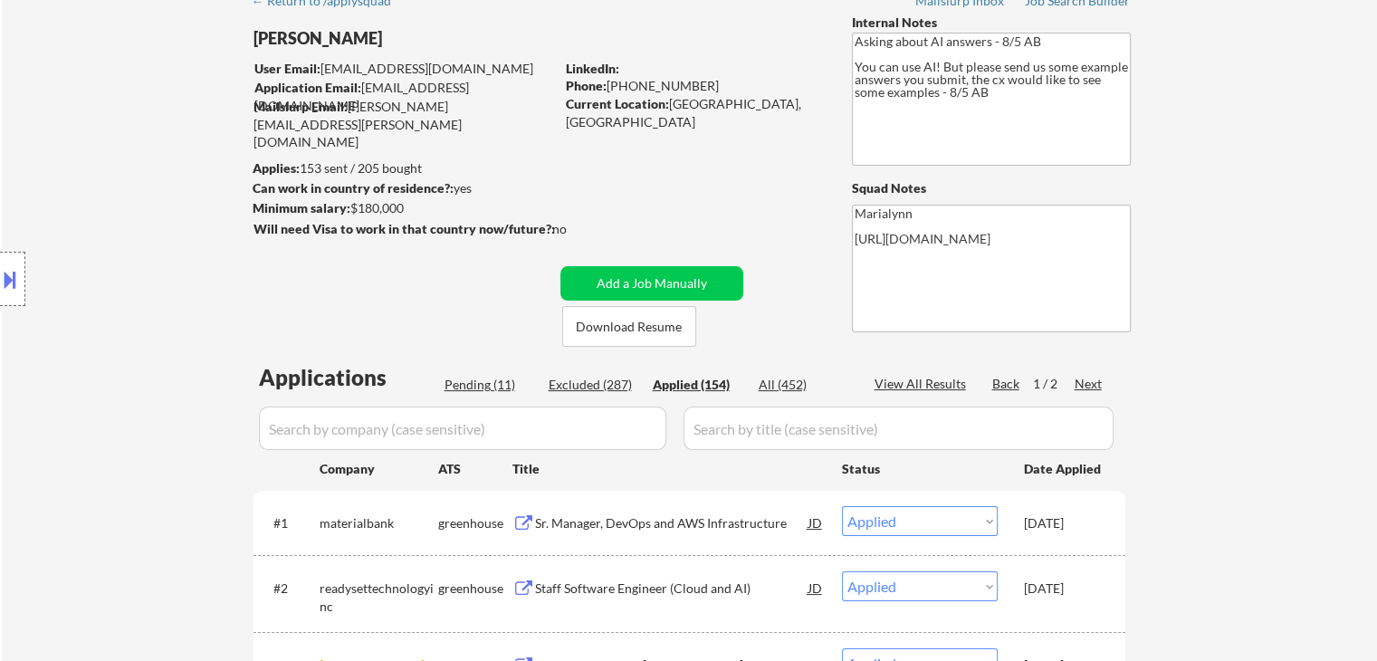
select select ""applied""
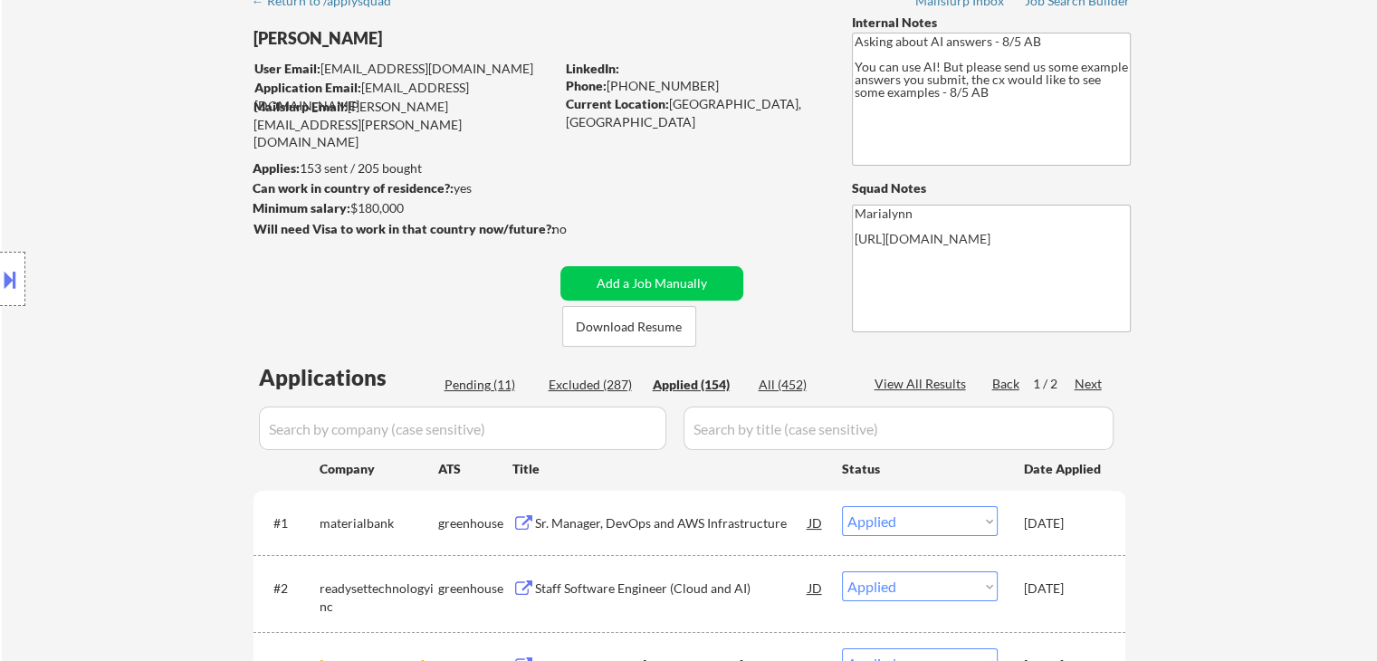
select select ""applied""
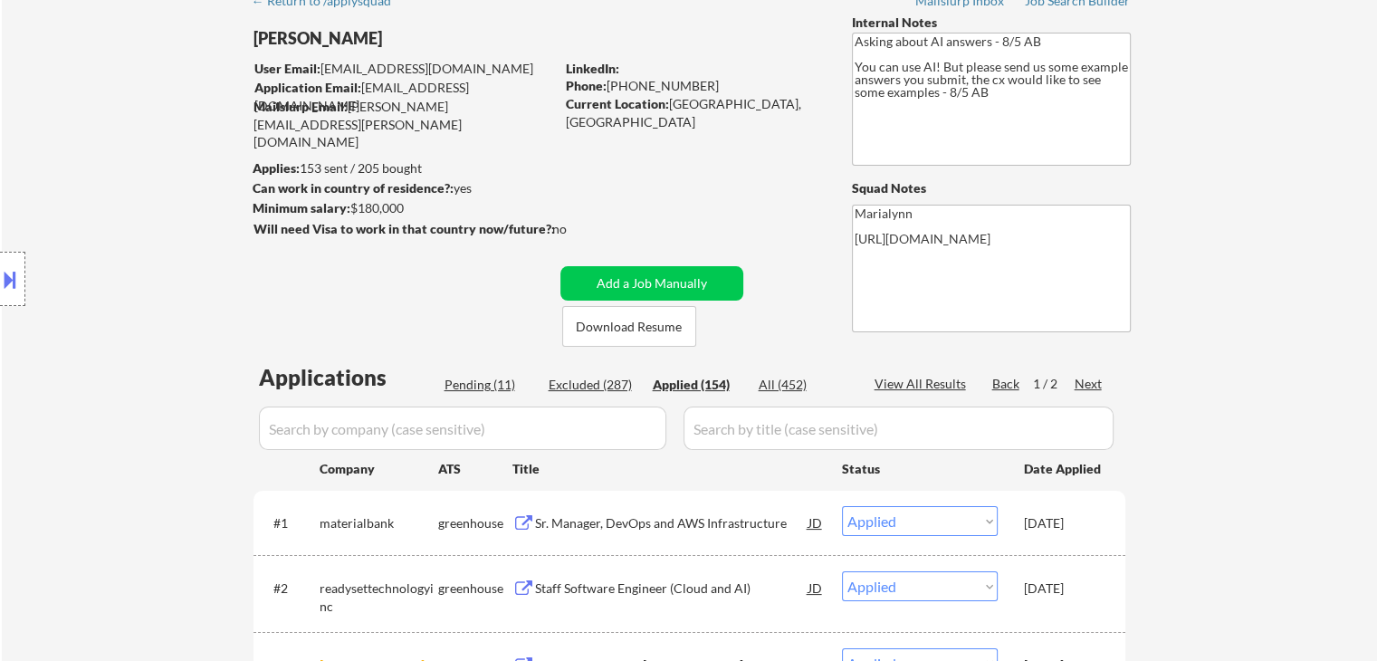
select select ""applied""
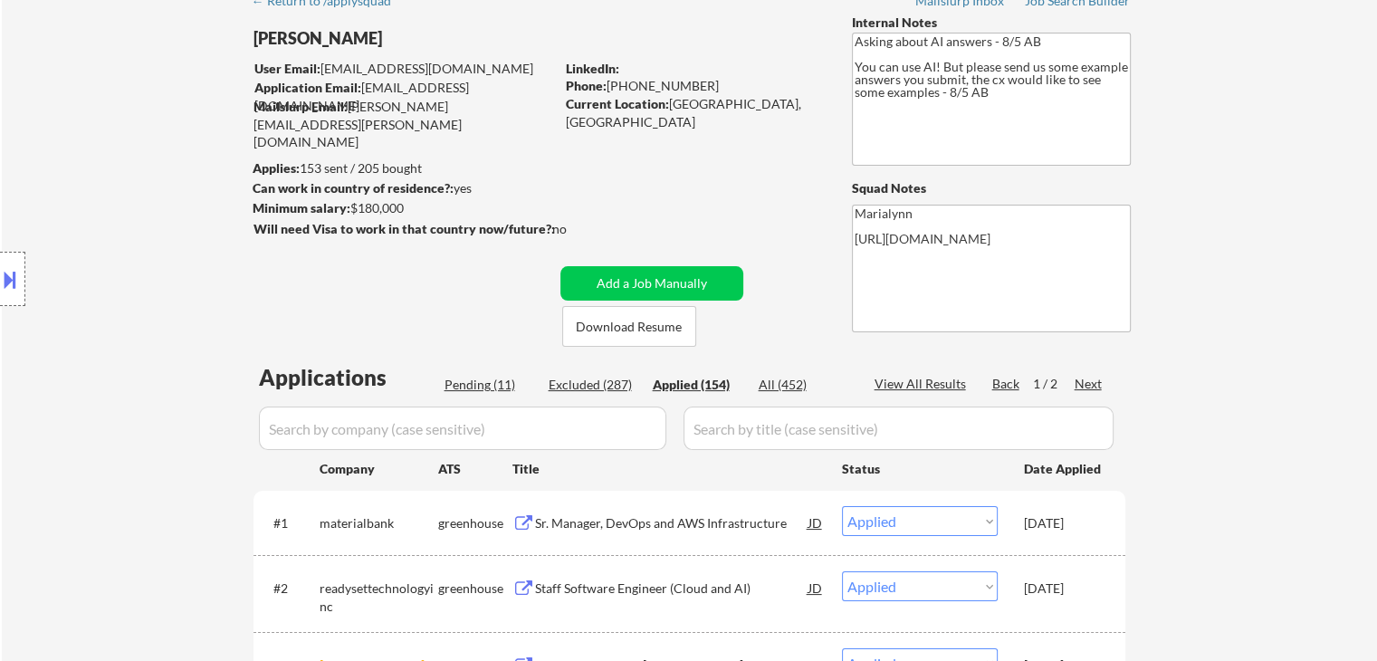
select select ""applied""
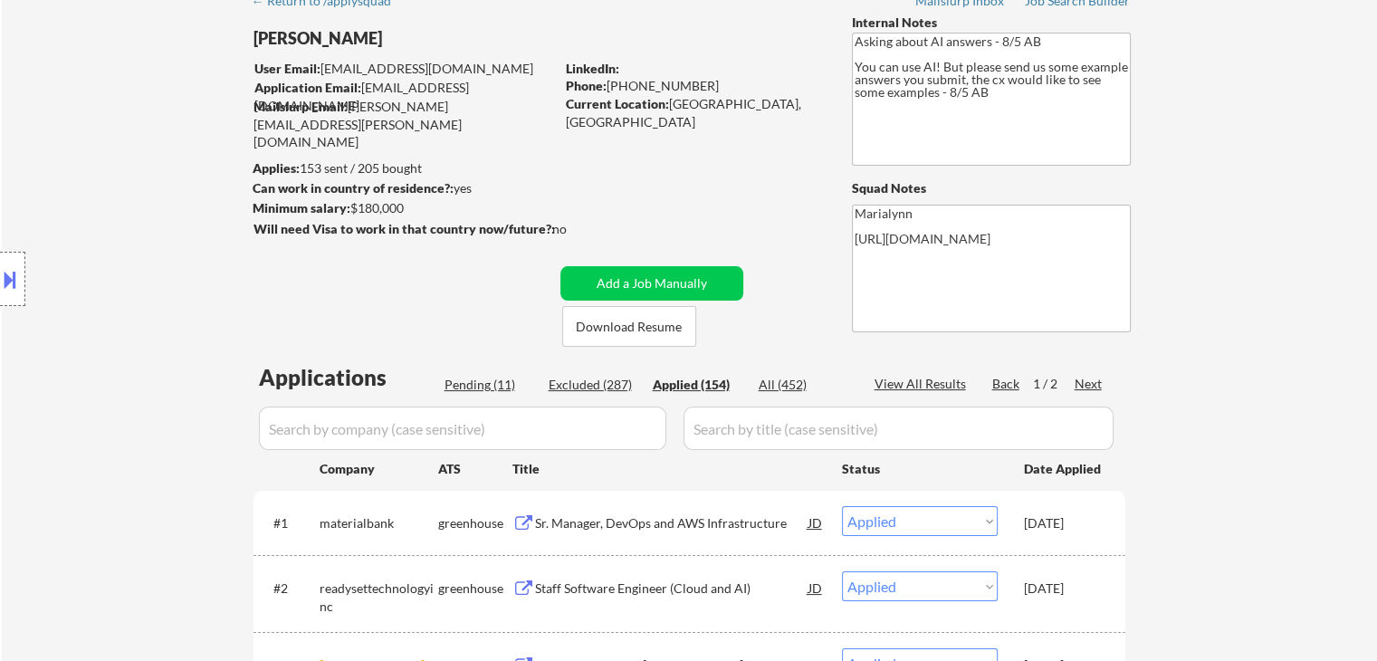
select select ""applied""
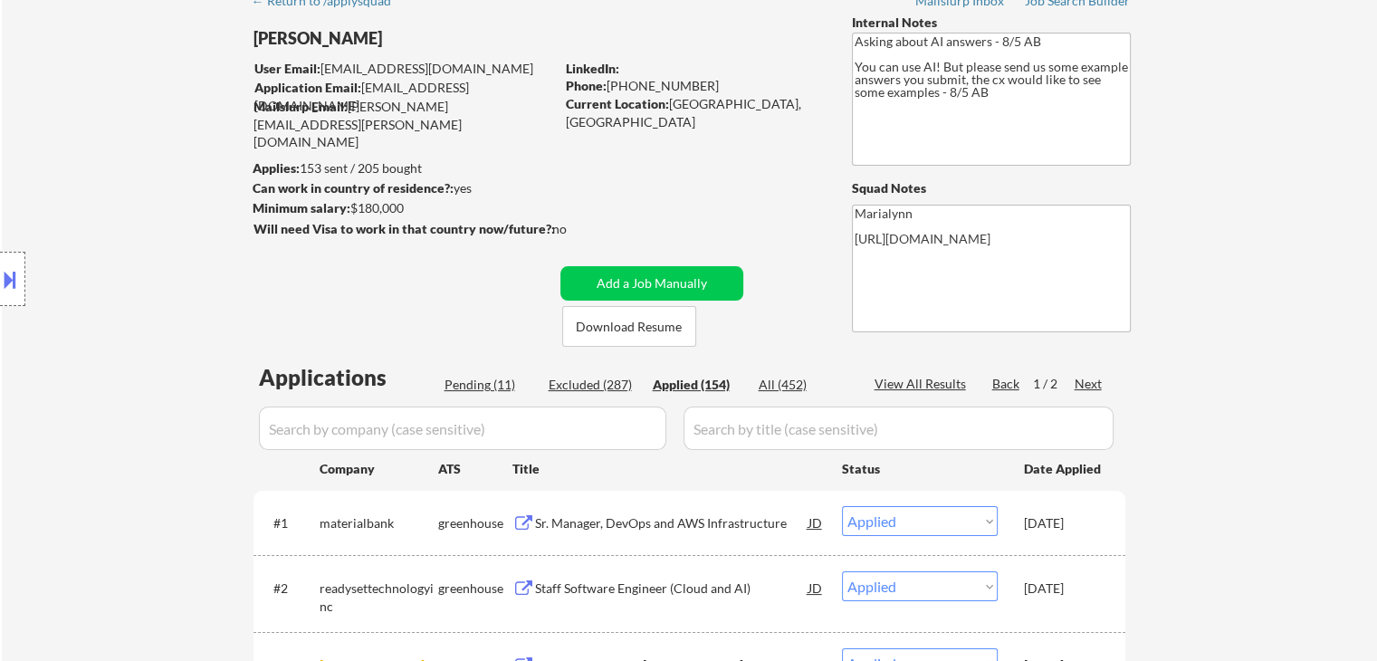
select select ""applied""
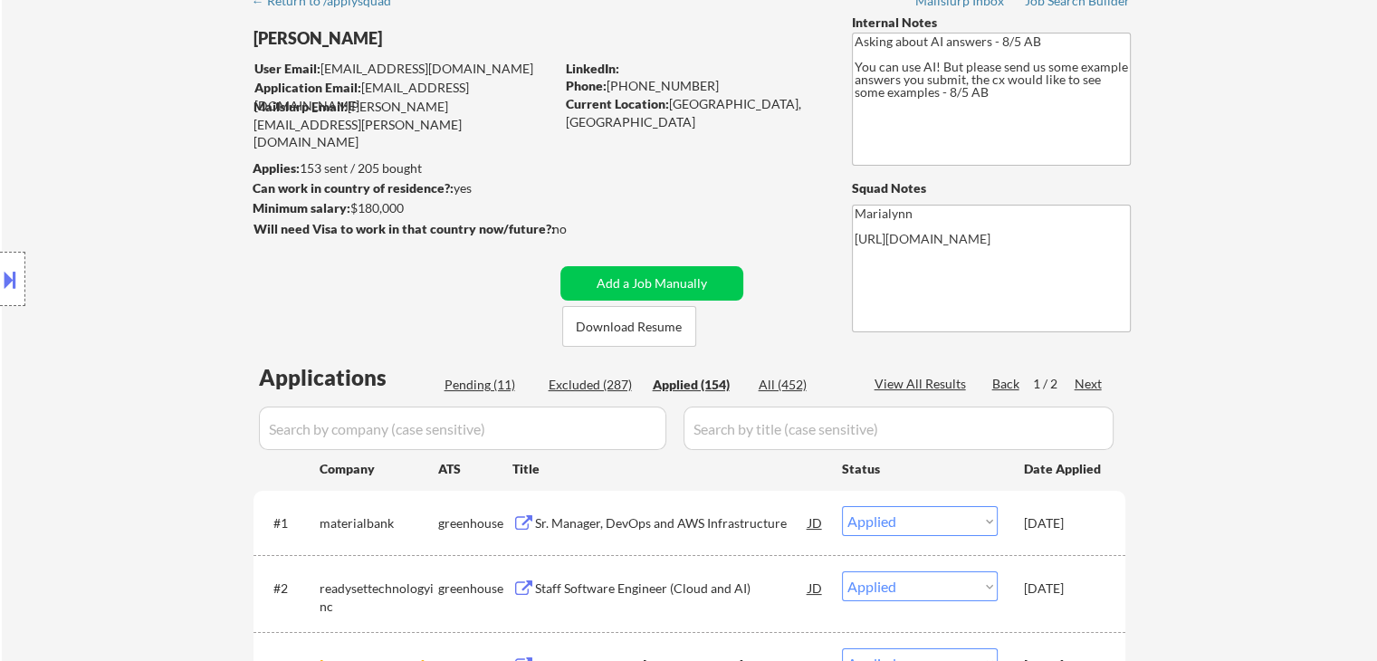
select select ""applied""
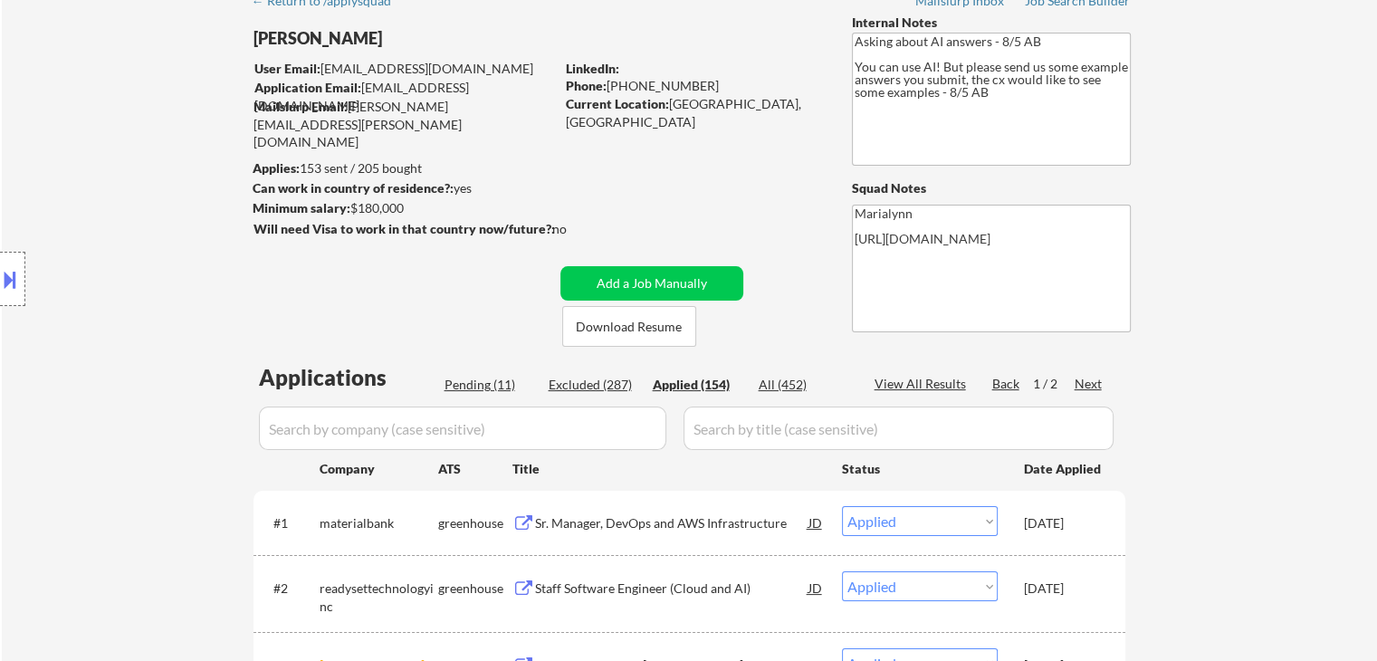
select select ""applied""
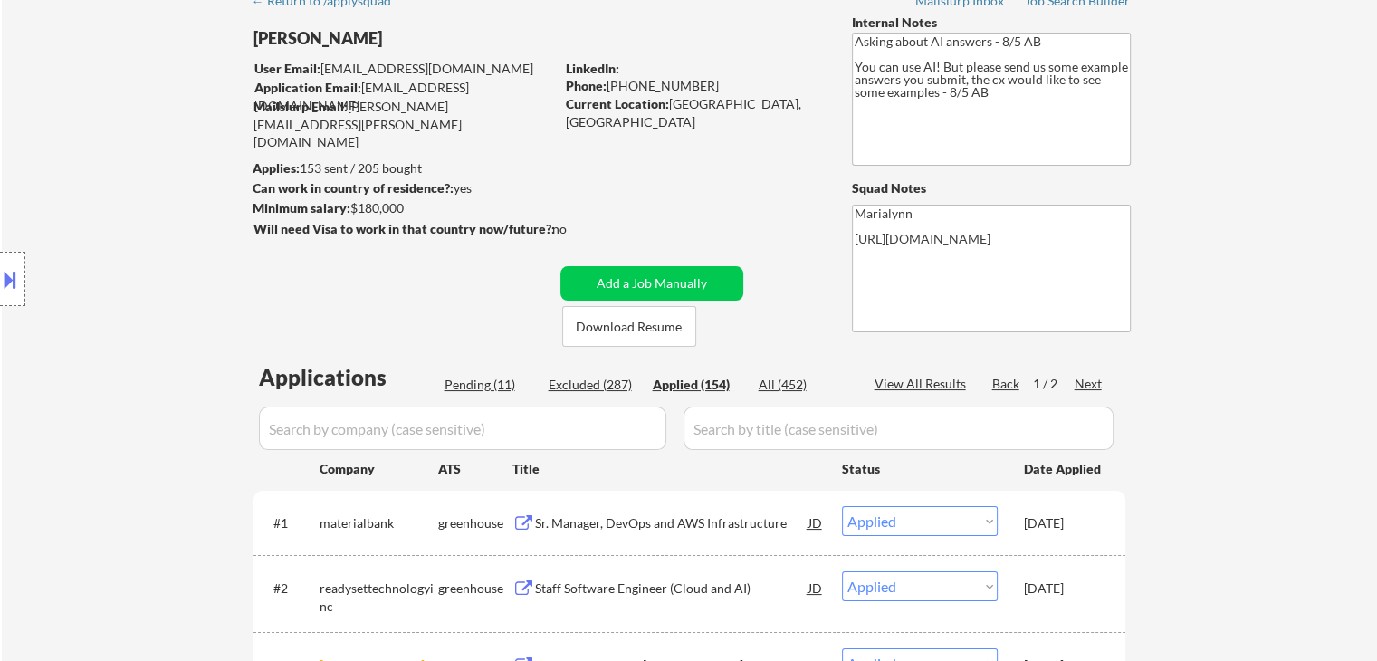
select select ""applied""
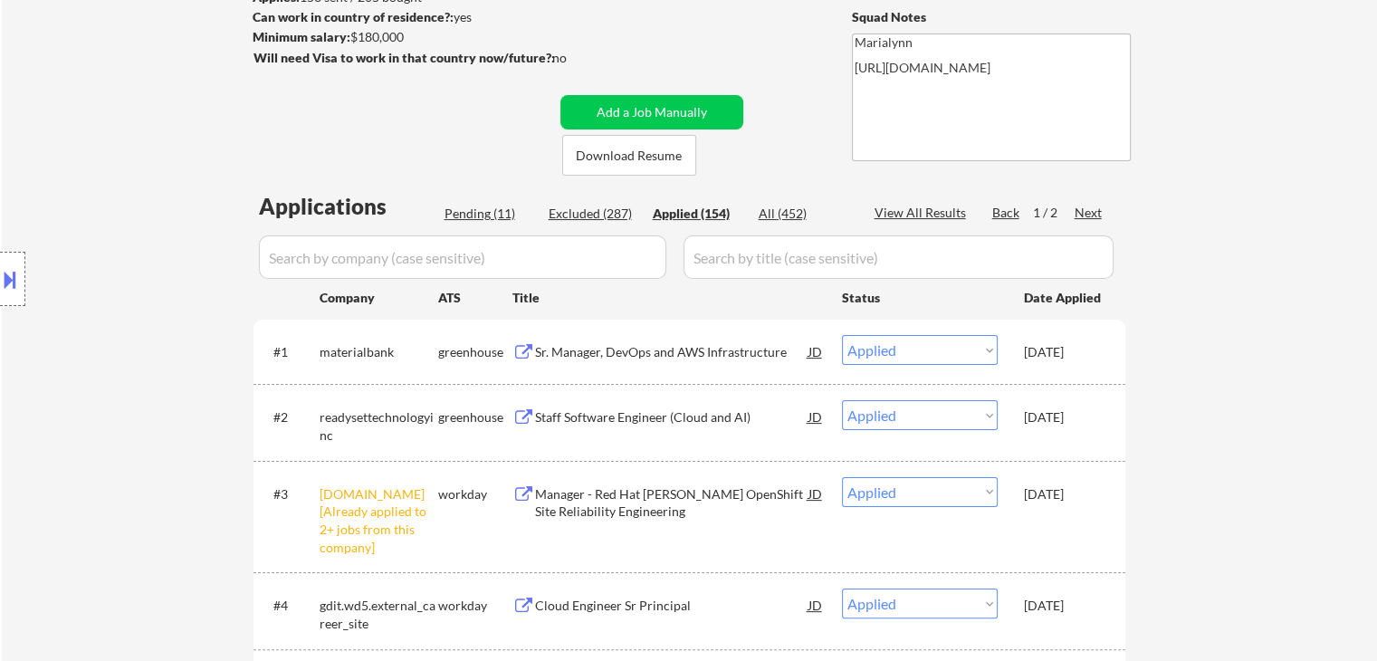
scroll to position [272, 0]
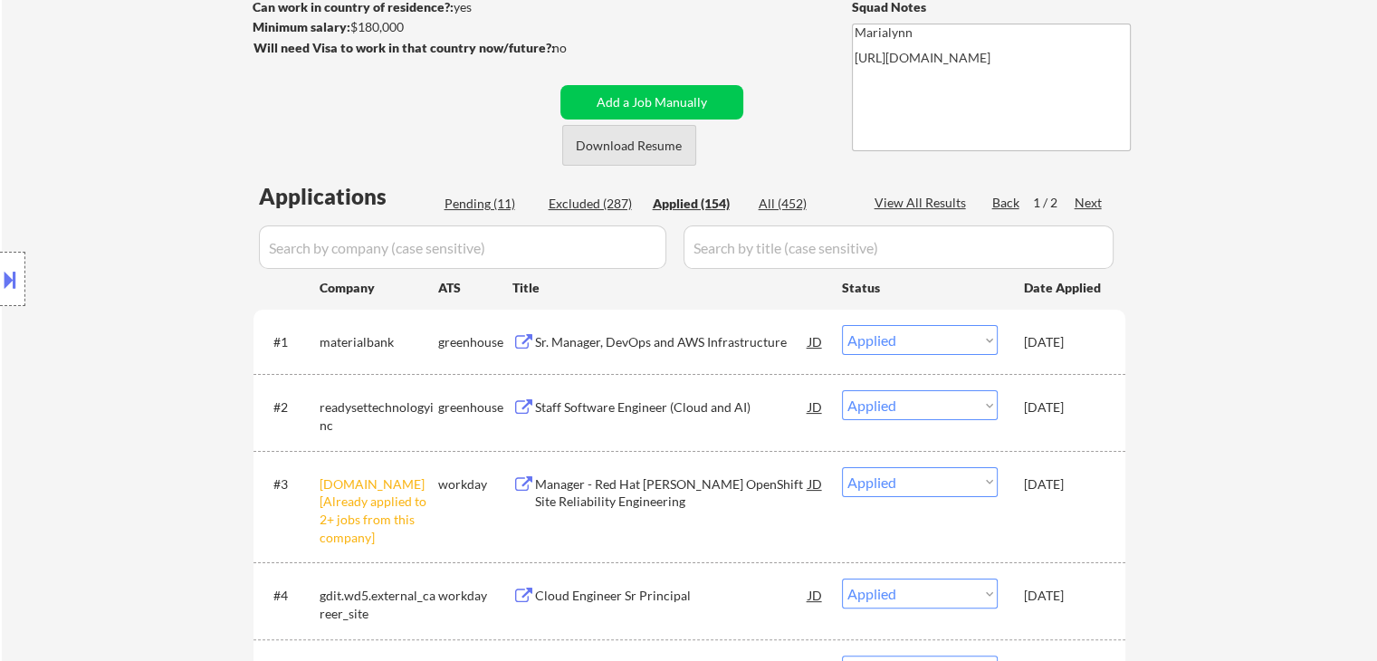
click at [620, 153] on button "Download Resume" at bounding box center [629, 145] width 134 height 41
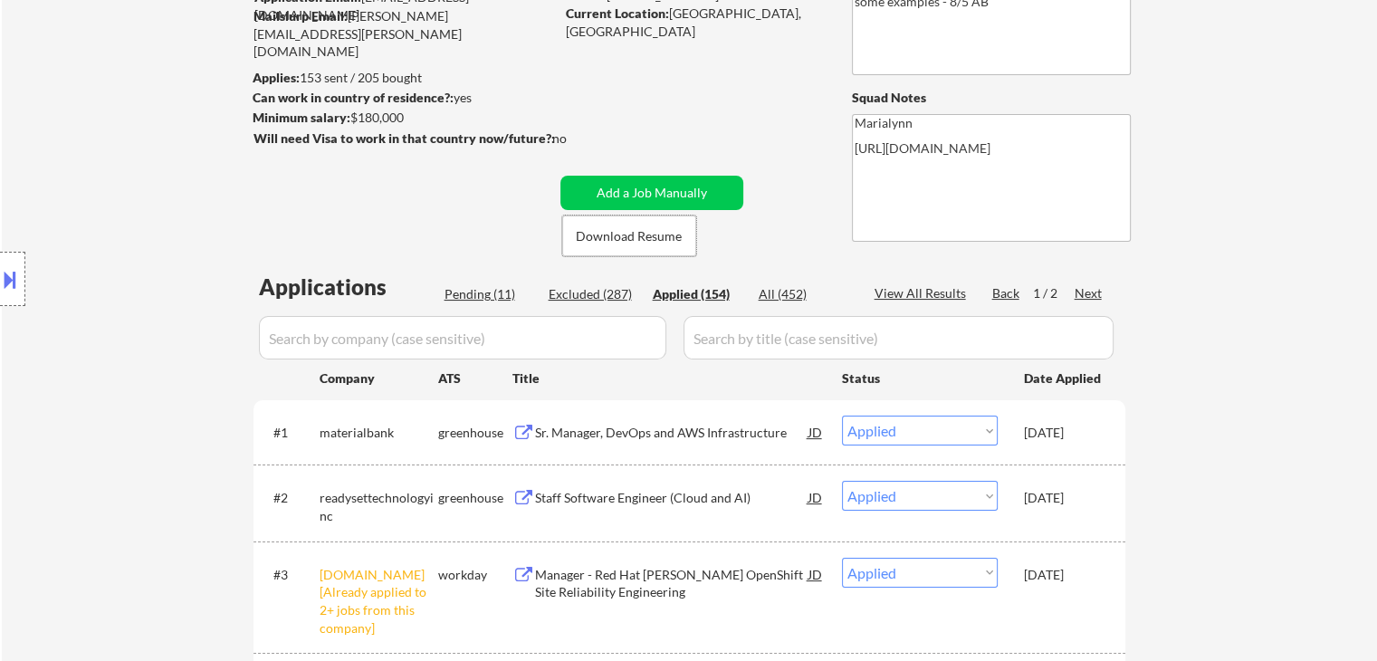
scroll to position [91, 0]
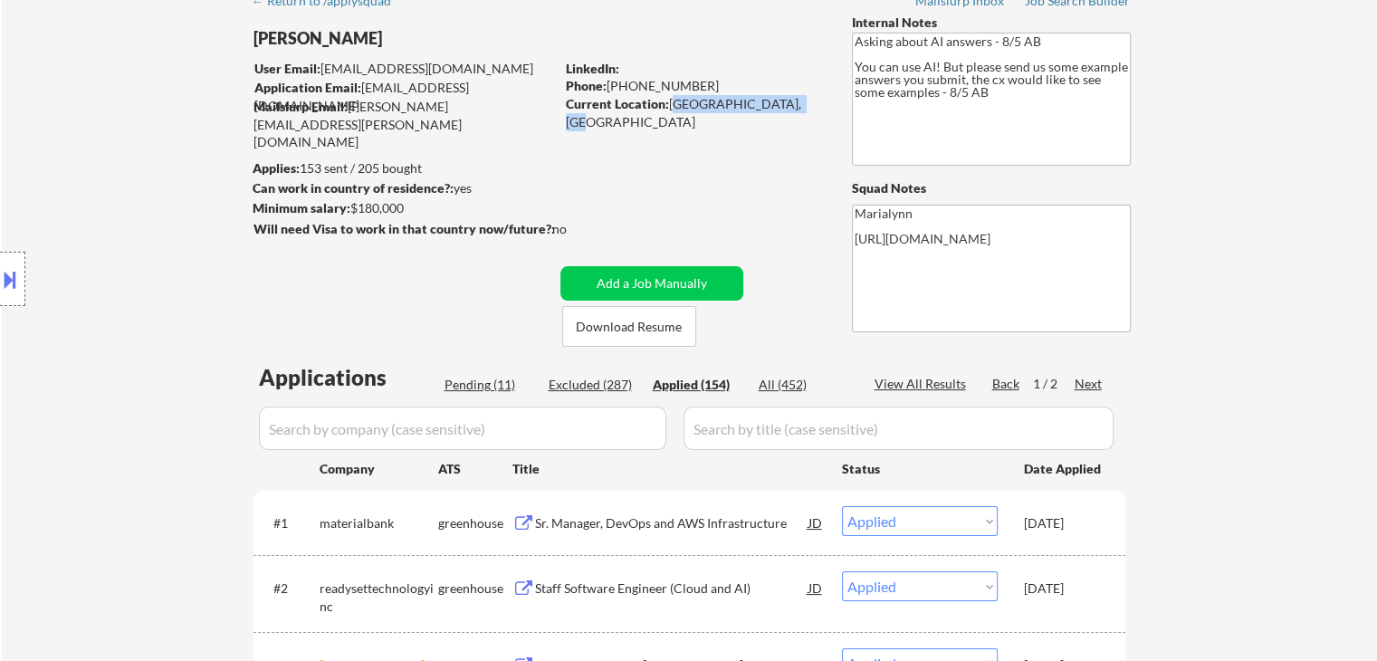
copy div "Albany, NY Metro Area"
drag, startPoint x: 671, startPoint y: 102, endPoint x: 807, endPoint y: 106, distance: 136.7
click at [807, 106] on div "Current Location: Albany, NY Metro Area" at bounding box center [694, 112] width 256 height 35
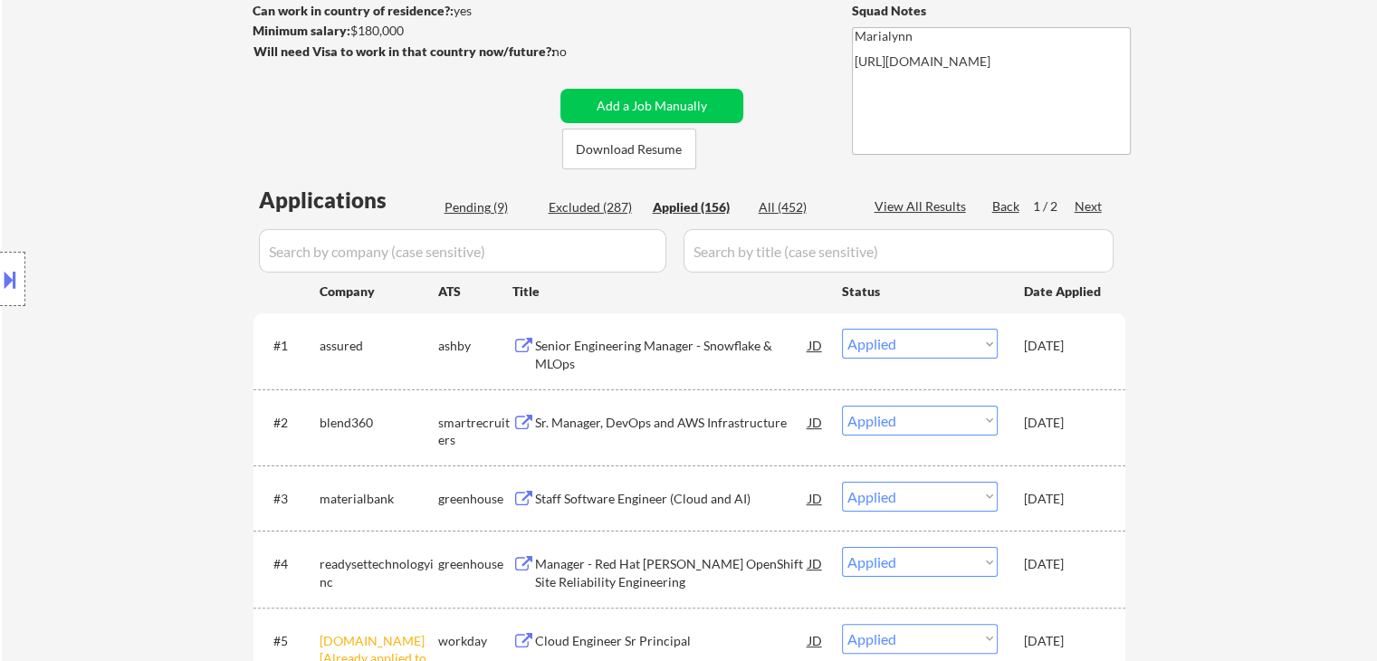
scroll to position [272, 0]
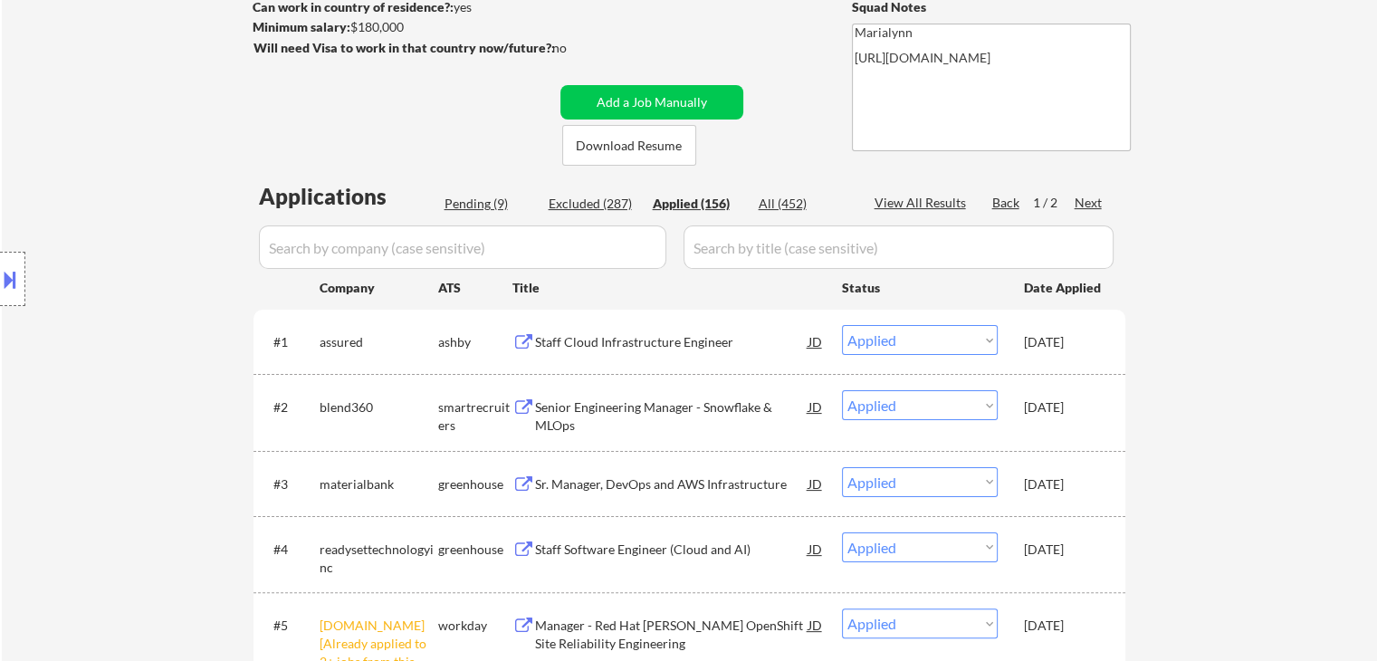
click at [1041, 483] on div "Oct 10, 2025" at bounding box center [1064, 484] width 80 height 18
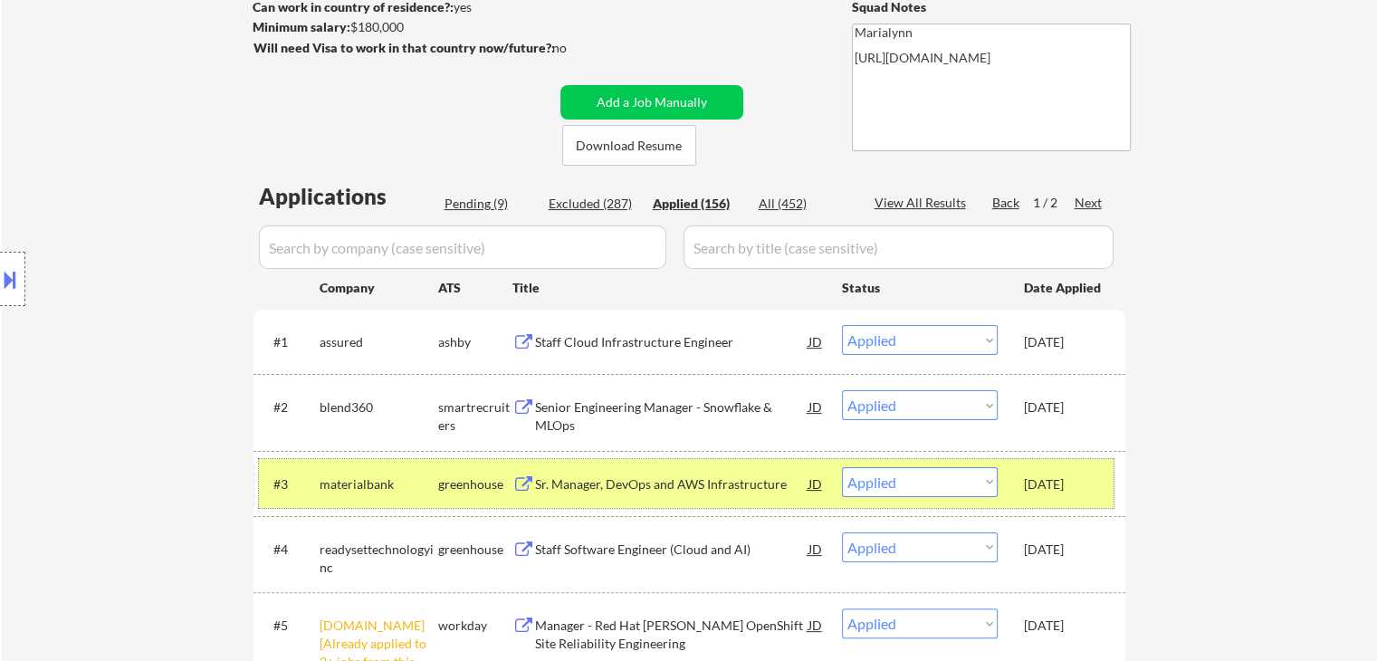
click at [14, 291] on button at bounding box center [10, 279] width 20 height 30
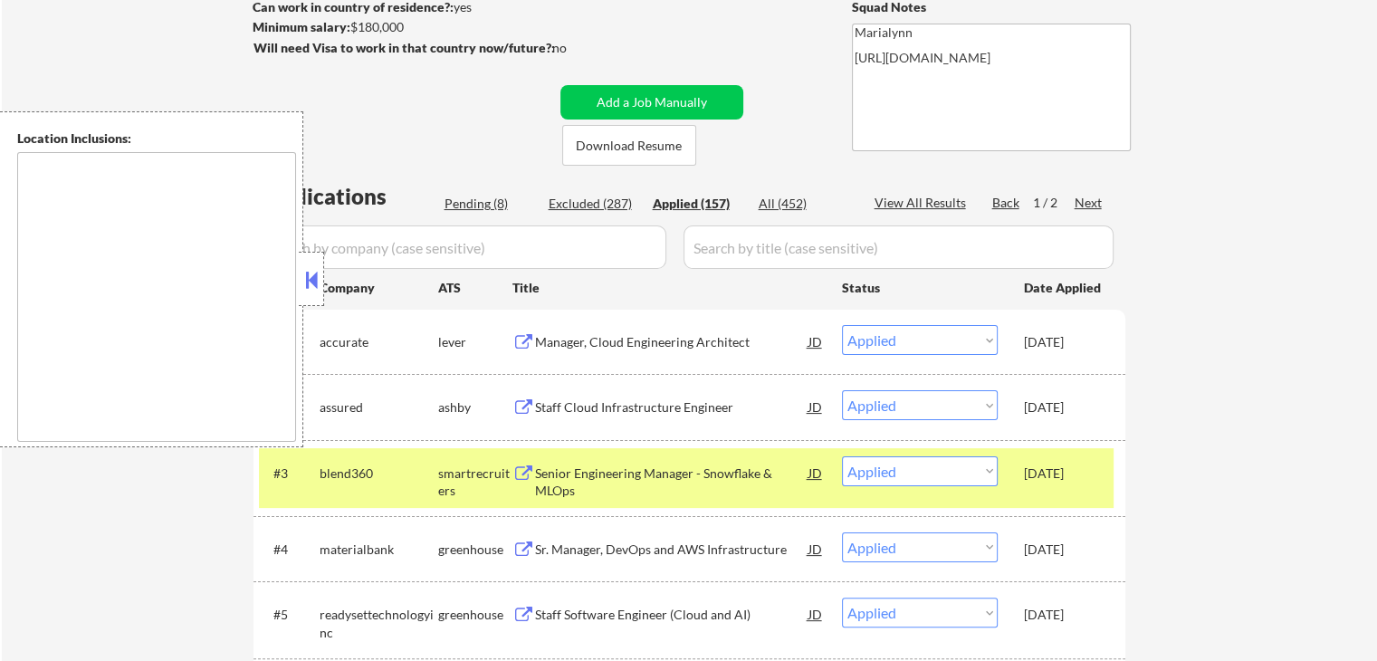
click at [315, 272] on button at bounding box center [311, 279] width 20 height 27
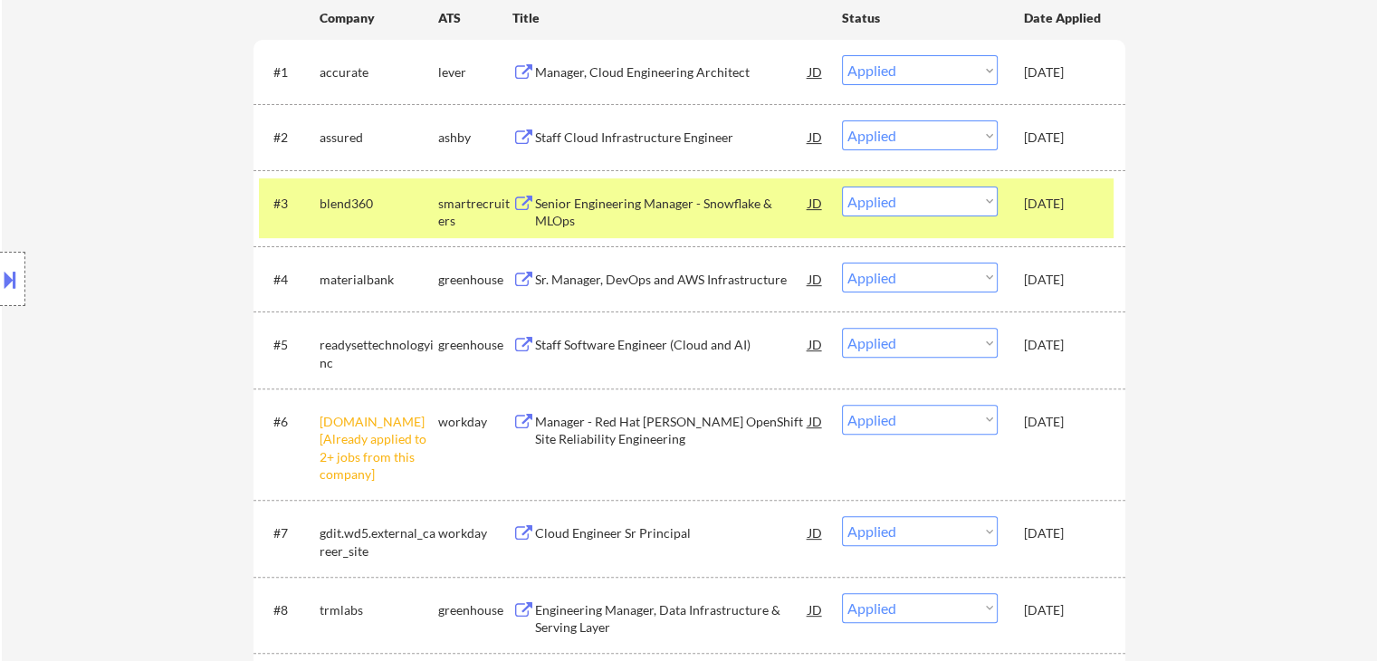
scroll to position [543, 0]
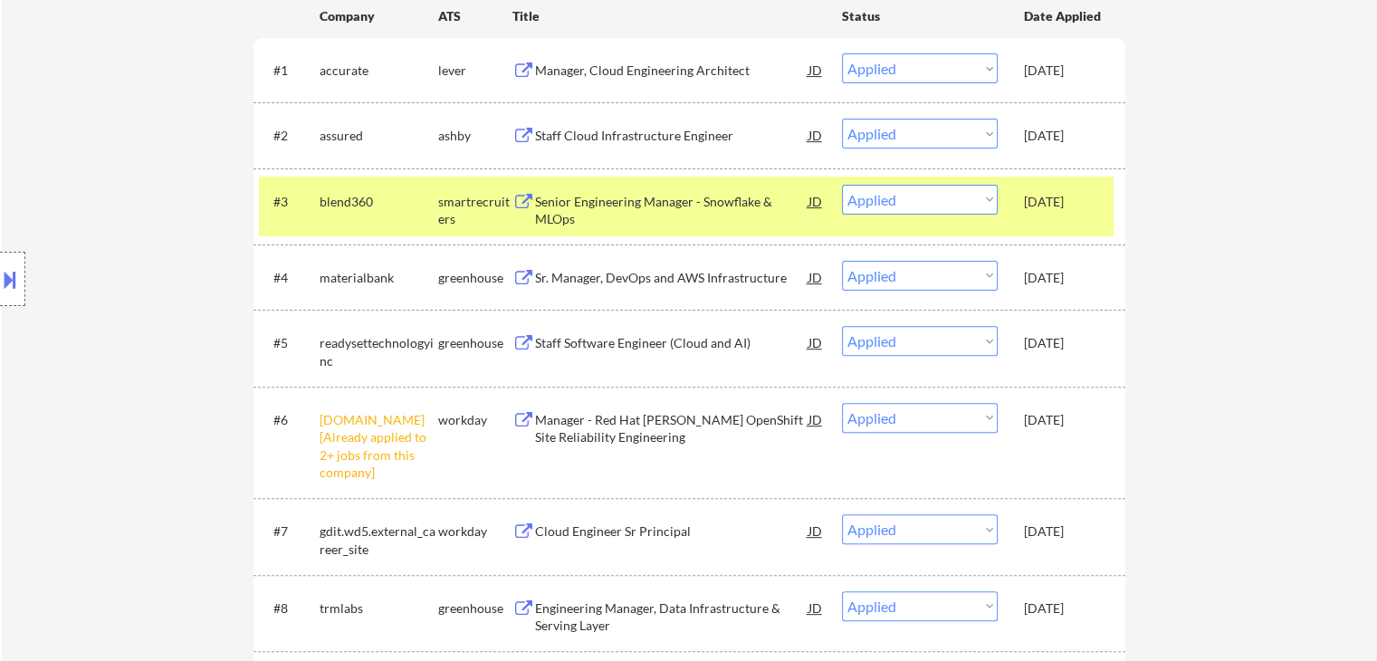
drag, startPoint x: 1055, startPoint y: 274, endPoint x: 1060, endPoint y: 253, distance: 22.2
click at [1056, 273] on div "Oct 10, 2025" at bounding box center [1064, 278] width 80 height 18
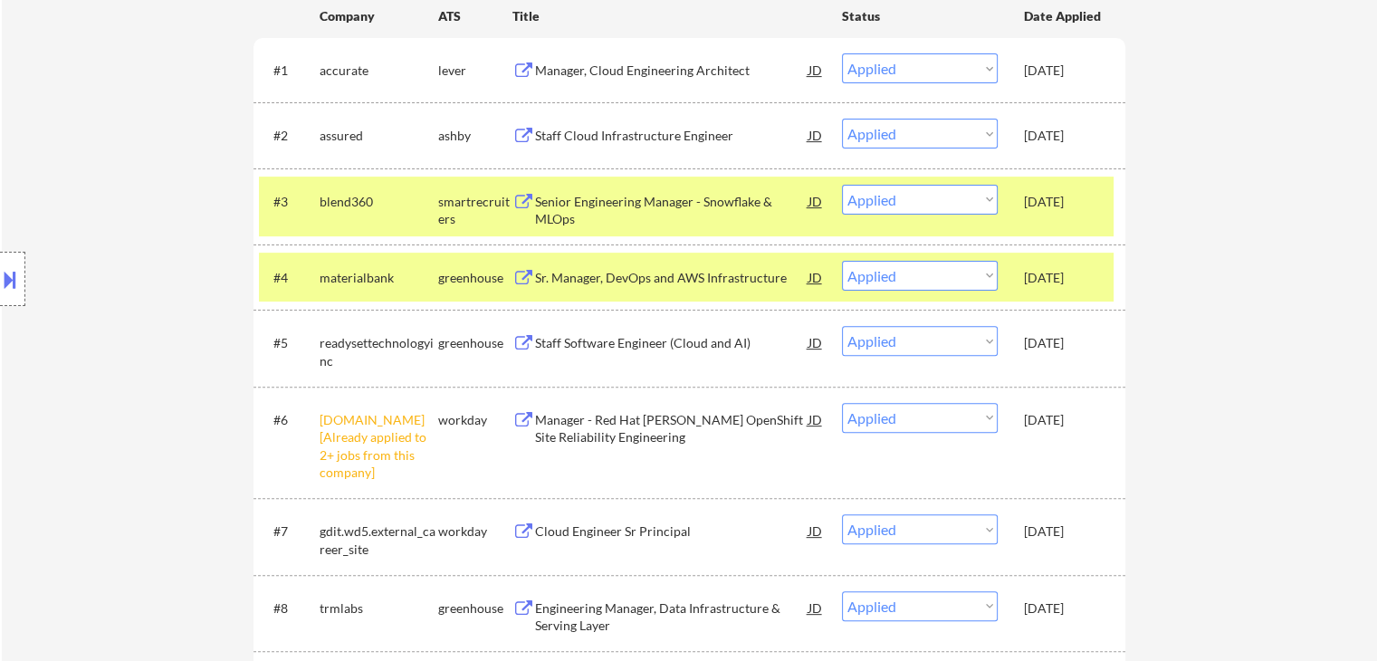
click at [1083, 206] on div "Oct 10, 2025" at bounding box center [1064, 202] width 80 height 18
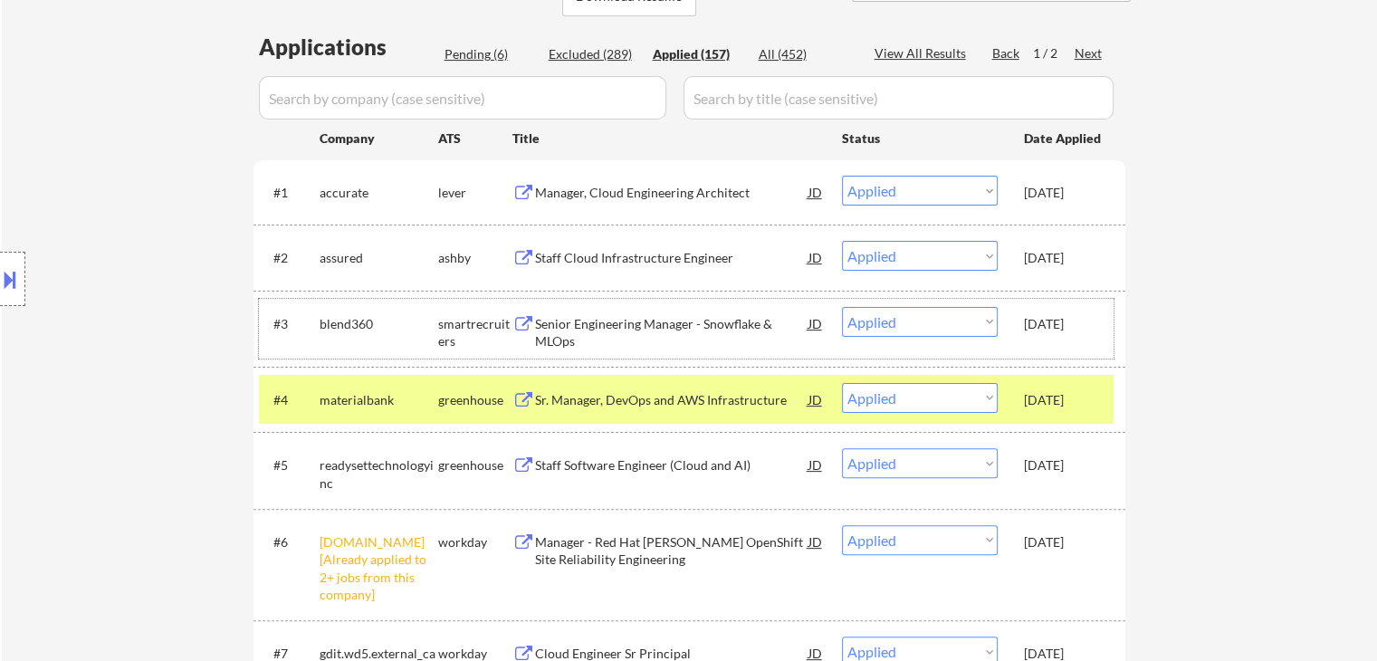
scroll to position [453, 0]
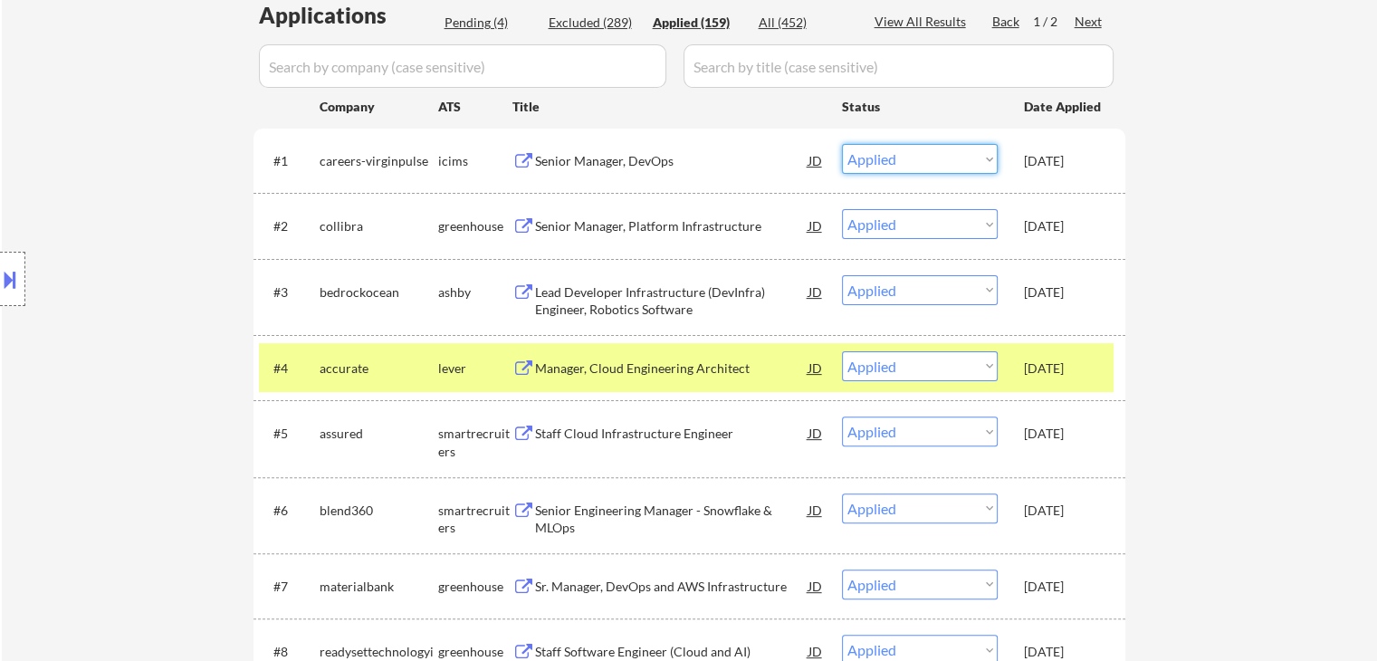
click at [865, 157] on select "Choose an option... Pending Applied Excluded (Questions) Excluded (Expired) Exc…" at bounding box center [920, 159] width 156 height 30
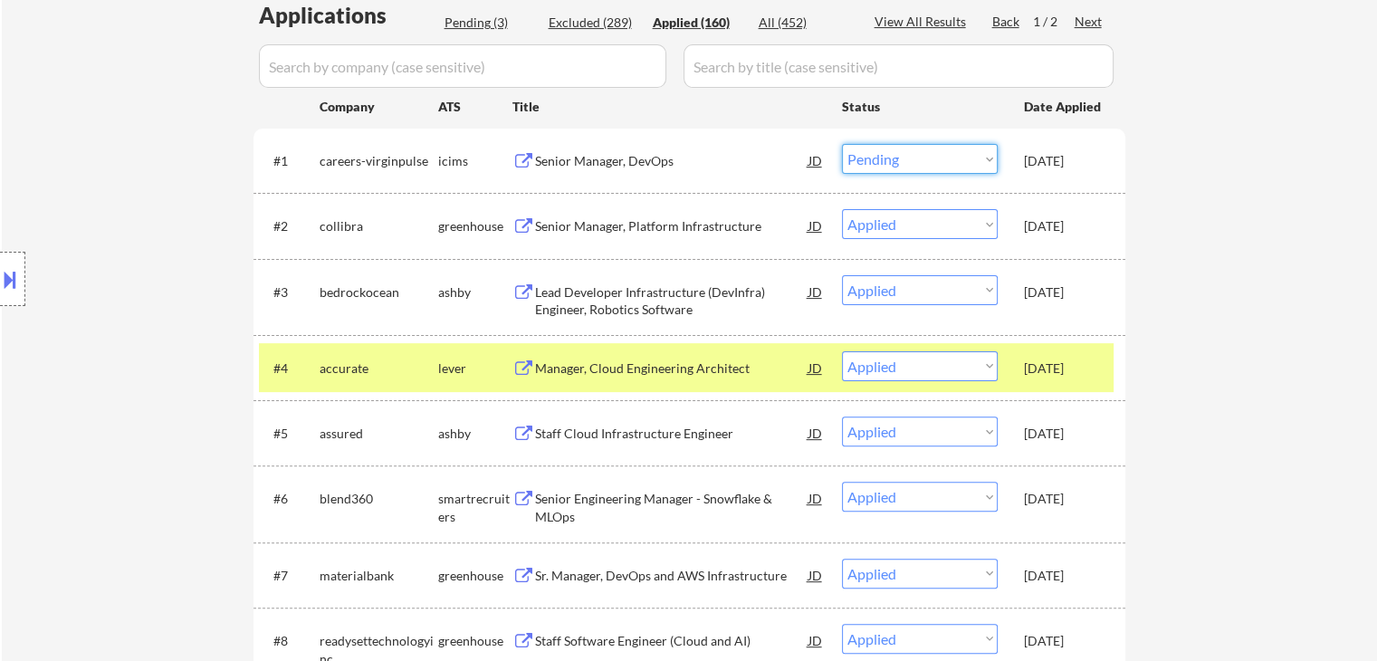
click at [842, 144] on select "Choose an option... Pending Applied Excluded (Questions) Excluded (Expired) Exc…" at bounding box center [920, 159] width 156 height 30
drag, startPoint x: 881, startPoint y: 149, endPoint x: 894, endPoint y: 172, distance: 26.4
click at [882, 149] on select "Choose an option... Pending Applied Excluded (Questions) Excluded (Expired) Exc…" at bounding box center [920, 159] width 156 height 30
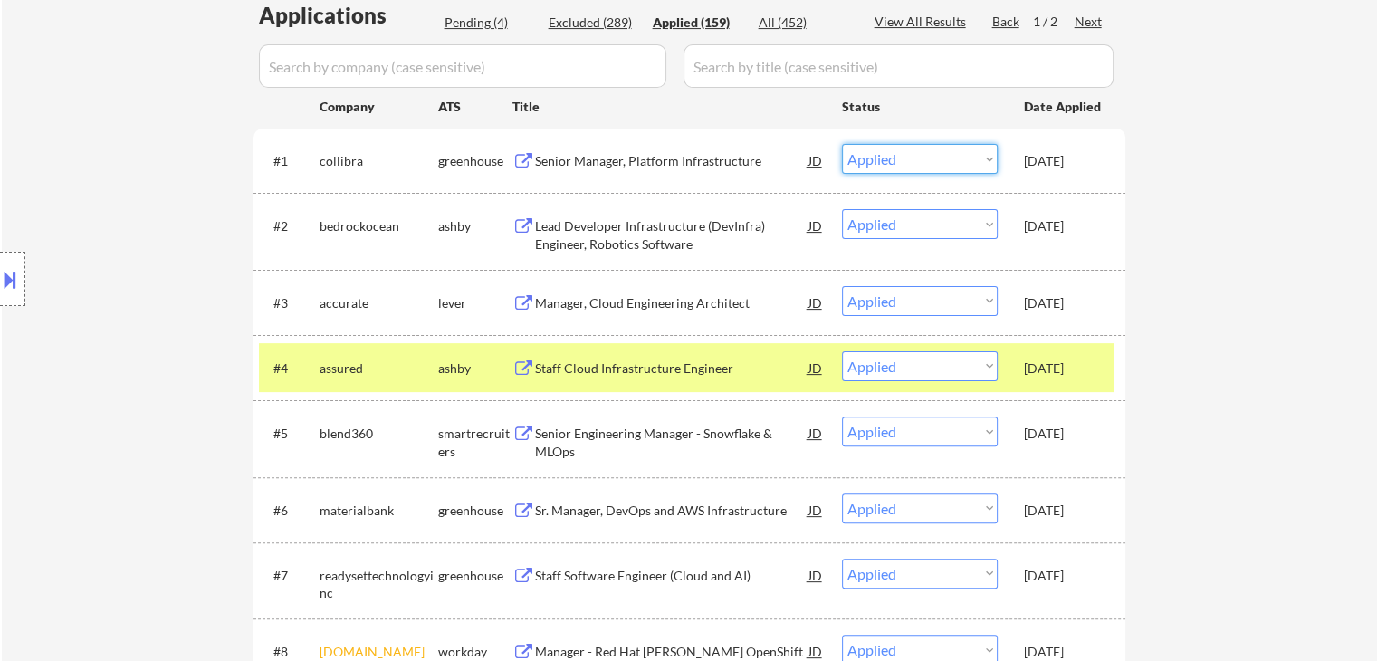
click at [877, 150] on select "Choose an option... Pending Applied Excluded (Questions) Excluded (Expired) Exc…" at bounding box center [920, 159] width 156 height 30
click at [883, 155] on select "Choose an option... Pending Applied Excluded (Questions) Excluded (Expired) Exc…" at bounding box center [920, 159] width 156 height 30
click at [842, 144] on select "Choose an option... Pending Applied Excluded (Questions) Excluded (Expired) Exc…" at bounding box center [920, 159] width 156 height 30
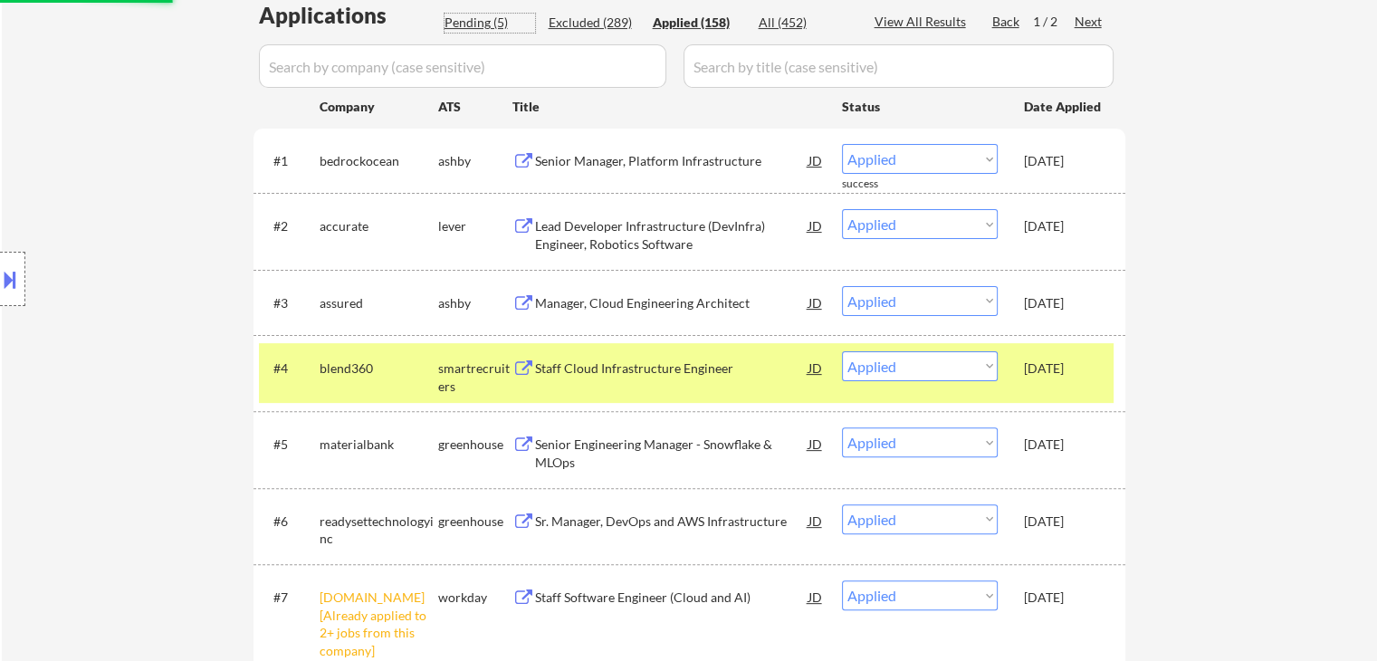
click at [482, 26] on div "Pending (5)" at bounding box center [489, 23] width 91 height 18
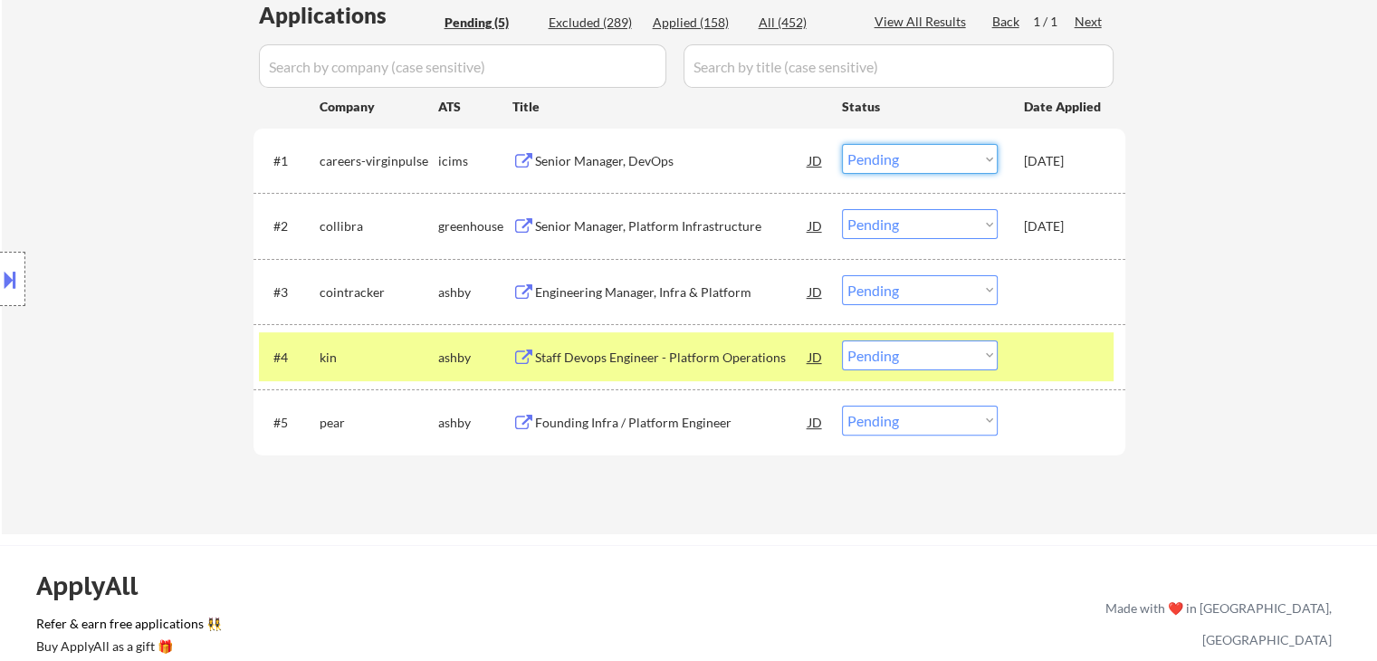
click at [913, 152] on select "Choose an option... Pending Applied Excluded (Questions) Excluded (Expired) Exc…" at bounding box center [920, 159] width 156 height 30
click at [842, 144] on select "Choose an option... Pending Applied Excluded (Questions) Excluded (Expired) Exc…" at bounding box center [920, 159] width 156 height 30
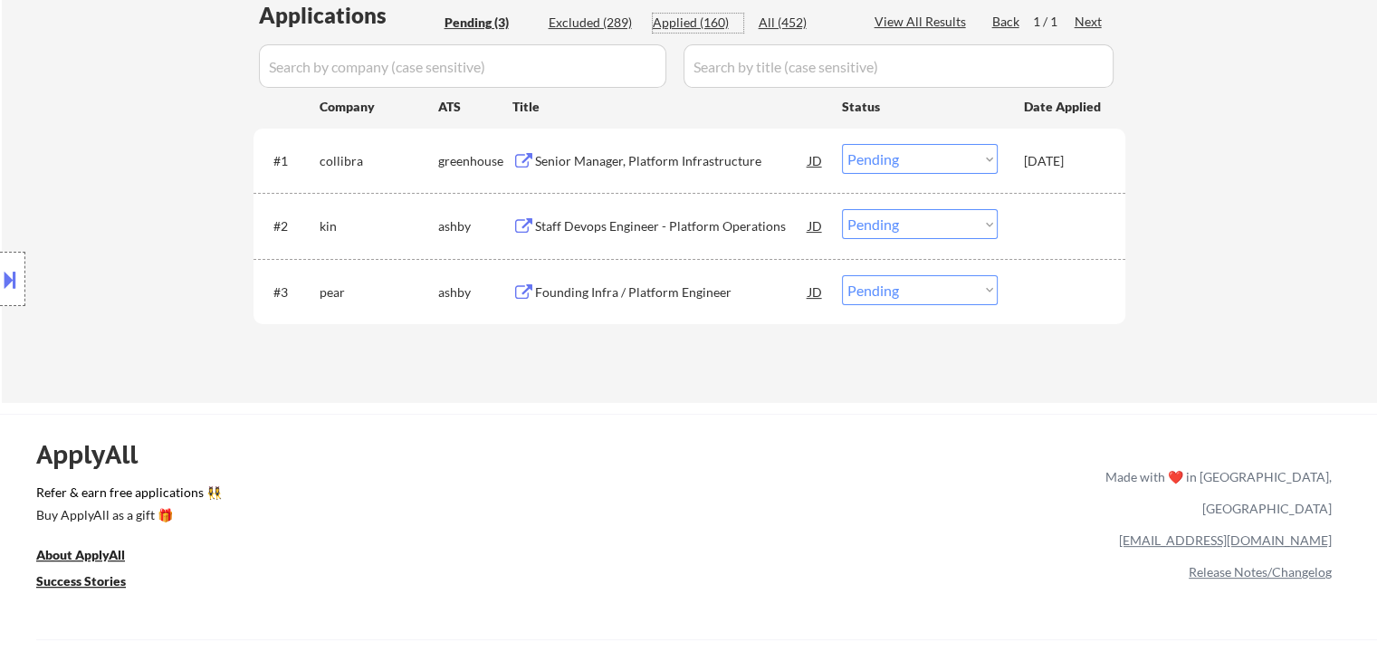
click at [668, 25] on div "Applied (160)" at bounding box center [698, 23] width 91 height 18
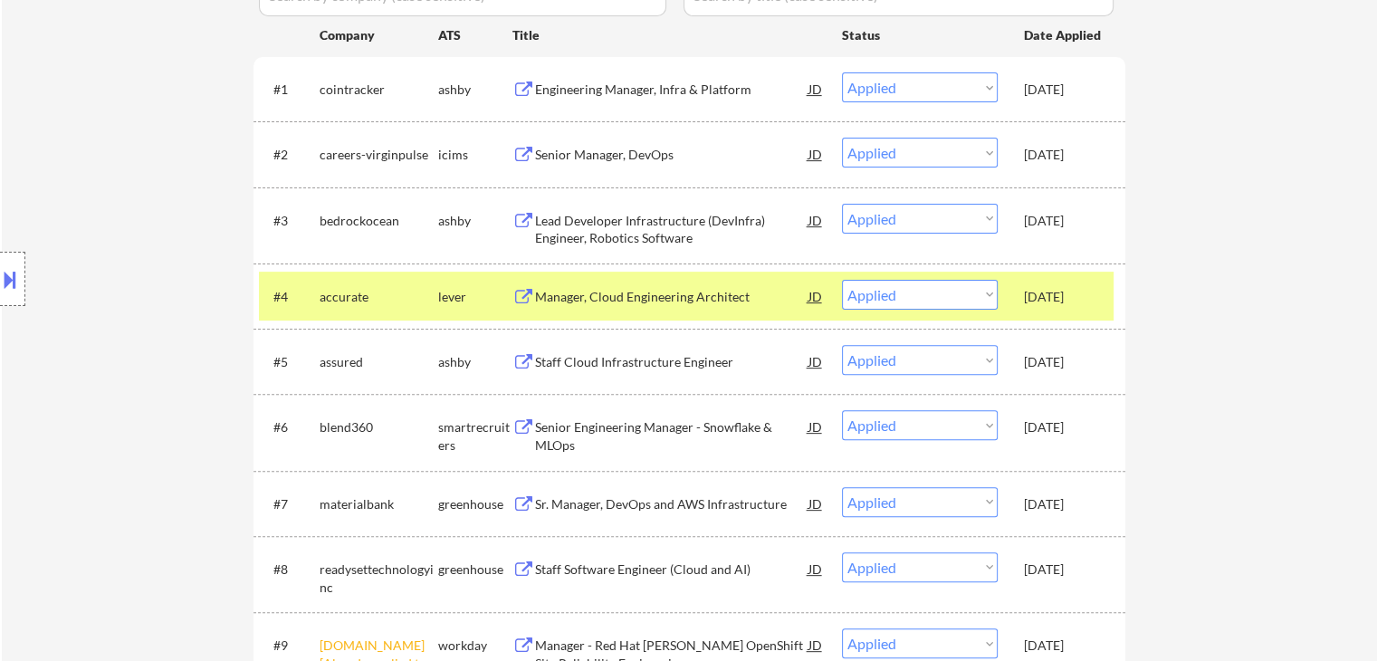
scroll to position [634, 0]
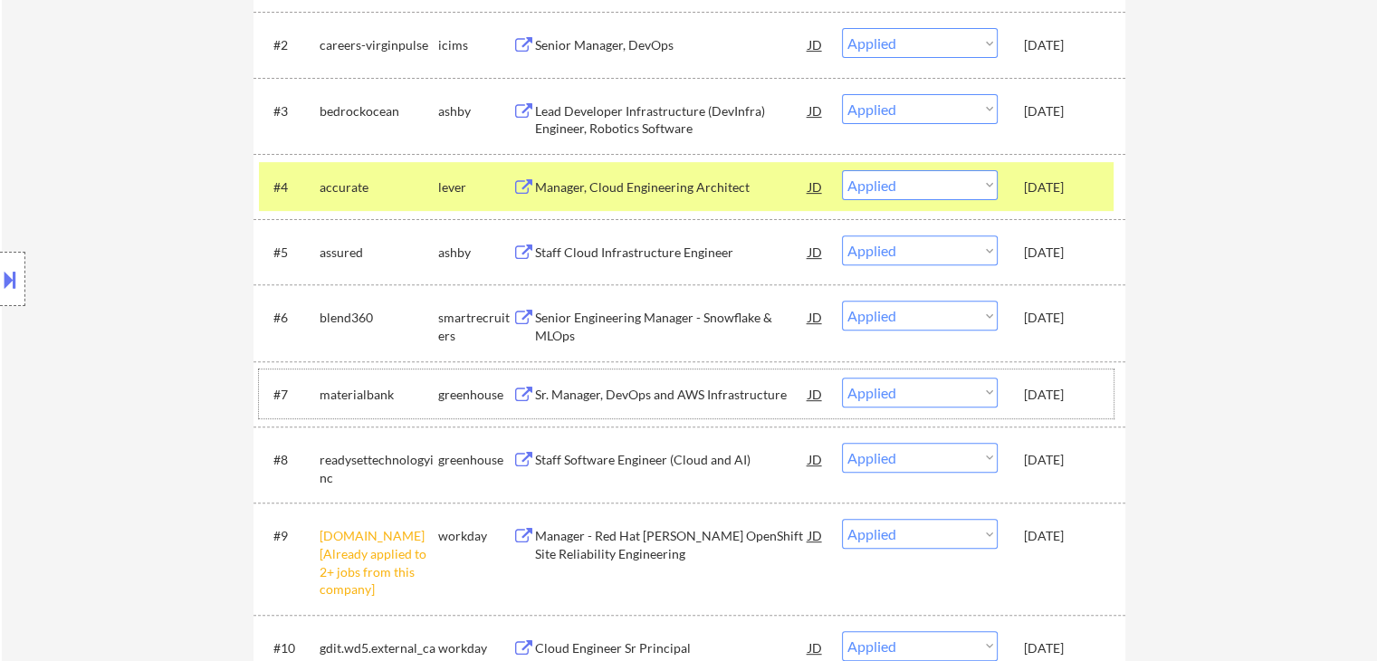
click at [1054, 391] on div "Oct 10, 2025" at bounding box center [1064, 395] width 80 height 18
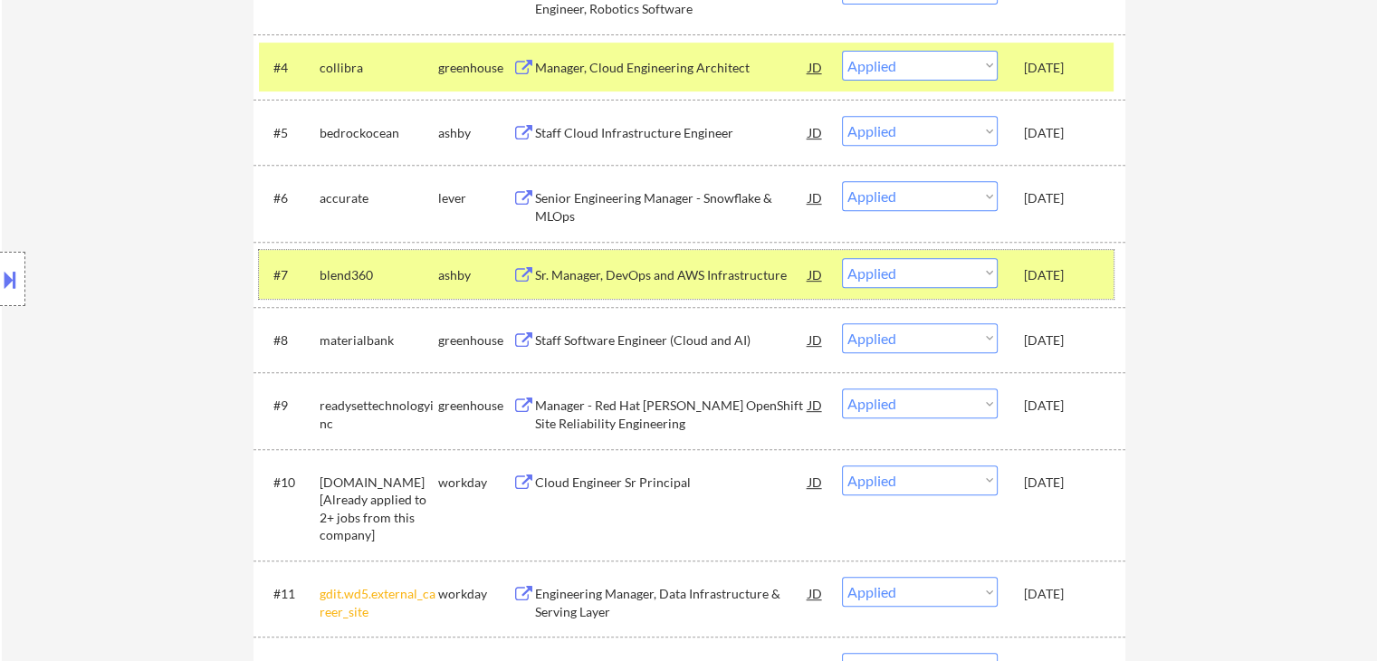
scroll to position [815, 0]
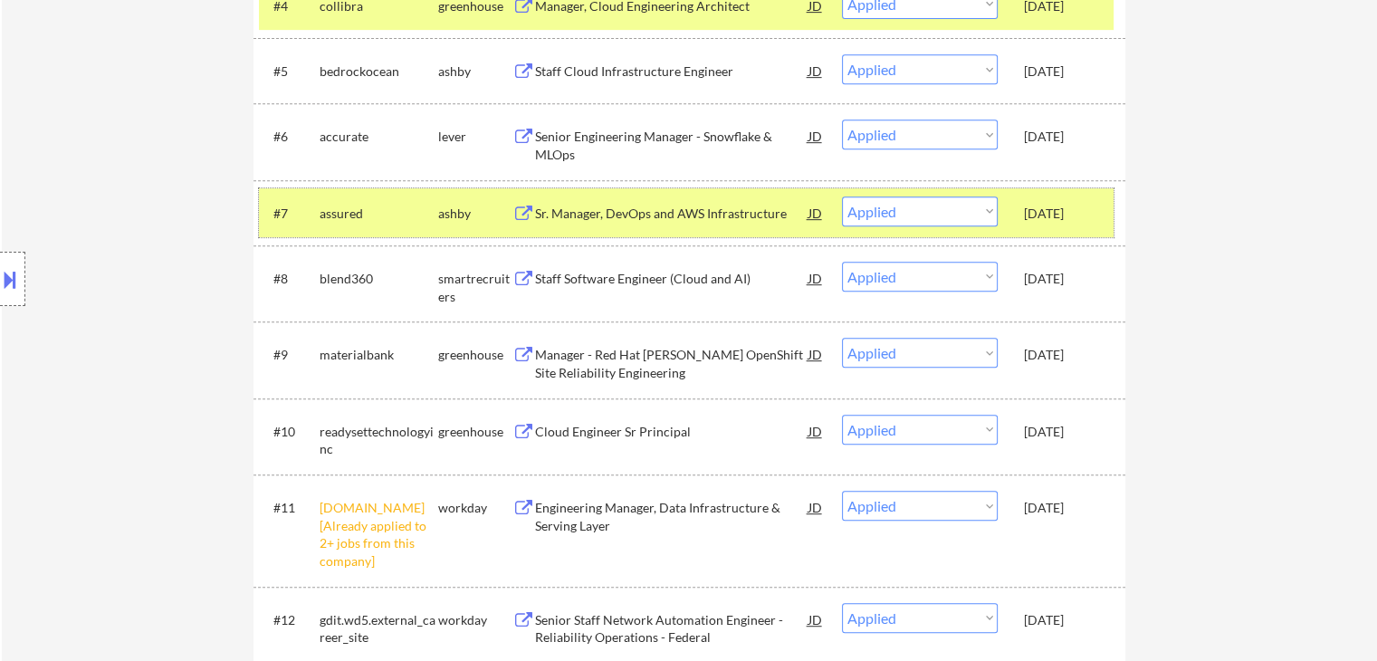
click at [1060, 360] on div "Oct 10, 2025" at bounding box center [1064, 355] width 80 height 18
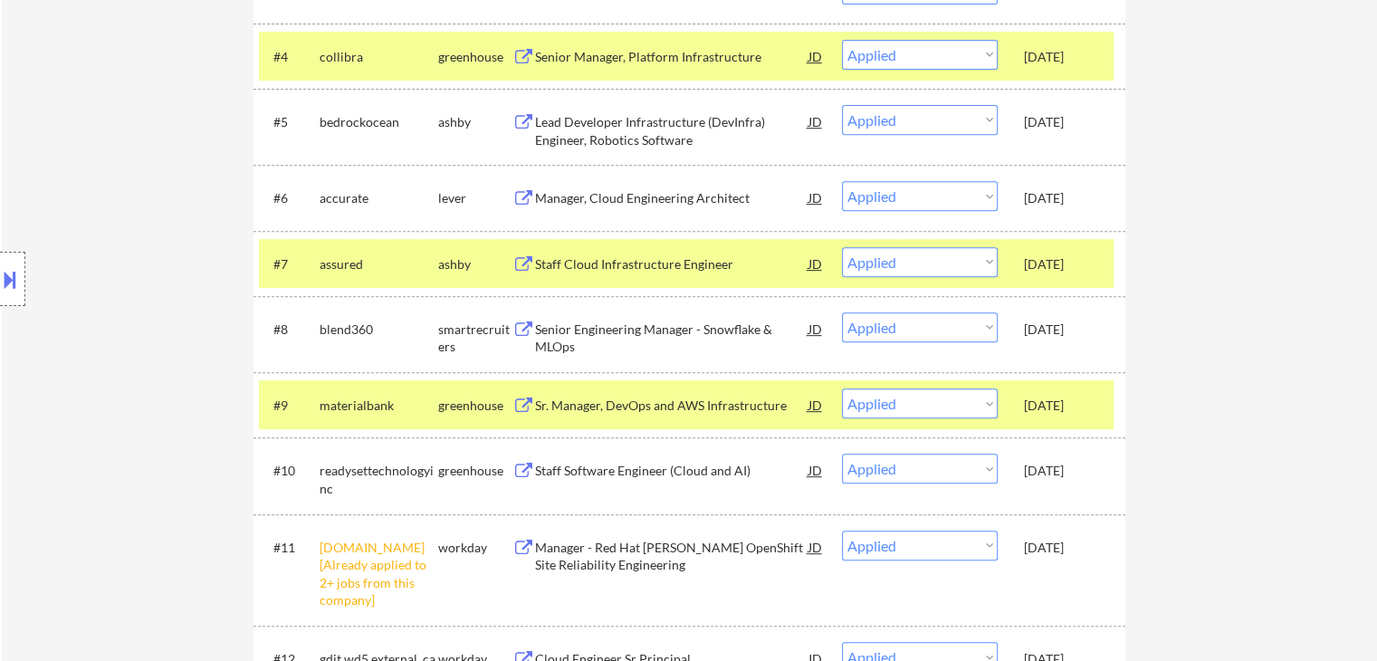
scroll to position [724, 0]
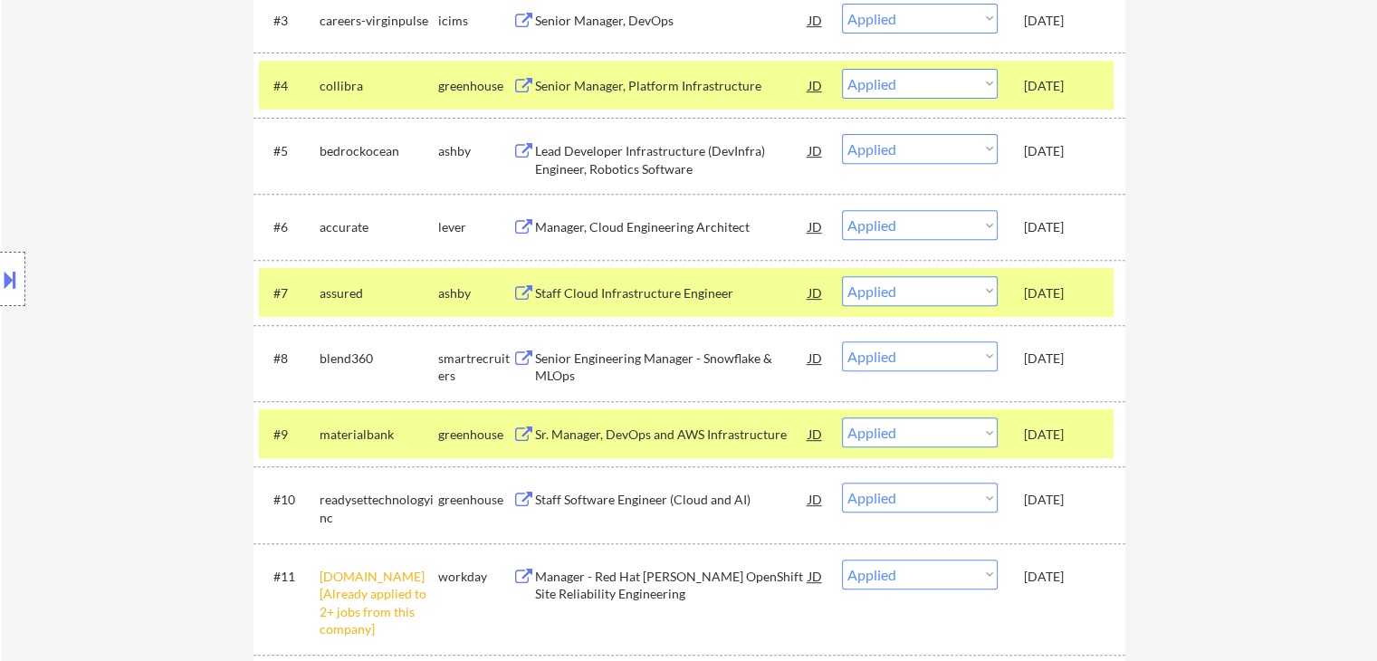
drag, startPoint x: 1039, startPoint y: 287, endPoint x: 1026, endPoint y: 227, distance: 61.3
click at [1038, 287] on div "Oct 10, 2025" at bounding box center [1064, 293] width 80 height 18
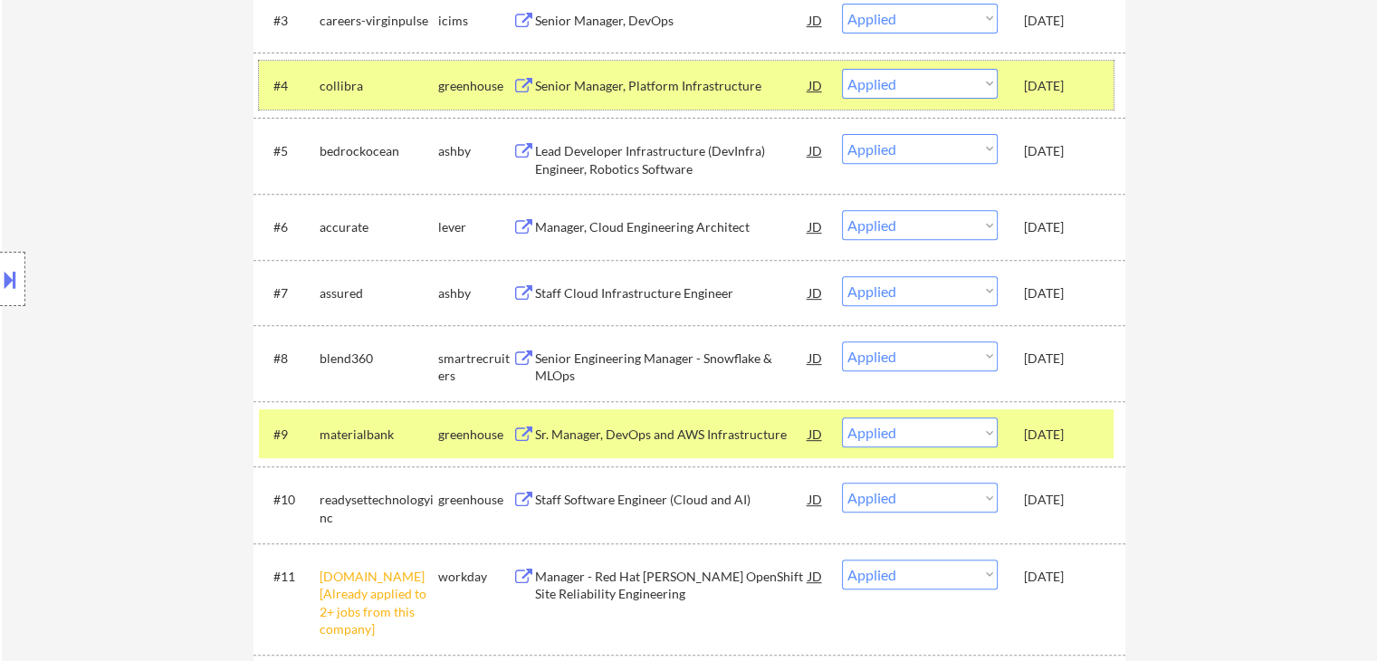
click at [1032, 87] on div "Oct 10, 2025" at bounding box center [1064, 86] width 80 height 18
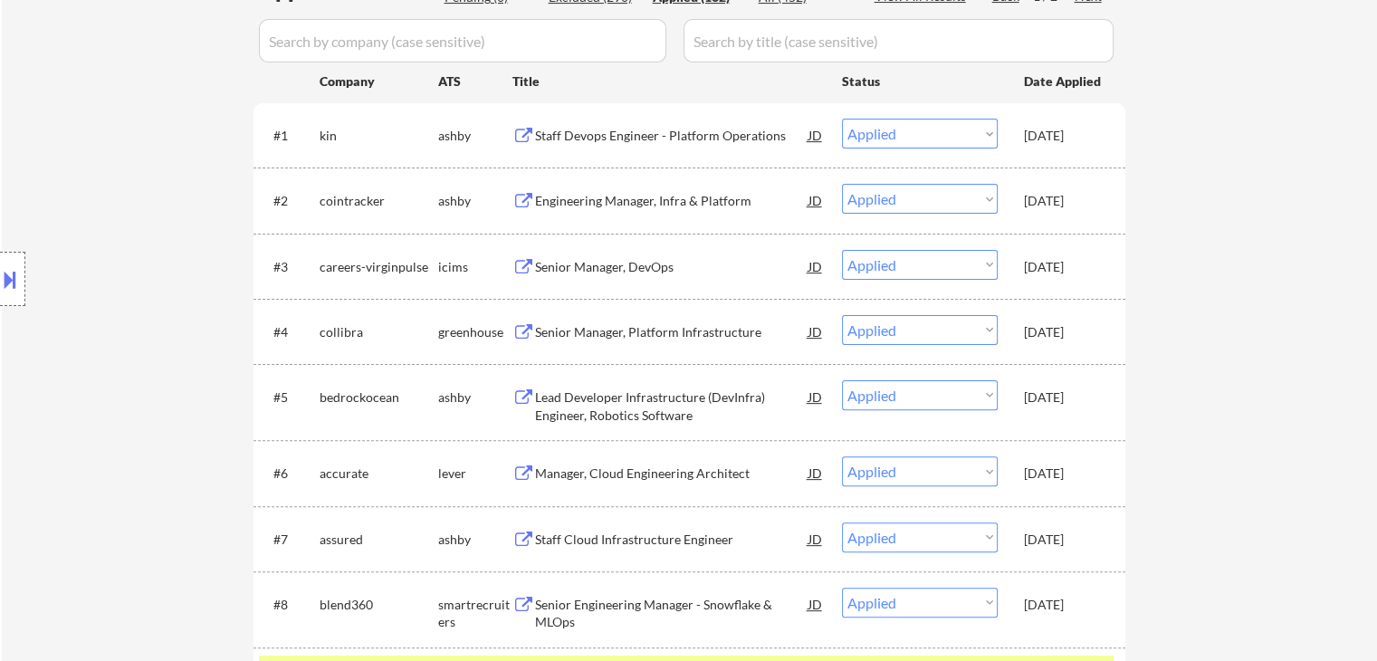
scroll to position [272, 0]
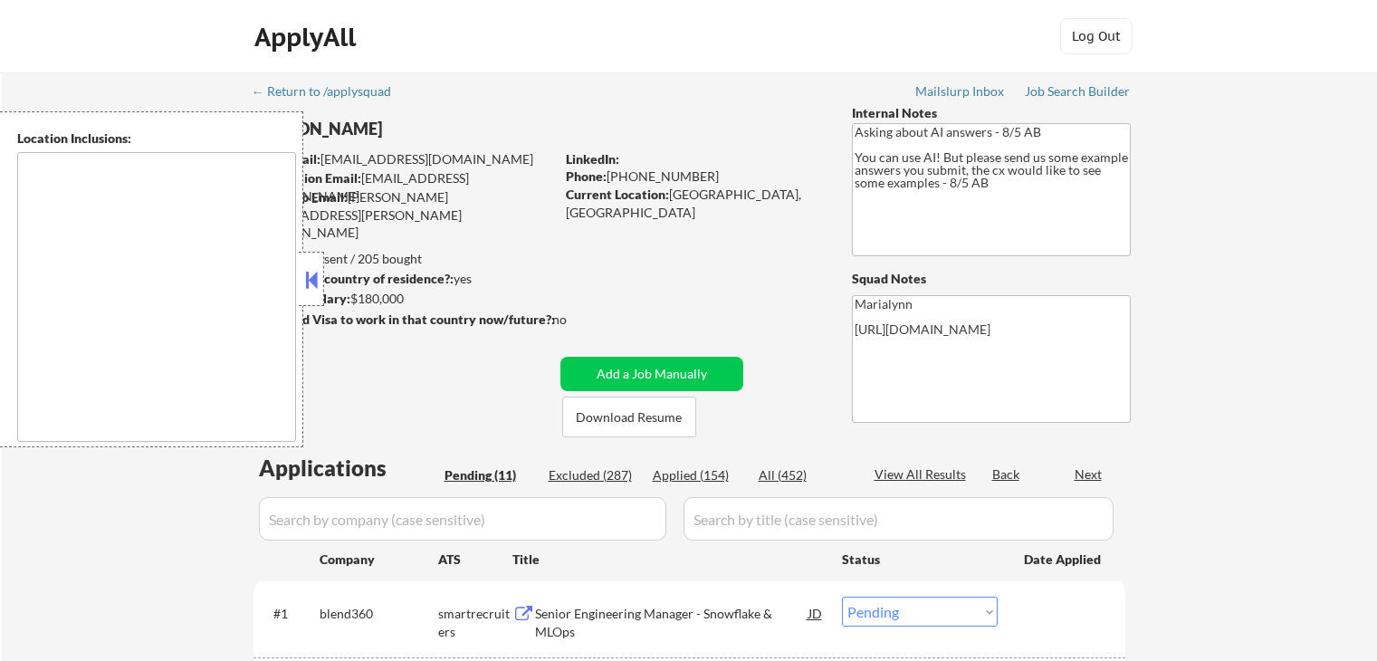
select select ""pending""
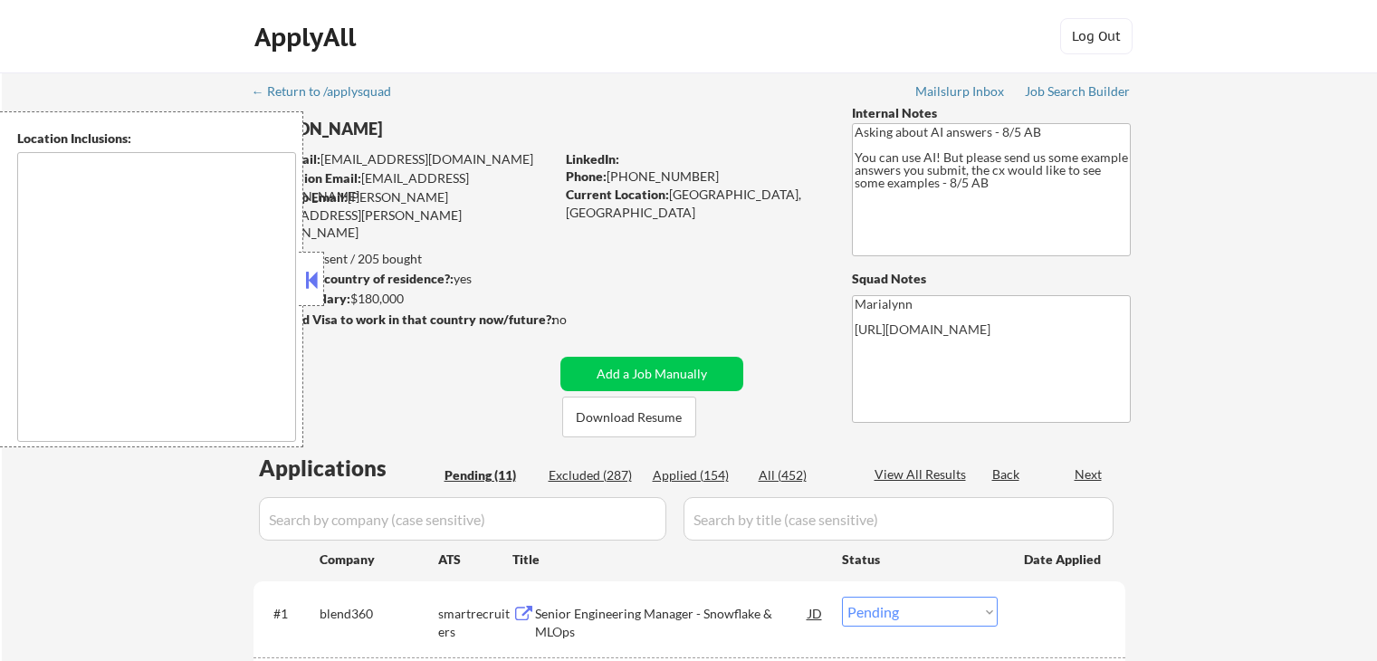
select select ""pending""
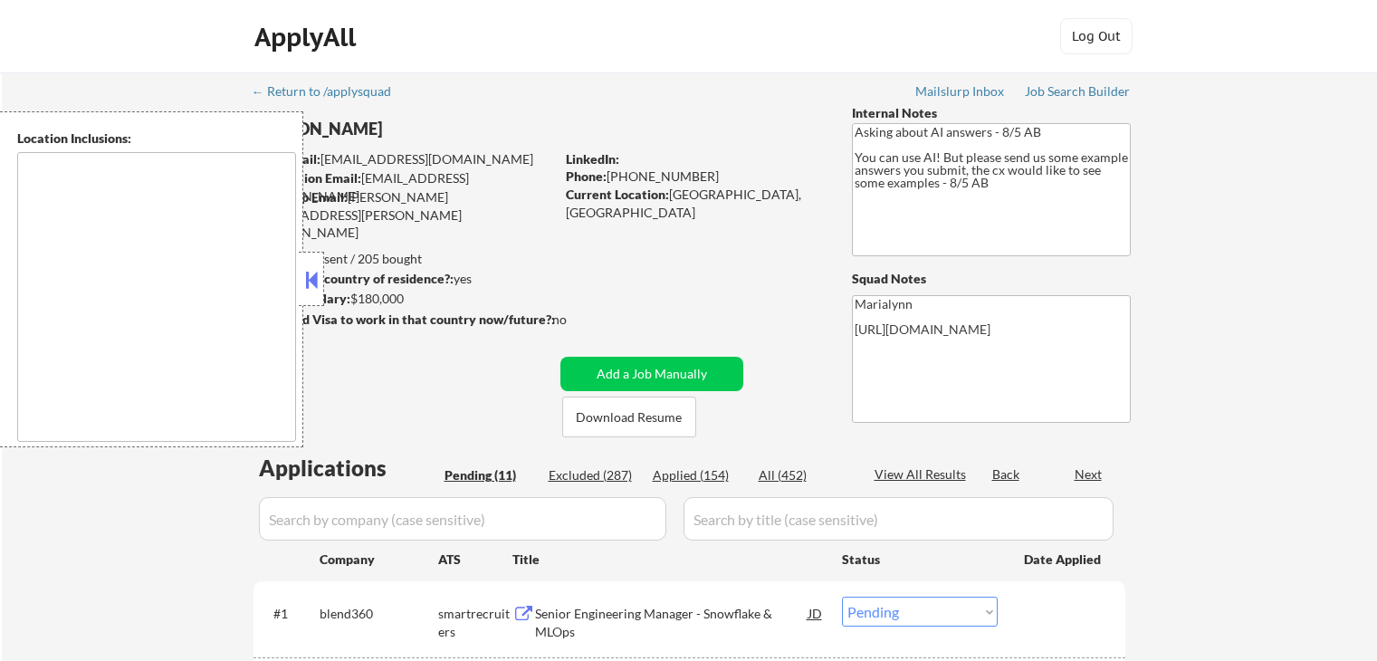
select select ""pending""
click at [711, 468] on div "Applied (154)" at bounding box center [698, 475] width 91 height 18
click at [291, 282] on div "Location Inclusions:" at bounding box center [162, 279] width 324 height 336
select select ""applied""
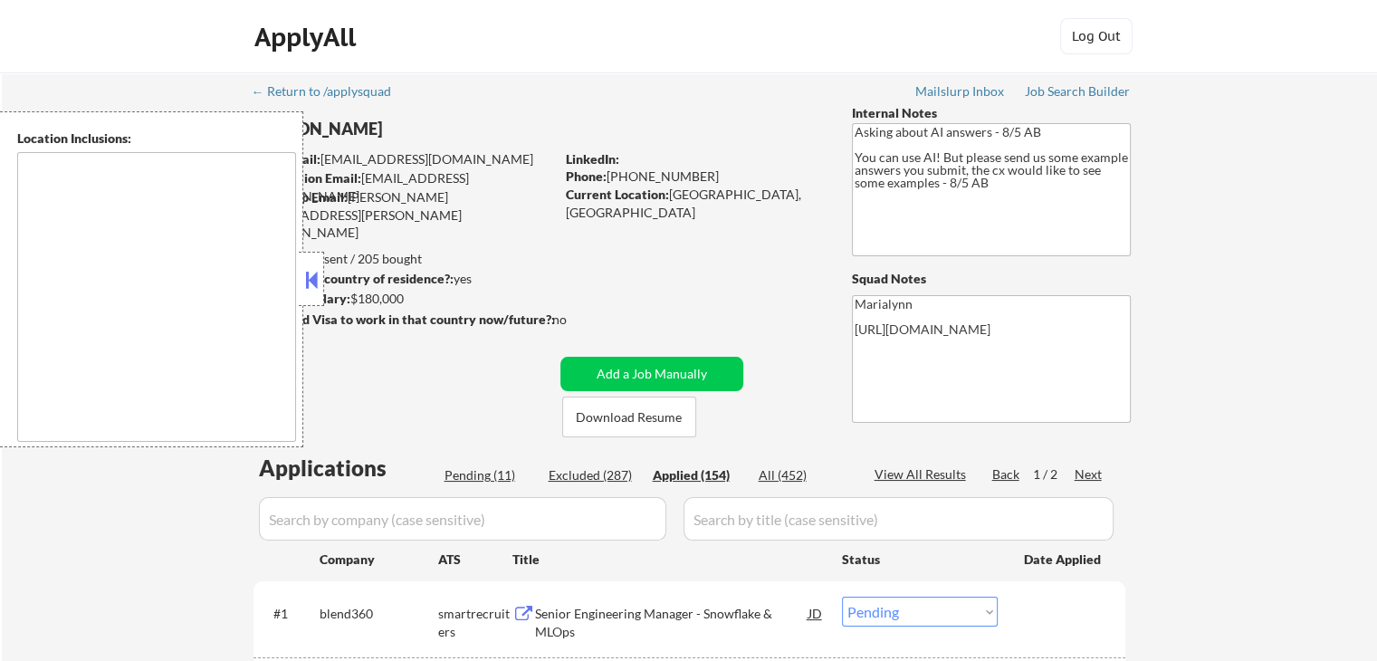
select select ""applied""
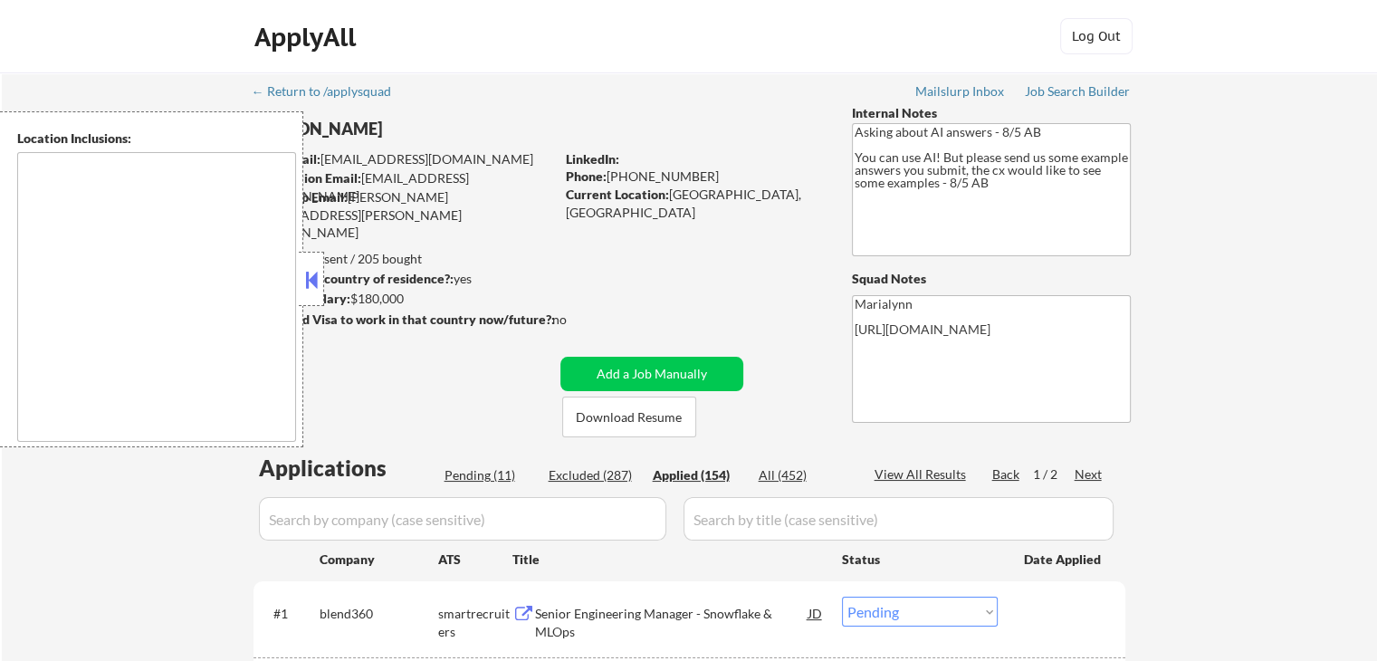
select select ""applied""
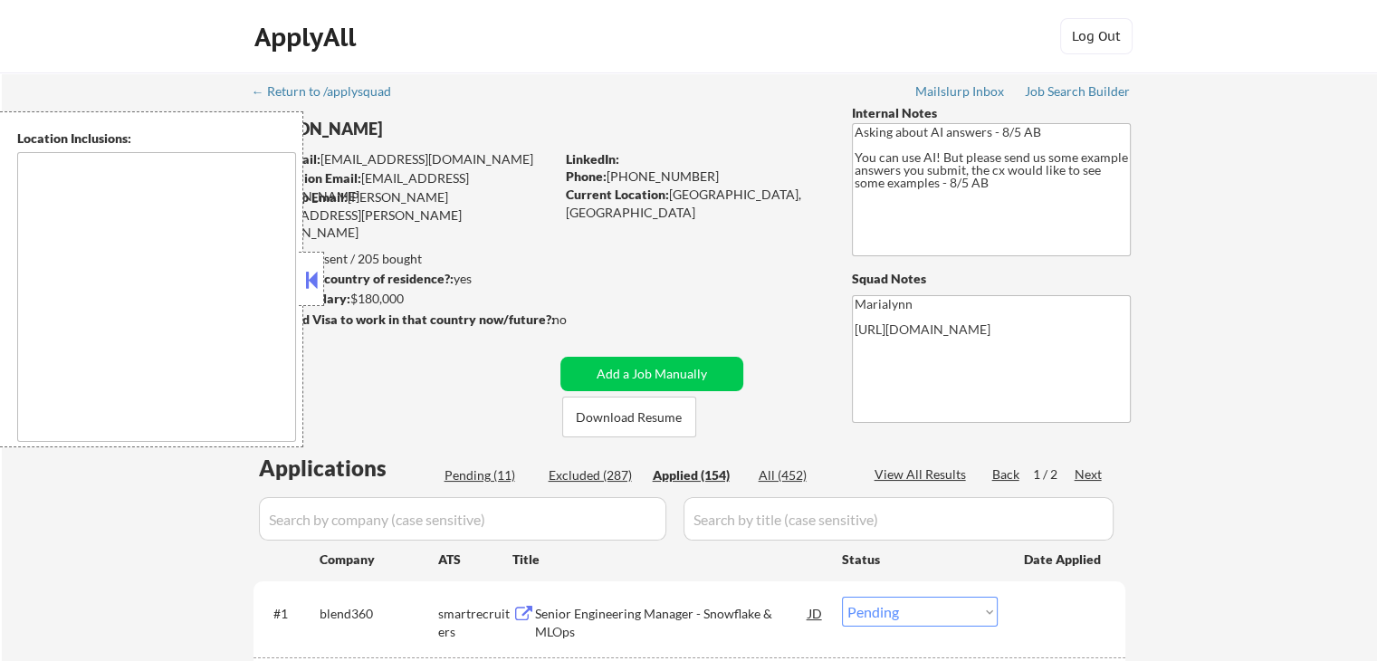
select select ""applied""
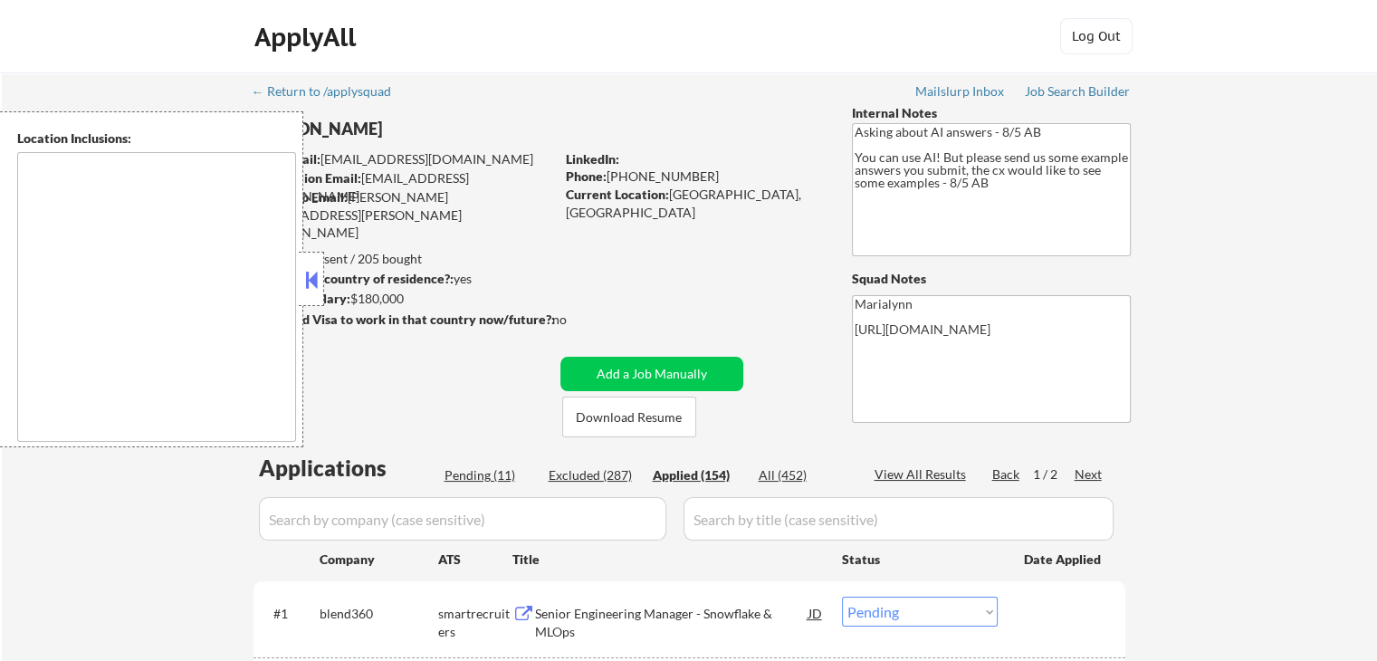
select select ""applied""
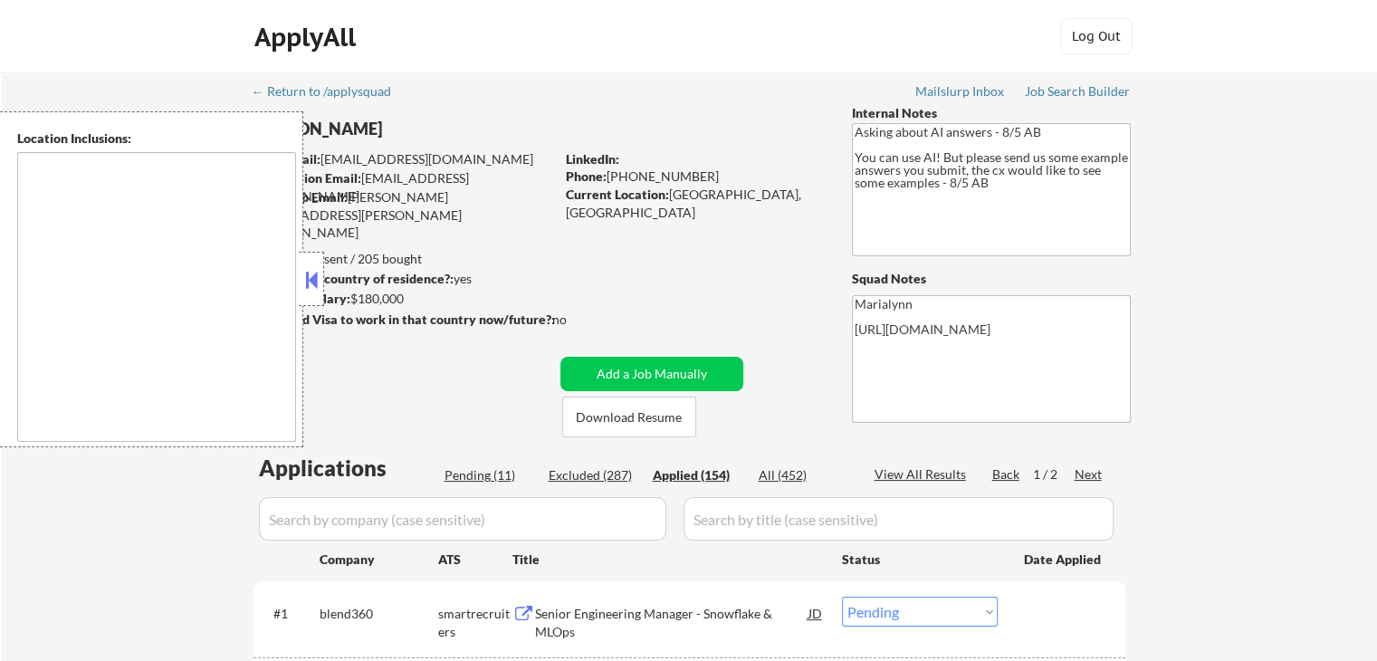
select select ""applied""
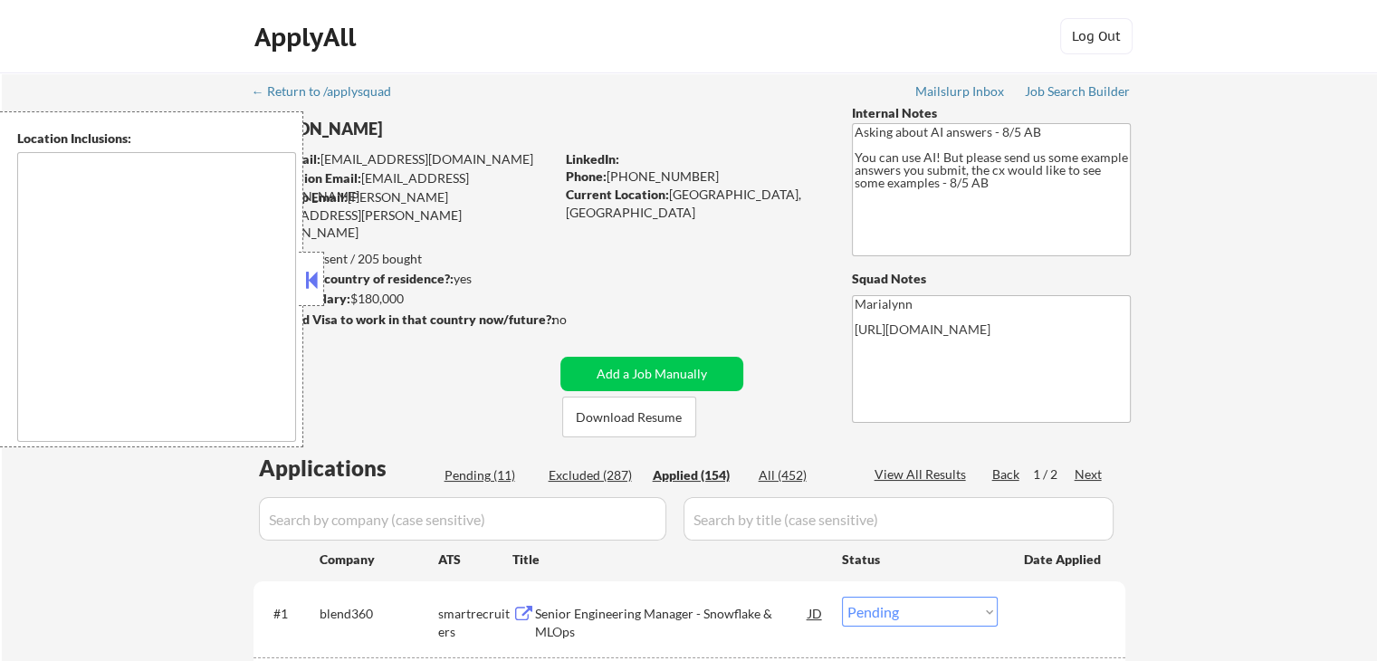
select select ""applied""
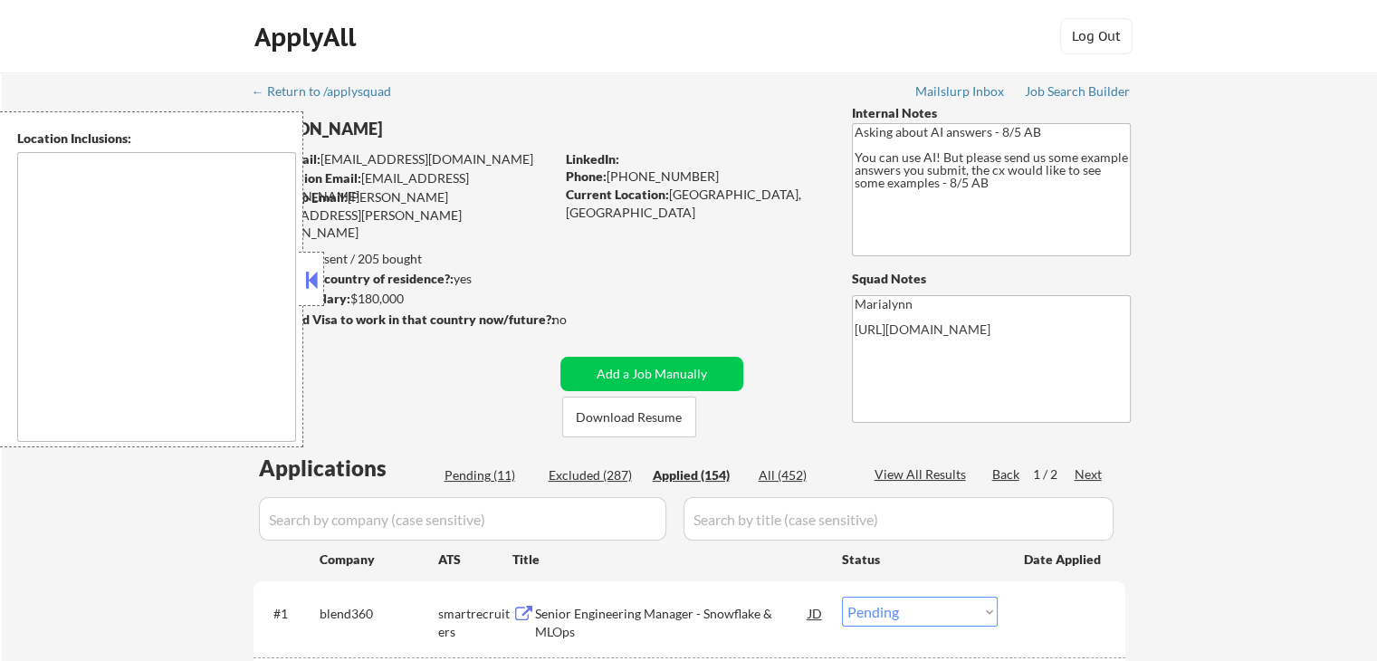
select select ""applied""
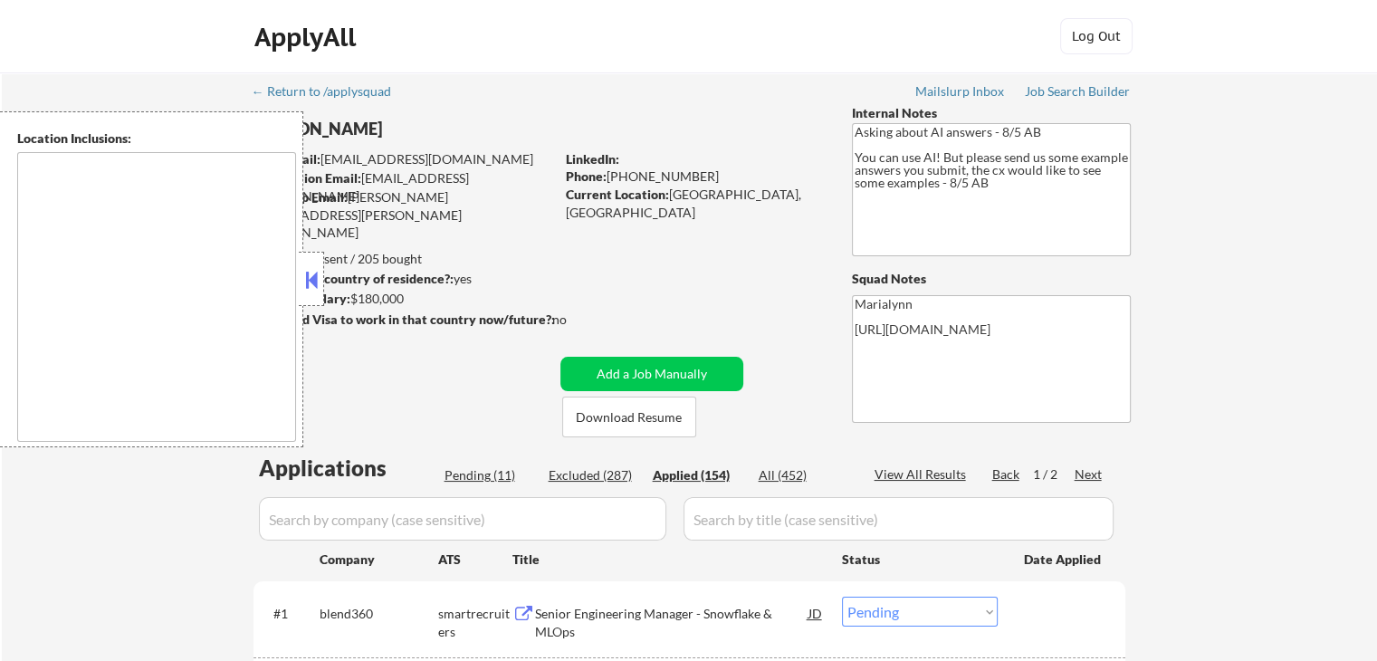
select select ""applied""
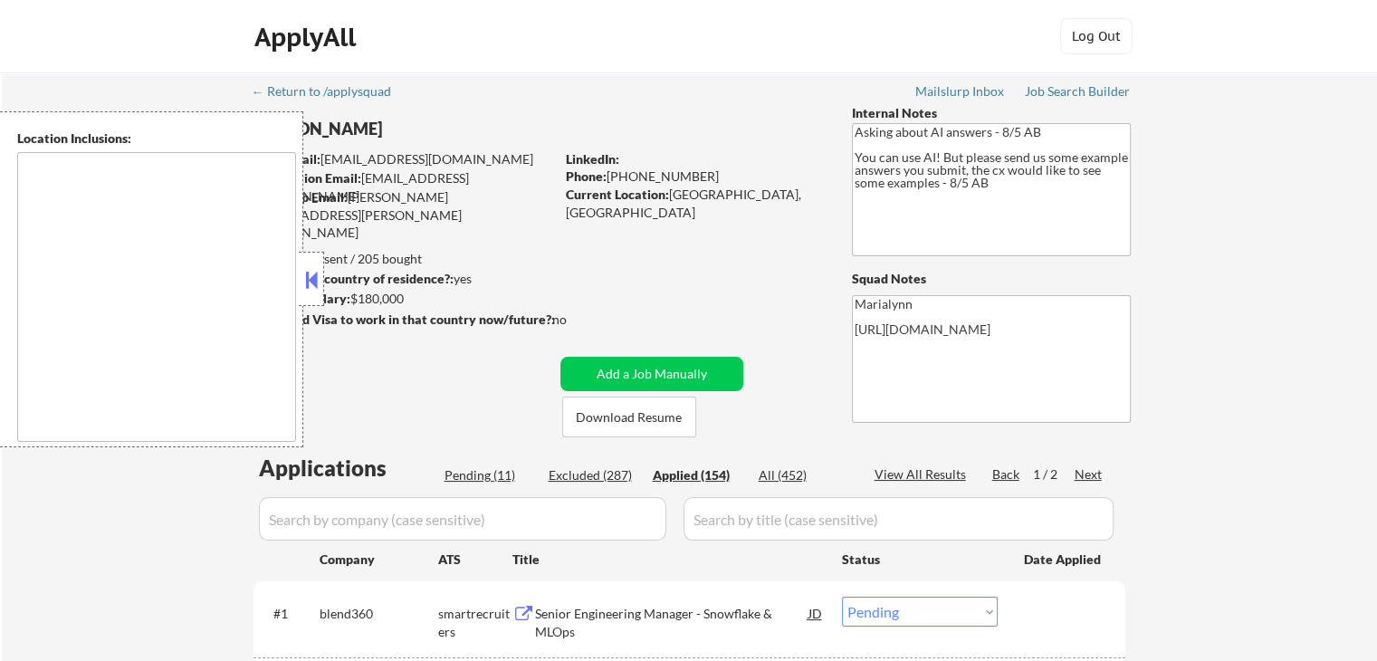
select select ""applied""
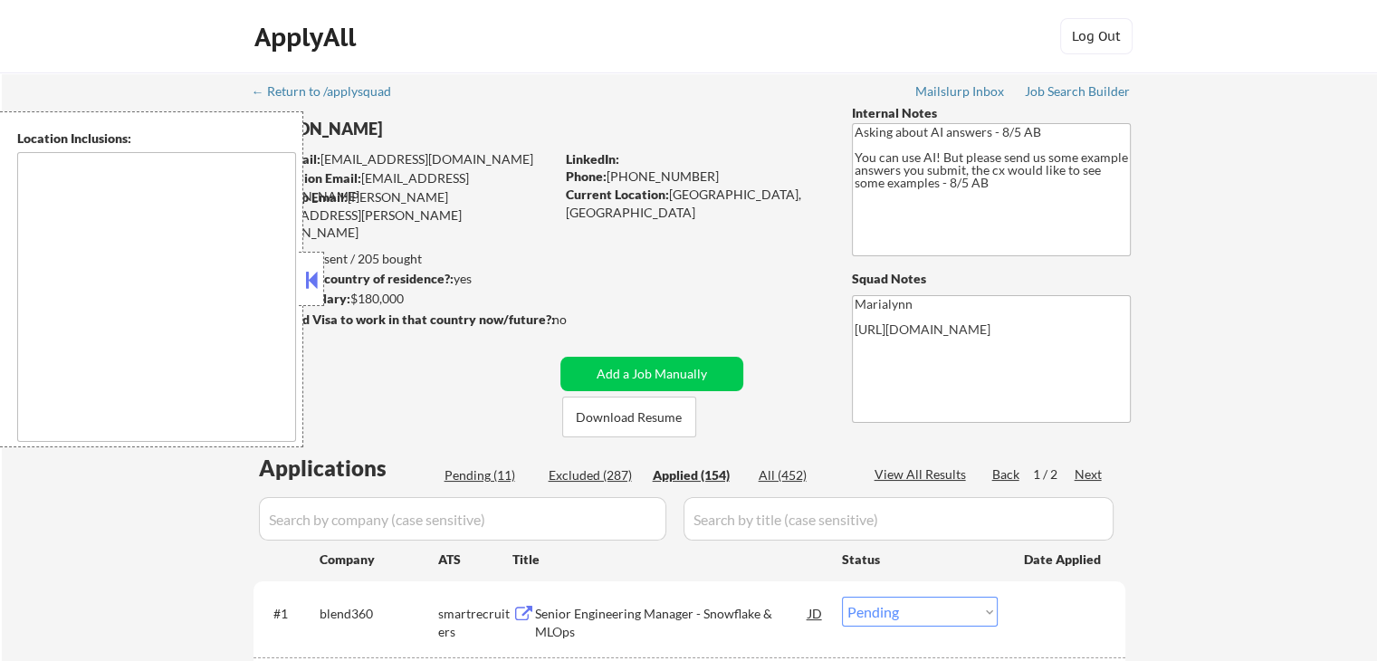
select select ""applied""
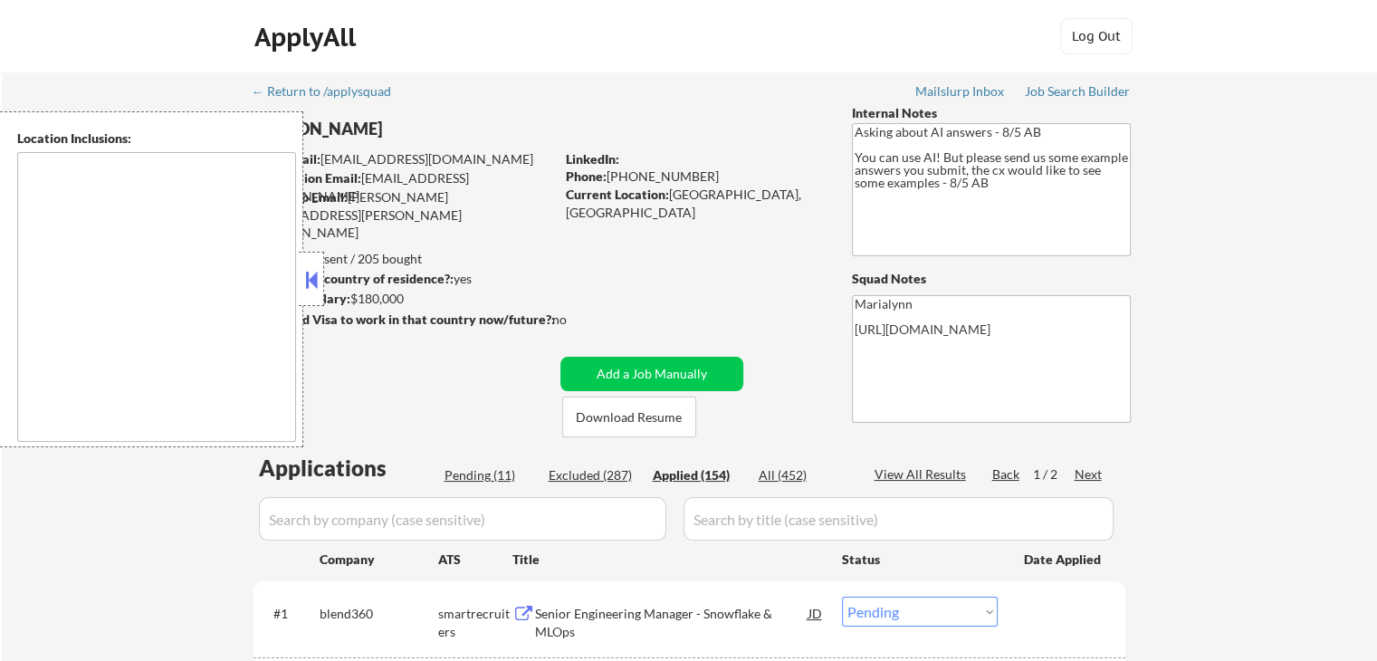
select select ""applied""
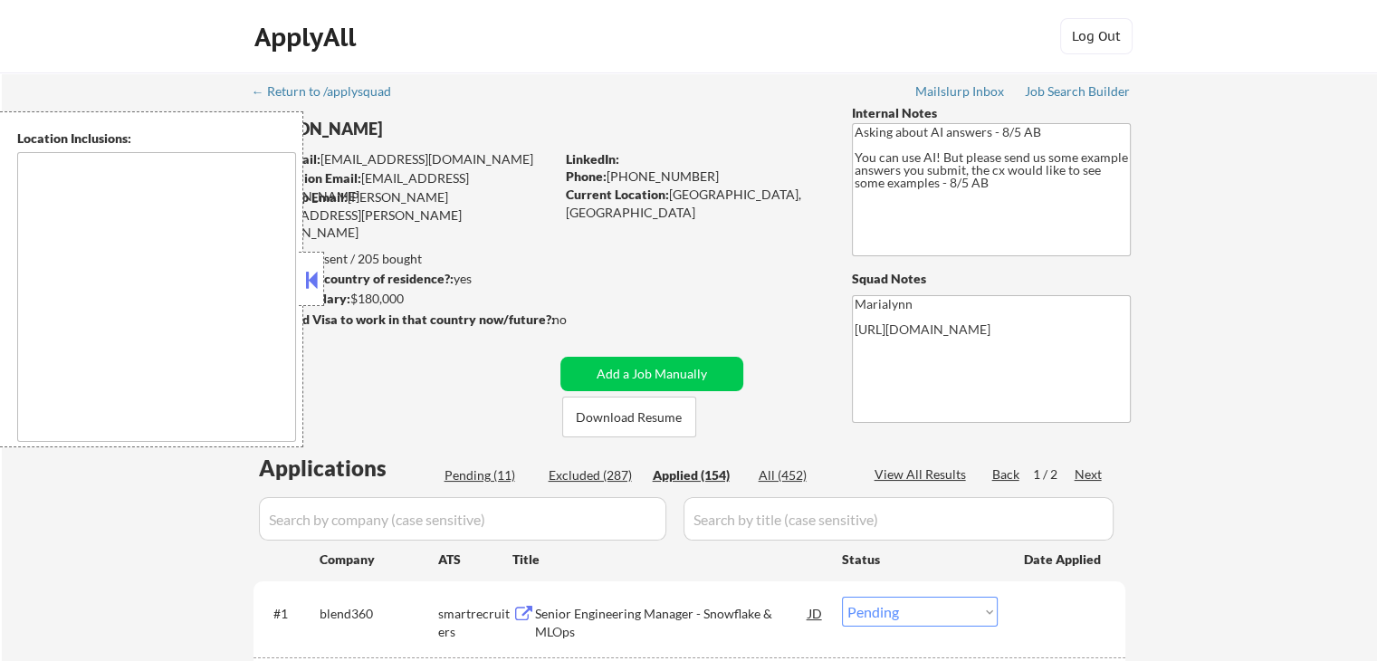
select select ""applied""
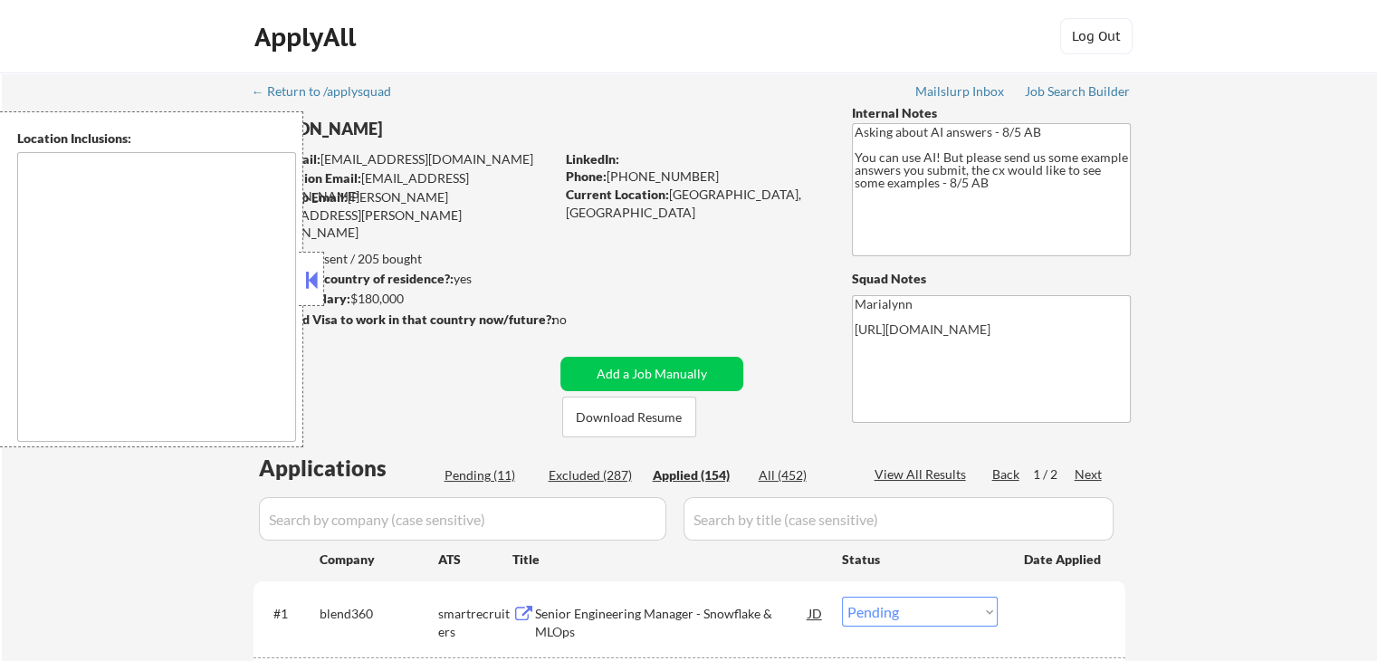
select select ""applied""
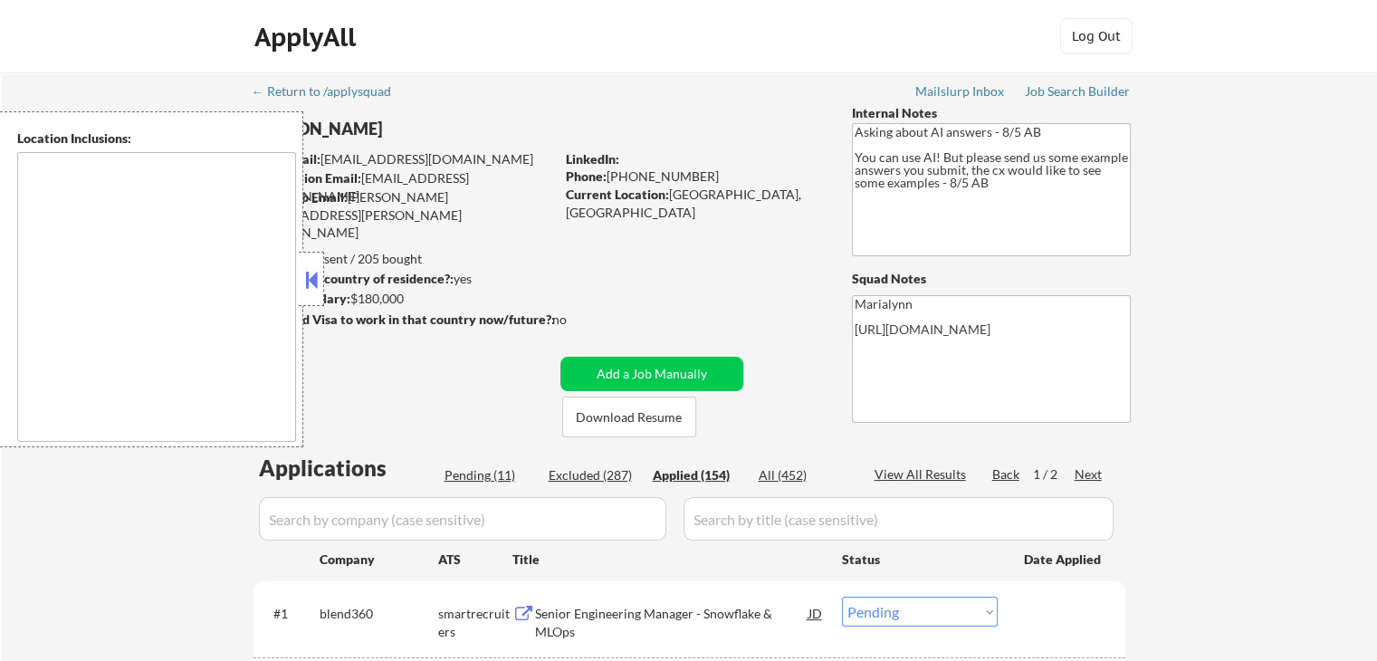
select select ""applied""
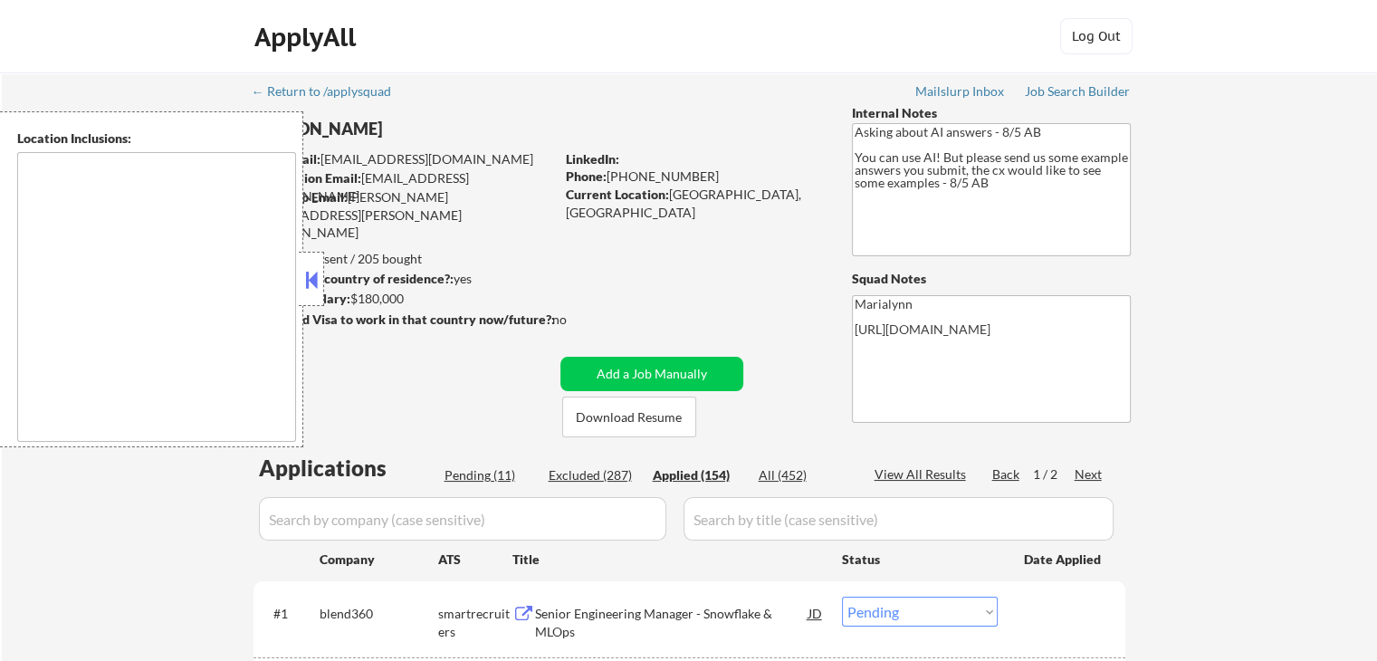
select select ""applied""
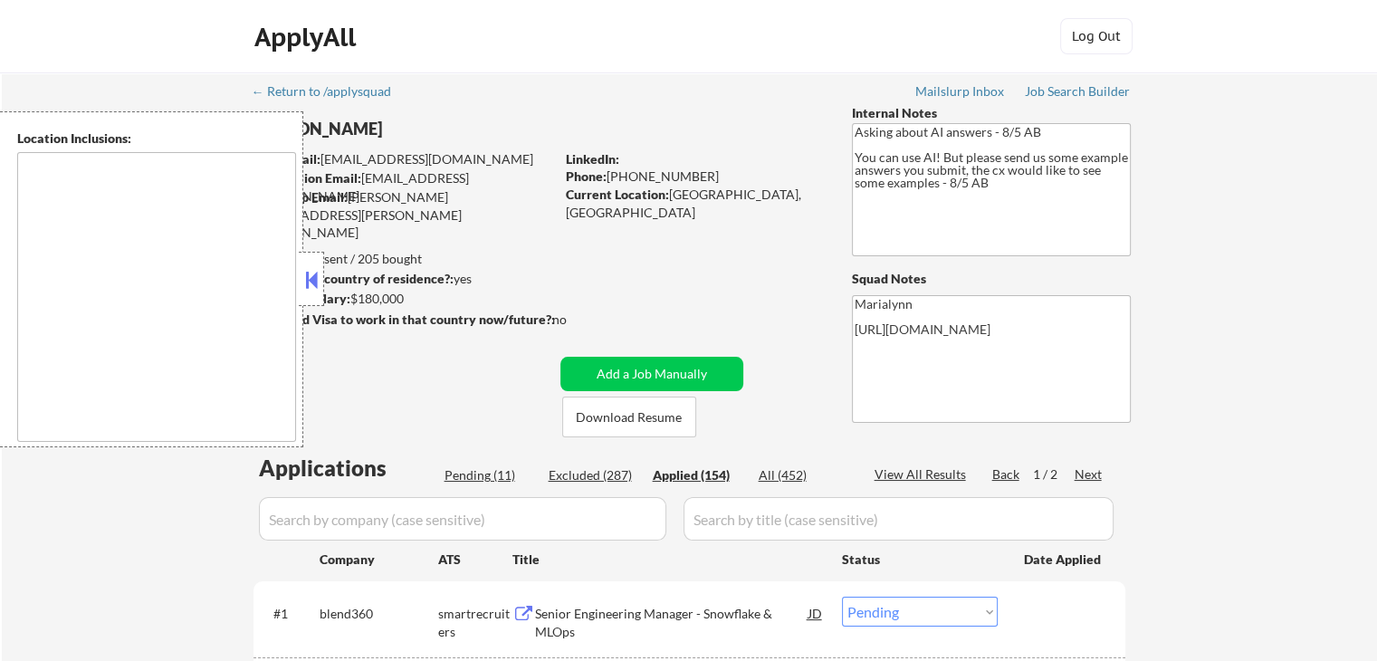
select select ""applied""
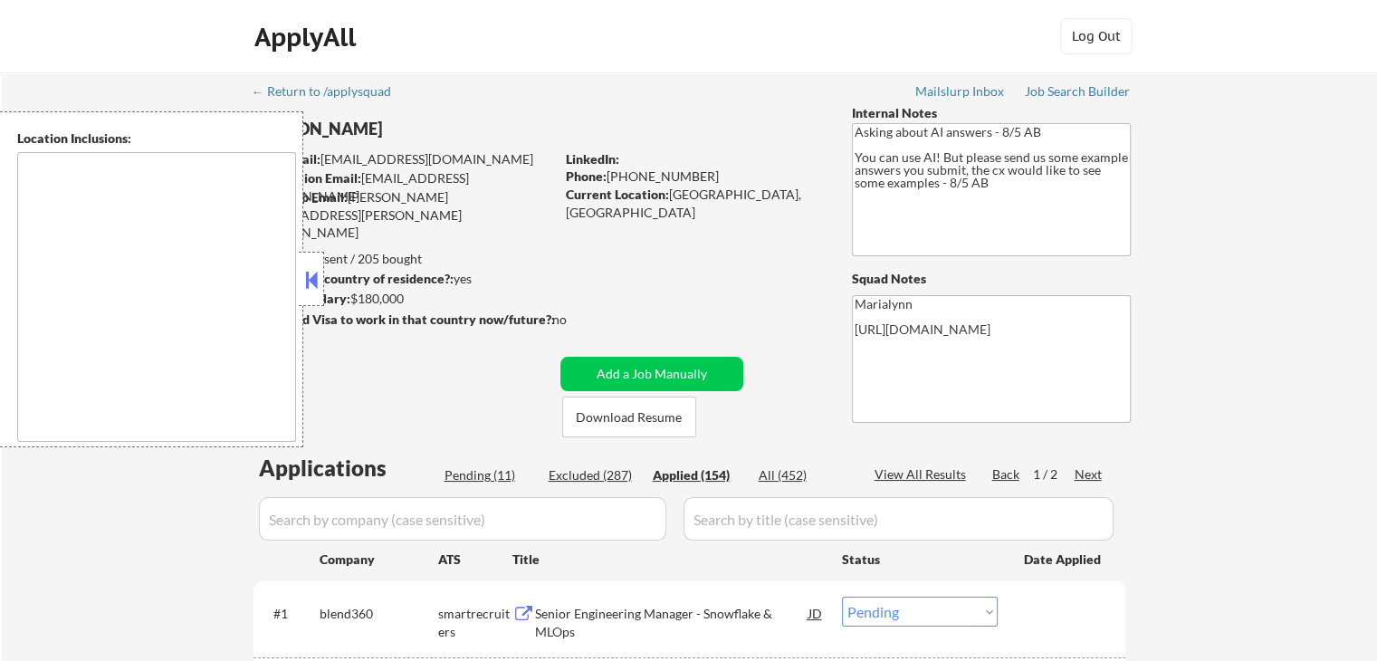
select select ""applied""
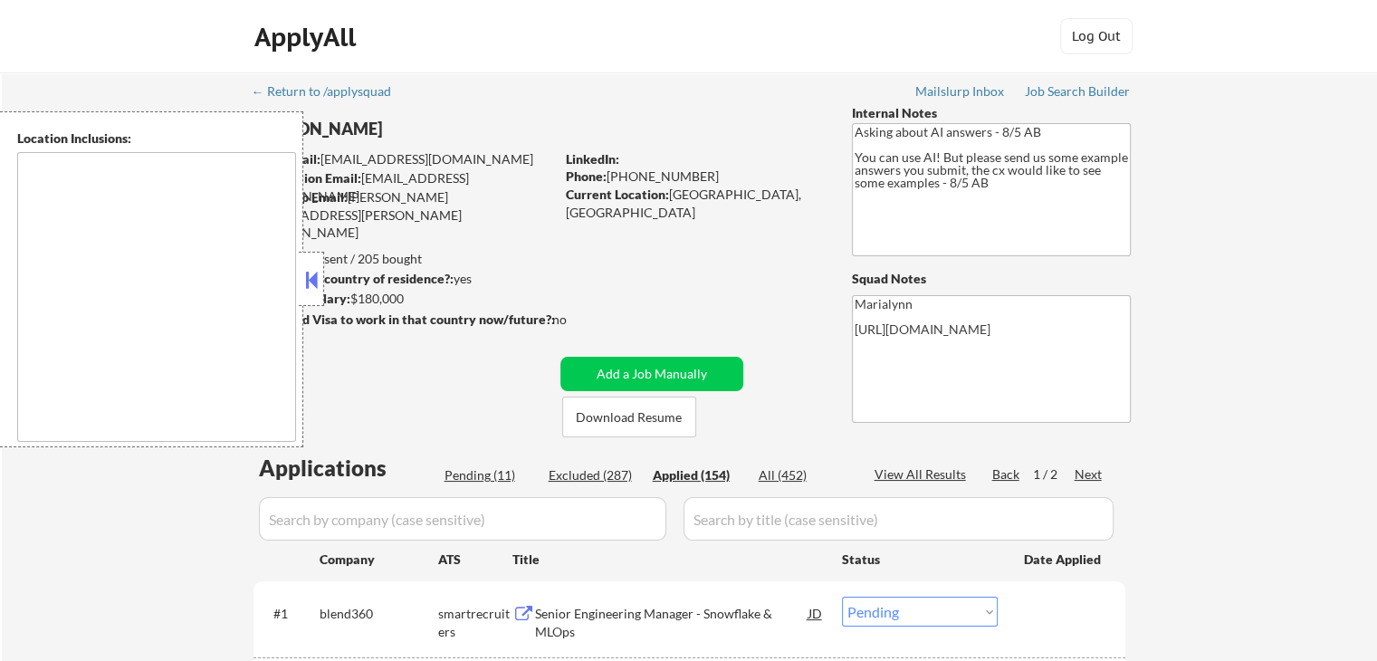
select select ""applied""
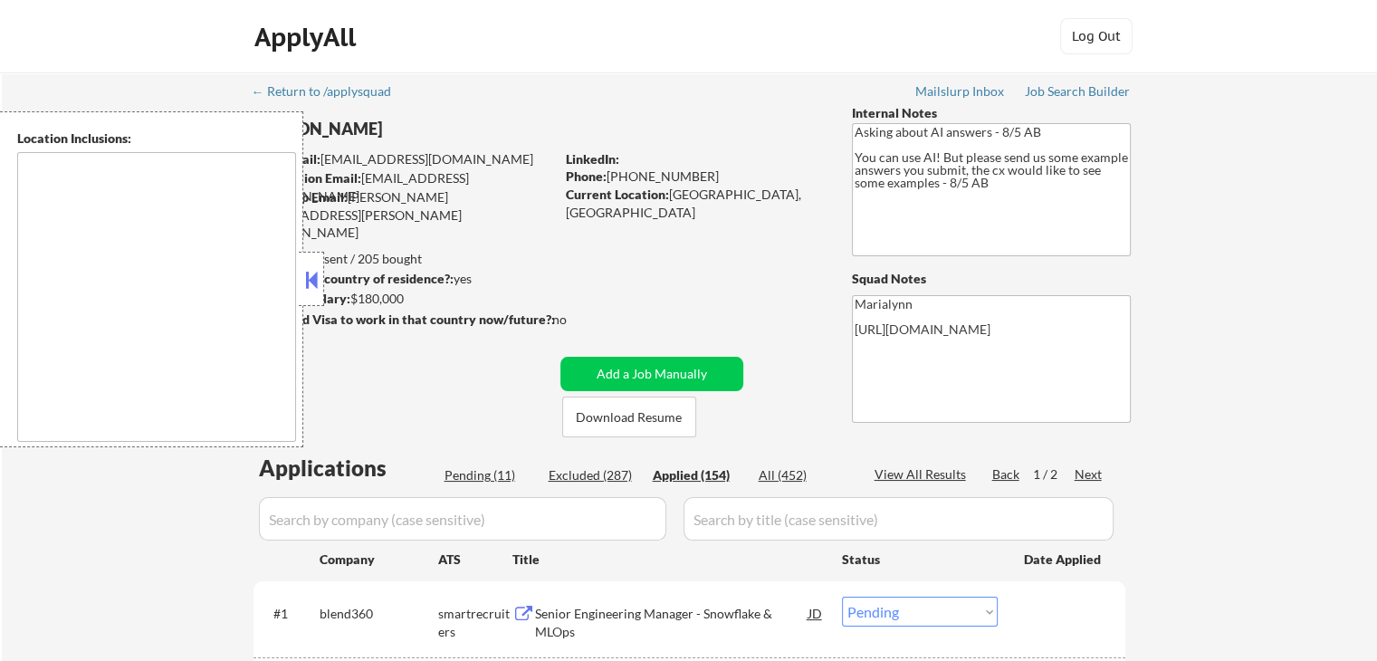
select select ""applied""
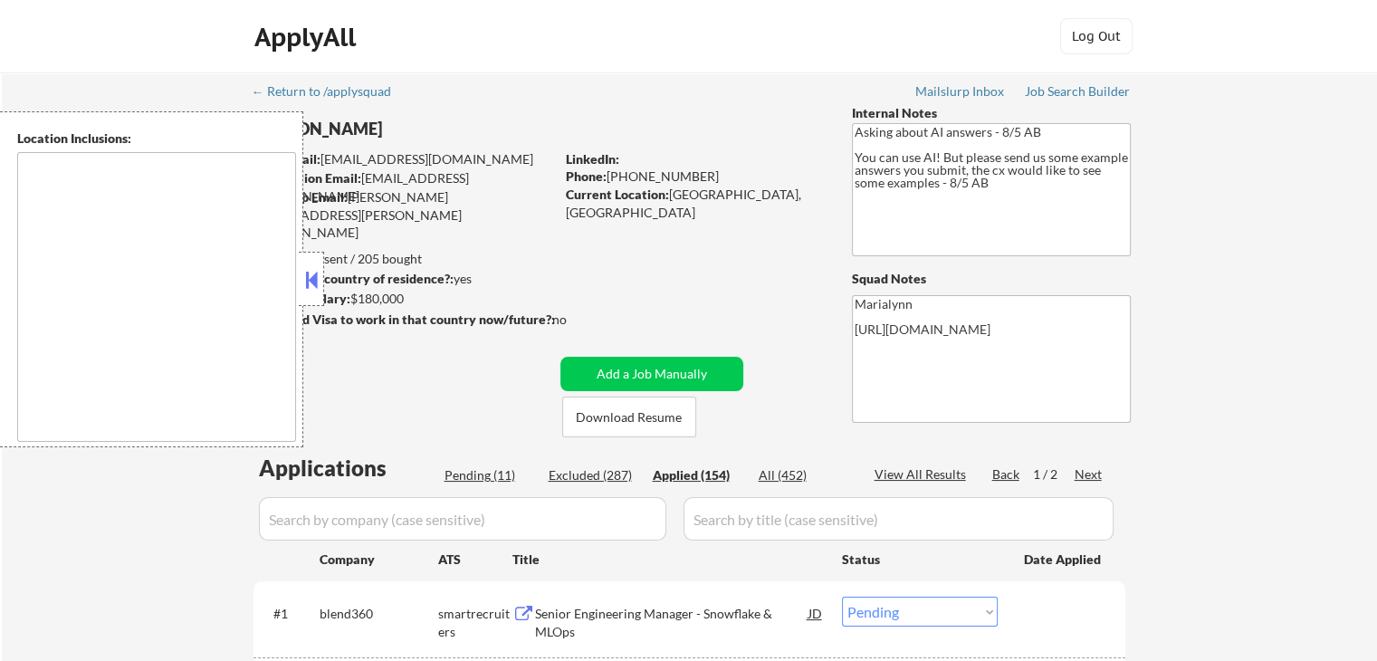
select select ""applied""
click at [320, 262] on div at bounding box center [311, 279] width 25 height 54
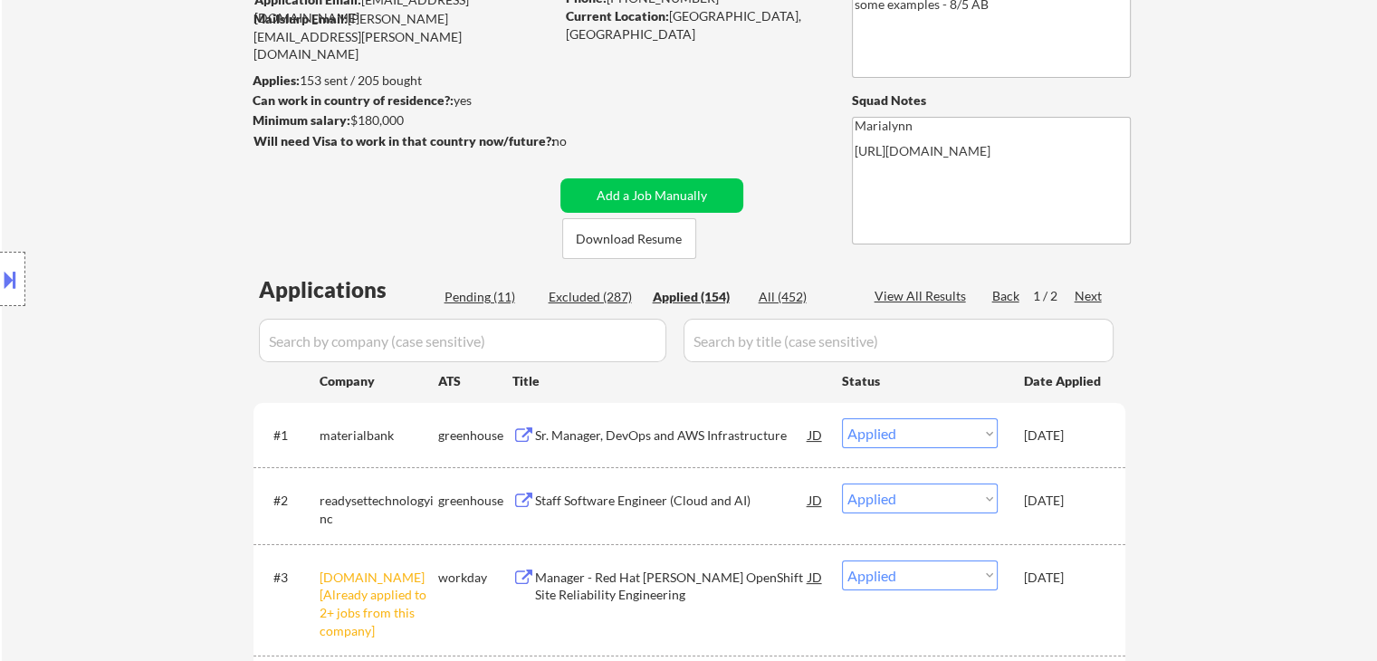
scroll to position [181, 0]
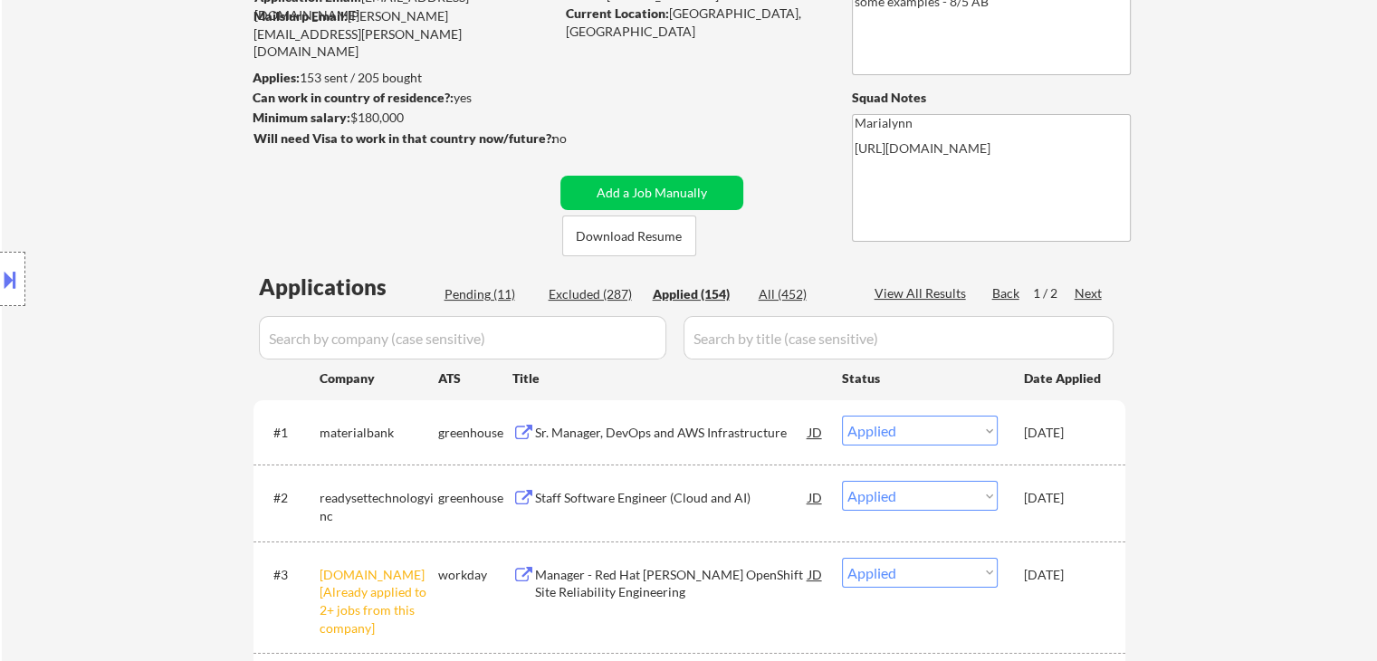
drag, startPoint x: 462, startPoint y: 294, endPoint x: 493, endPoint y: 277, distance: 36.0
click at [463, 291] on div "Pending (11)" at bounding box center [489, 294] width 91 height 18
select select ""pending""
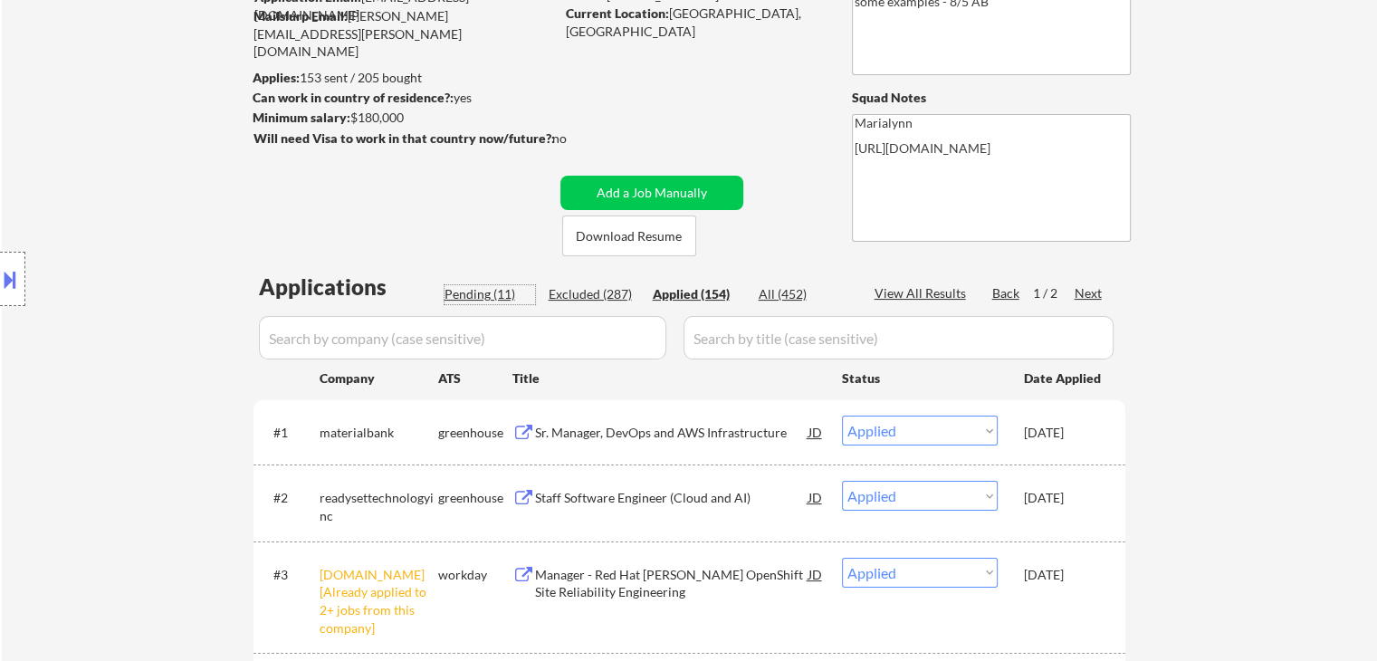
select select ""pending""
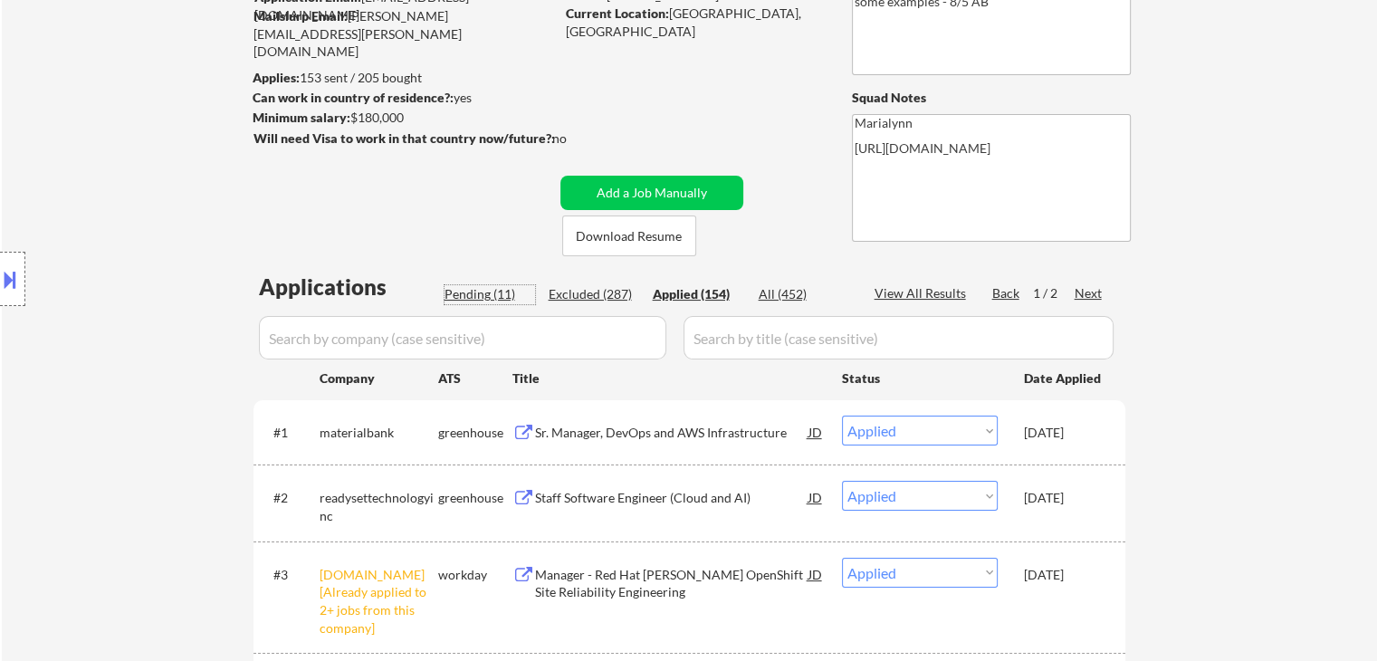
select select ""pending""
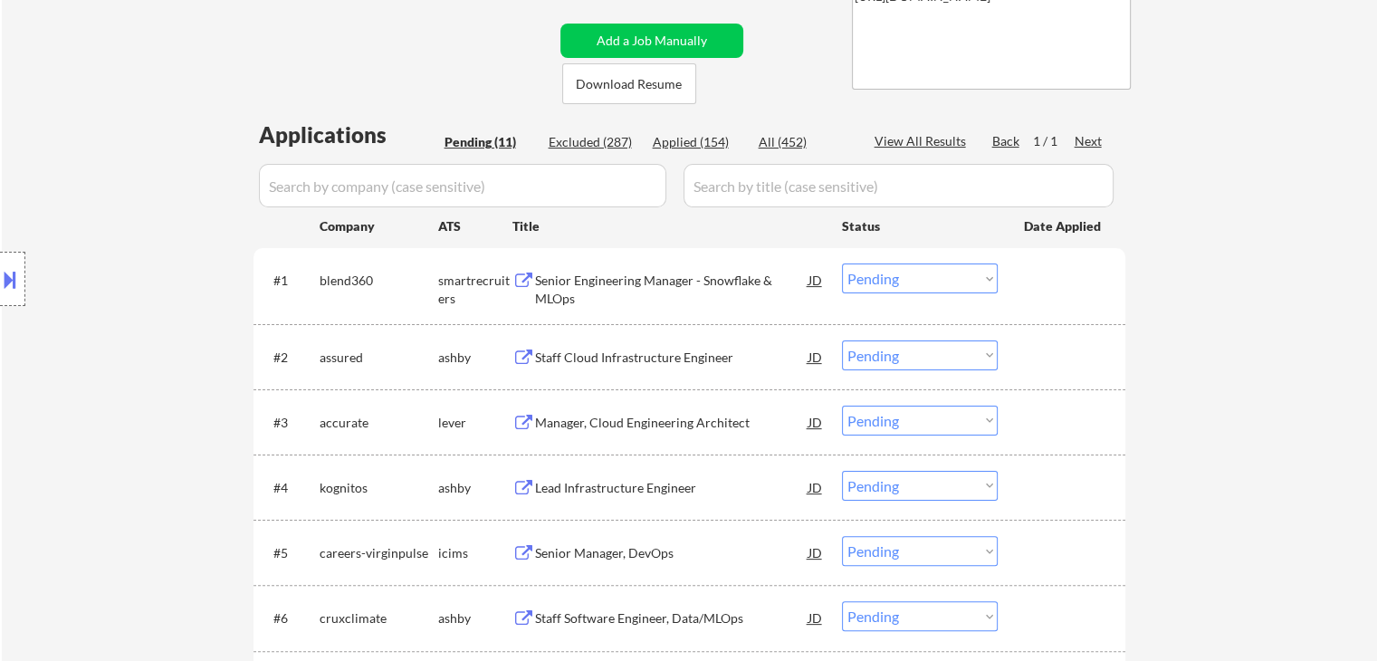
scroll to position [453, 0]
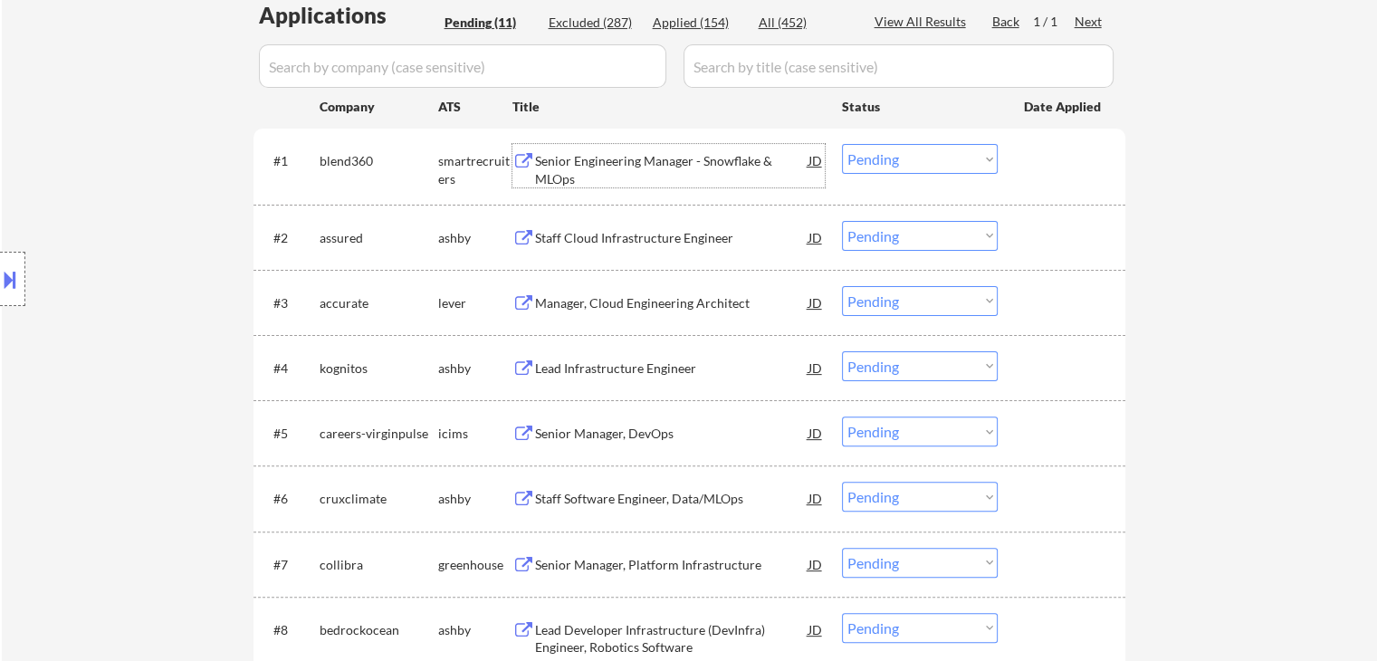
click at [650, 163] on div "Senior Engineering Manager - Snowflake & MLOps" at bounding box center [671, 169] width 273 height 35
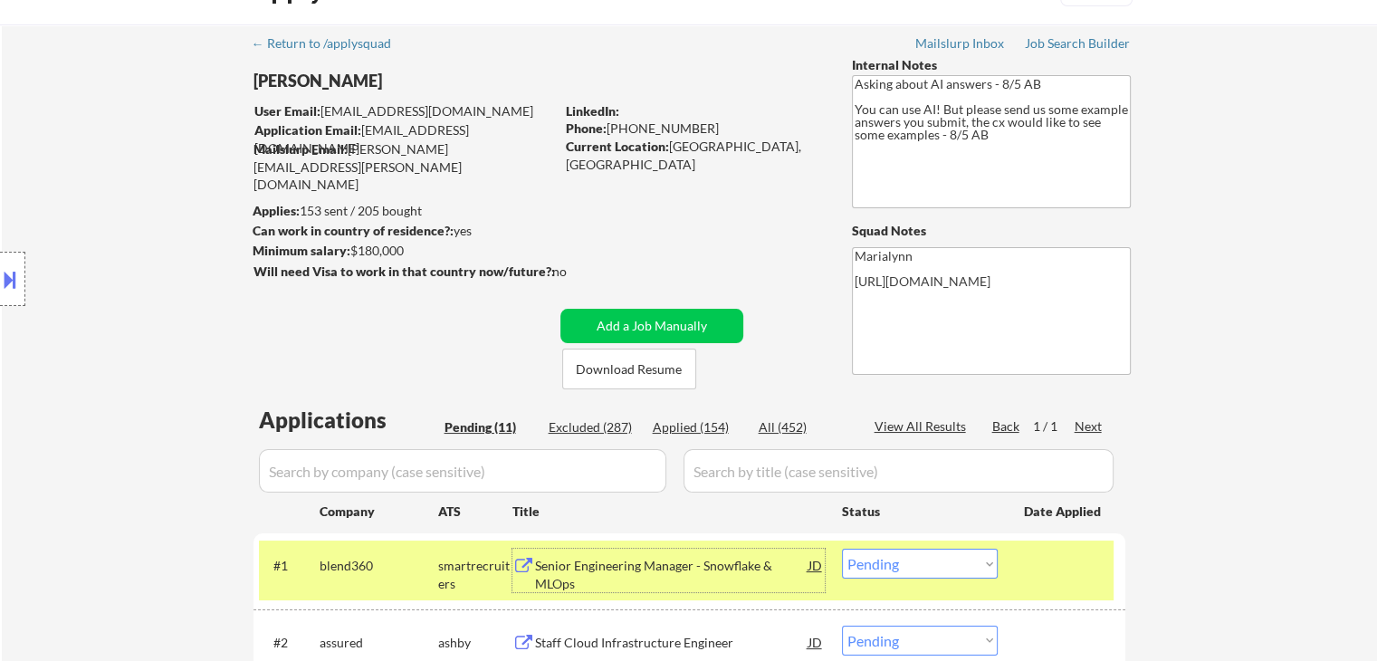
scroll to position [91, 0]
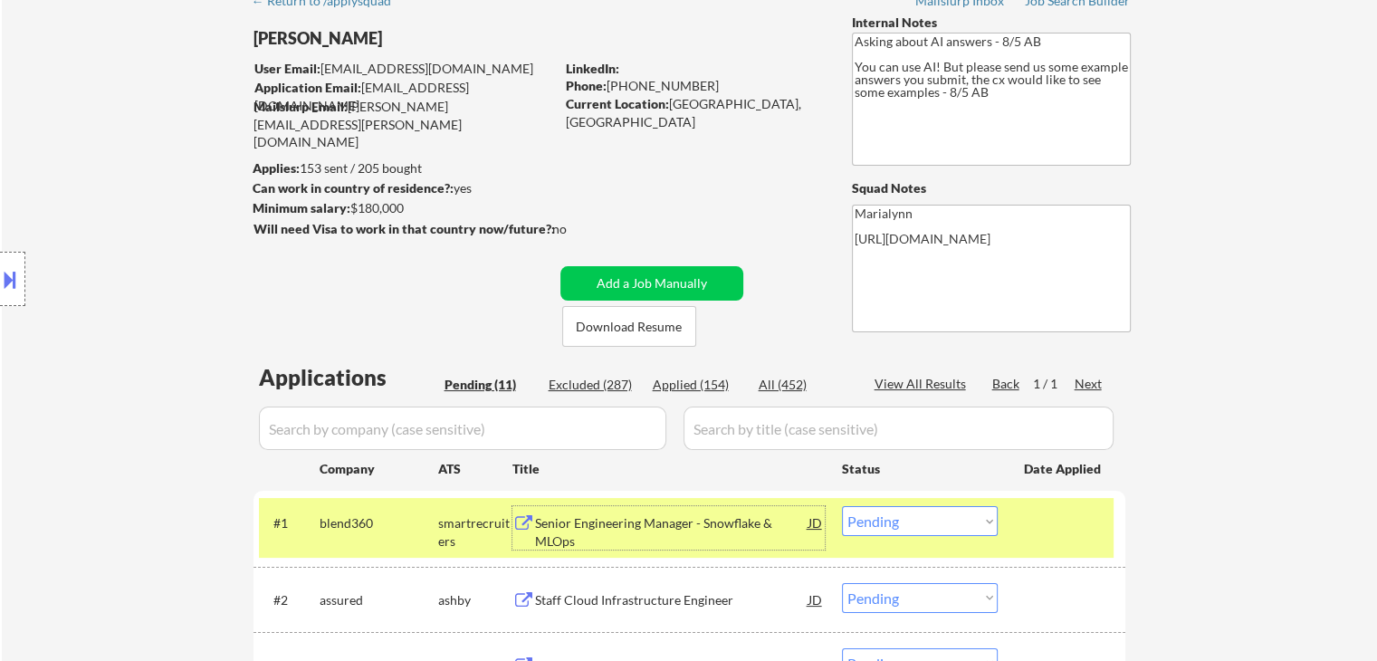
drag, startPoint x: 968, startPoint y: 520, endPoint x: 956, endPoint y: 519, distance: 11.8
click at [968, 521] on select "Choose an option... Pending Applied Excluded (Questions) Excluded (Expired) Exc…" at bounding box center [920, 521] width 156 height 30
click at [842, 506] on select "Choose an option... Pending Applied Excluded (Questions) Excluded (Expired) Exc…" at bounding box center [920, 521] width 156 height 30
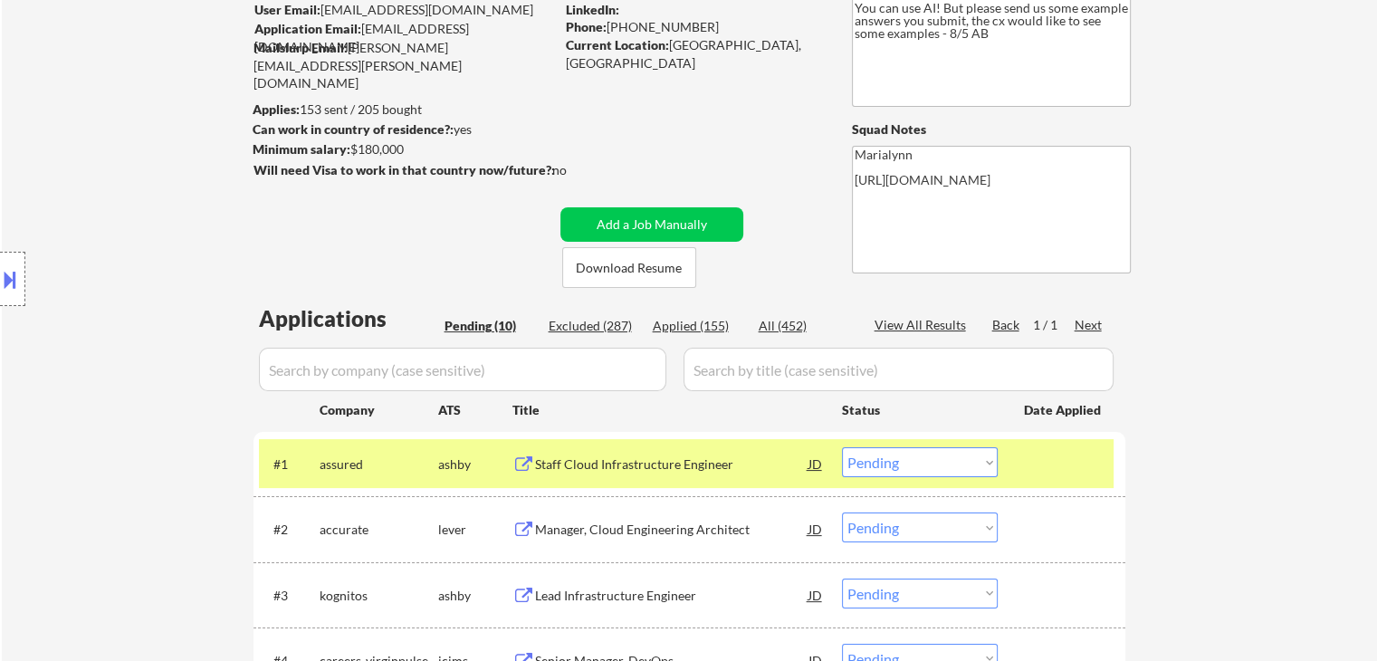
scroll to position [181, 0]
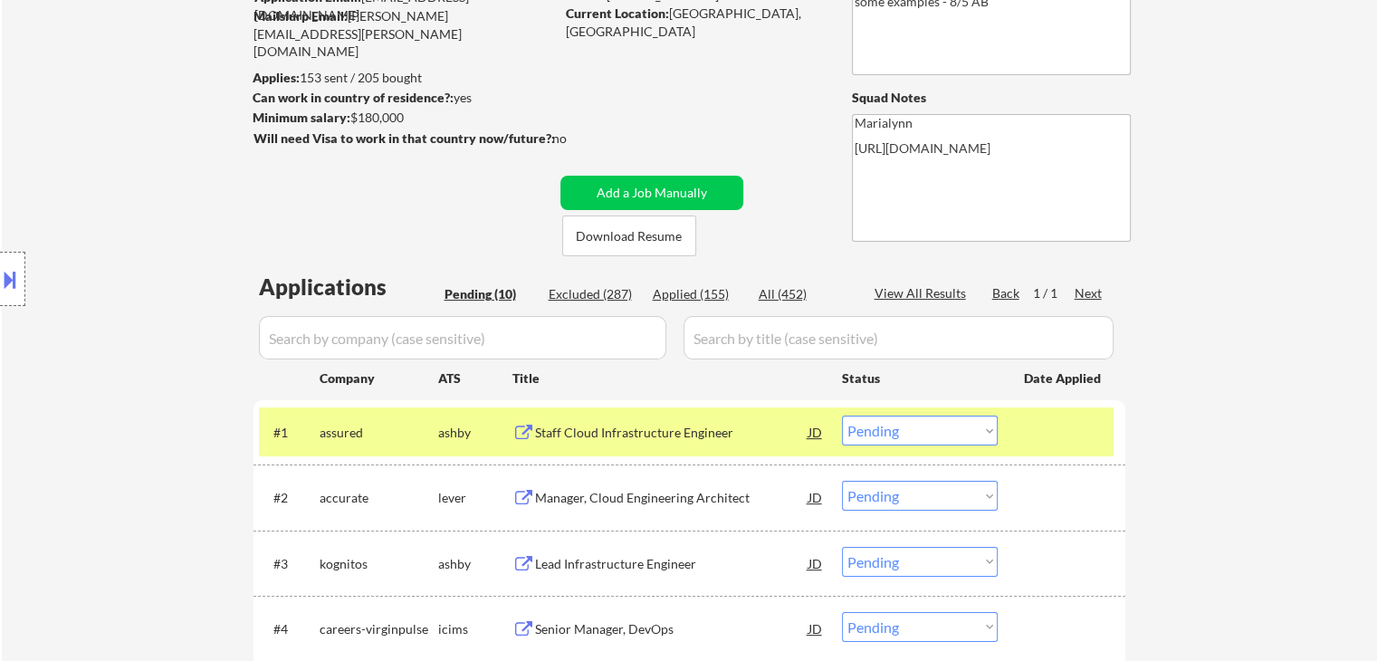
click at [693, 434] on div "Staff Cloud Infrastructure Engineer" at bounding box center [671, 433] width 273 height 18
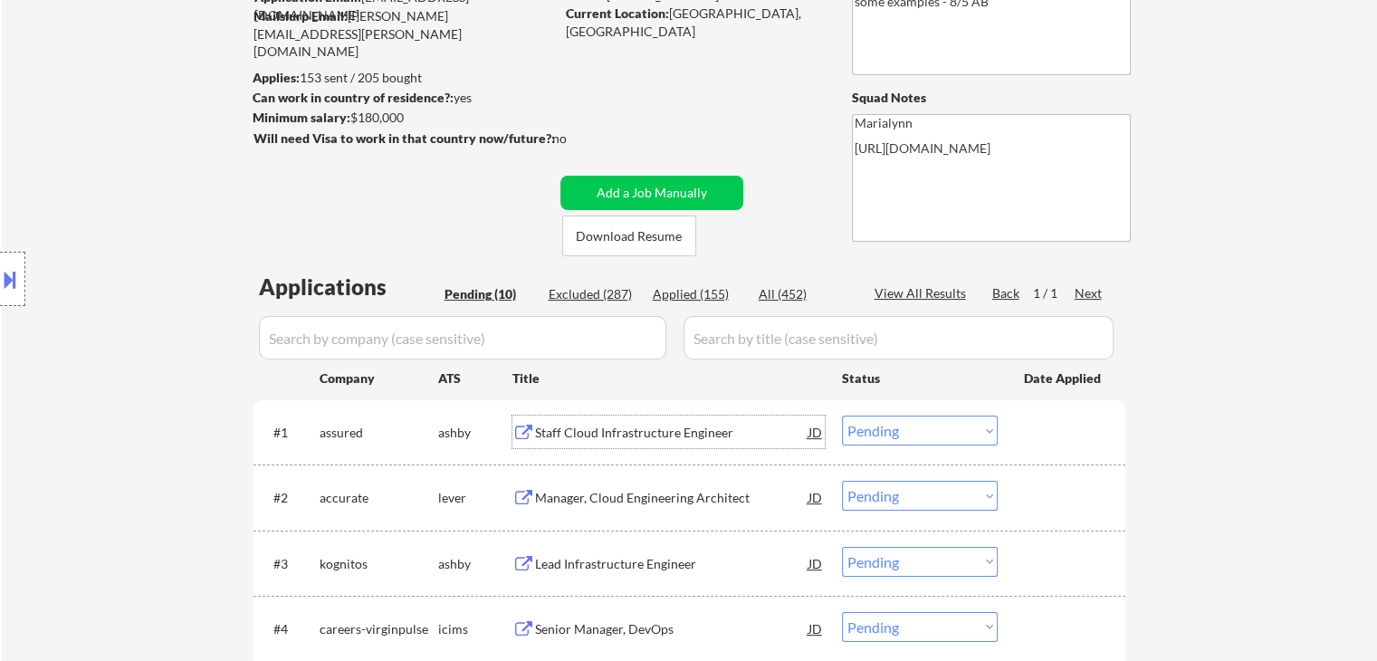
click at [934, 421] on select "Choose an option... Pending Applied Excluded (Questions) Excluded (Expired) Exc…" at bounding box center [920, 430] width 156 height 30
click at [842, 415] on select "Choose an option... Pending Applied Excluded (Questions) Excluded (Expired) Exc…" at bounding box center [920, 430] width 156 height 30
click at [641, 432] on div "Manager, Cloud Engineering Architect" at bounding box center [671, 433] width 273 height 18
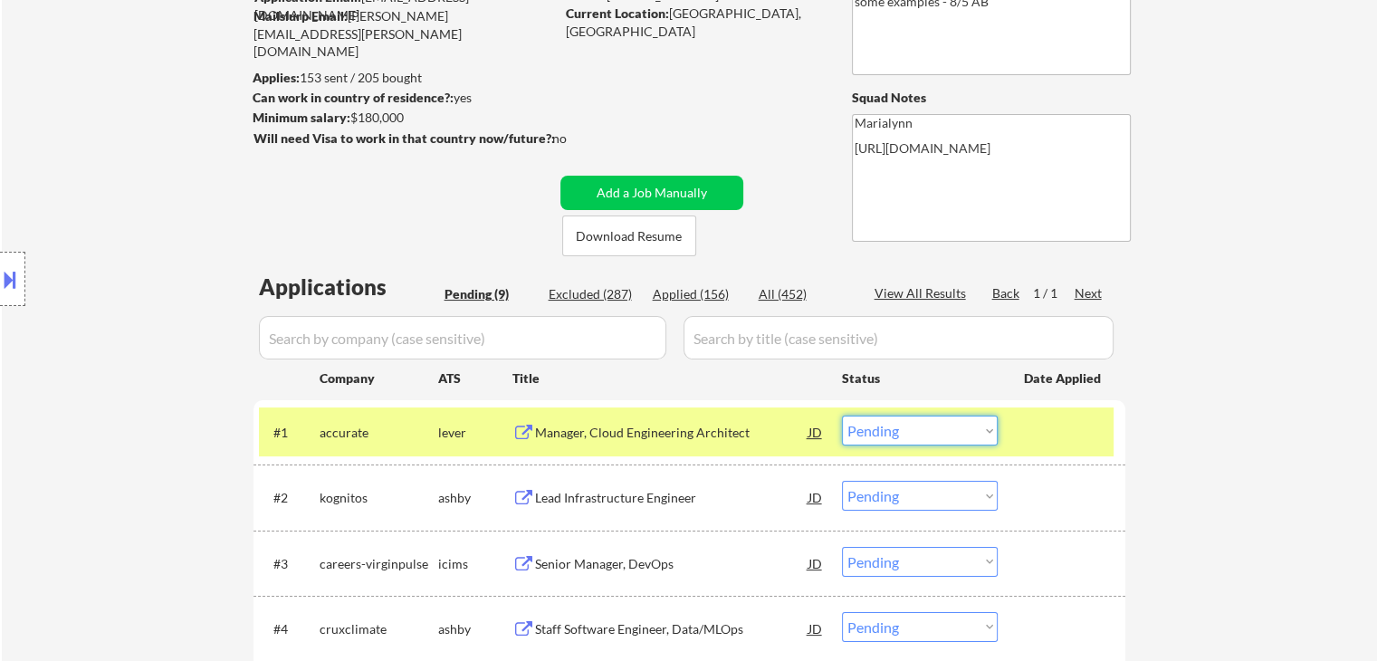
drag, startPoint x: 858, startPoint y: 432, endPoint x: 869, endPoint y: 435, distance: 11.4
click at [858, 432] on select "Choose an option... Pending Applied Excluded (Questions) Excluded (Expired) Exc…" at bounding box center [920, 430] width 156 height 30
click at [842, 415] on select "Choose an option... Pending Applied Excluded (Questions) Excluded (Expired) Exc…" at bounding box center [920, 430] width 156 height 30
drag, startPoint x: 601, startPoint y: 434, endPoint x: 588, endPoint y: 415, distance: 22.1
click at [596, 425] on div "Lead Infrastructure Engineer" at bounding box center [671, 433] width 273 height 18
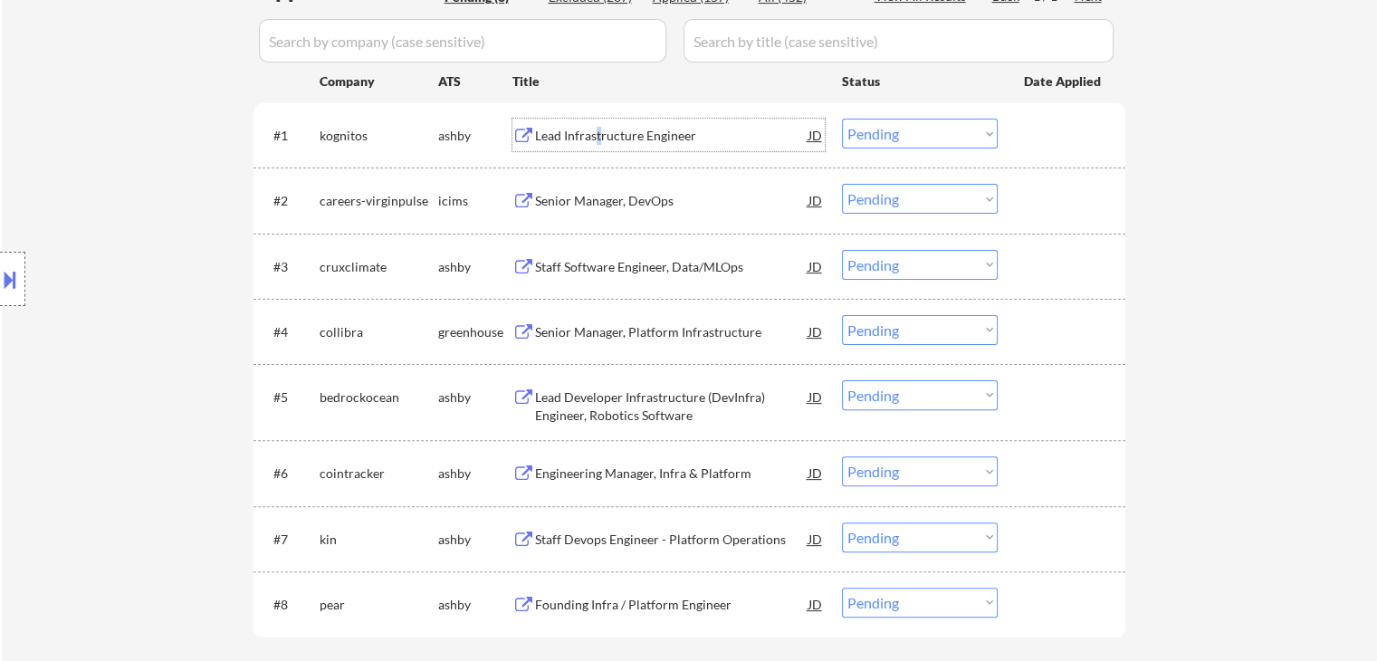
scroll to position [543, 0]
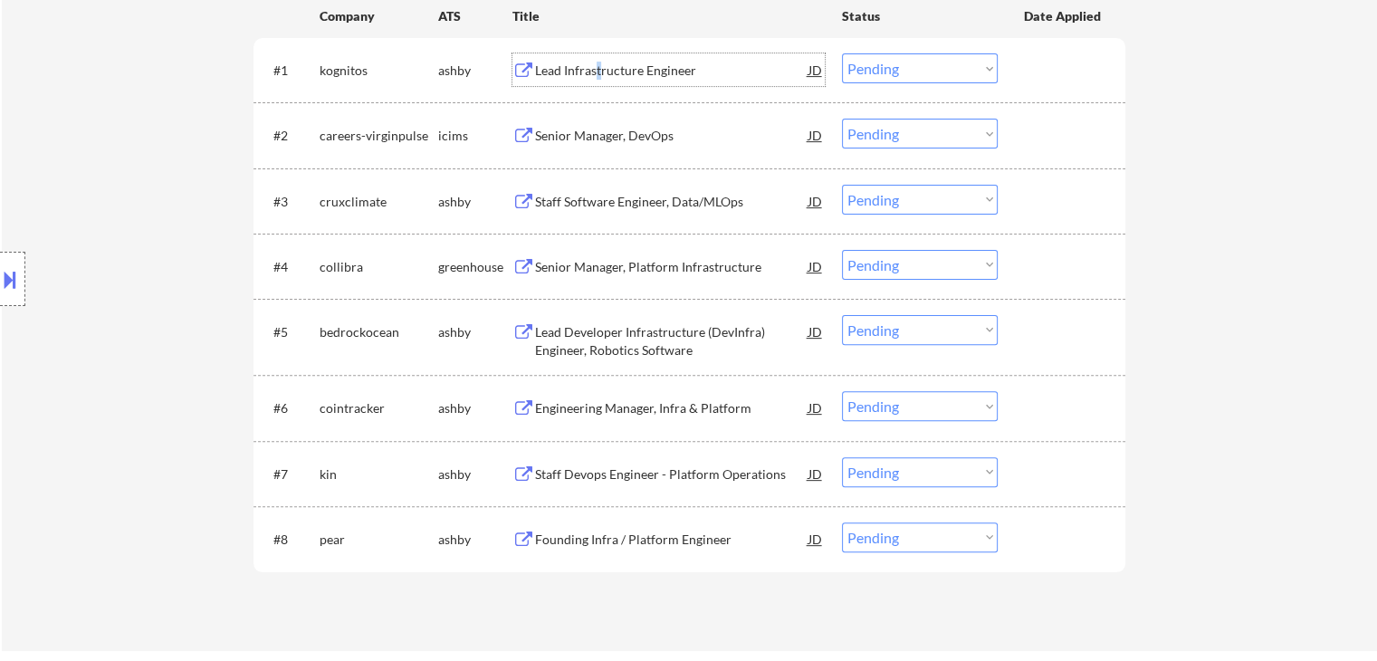
drag, startPoint x: 916, startPoint y: 59, endPoint x: 916, endPoint y: 81, distance: 22.6
click at [916, 61] on select "Choose an option... Pending Applied Excluded (Questions) Excluded (Expired) Exc…" at bounding box center [920, 68] width 156 height 30
click at [842, 53] on select "Choose an option... Pending Applied Excluded (Questions) Excluded (Expired) Exc…" at bounding box center [920, 68] width 156 height 30
select select ""pending""
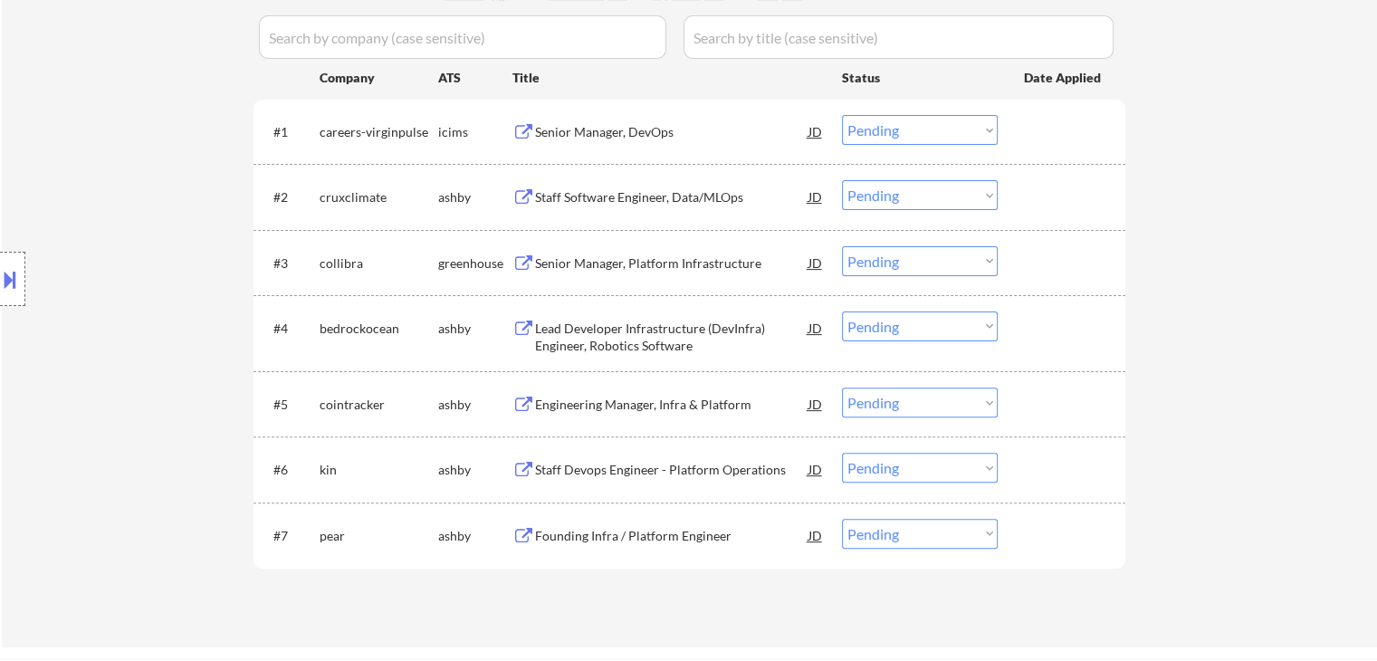
scroll to position [453, 0]
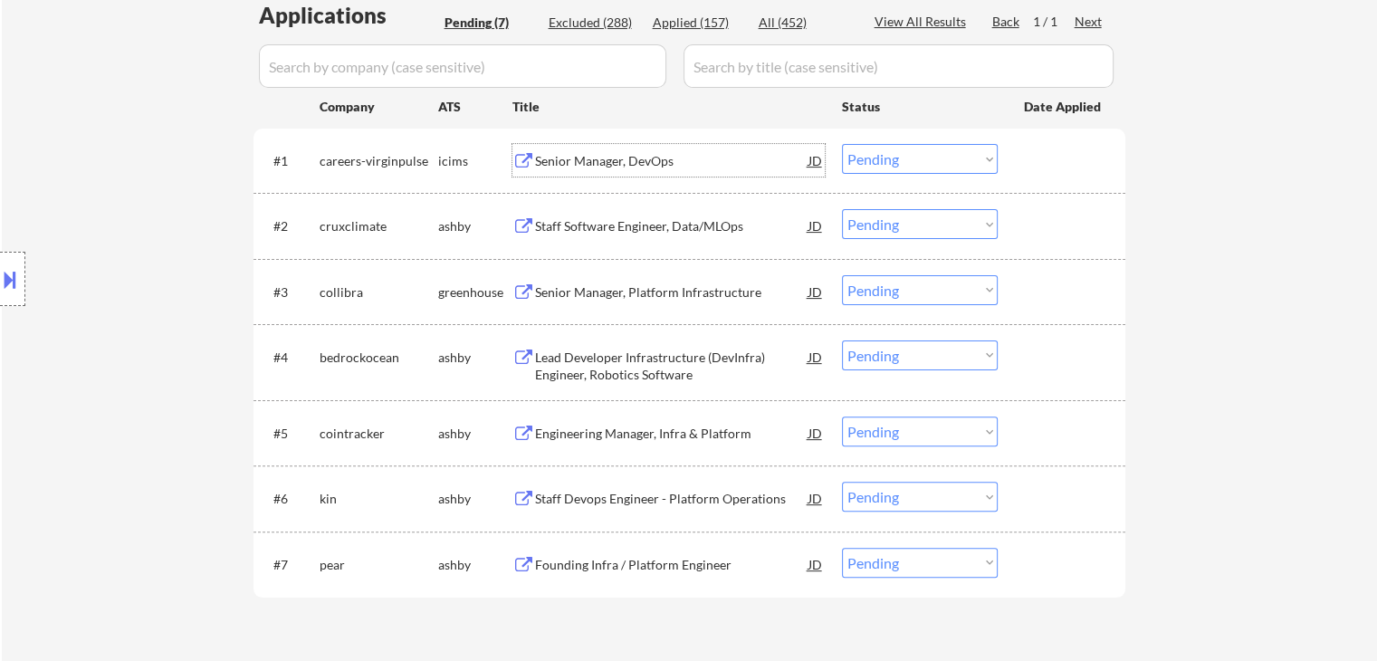
click at [590, 152] on div "Senior Manager, DevOps" at bounding box center [671, 161] width 273 height 18
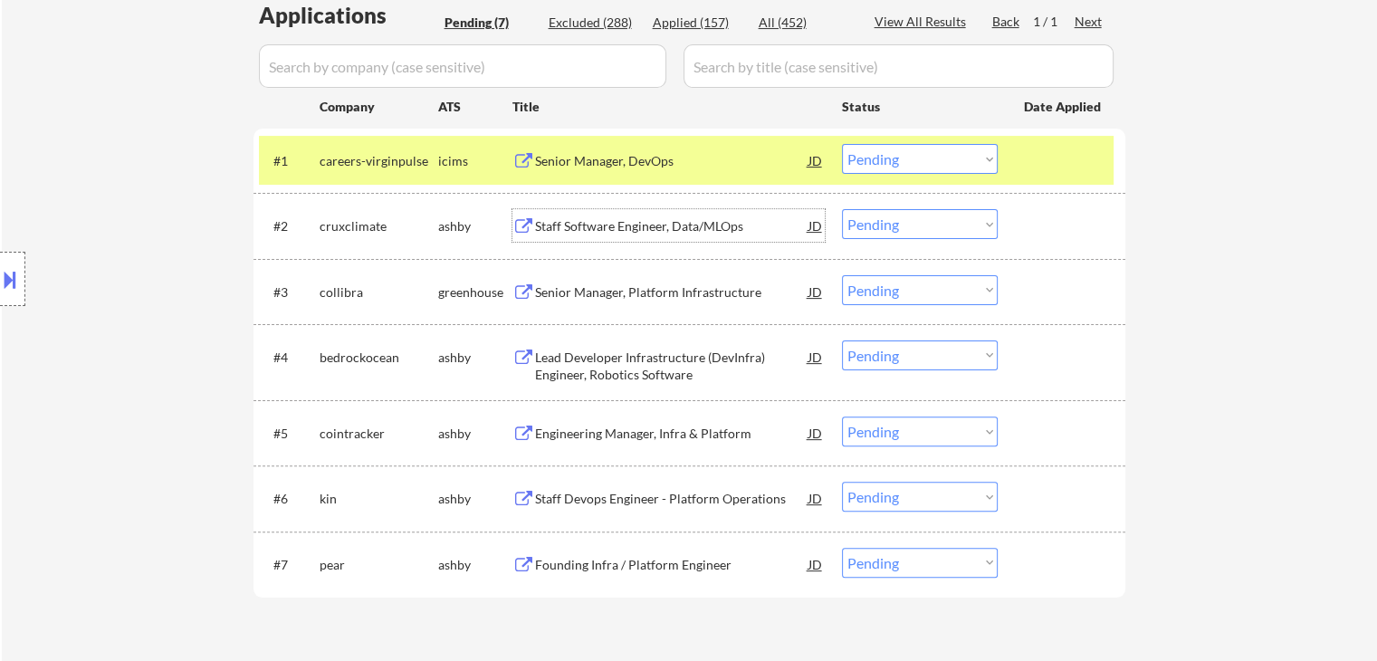
click at [636, 224] on div "Staff Software Engineer, Data/MLOps" at bounding box center [671, 226] width 273 height 18
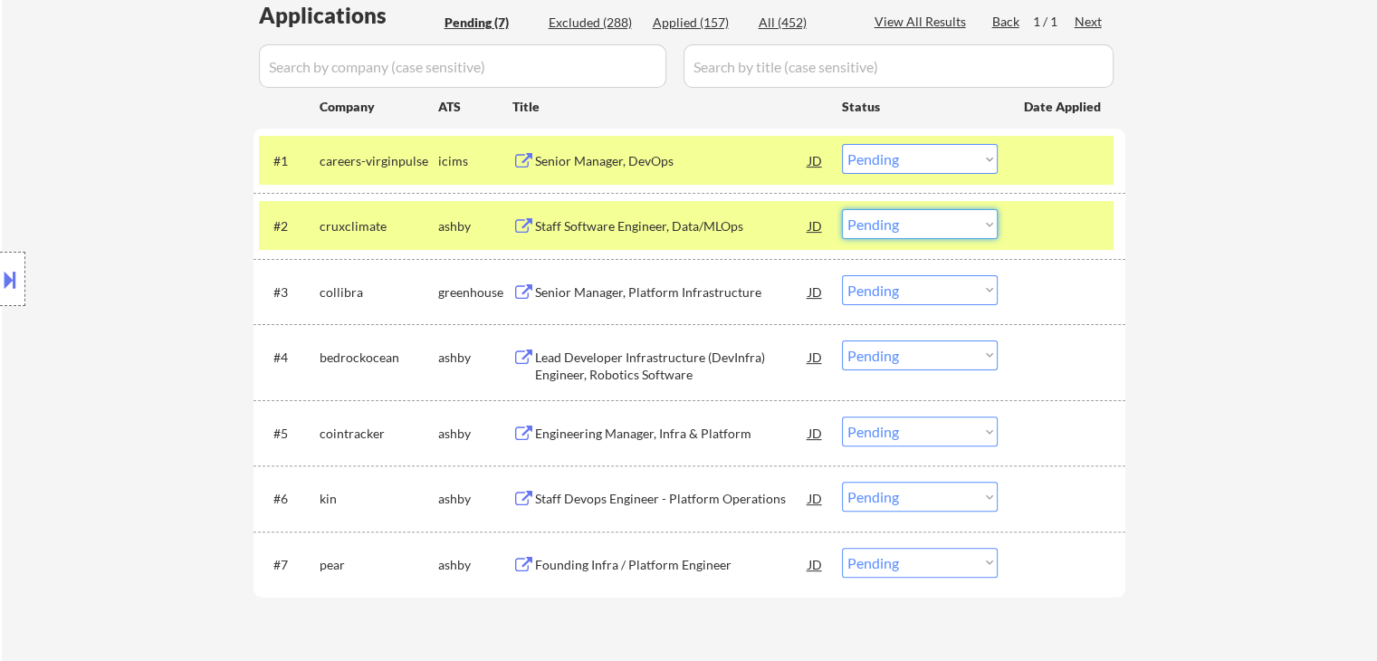
drag, startPoint x: 921, startPoint y: 219, endPoint x: 929, endPoint y: 226, distance: 10.2
click at [922, 220] on select "Choose an option... Pending Applied Excluded (Questions) Excluded (Expired) Exc…" at bounding box center [920, 224] width 156 height 30
click at [842, 209] on select "Choose an option... Pending Applied Excluded (Questions) Excluded (Expired) Exc…" at bounding box center [920, 224] width 156 height 30
select select ""pending""
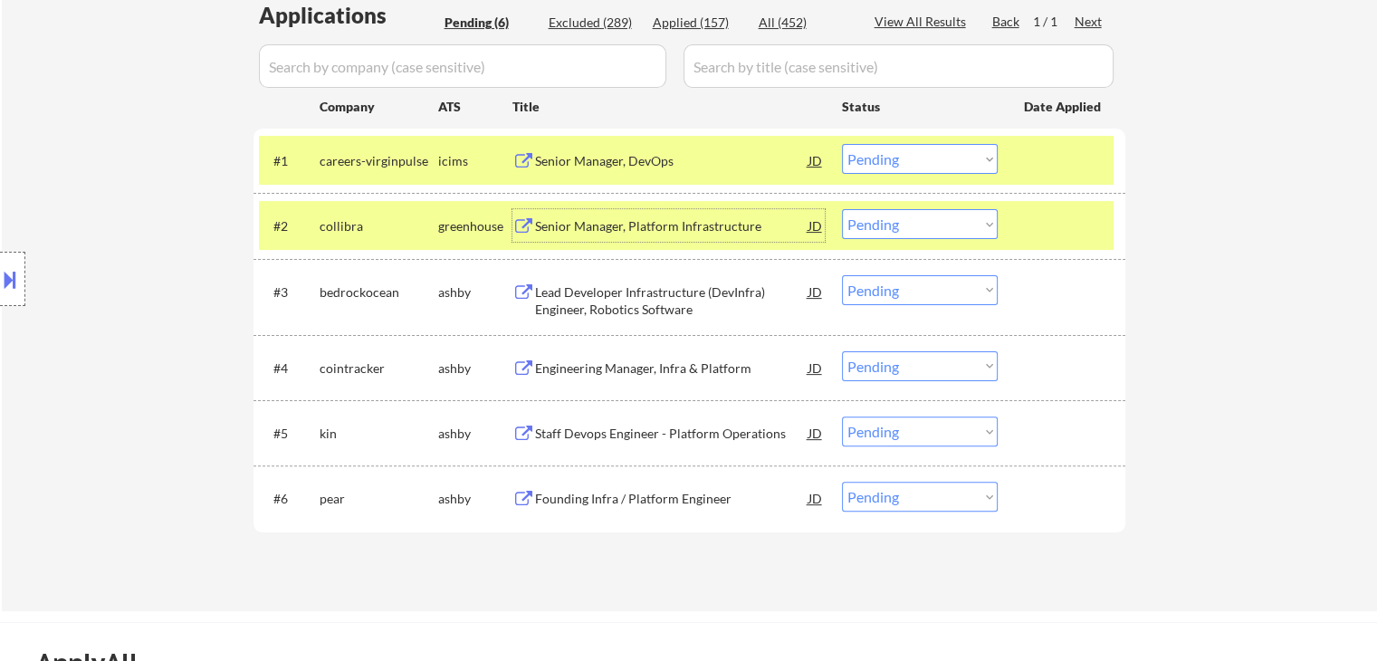
click at [616, 213] on div "Senior Manager, Platform Infrastructure" at bounding box center [671, 225] width 273 height 33
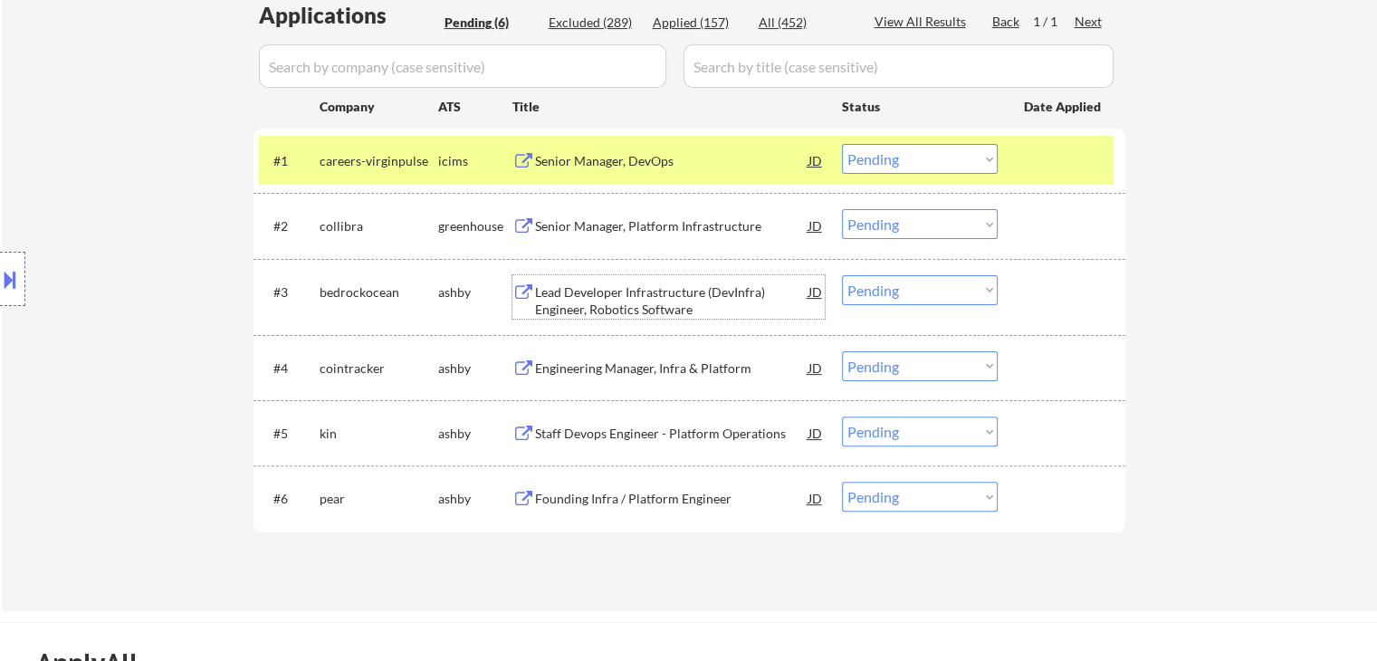
drag, startPoint x: 630, startPoint y: 296, endPoint x: 644, endPoint y: 281, distance: 21.1
click at [630, 295] on div "Lead Developer Infrastructure (DevInfra) Engineer, Robotics Software" at bounding box center [671, 300] width 273 height 35
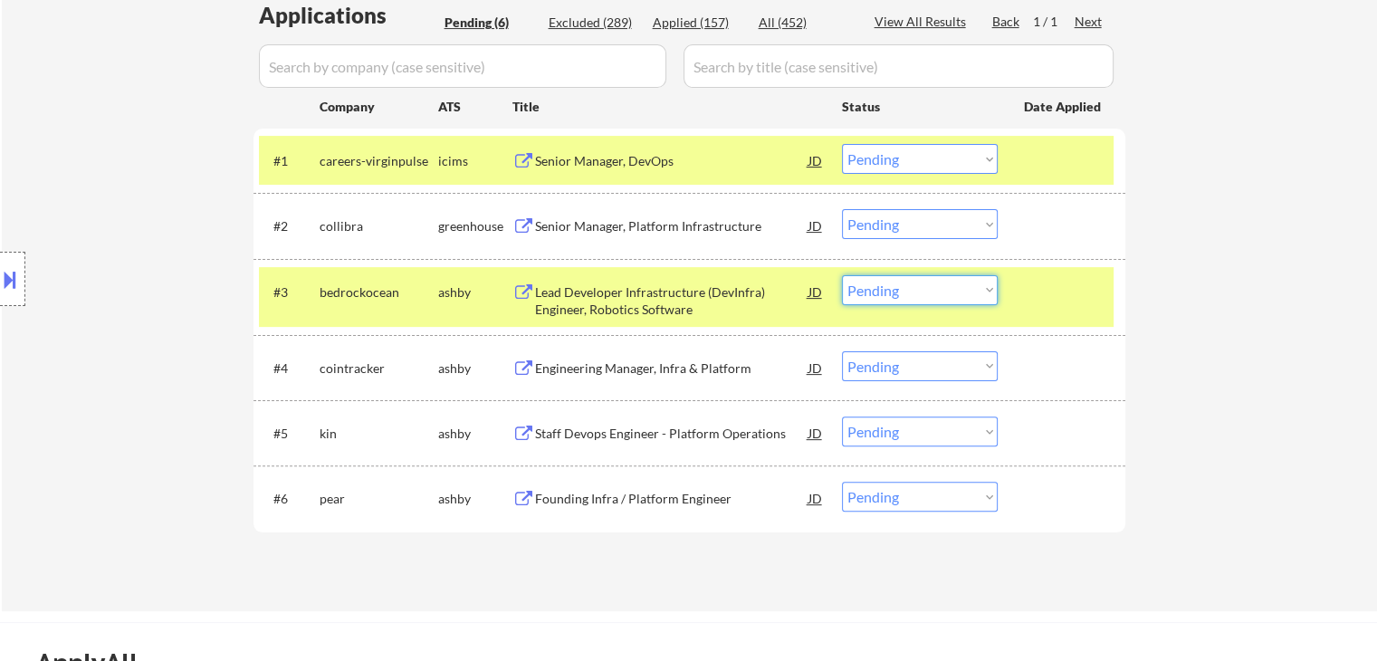
click at [912, 288] on select "Choose an option... Pending Applied Excluded (Questions) Excluded (Expired) Exc…" at bounding box center [920, 290] width 156 height 30
click at [842, 275] on select "Choose an option... Pending Applied Excluded (Questions) Excluded (Expired) Exc…" at bounding box center [920, 290] width 156 height 30
select select ""pending""
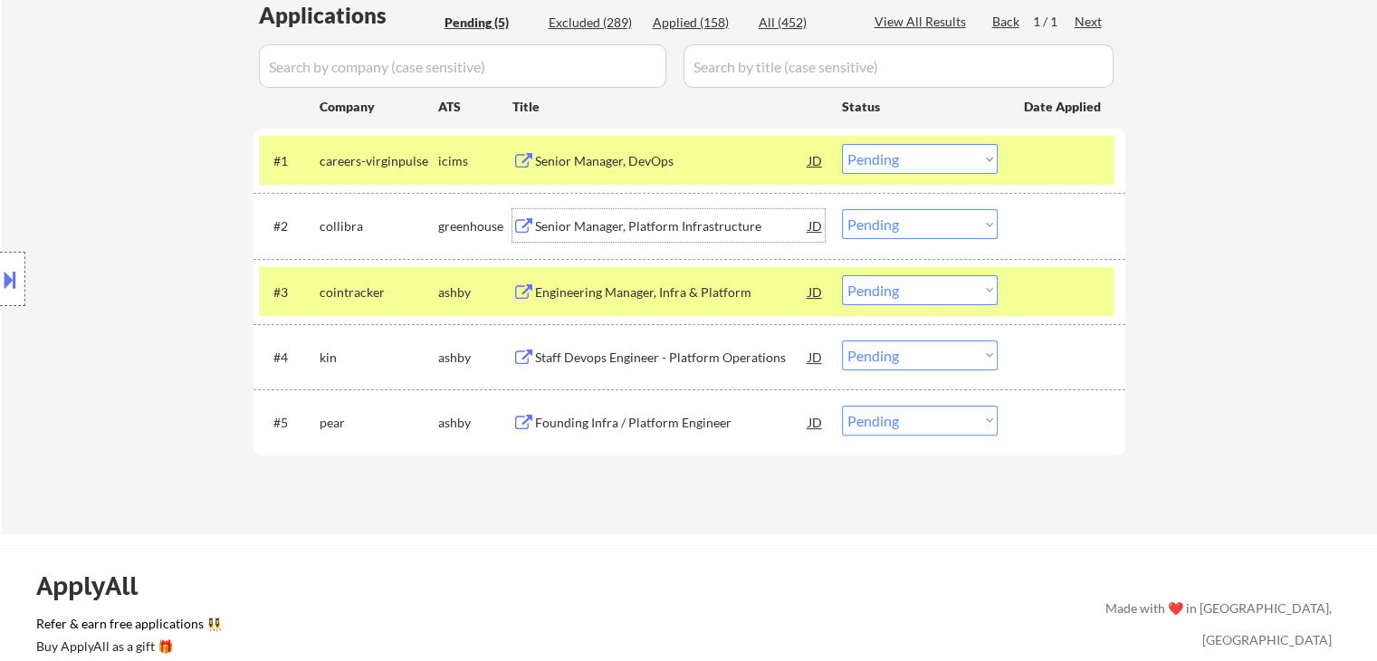
click at [659, 222] on div "Senior Manager, Platform Infrastructure" at bounding box center [671, 226] width 273 height 18
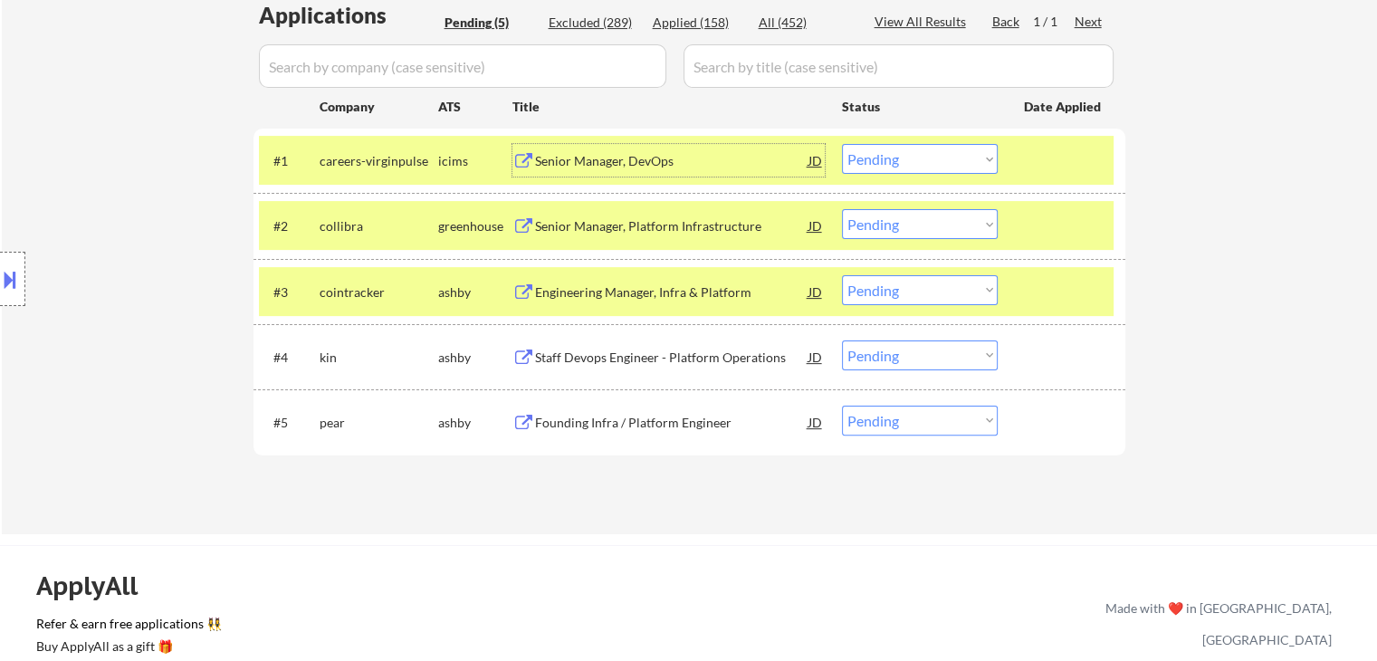
click at [594, 159] on div "Senior Manager, DevOps" at bounding box center [671, 161] width 273 height 18
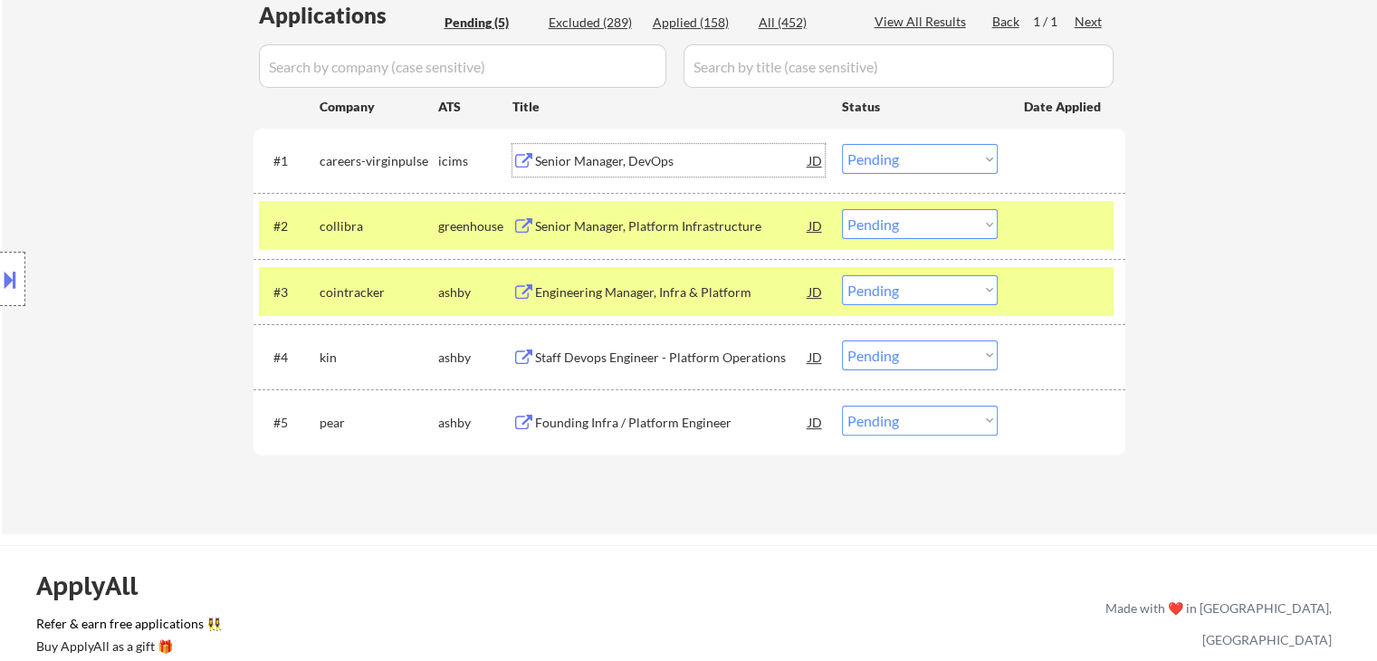
click at [593, 291] on div "Engineering Manager, Infra & Platform" at bounding box center [671, 292] width 273 height 18
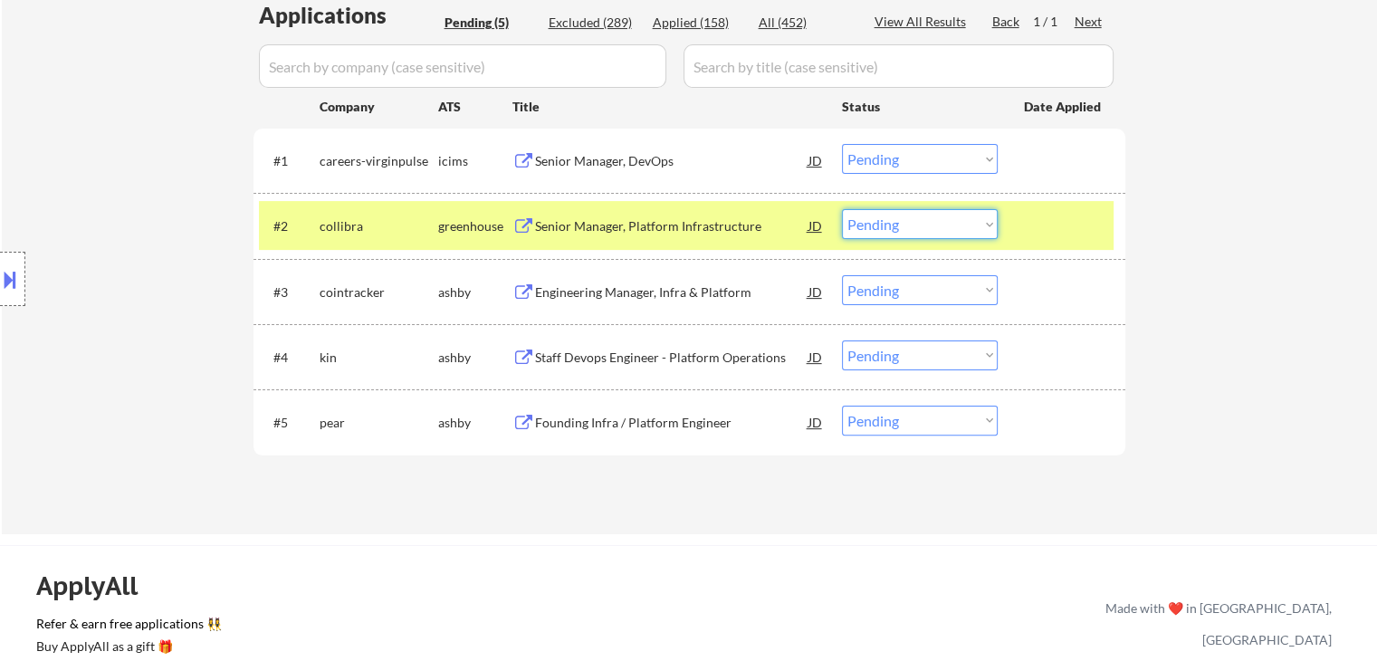
click at [894, 215] on select "Choose an option... Pending Applied Excluded (Questions) Excluded (Expired) Exc…" at bounding box center [920, 224] width 156 height 30
click at [842, 209] on select "Choose an option... Pending Applied Excluded (Questions) Excluded (Expired) Exc…" at bounding box center [920, 224] width 156 height 30
select select ""pending""
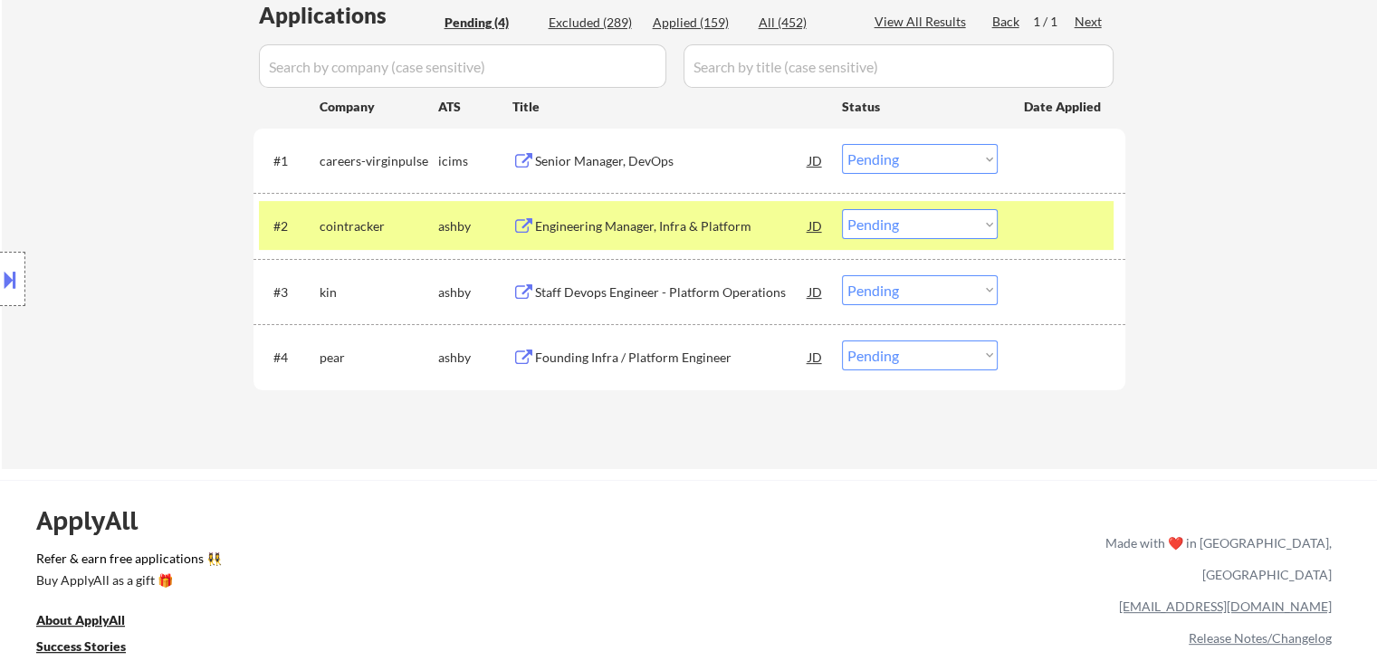
click at [940, 164] on select "Choose an option... Pending Applied Excluded (Questions) Excluded (Expired) Exc…" at bounding box center [920, 159] width 156 height 30
click at [842, 144] on select "Choose an option... Pending Applied Excluded (Questions) Excluded (Expired) Exc…" at bounding box center [920, 159] width 156 height 30
select select ""pending""
drag, startPoint x: 921, startPoint y: 220, endPoint x: 926, endPoint y: 232, distance: 13.0
click at [921, 220] on select "Choose an option... Pending Applied Excluded (Questions) Excluded (Expired) Exc…" at bounding box center [920, 224] width 156 height 30
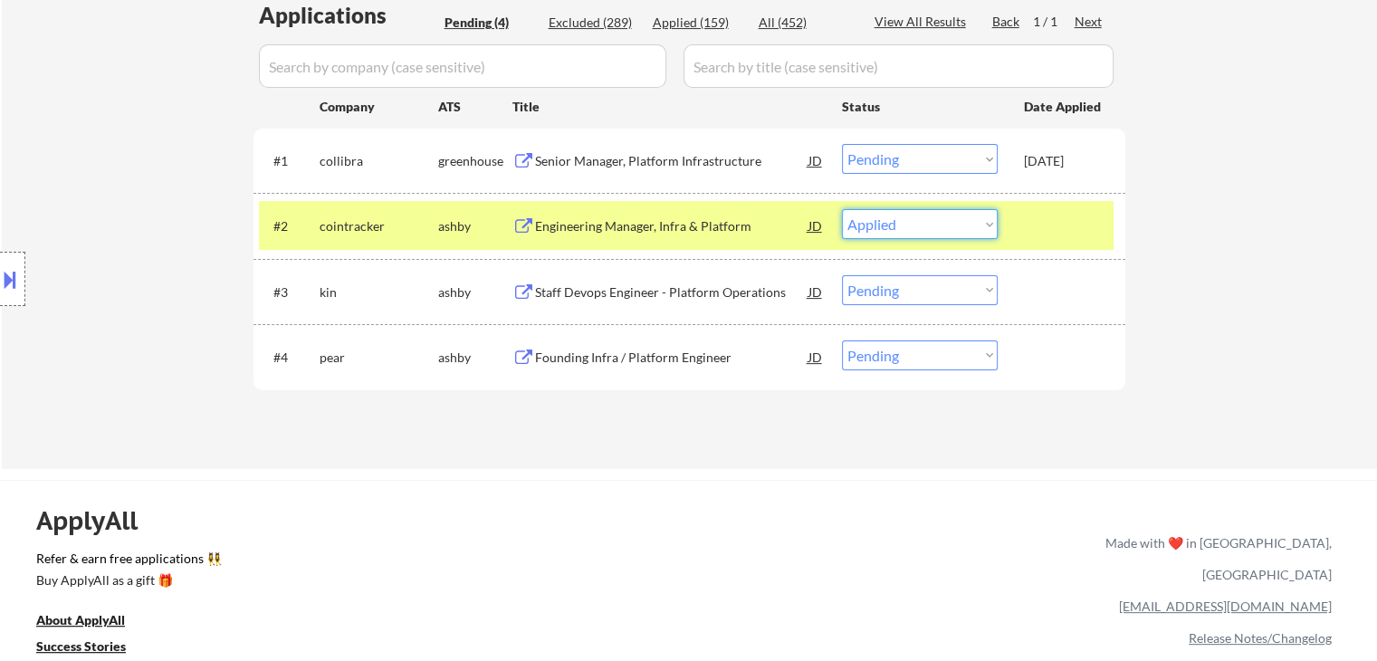
click at [842, 209] on select "Choose an option... Pending Applied Excluded (Questions) Excluded (Expired) Exc…" at bounding box center [920, 224] width 156 height 30
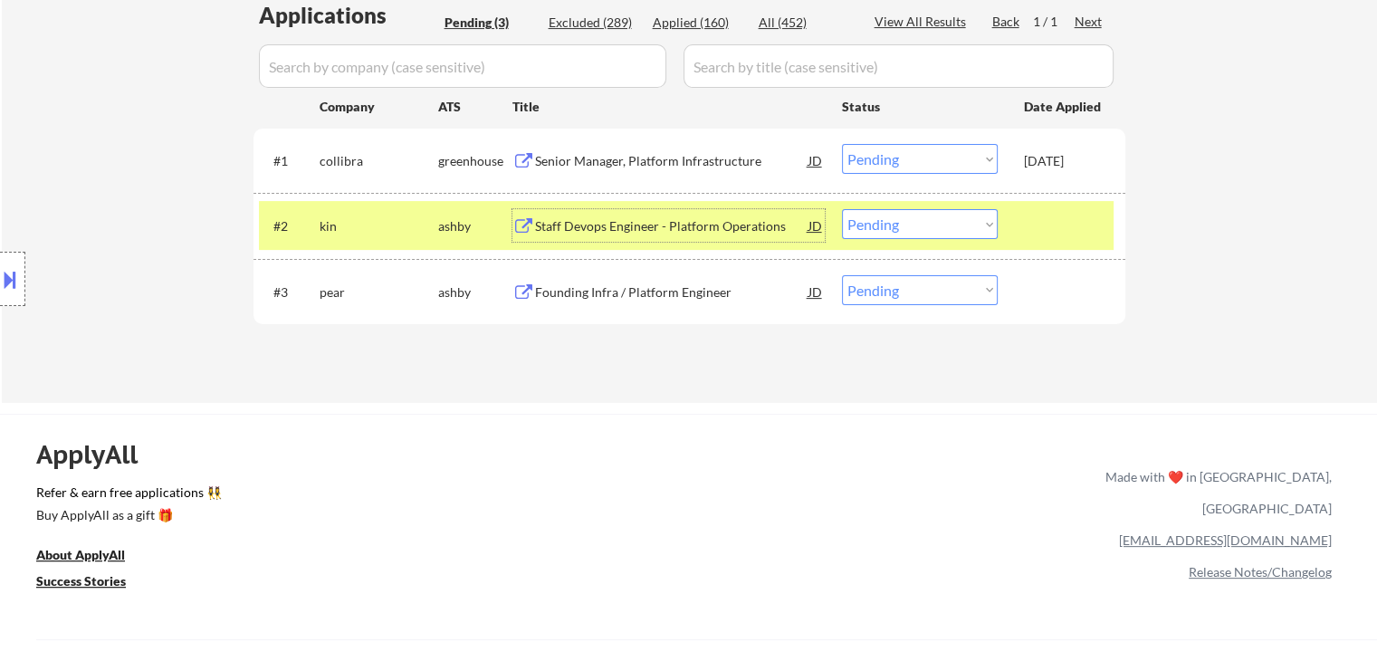
click at [635, 233] on div "Staff Devops Engineer - Platform Operations" at bounding box center [671, 226] width 273 height 18
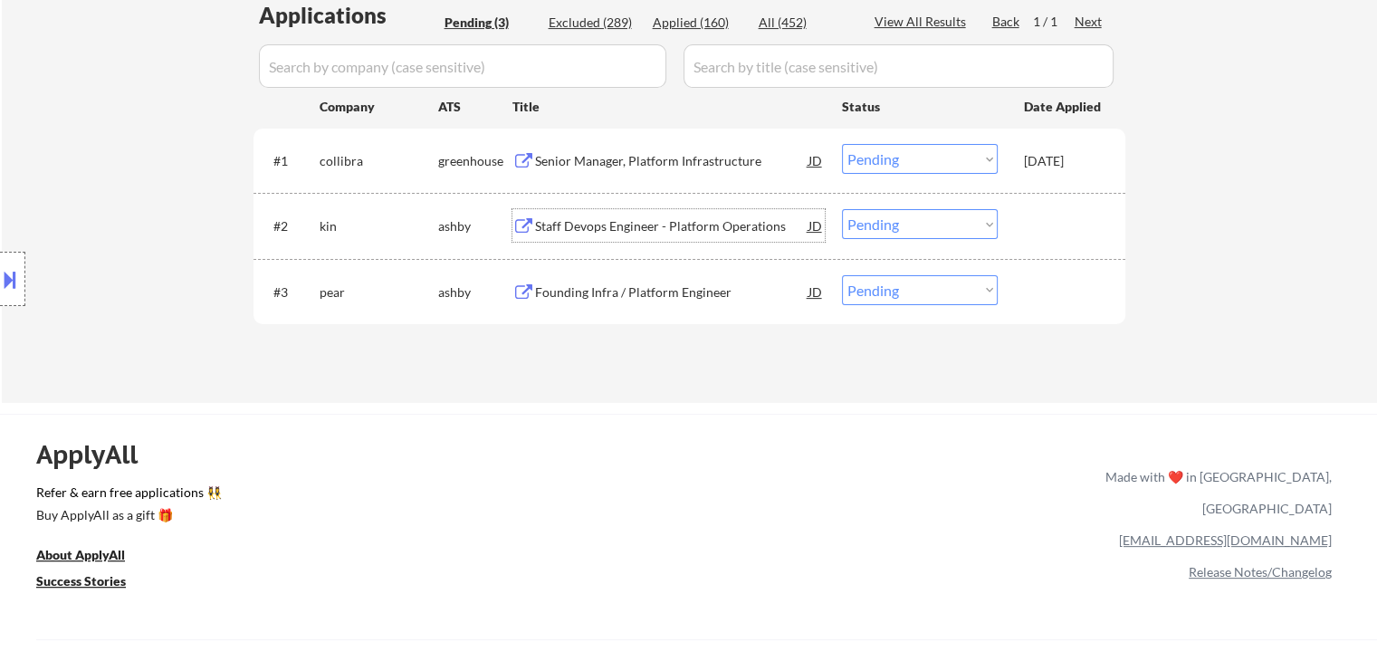
drag, startPoint x: 883, startPoint y: 211, endPoint x: 903, endPoint y: 236, distance: 32.8
click at [885, 214] on select "Choose an option... Pending Applied Excluded (Questions) Excluded (Expired) Exc…" at bounding box center [920, 224] width 156 height 30
click at [842, 209] on select "Choose an option... Pending Applied Excluded (Questions) Excluded (Expired) Exc…" at bounding box center [920, 224] width 156 height 30
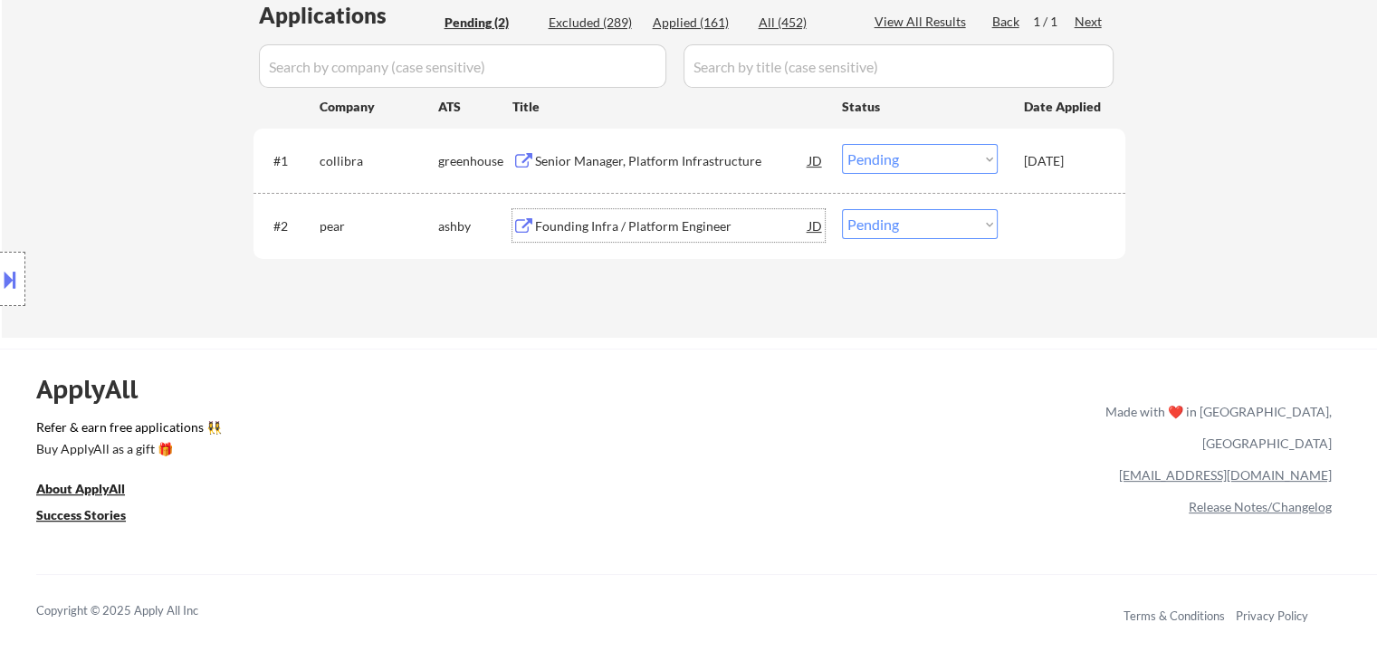
click at [634, 235] on div "Founding Infra / Platform Engineer" at bounding box center [671, 225] width 273 height 33
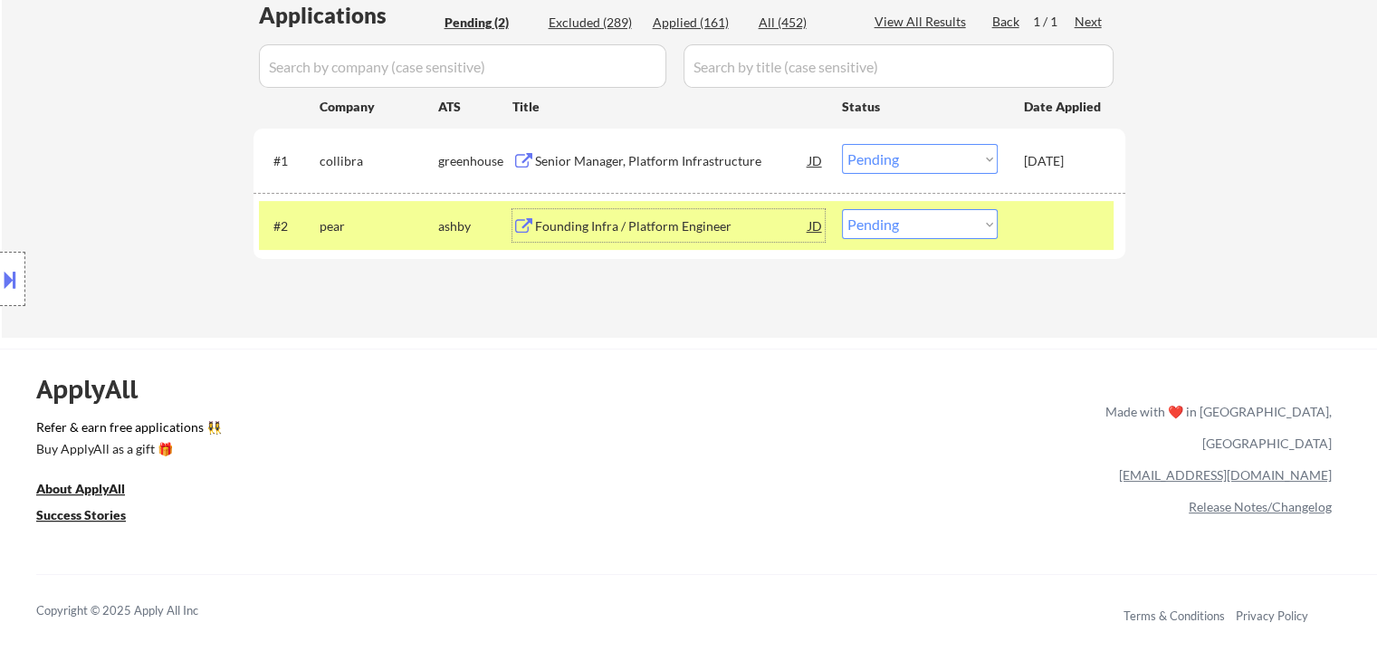
drag, startPoint x: 903, startPoint y: 208, endPoint x: 923, endPoint y: 288, distance: 82.1
click at [904, 215] on div "#2 pear ashby Founding Infra / Platform Engineer JD Choose an option... Pending…" at bounding box center [686, 225] width 854 height 49
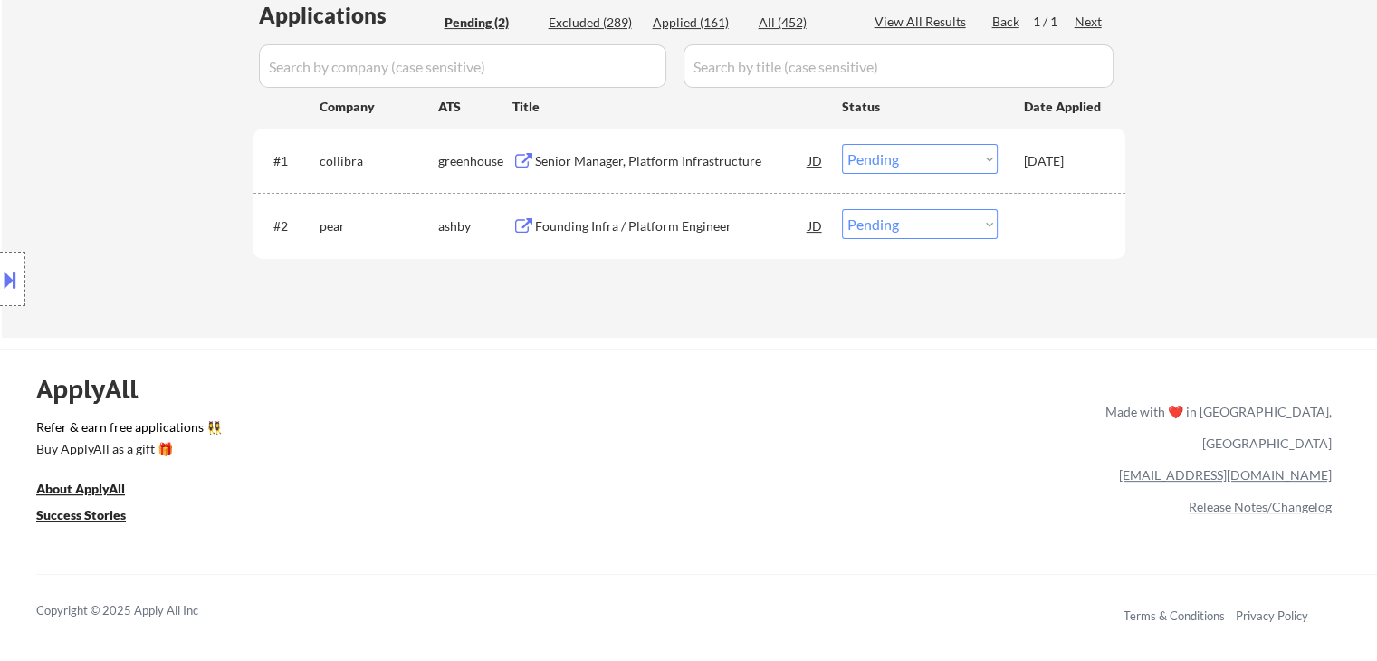
drag, startPoint x: 892, startPoint y: 220, endPoint x: 905, endPoint y: 236, distance: 20.6
click at [892, 220] on select "Choose an option... Pending Applied Excluded (Questions) Excluded (Expired) Exc…" at bounding box center [920, 224] width 156 height 30
select select ""excluded__location_""
click at [842, 209] on select "Choose an option... Pending Applied Excluded (Questions) Excluded (Expired) Exc…" at bounding box center [920, 224] width 156 height 30
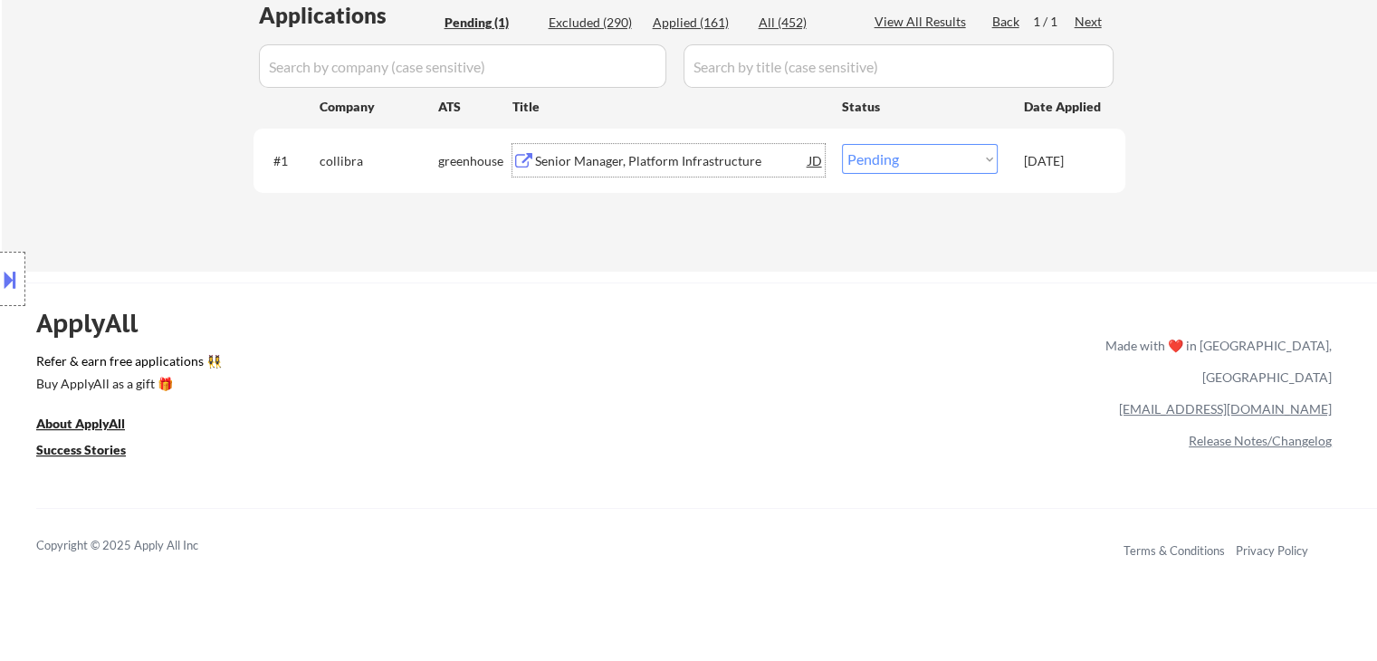
click at [662, 150] on div "Senior Manager, Platform Infrastructure" at bounding box center [671, 160] width 273 height 33
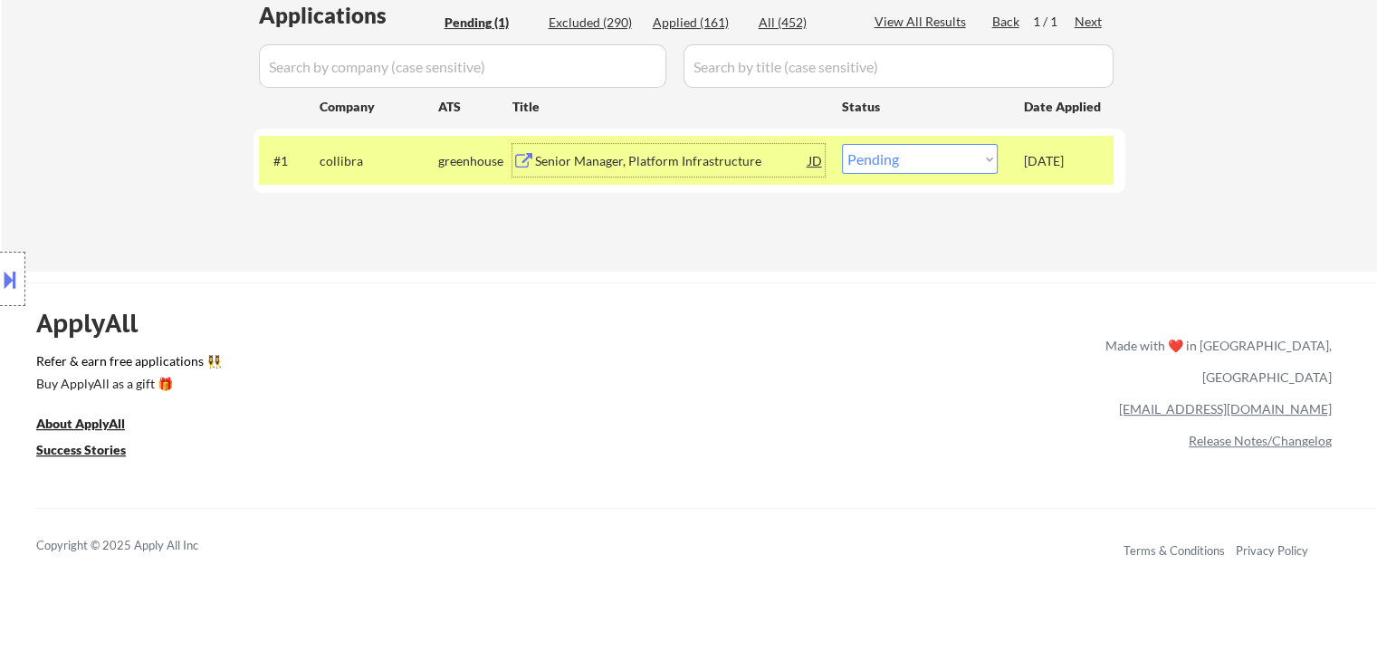
click at [891, 164] on select "Choose an option... Pending Applied Excluded (Questions) Excluded (Expired) Exc…" at bounding box center [920, 159] width 156 height 30
select select ""applied""
click at [842, 144] on select "Choose an option... Pending Applied Excluded (Questions) Excluded (Expired) Exc…" at bounding box center [920, 159] width 156 height 30
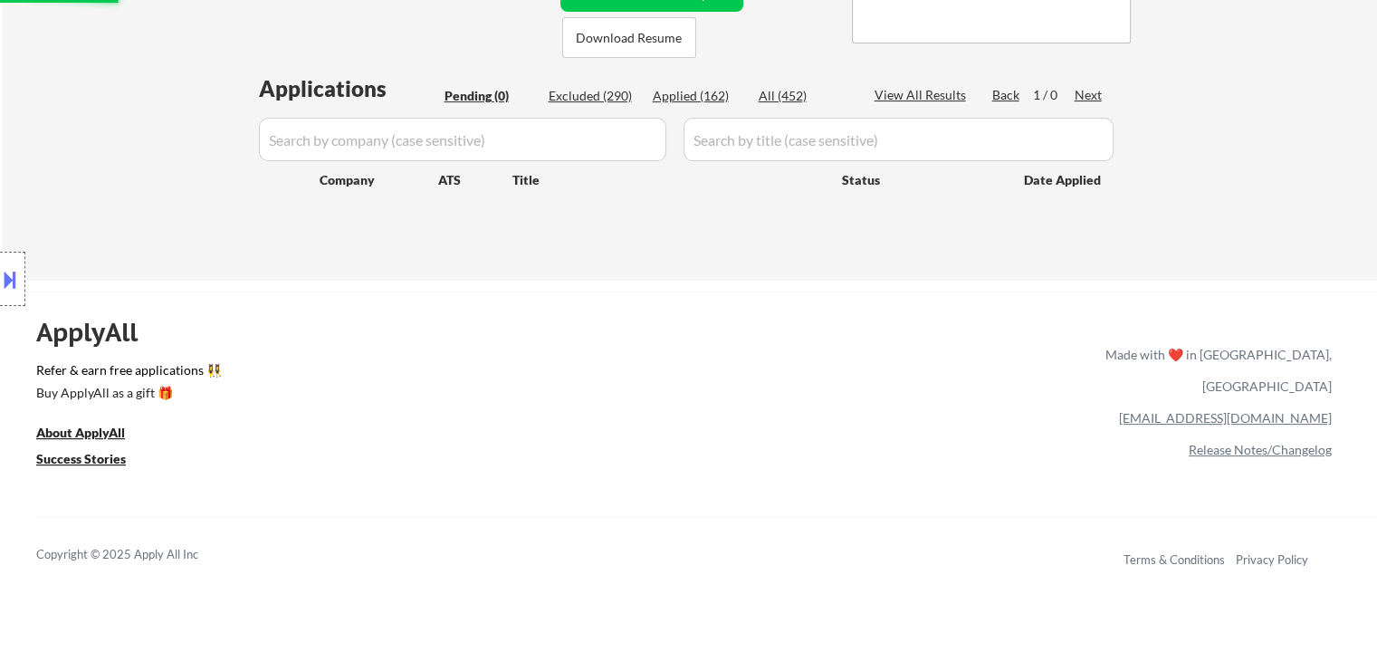
scroll to position [181, 0]
